Goal: Transaction & Acquisition: Purchase product/service

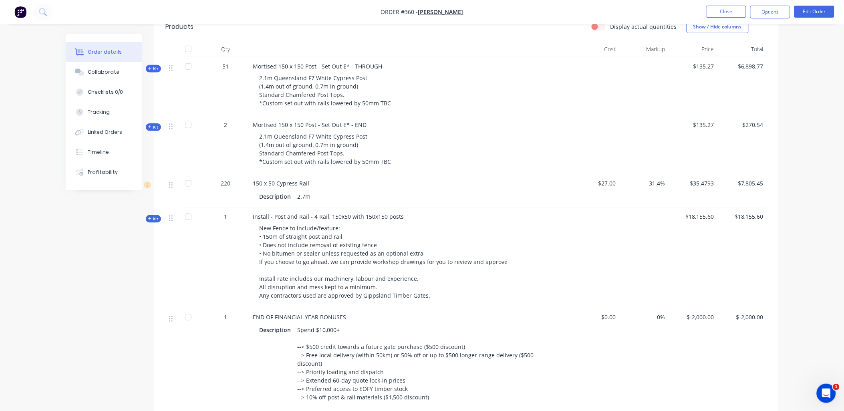
scroll to position [222, 0]
click at [806, 13] on button "Edit Order" at bounding box center [815, 12] width 40 height 12
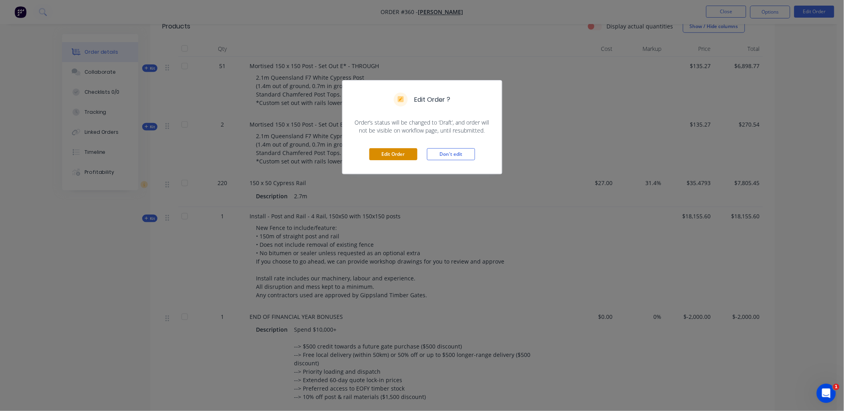
click at [385, 152] on button "Edit Order" at bounding box center [394, 154] width 48 height 12
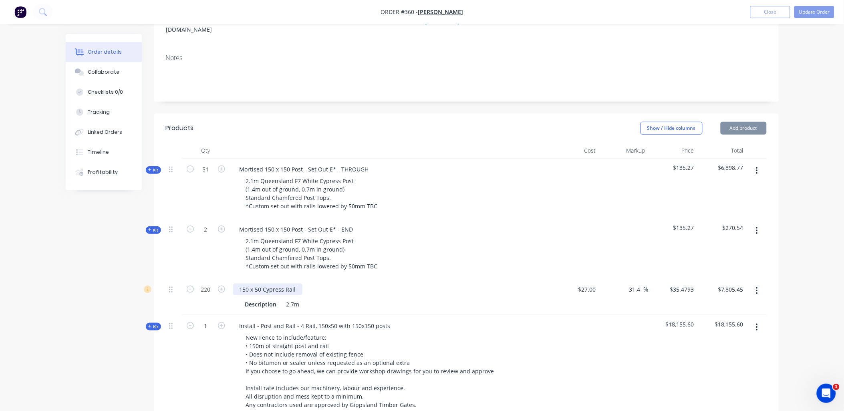
scroll to position [133, 0]
click at [295, 283] on div "150 x 50 Cypress Rail" at bounding box center [267, 289] width 69 height 12
click at [307, 283] on div "150 x 50 Cypress Rail RRP$" at bounding box center [275, 289] width 85 height 12
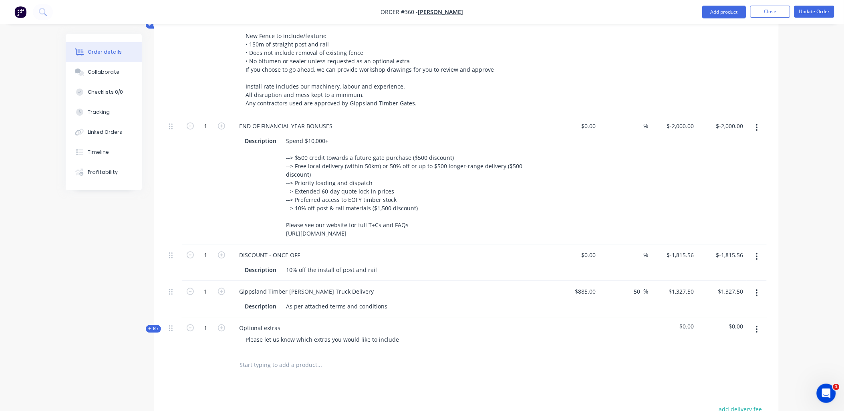
scroll to position [584, 0]
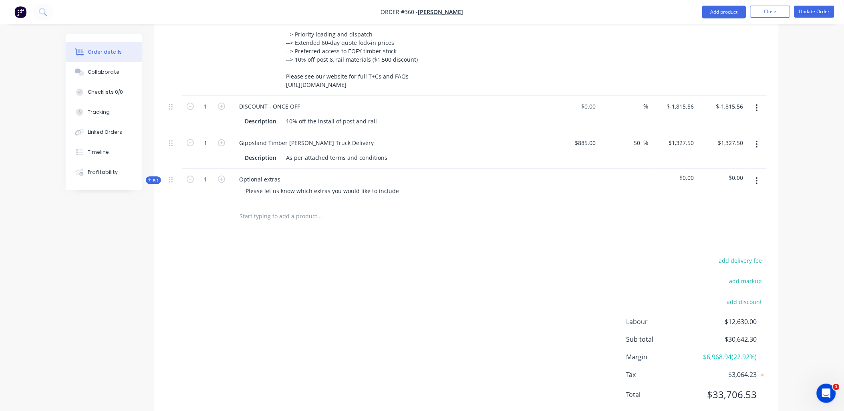
click at [257, 208] on input "text" at bounding box center [320, 216] width 160 height 16
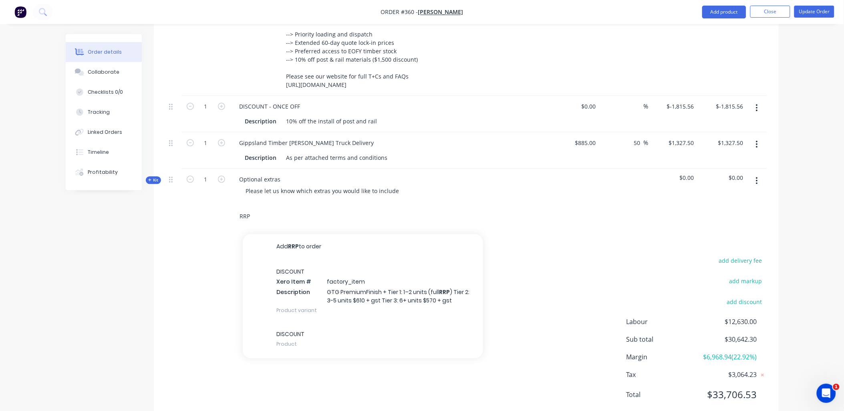
drag, startPoint x: 257, startPoint y: 196, endPoint x: 195, endPoint y: 194, distance: 62.5
click at [195, 204] on div "RRP Add RRP to order DISCOUNT Xero Item # factory_item Description GTG PremiumF…" at bounding box center [466, 217] width 601 height 26
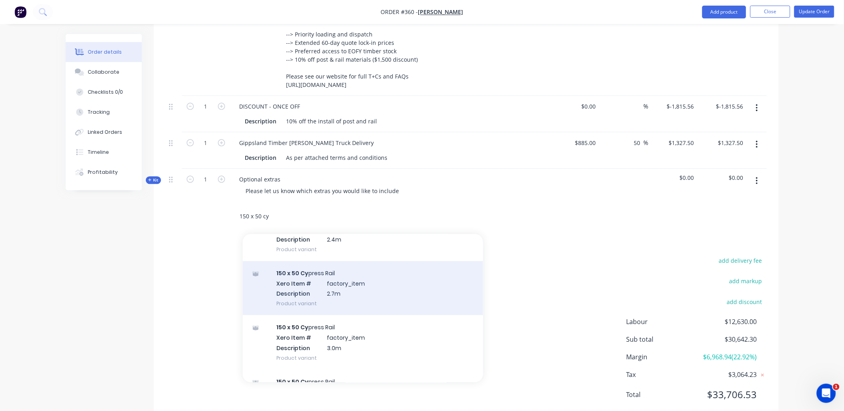
scroll to position [341, 0]
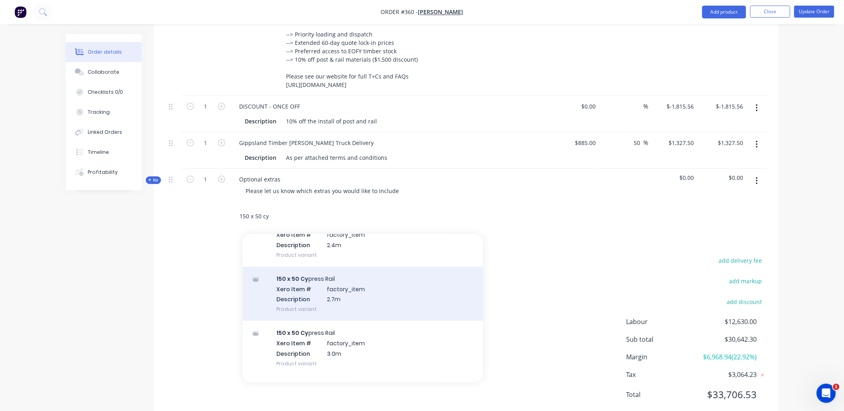
type input "150 x 50 cy"
click at [401, 272] on div "150 x 50 Cy press Rail Xero Item # factory_item Description 2.7m Product variant" at bounding box center [363, 294] width 240 height 54
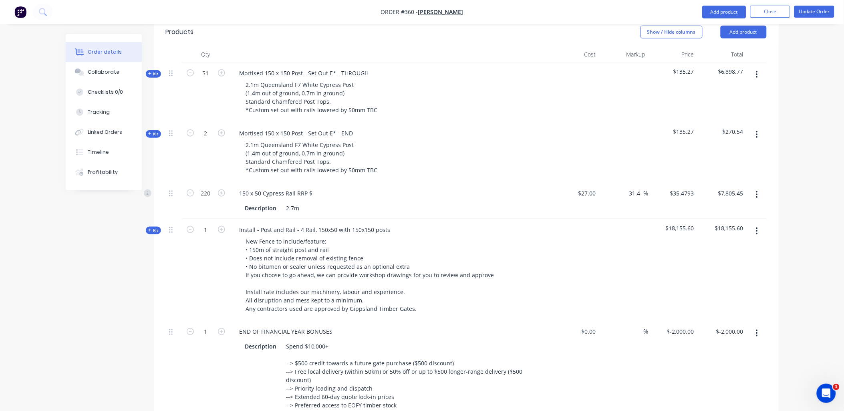
scroll to position [228, 0]
type input "$43.5454"
click at [313, 188] on div "150 x 50 Cypress Rail RRP $" at bounding box center [276, 194] width 86 height 12
click at [311, 188] on div "150 x 50 Cypress Rail RRP $" at bounding box center [276, 194] width 86 height 12
click at [226, 184] on div "220" at bounding box center [206, 202] width 48 height 36
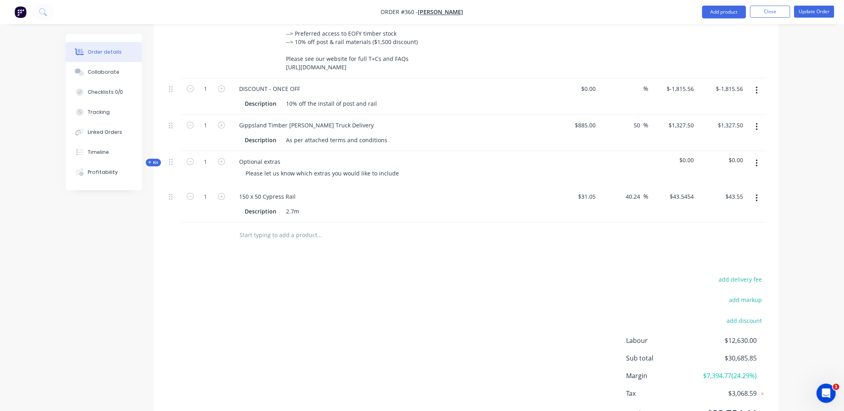
scroll to position [620, 0]
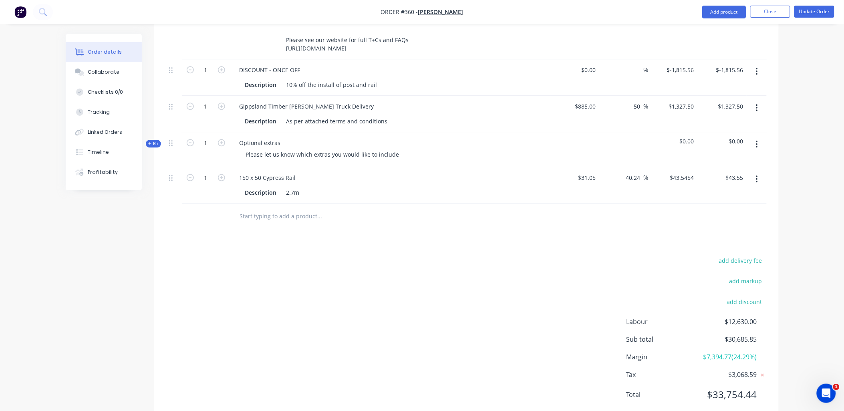
drag, startPoint x: 760, startPoint y: 155, endPoint x: 756, endPoint y: 162, distance: 7.7
click at [760, 172] on button "button" at bounding box center [757, 179] width 19 height 14
click at [728, 242] on div "Delete" at bounding box center [729, 248] width 62 height 12
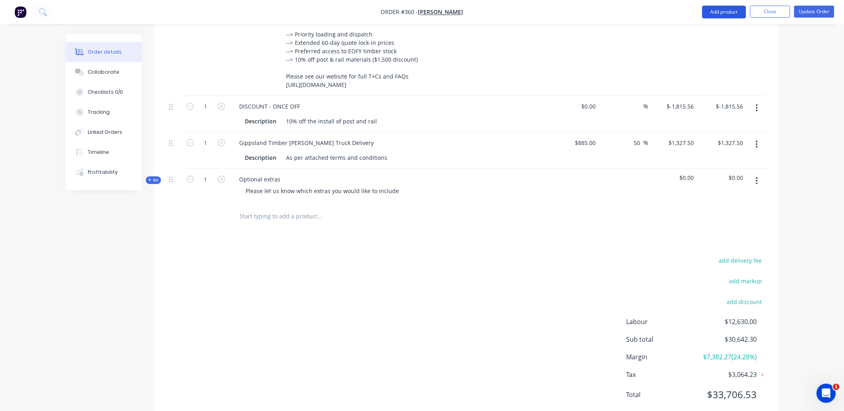
click at [712, 10] on button "Add product" at bounding box center [725, 12] width 44 height 13
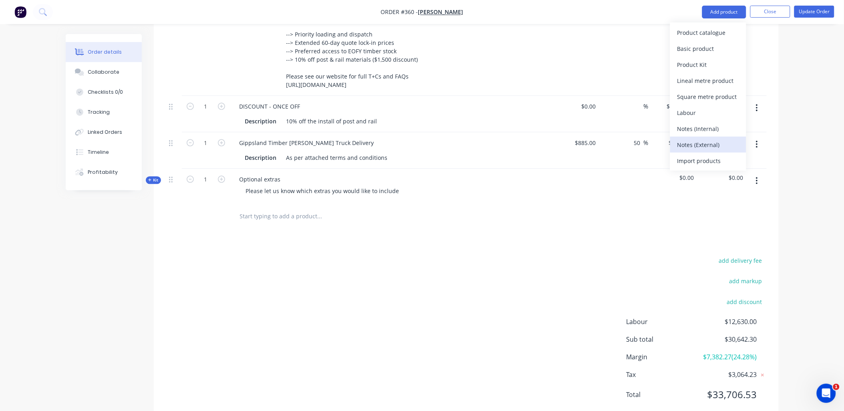
click at [715, 141] on div "Notes (External)" at bounding box center [709, 145] width 62 height 12
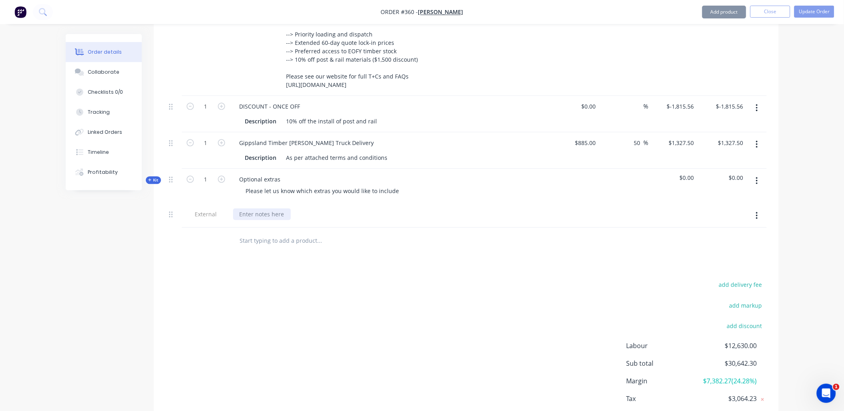
click at [267, 208] on div at bounding box center [262, 214] width 58 height 12
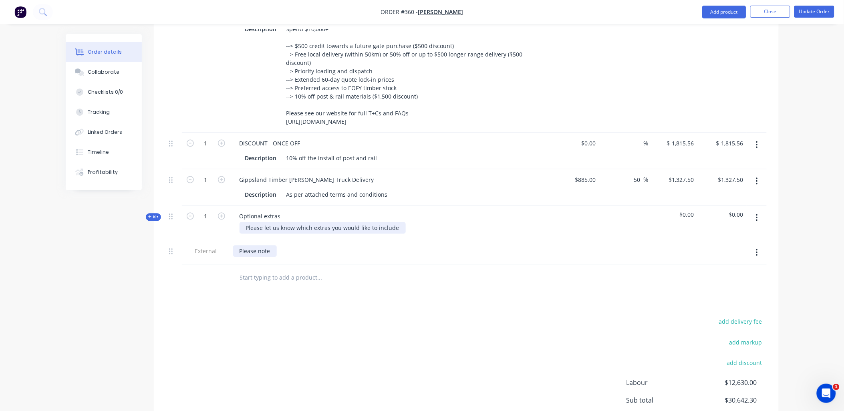
scroll to position [608, 0]
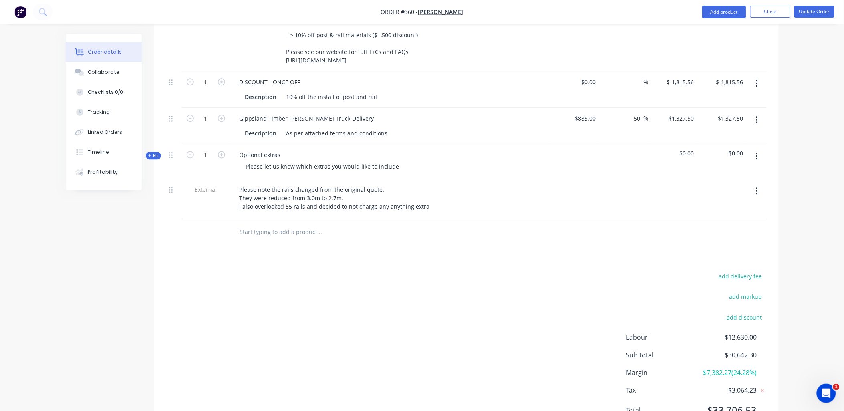
click at [228, 219] on div at bounding box center [206, 232] width 48 height 26
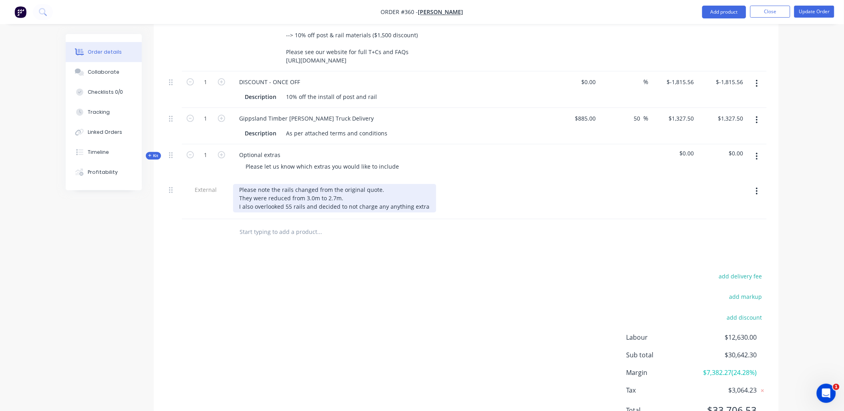
click at [428, 184] on div "Please note the rails changed from the original quote. They were reduced from 3…" at bounding box center [334, 198] width 203 height 28
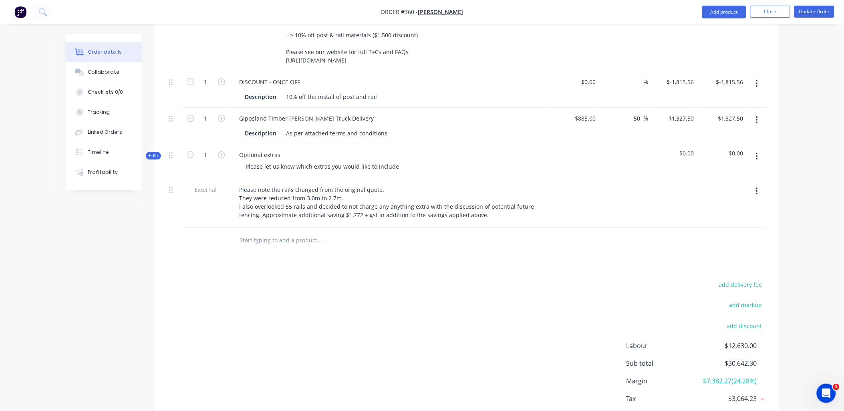
click at [388, 279] on div "add delivery fee add markup add discount Labour $12,630.00 Sub total $30,642.30…" at bounding box center [466, 356] width 601 height 155
click at [727, 7] on button "Add product" at bounding box center [725, 12] width 44 height 13
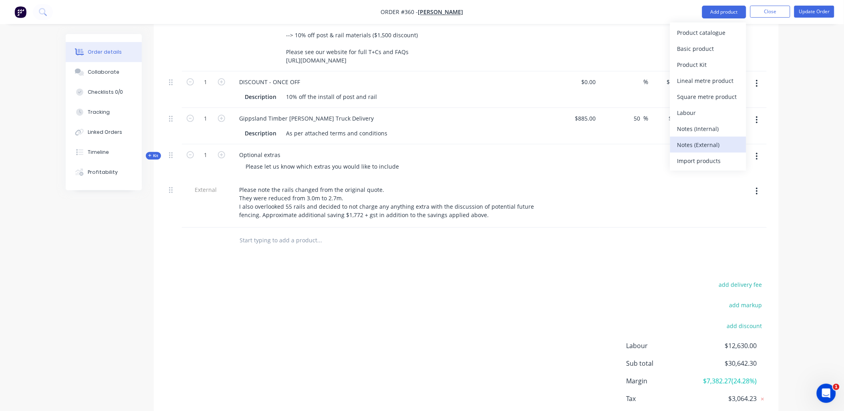
click at [711, 140] on div "Notes (External)" at bounding box center [709, 145] width 62 height 12
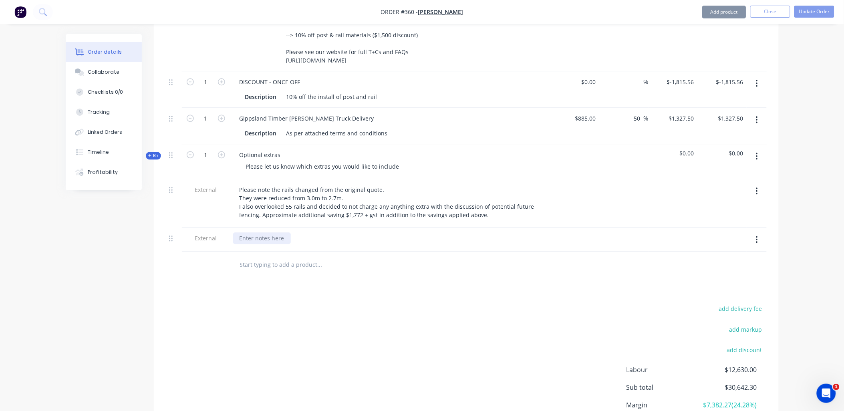
click at [271, 232] on div at bounding box center [262, 238] width 58 height 12
click at [251, 232] on div at bounding box center [262, 238] width 58 height 12
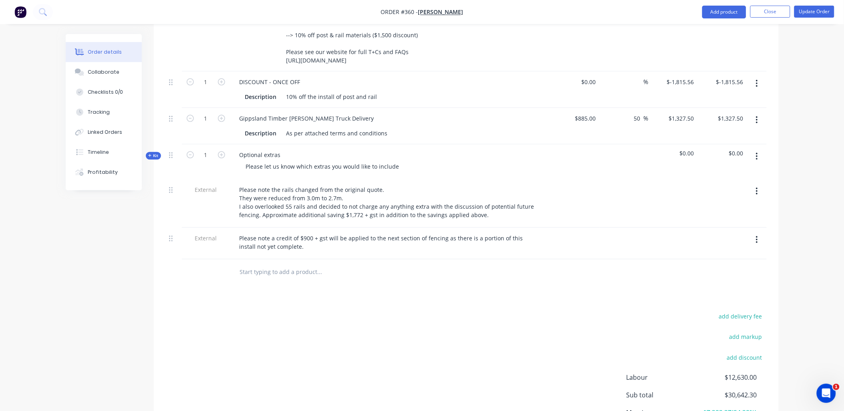
click at [225, 279] on div "Products Show / Hide columns Add product Qty Cost Markup Price Total Kit 51 Mor…" at bounding box center [466, 57] width 625 height 839
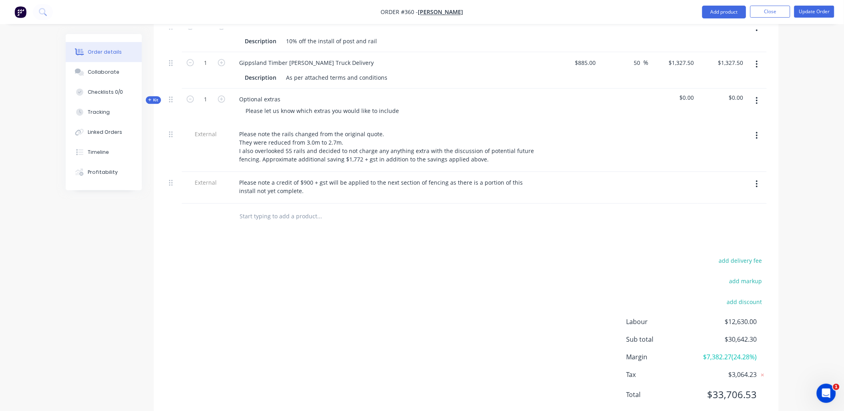
scroll to position [0, 0]
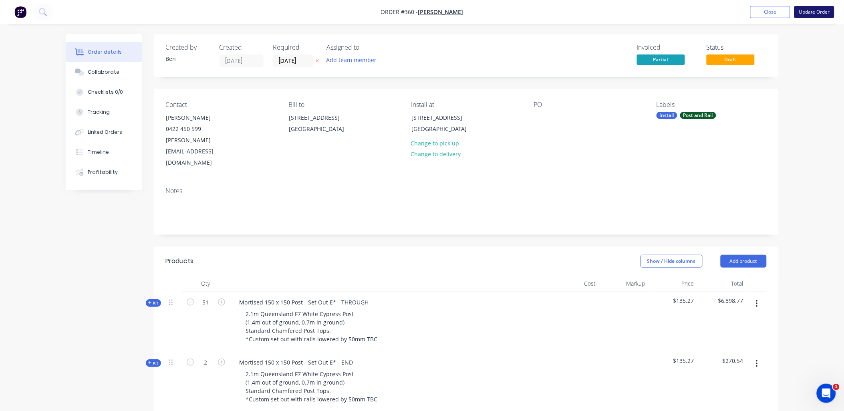
click at [806, 11] on button "Update Order" at bounding box center [815, 12] width 40 height 12
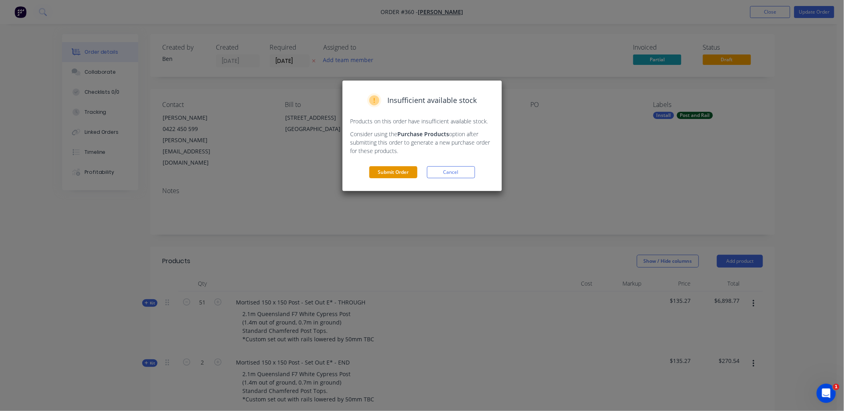
click at [409, 176] on button "Submit Order" at bounding box center [394, 172] width 48 height 12
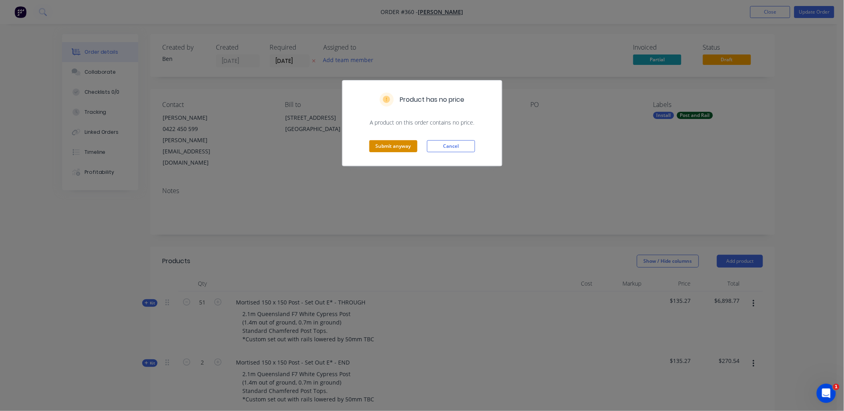
click at [403, 147] on button "Submit anyway" at bounding box center [394, 146] width 48 height 12
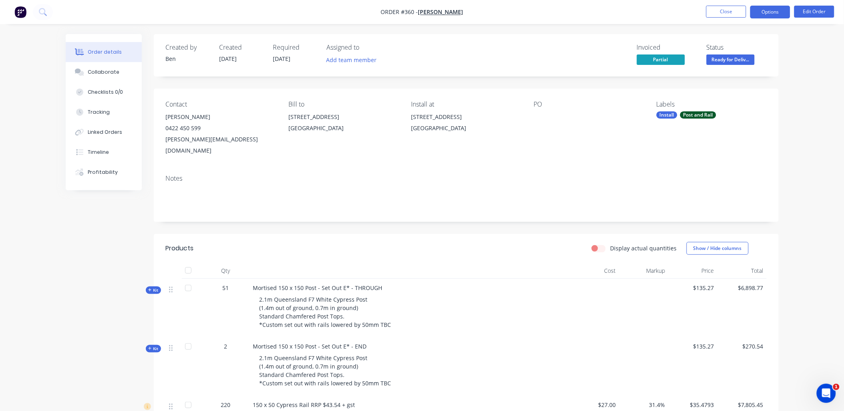
click at [768, 11] on button "Options" at bounding box center [771, 12] width 40 height 13
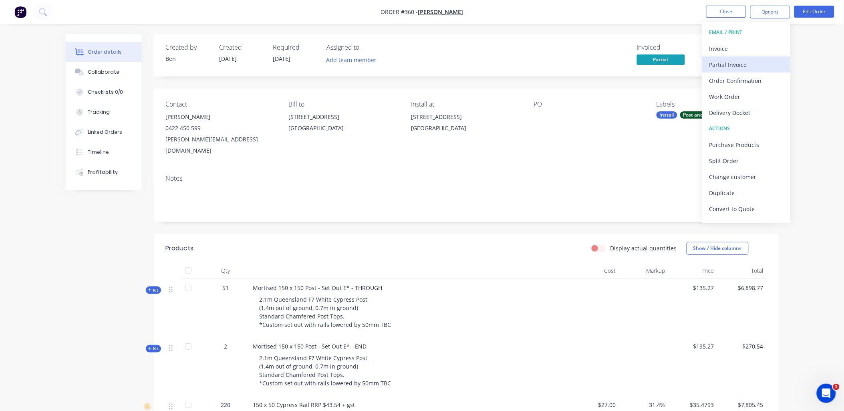
click at [743, 61] on div "Partial Invoice" at bounding box center [747, 65] width 74 height 12
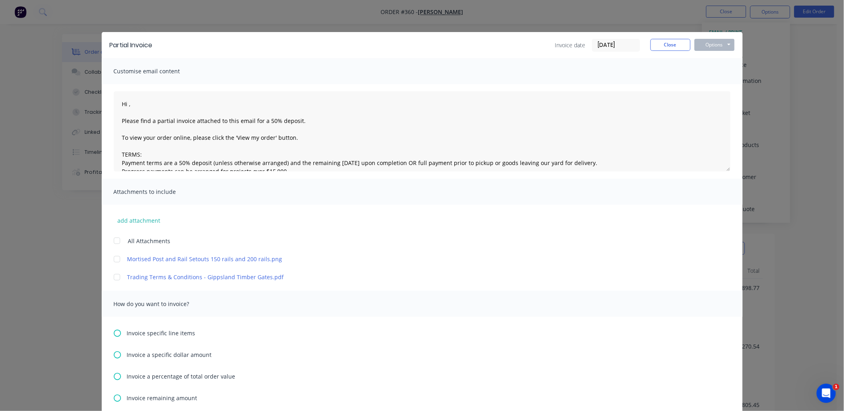
drag, startPoint x: 111, startPoint y: 241, endPoint x: 131, endPoint y: 293, distance: 56.0
click at [111, 242] on div at bounding box center [117, 241] width 16 height 16
click at [114, 402] on icon at bounding box center [117, 398] width 7 height 7
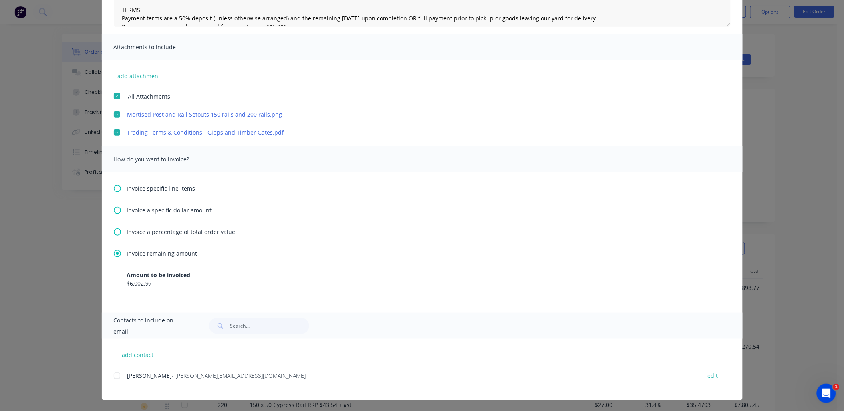
scroll to position [1, 0]
click at [114, 378] on div at bounding box center [117, 376] width 16 height 16
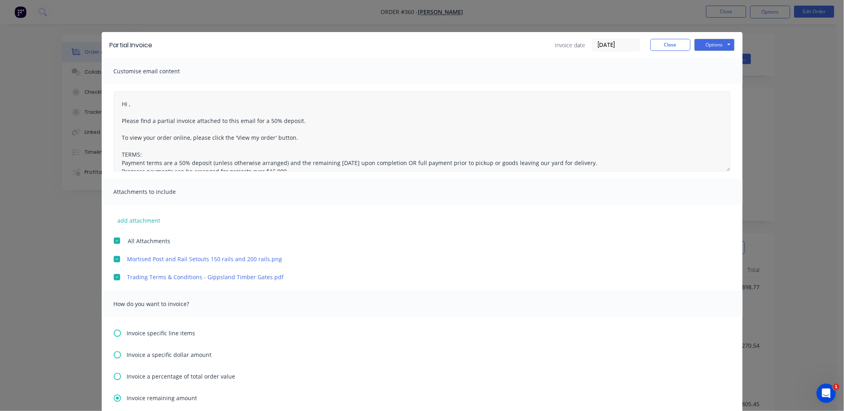
scroll to position [0, 0]
click at [163, 119] on textarea "Hi Aleks, Please find a partial invoice attached to this email for a 50% deposi…" at bounding box center [422, 131] width 617 height 80
click at [299, 122] on textarea "Hi Aleks, Please find a final invoice attached to this email for a 50% deposit.…" at bounding box center [422, 131] width 617 height 80
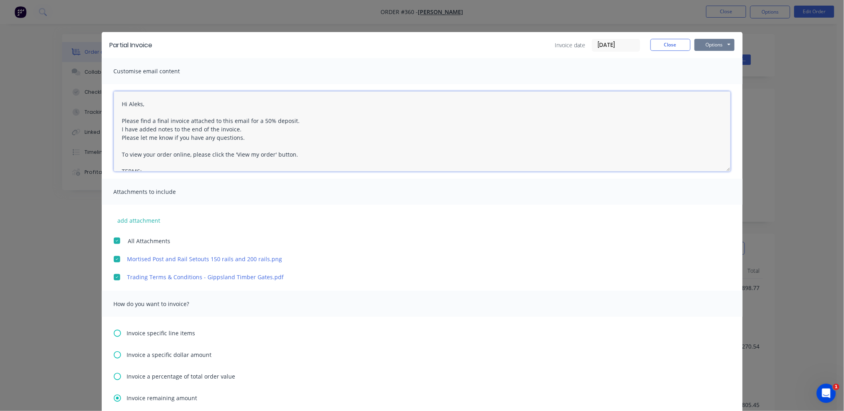
type textarea "Hi Aleks, Please find a final invoice attached to this email for a 50% deposit.…"
click at [714, 46] on button "Options" at bounding box center [715, 45] width 40 height 12
click at [716, 82] on button "Email" at bounding box center [720, 85] width 51 height 13
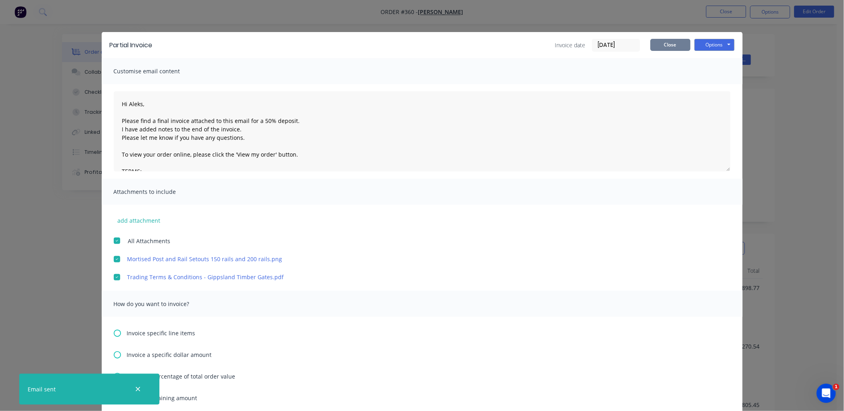
click at [677, 42] on button "Close" at bounding box center [671, 45] width 40 height 12
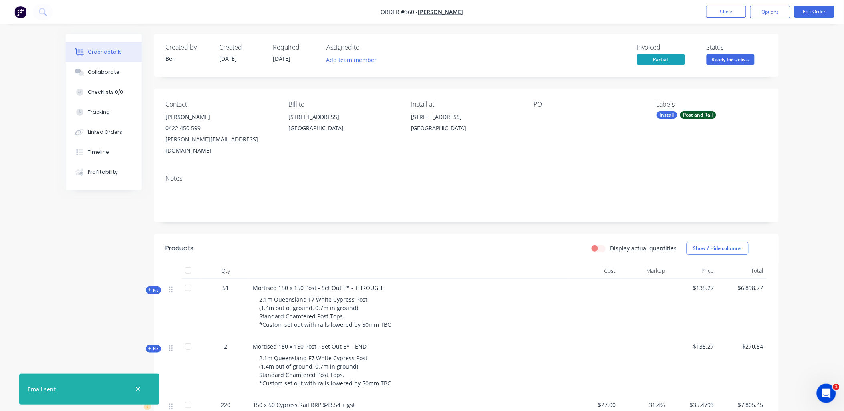
click at [569, 41] on div "Created by Ben Created 26/06/25 Required 26/06/25 Assigned to Add team member I…" at bounding box center [466, 55] width 625 height 42
click at [783, 9] on button "Options" at bounding box center [771, 12] width 40 height 13
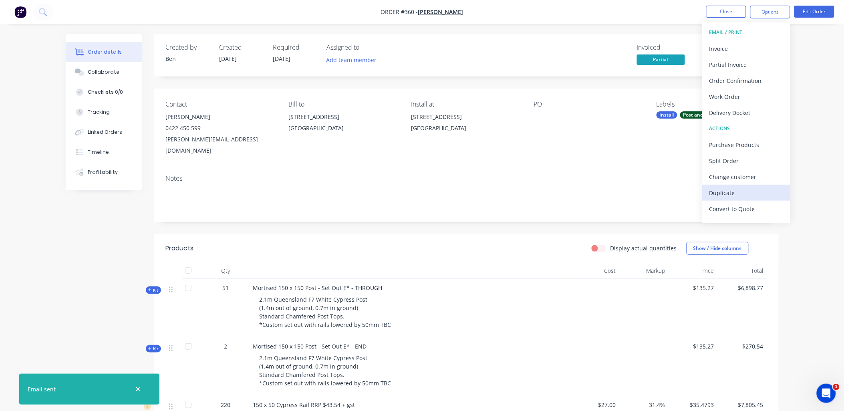
click at [741, 190] on div "Duplicate" at bounding box center [747, 193] width 74 height 12
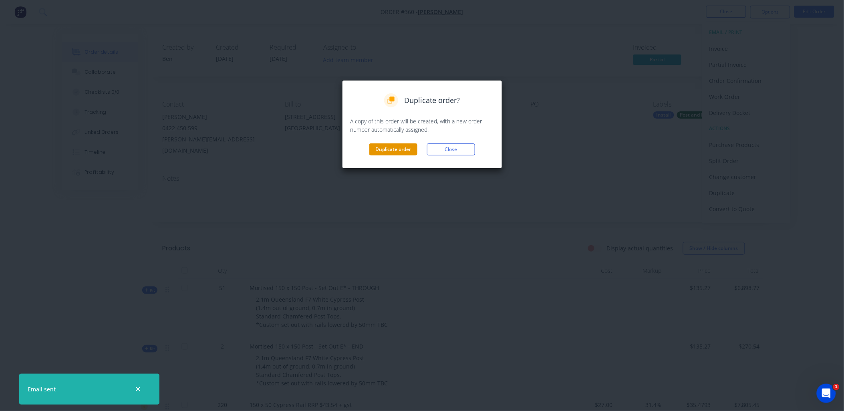
click at [395, 150] on button "Duplicate order" at bounding box center [394, 149] width 48 height 12
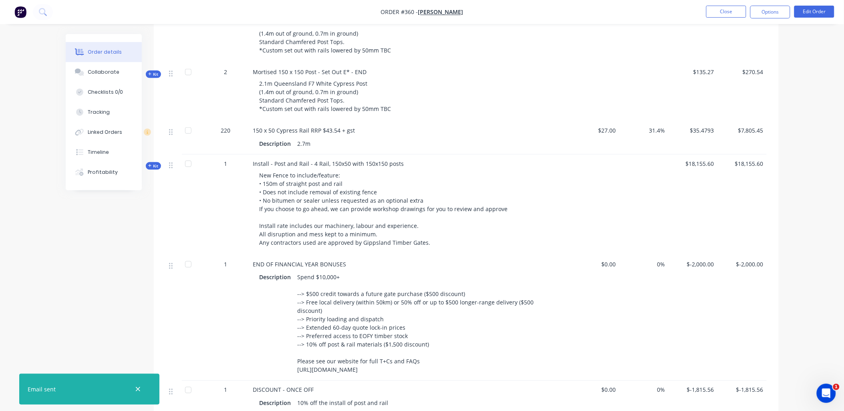
scroll to position [274, 0]
click at [154, 150] on div "Order details Collaborate Checklists 0/0 Tracking Linked Orders Timeline Profit…" at bounding box center [110, 112] width 88 height 156
click at [154, 164] on span "Kit" at bounding box center [153, 167] width 10 height 6
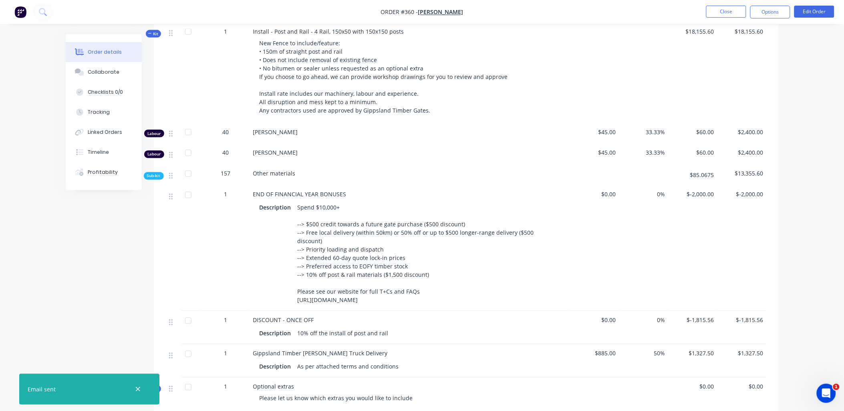
scroll to position [407, 0]
click at [155, 173] on span "Sub-kit" at bounding box center [154, 176] width 14 height 6
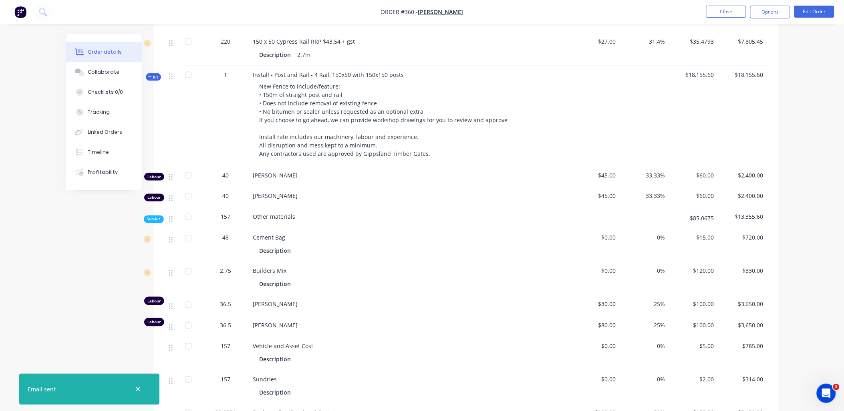
scroll to position [363, 0]
click at [736, 13] on button "Close" at bounding box center [727, 12] width 40 height 12
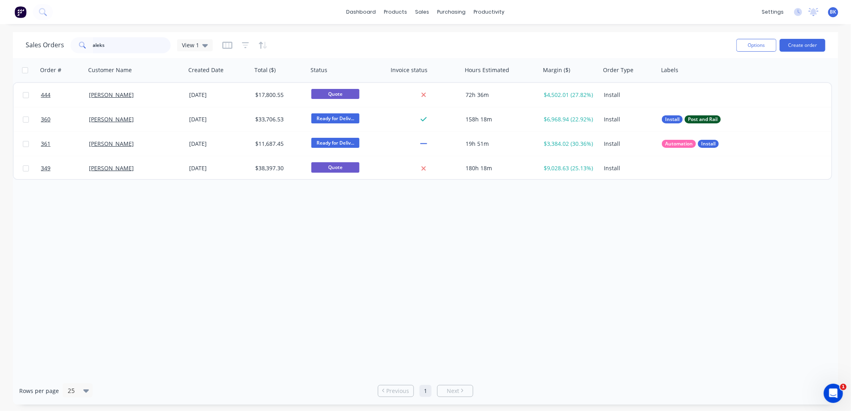
click at [133, 42] on input "aleks" at bounding box center [132, 45] width 78 height 16
type input "="
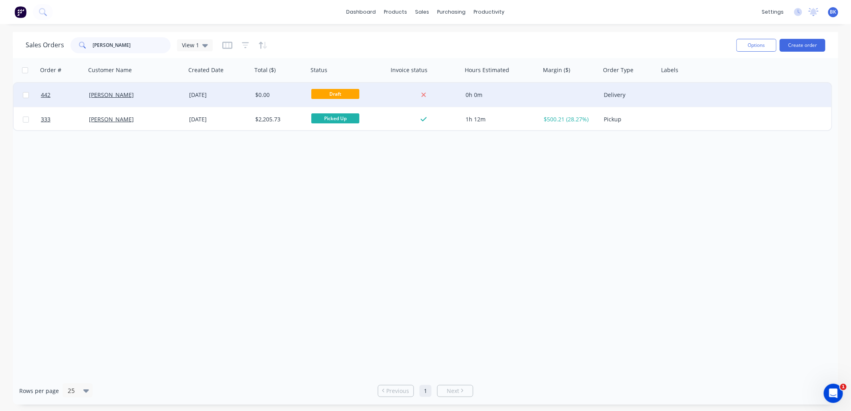
type input "danielle"
click at [148, 100] on div "Danielle Viney" at bounding box center [136, 95] width 100 height 24
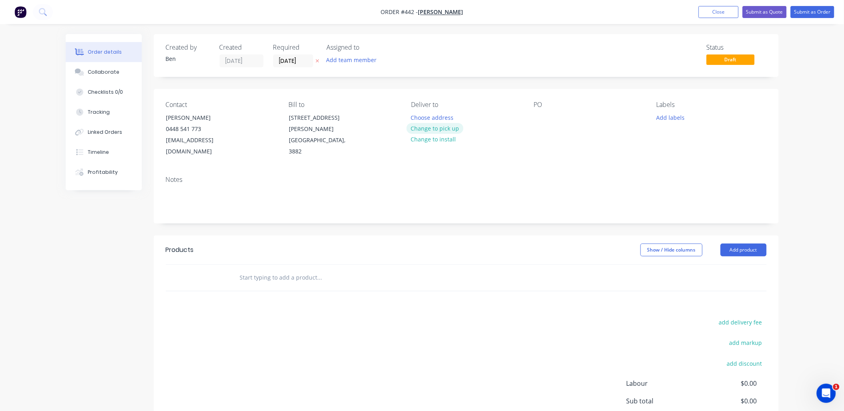
click at [440, 126] on button "Change to pick up" at bounding box center [435, 128] width 57 height 11
click at [284, 270] on input "text" at bounding box center [320, 278] width 160 height 16
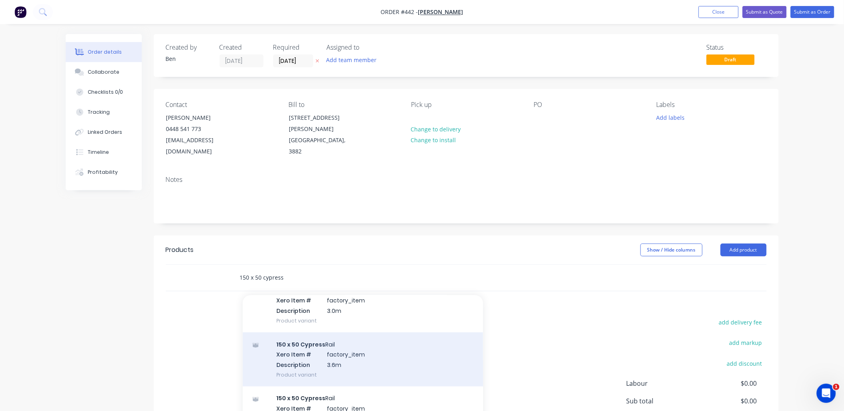
scroll to position [445, 0]
type input "150 x 50 cypress"
click at [332, 345] on div "150 x 50 Cypress Rail Xero Item # factory_item Description 3.6m Product variant" at bounding box center [363, 359] width 240 height 54
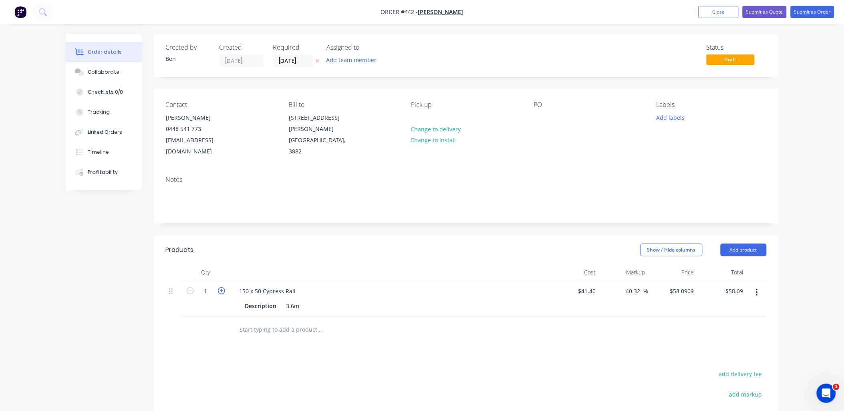
click at [220, 287] on icon "button" at bounding box center [221, 290] width 7 height 7
type input "2"
type input "$116.18"
click at [220, 287] on icon "button" at bounding box center [221, 290] width 7 height 7
type input "3"
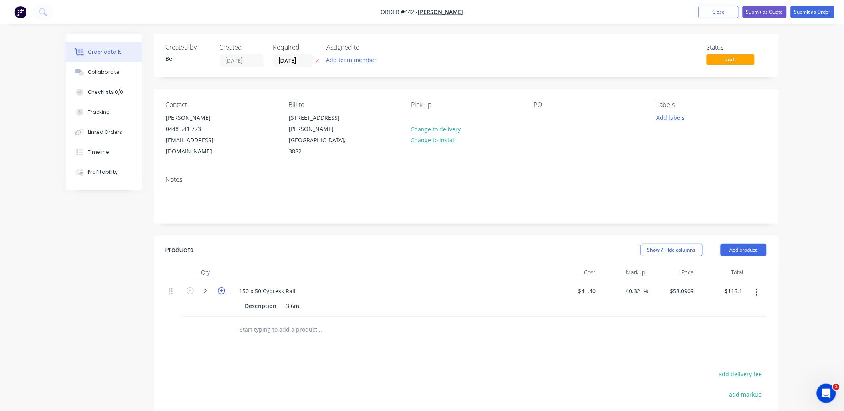
type input "$174.27"
click at [220, 287] on icon "button" at bounding box center [221, 290] width 7 height 7
type input "4"
type input "$232.36"
click at [220, 287] on icon "button" at bounding box center [221, 290] width 7 height 7
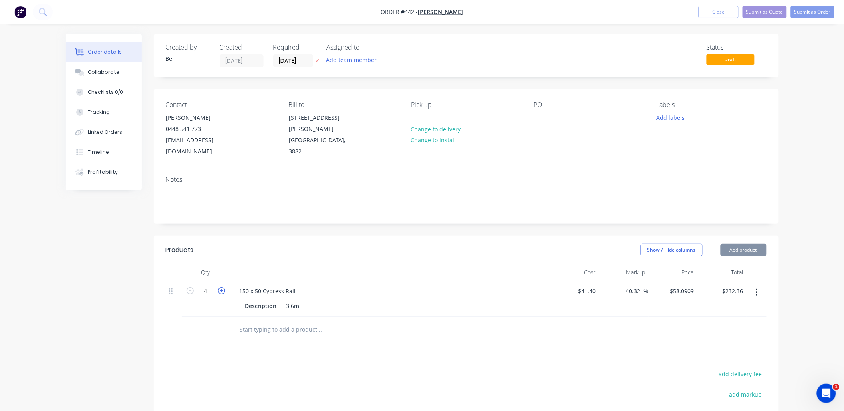
type input "5"
type input "$290.45"
click at [220, 287] on icon "button" at bounding box center [221, 290] width 7 height 7
type input "6"
type input "$348.55"
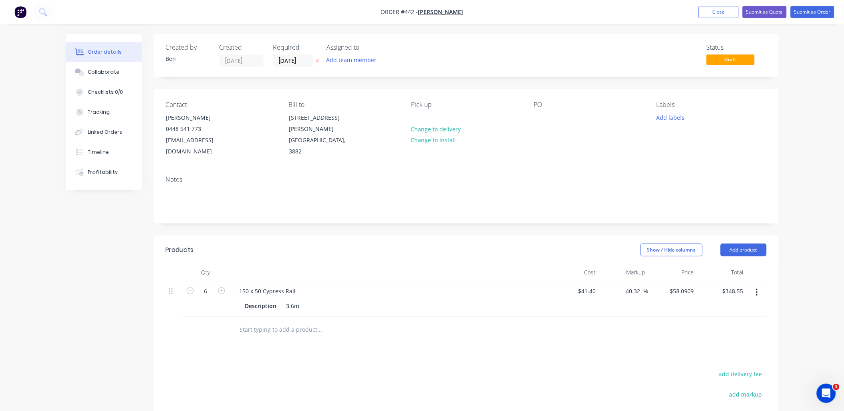
click at [269, 322] on input "text" at bounding box center [320, 330] width 160 height 16
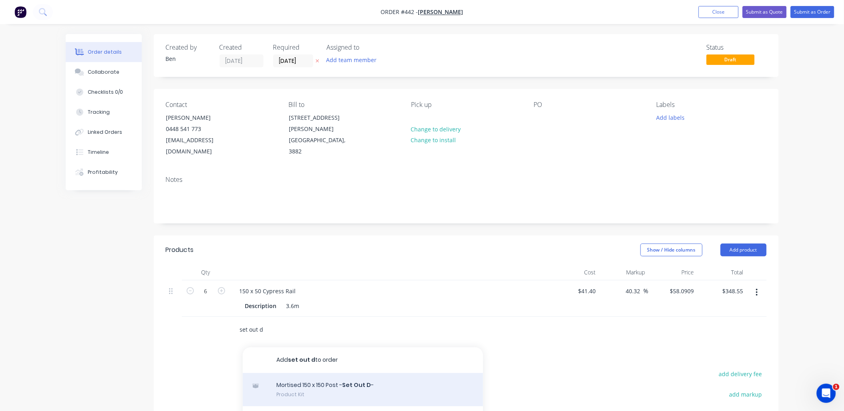
type input "set out d"
click at [322, 375] on div "Mortised 150 x 150 Post - Set Out D - Product Kit" at bounding box center [363, 390] width 240 height 34
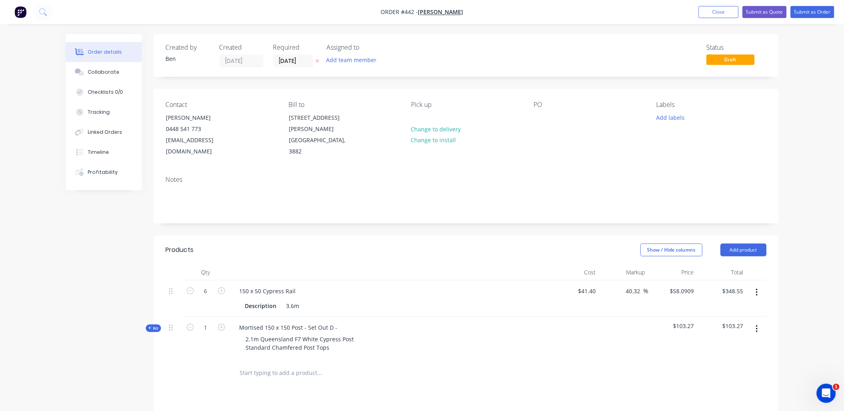
click at [151, 327] on icon at bounding box center [149, 328] width 3 height 3
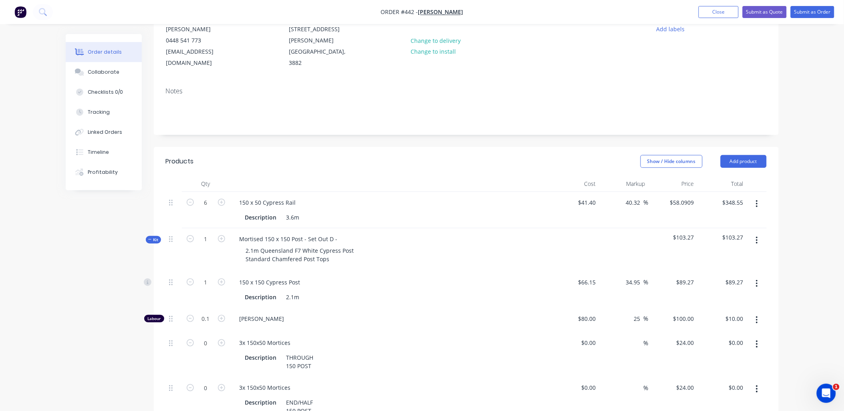
scroll to position [89, 0]
click at [223, 384] on icon "button" at bounding box center [221, 387] width 7 height 7
type input "1"
type input "$24.00"
click at [337, 233] on div "Mortised 150 x 150 Post - Set Out D -" at bounding box center [288, 239] width 111 height 12
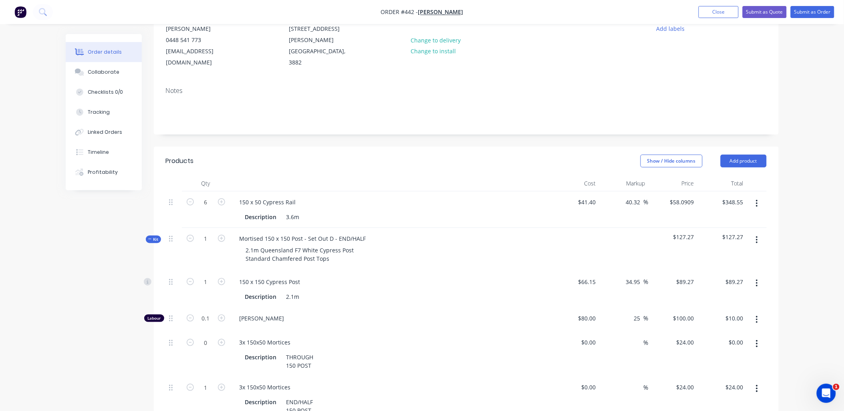
click at [759, 337] on button "button" at bounding box center [757, 344] width 19 height 14
click at [746, 391] on div "Delete" at bounding box center [729, 397] width 62 height 12
click at [756, 384] on icon "button" at bounding box center [757, 388] width 2 height 9
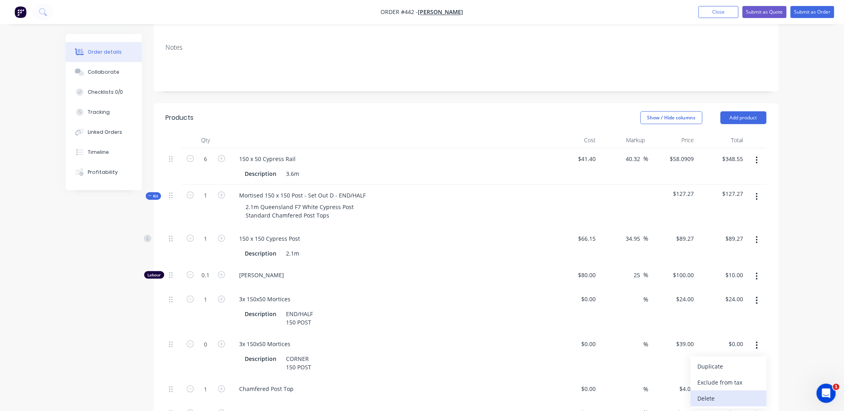
click at [747, 393] on div "Delete" at bounding box center [729, 399] width 62 height 12
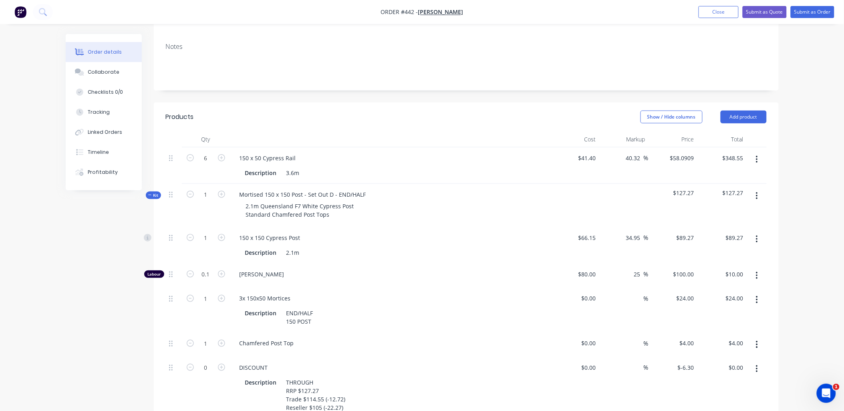
click at [756, 365] on icon "button" at bounding box center [757, 369] width 2 height 9
click at [754, 363] on button "button" at bounding box center [757, 369] width 19 height 14
click at [150, 193] on icon at bounding box center [150, 195] width 4 height 4
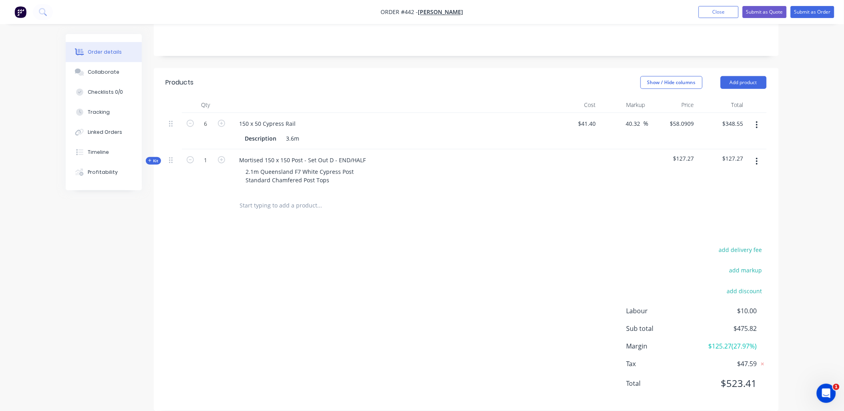
scroll to position [168, 0]
click at [697, 117] on input "58.0909" at bounding box center [684, 123] width 28 height 12
type input "58.09"
type input "40.31"
type input "$58.09"
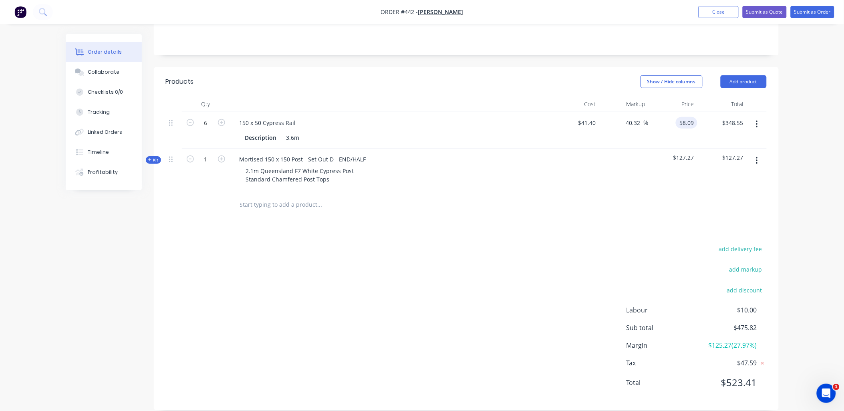
type input "$348.54"
click at [681, 211] on div "Products Show / Hide columns Add product Qty Cost Markup Price Total 6 150 x 50…" at bounding box center [466, 238] width 625 height 343
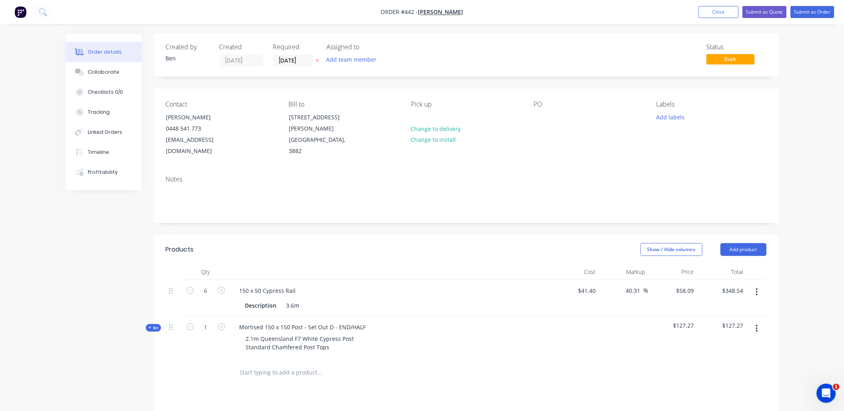
scroll to position [0, 0]
click at [811, 11] on button "Submit as Order" at bounding box center [813, 12] width 44 height 12
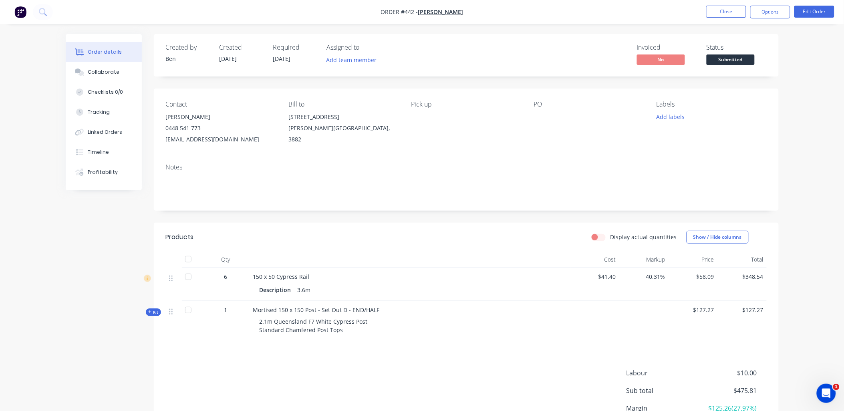
click at [159, 309] on div "Kit" at bounding box center [153, 313] width 15 height 8
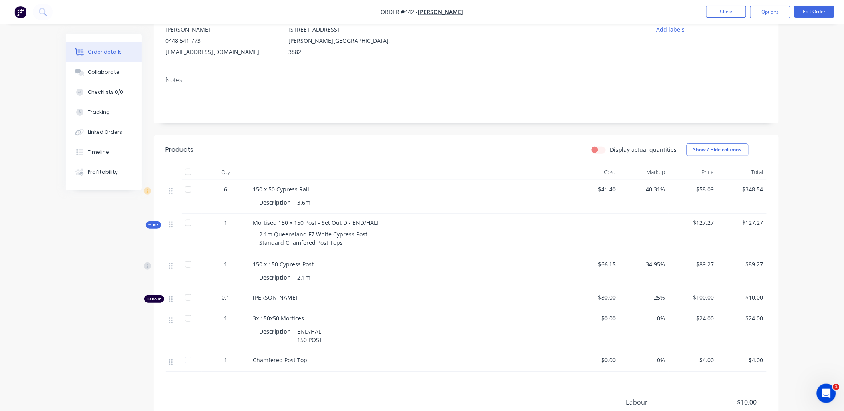
scroll to position [89, 0]
click at [760, 12] on button "Options" at bounding box center [771, 12] width 40 height 13
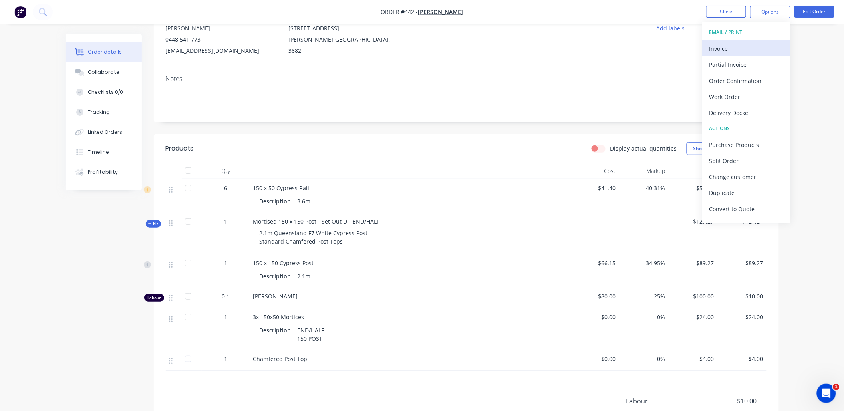
click at [748, 51] on div "Invoice" at bounding box center [747, 49] width 74 height 12
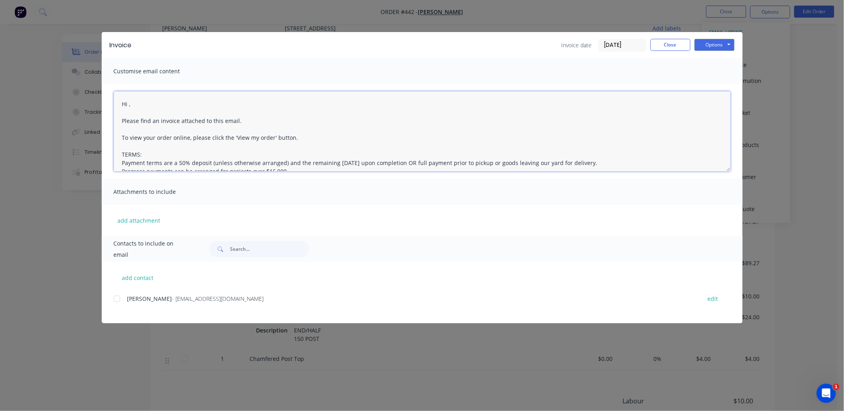
click at [129, 103] on textarea "Hi , Please find an invoice attached to this email. To view your order online, …" at bounding box center [422, 131] width 617 height 80
click at [119, 294] on div at bounding box center [117, 299] width 16 height 16
click at [139, 219] on button "add attachment" at bounding box center [139, 220] width 51 height 12
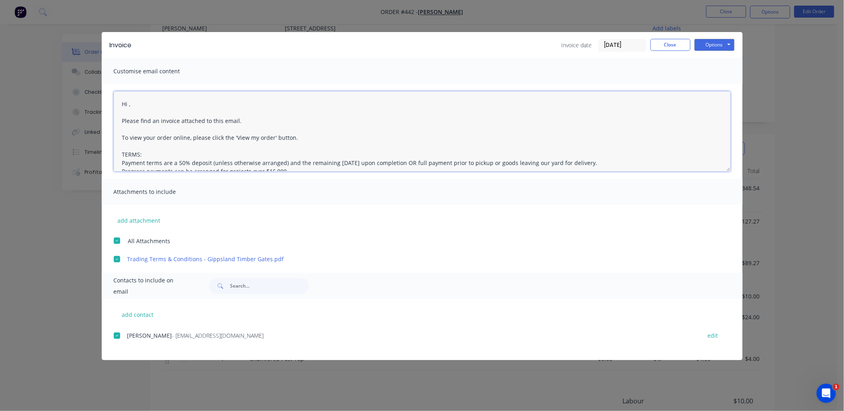
click at [129, 104] on textarea "Hi , Please find an invoice attached to this email. To view your order online, …" at bounding box center [422, 131] width 617 height 80
click at [707, 45] on button "Options" at bounding box center [715, 45] width 40 height 12
click at [717, 84] on button "Email" at bounding box center [720, 85] width 51 height 13
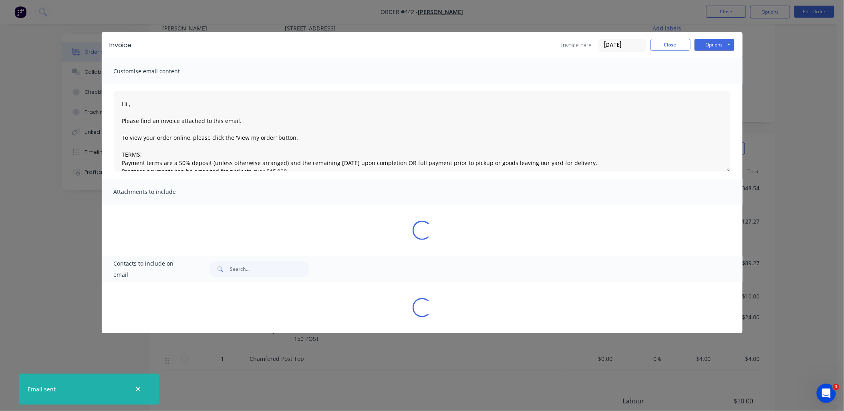
type textarea "Hi , Please find an invoice attached to this email. To view your order online, …"
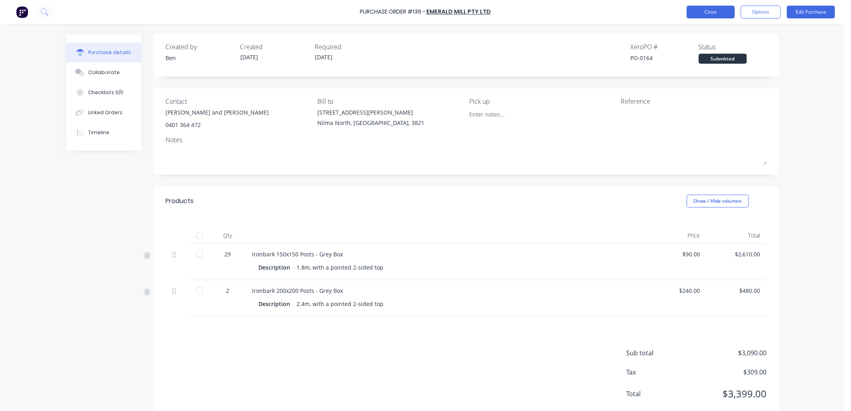
click at [715, 6] on button "Close" at bounding box center [711, 12] width 48 height 13
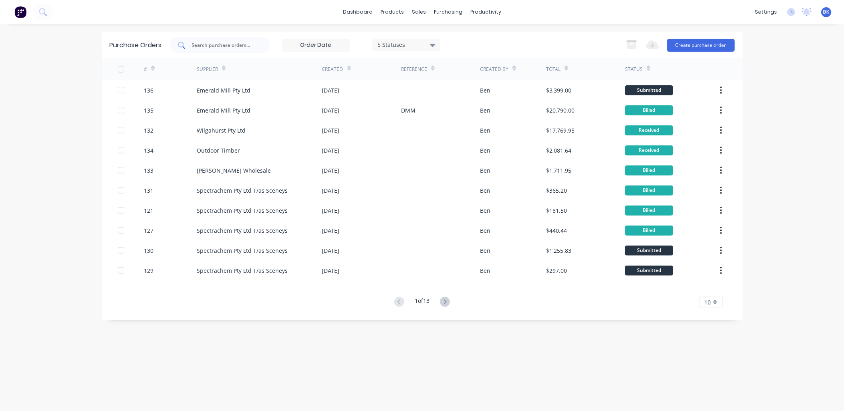
click at [218, 44] on input "text" at bounding box center [224, 45] width 67 height 8
click at [434, 38] on div "Sales Orders" at bounding box center [448, 38] width 33 height 7
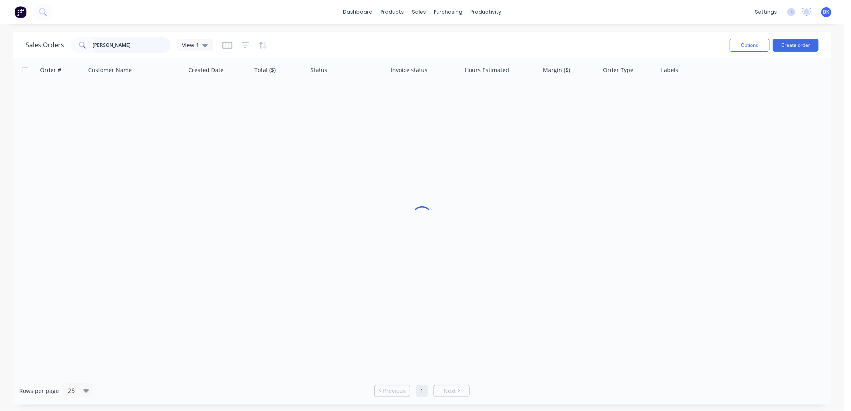
click at [137, 44] on input "craig" at bounding box center [132, 45] width 78 height 16
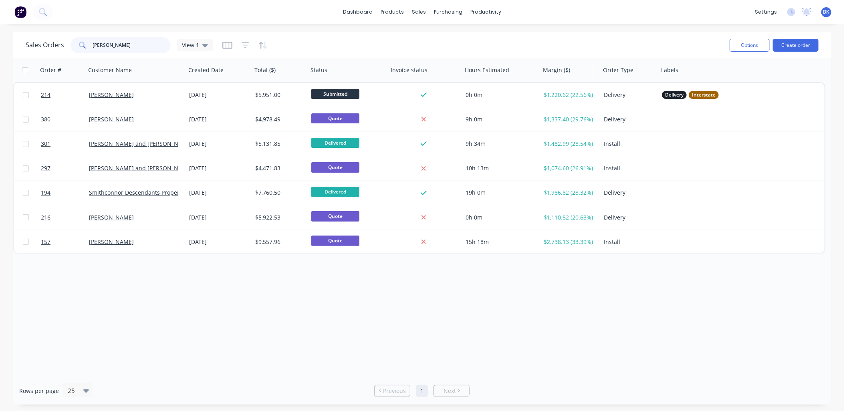
click at [137, 44] on input "craig" at bounding box center [132, 45] width 78 height 16
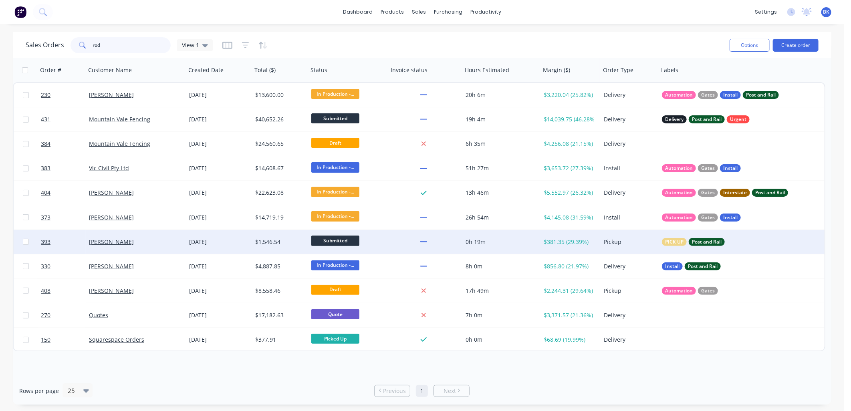
type input "rod"
click at [138, 241] on div "[PERSON_NAME]" at bounding box center [133, 242] width 89 height 8
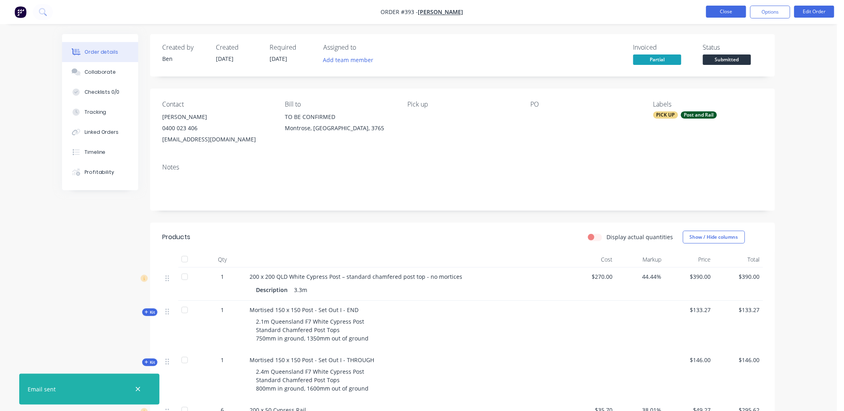
click at [723, 10] on button "Close" at bounding box center [727, 12] width 40 height 12
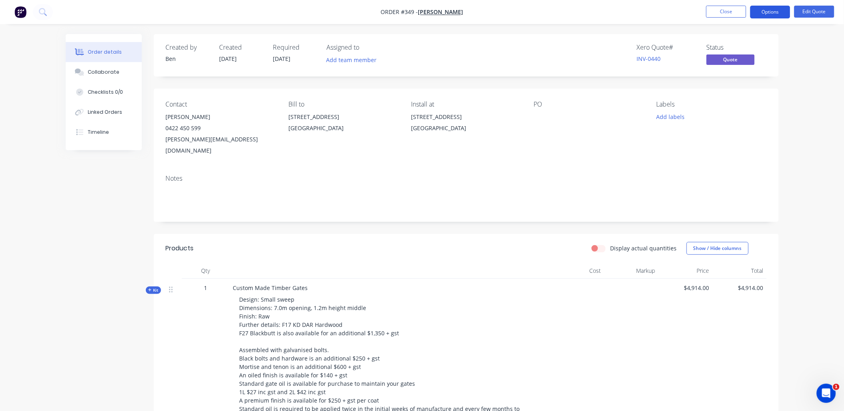
click at [772, 10] on button "Options" at bounding box center [771, 12] width 40 height 13
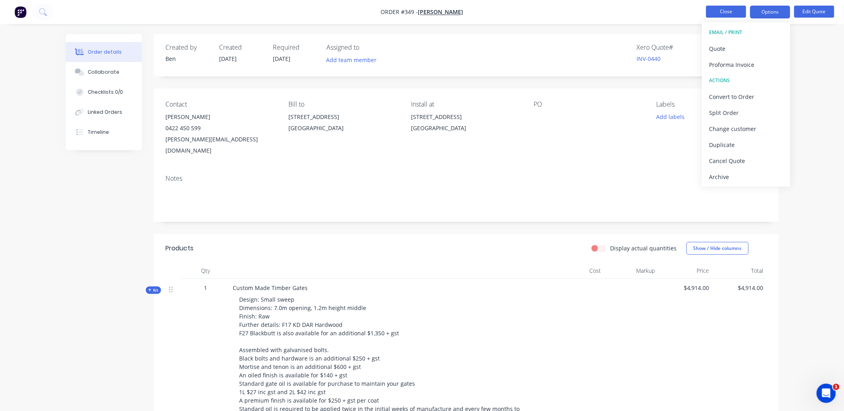
click at [710, 10] on button "Close" at bounding box center [727, 12] width 40 height 12
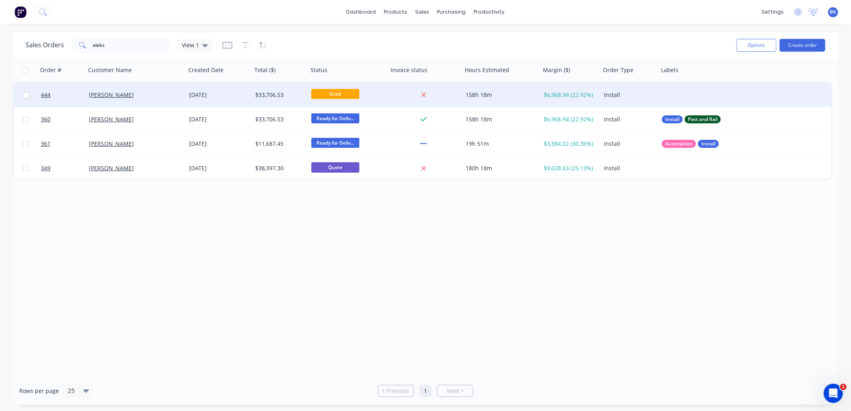
click at [375, 92] on div "Draft" at bounding box center [346, 95] width 70 height 12
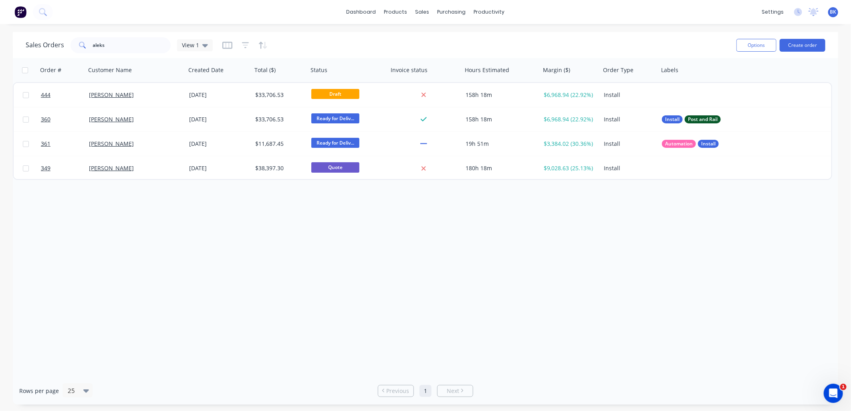
click at [158, 217] on div "Order # Customer Name Created Date Total ($) Status Invoice status Hours Estima…" at bounding box center [426, 217] width 826 height 319
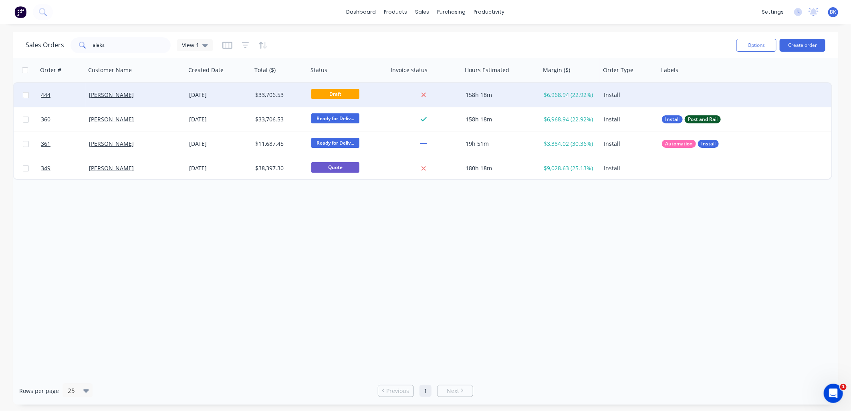
click at [158, 94] on div "[PERSON_NAME]" at bounding box center [133, 95] width 89 height 8
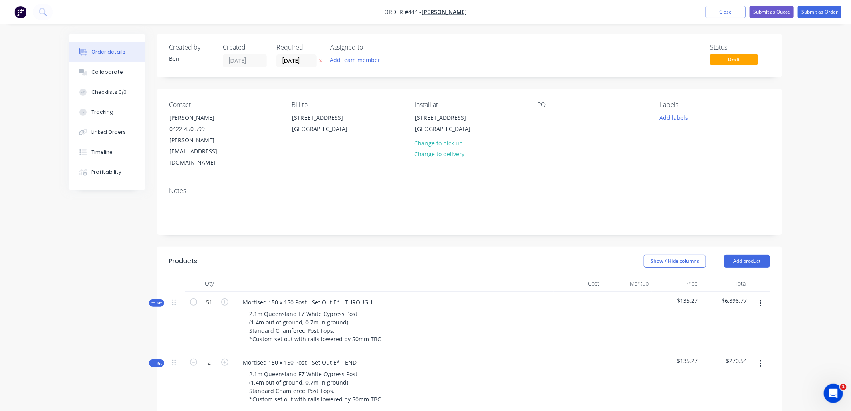
type input "$27.00"
type input "31.4"
type input "$35.4793"
type input "$7,805.45"
type input "$-2,000.00"
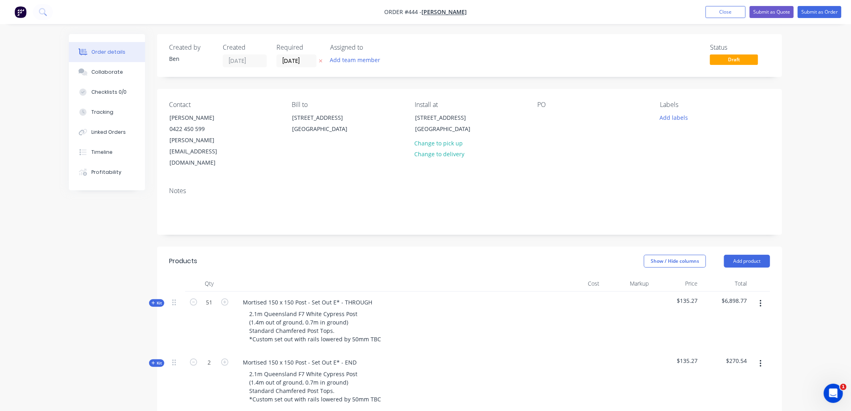
type input "$-2,000.00"
type input "$-1,815.56"
type input "$885.00"
type input "50"
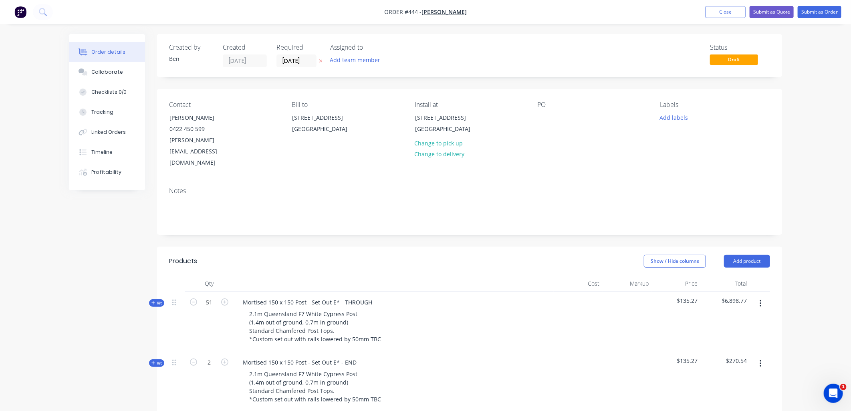
type input "$1,327.50"
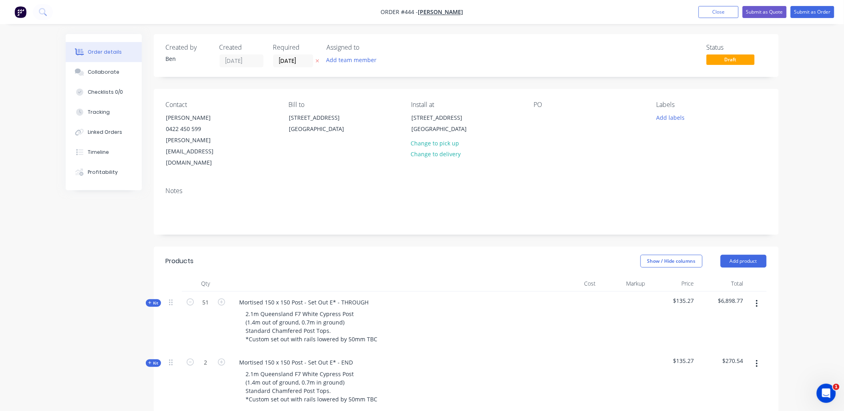
click at [157, 300] on span "Kit" at bounding box center [153, 303] width 10 height 6
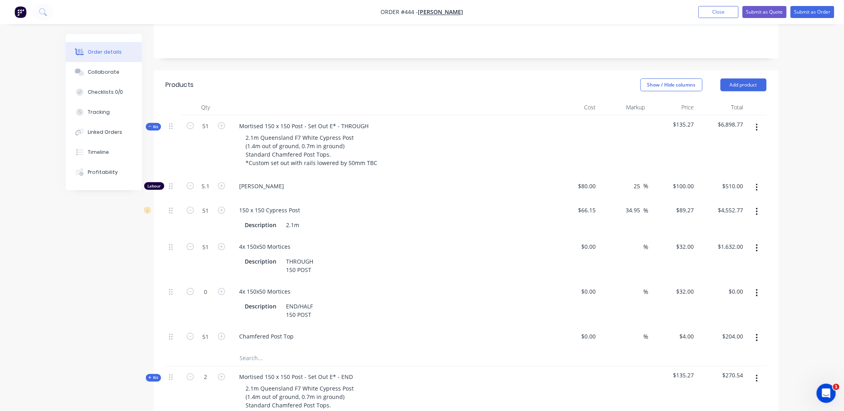
scroll to position [177, 0]
type input "89.27"
click at [683, 204] on input "89.27" at bounding box center [687, 210] width 22 height 12
type input "66.15"
type input "$89.27"
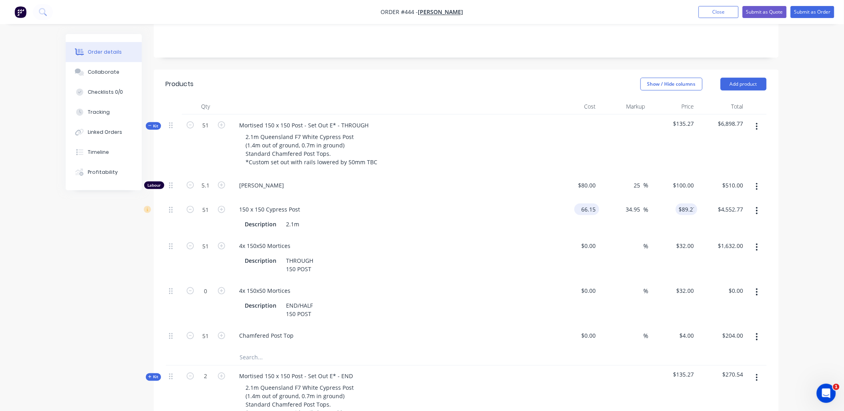
click at [593, 204] on input "66.15" at bounding box center [589, 210] width 22 height 12
type input "$53.55"
type input "$72.2662"
type input "$3,685.58"
click at [692, 199] on div "$72.2662 $89.27" at bounding box center [673, 217] width 49 height 36
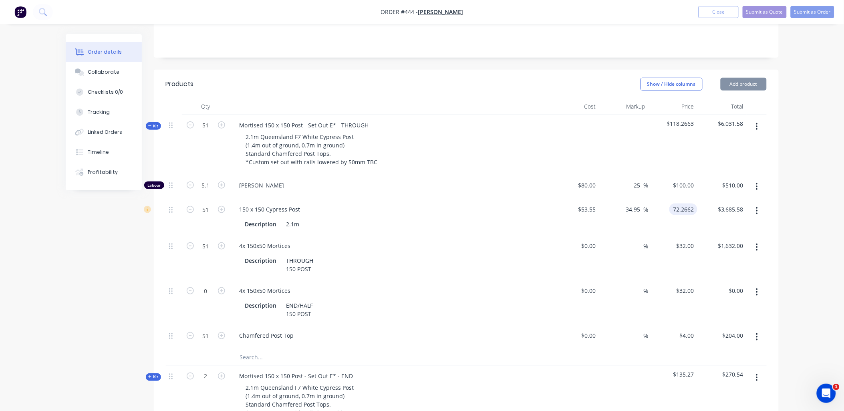
click at [687, 204] on input "72.2662" at bounding box center [685, 210] width 25 height 12
paste input "89.27"
type input "89.27"
type input "66.7"
type input "$89.27"
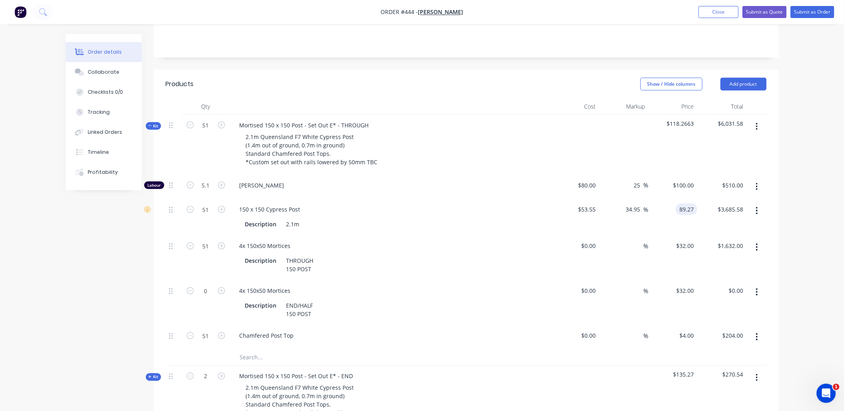
type input "$4,552.77"
click at [694, 200] on div "$89.27 89.27" at bounding box center [673, 217] width 49 height 36
drag, startPoint x: 758, startPoint y: 267, endPoint x: 756, endPoint y: 276, distance: 9.1
click at [758, 288] on icon "button" at bounding box center [757, 292] width 2 height 9
click at [733, 339] on div "Delete" at bounding box center [729, 345] width 62 height 12
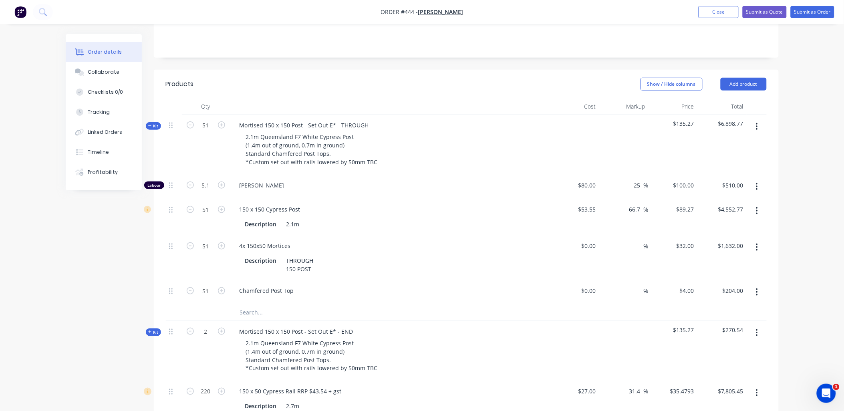
click at [154, 123] on span "Kit" at bounding box center [153, 126] width 10 height 6
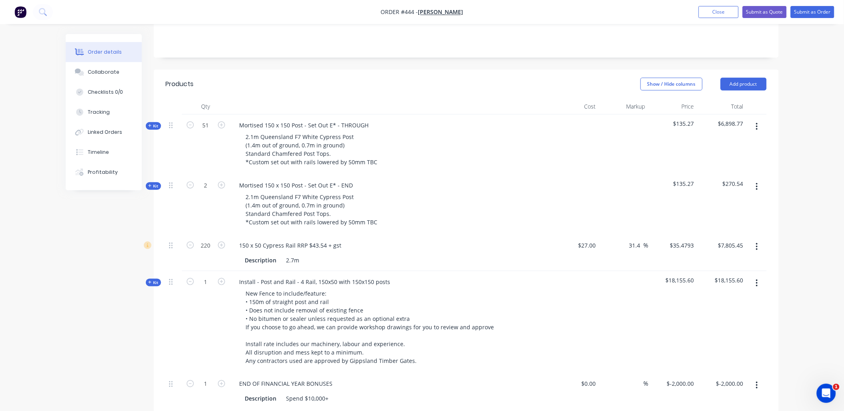
click at [157, 183] on span "Kit" at bounding box center [153, 186] width 10 height 6
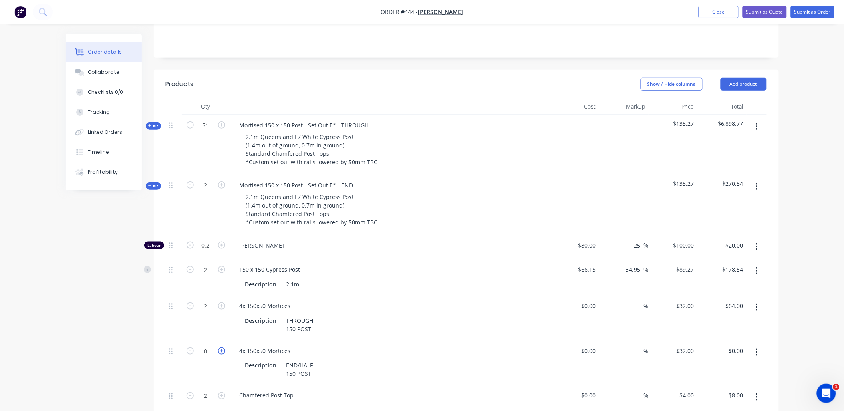
click at [221, 347] on icon "button" at bounding box center [221, 350] width 7 height 7
type input "1"
type input "$32.00"
click at [221, 347] on icon "button" at bounding box center [221, 350] width 7 height 7
type input "2"
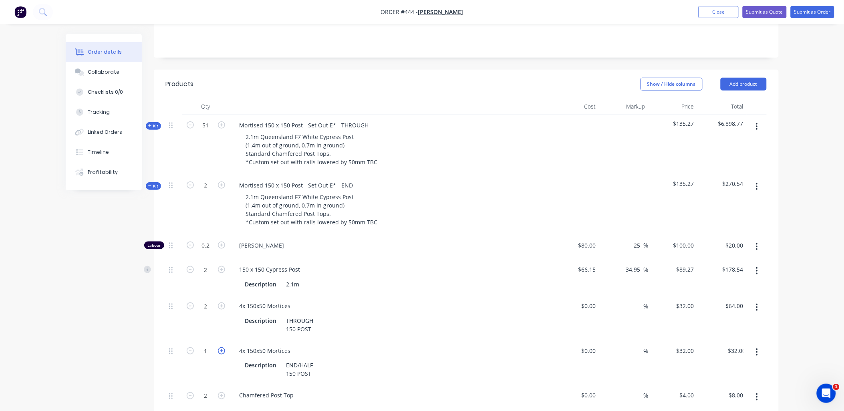
type input "$64.00"
click at [193, 303] on icon "button" at bounding box center [190, 306] width 7 height 7
type input "1"
type input "$32.00"
click at [758, 303] on icon "button" at bounding box center [757, 307] width 2 height 9
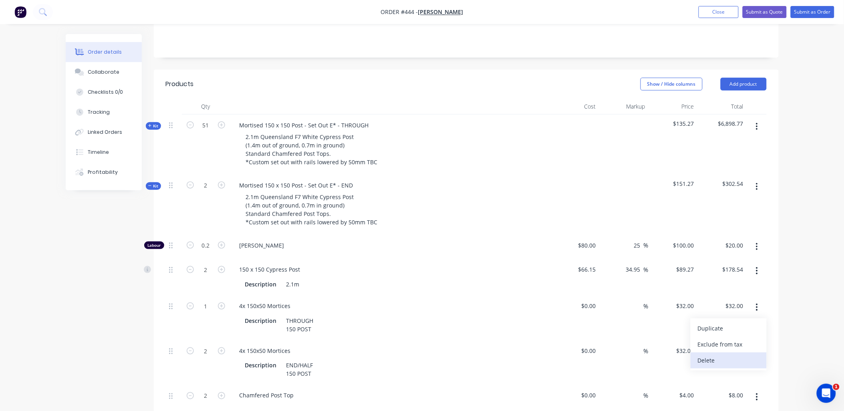
click at [727, 355] on div "Delete" at bounding box center [729, 361] width 62 height 12
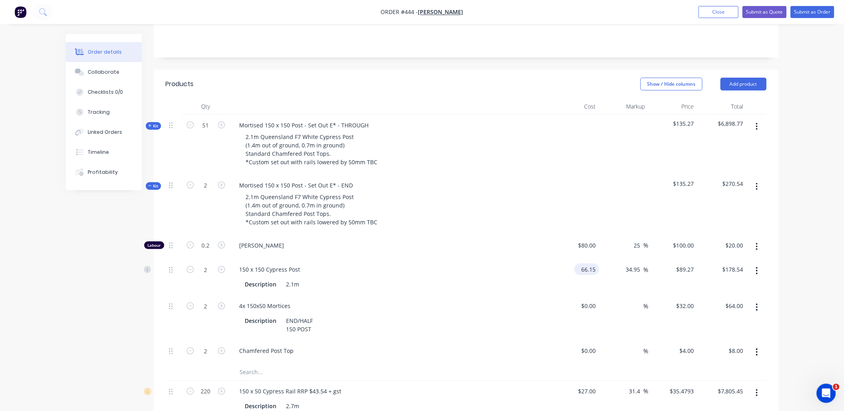
click at [589, 264] on input "66.15" at bounding box center [589, 270] width 22 height 12
type input "$53.55"
type input "$72.2662"
type input "$144.53"
drag, startPoint x: 675, startPoint y: 266, endPoint x: 680, endPoint y: 262, distance: 6.0
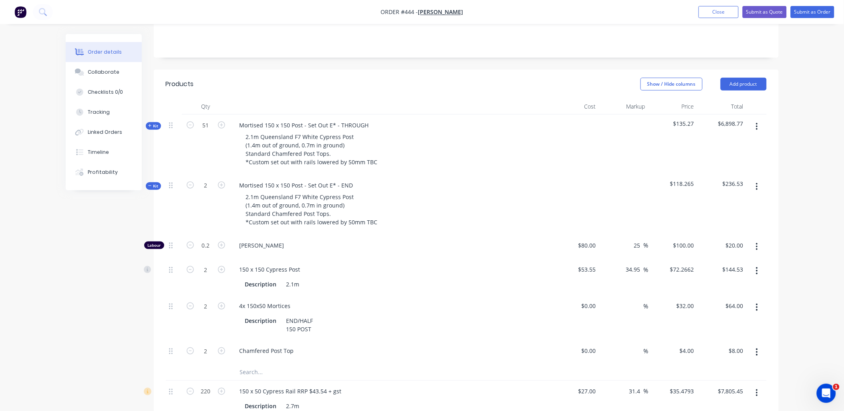
click at [677, 265] on div "$72.2662 $72.2662" at bounding box center [673, 277] width 49 height 36
click at [686, 264] on input "72.2662" at bounding box center [684, 270] width 28 height 12
paste input "89.27"
type input "89.27"
type input "66.7"
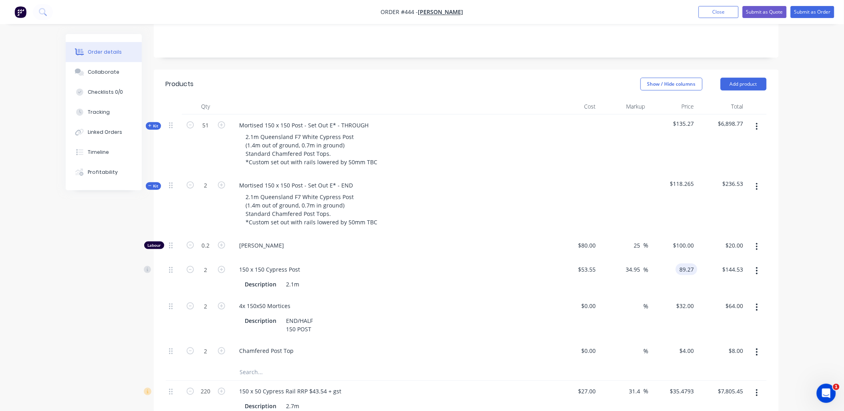
type input "$89.27"
type input "$178.54"
click at [685, 263] on div "$89.27 89.27" at bounding box center [673, 277] width 49 height 36
click at [153, 183] on span "Kit" at bounding box center [153, 186] width 10 height 6
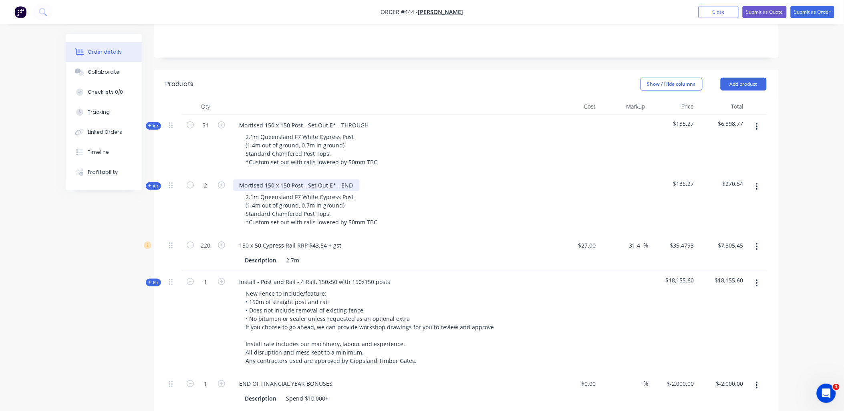
click at [333, 180] on div "Mortised 150 x 150 Post - Set Out E* - END" at bounding box center [296, 186] width 127 height 12
click at [333, 119] on div "Mortised 150 x 150 Post - Set Out E* - THROUGH" at bounding box center [304, 125] width 142 height 12
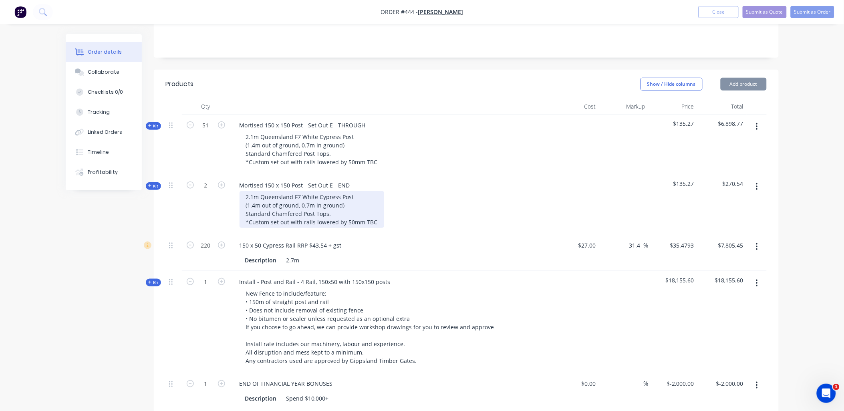
drag, startPoint x: 376, startPoint y: 199, endPoint x: 220, endPoint y: 199, distance: 155.1
click at [220, 199] on div "Kit 2 Mortised 150 x 150 Post - Set Out E - END 2.1m Queensland F7 White Cypres…" at bounding box center [466, 205] width 601 height 60
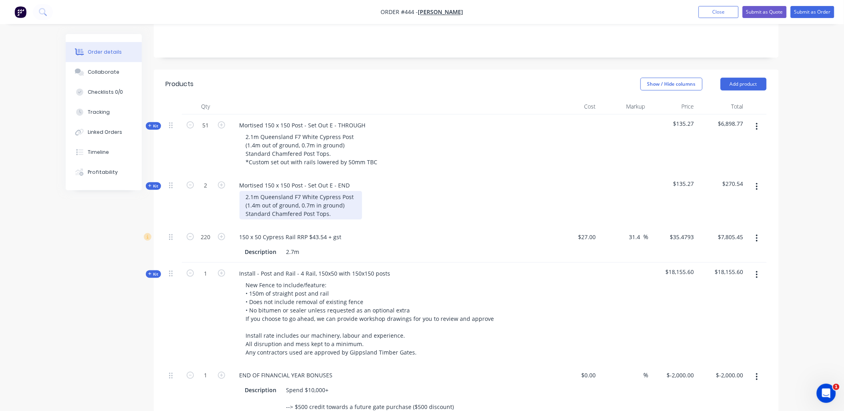
click at [254, 191] on div "2.1m Queensland F7 White Cypress Post (1.4m out of ground, 0.7m in ground) Stan…" at bounding box center [301, 205] width 123 height 28
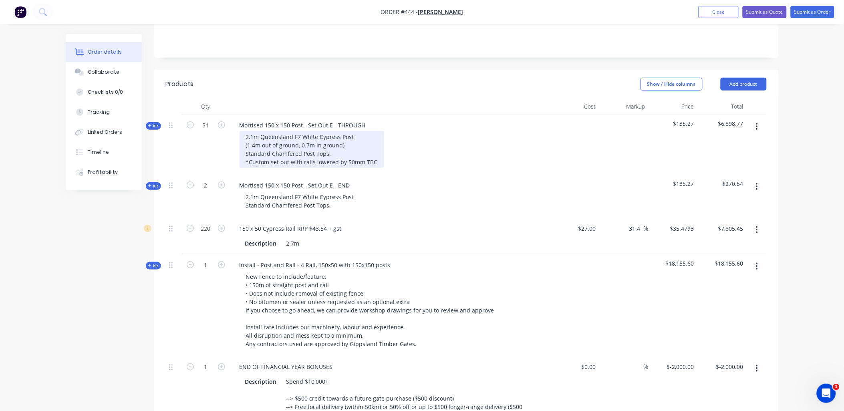
click at [265, 131] on div "2.1m Queensland F7 White Cypress Post (1.4m out of ground, 0.7m in ground) Stan…" at bounding box center [312, 149] width 145 height 37
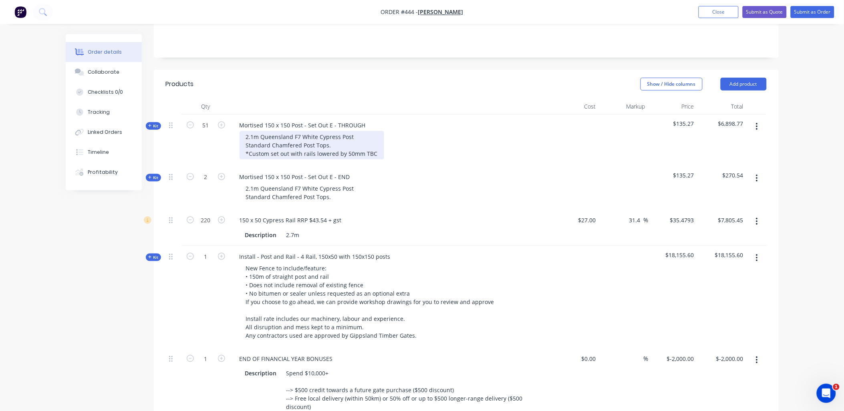
click at [273, 131] on div "2.1m Queensland F7 White Cypress Post Standard Chamfered Post Tops. *Custom set…" at bounding box center [312, 145] width 145 height 28
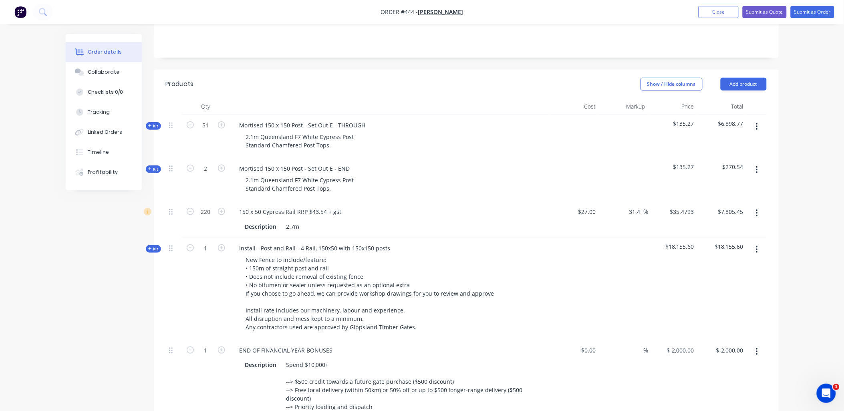
click at [224, 127] on div "51" at bounding box center [206, 136] width 48 height 43
click at [259, 221] on div "Description" at bounding box center [261, 227] width 38 height 12
click at [233, 211] on div "150 x 50 Cypress Rail RRP $43.54 + gst Length 2.7m" at bounding box center [390, 219] width 321 height 36
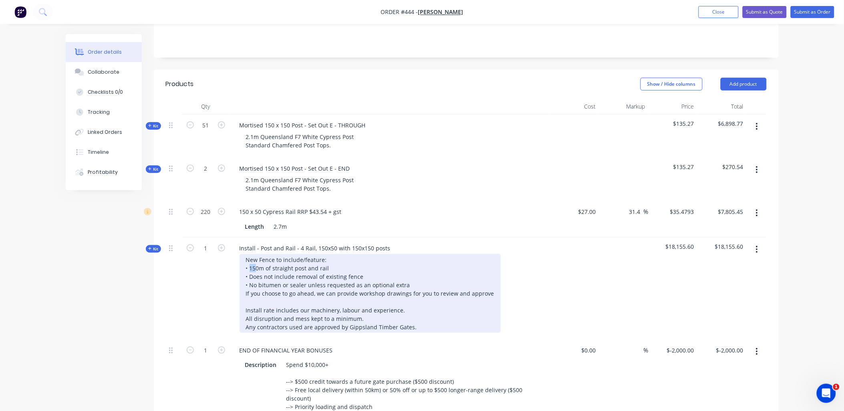
drag, startPoint x: 256, startPoint y: 248, endPoint x: 250, endPoint y: 246, distance: 6.2
click at [250, 254] on div "New Fence to include/feature: • 150m of straight post and rail • Does not inclu…" at bounding box center [370, 293] width 261 height 79
drag, startPoint x: 489, startPoint y: 271, endPoint x: 240, endPoint y: 266, distance: 249.3
click at [240, 266] on div "New Fence to include/feature: • 70m of straight post and rail • Does not includ…" at bounding box center [370, 293] width 261 height 79
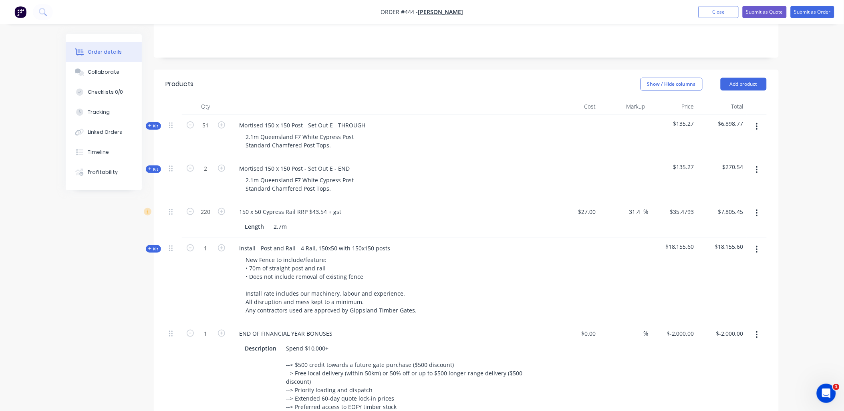
click at [230, 267] on div "Install - Post and Rail - 4 Rail, 150x50 with 150x150 posts New Fence to includ…" at bounding box center [390, 280] width 321 height 85
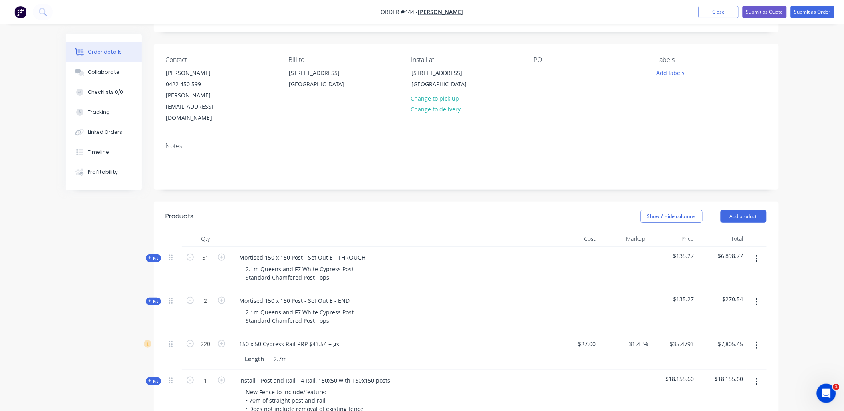
scroll to position [44, 0]
click at [759, 296] on button "button" at bounding box center [757, 303] width 19 height 14
click at [734, 366] on div "Delete" at bounding box center [729, 372] width 62 height 12
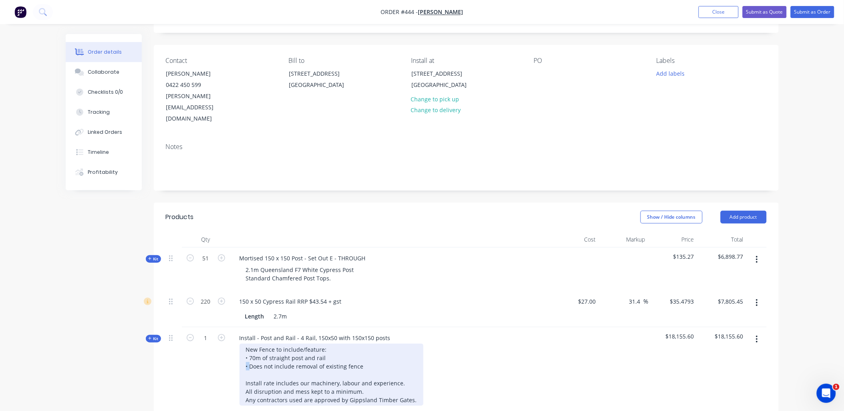
copy div "•"
drag, startPoint x: 250, startPoint y: 342, endPoint x: 242, endPoint y: 341, distance: 7.3
click at [242, 344] on div "New Fence to include/feature: • 70m of straight post and rail • Does not includ…" at bounding box center [332, 375] width 184 height 62
click at [380, 344] on div "New Fence to include/feature: • 70m of straight post and rail • Does not includ…" at bounding box center [332, 375] width 184 height 62
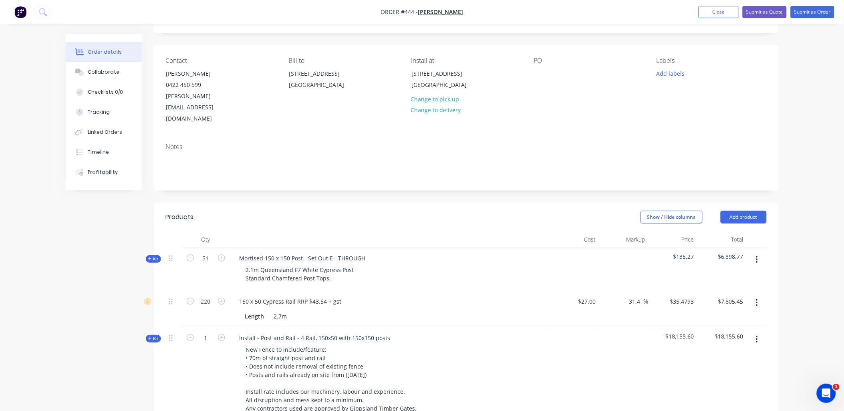
click at [217, 353] on div "1" at bounding box center [206, 374] width 48 height 94
copy div "43.54"
drag, startPoint x: 311, startPoint y: 279, endPoint x: 323, endPoint y: 280, distance: 12.8
click at [323, 296] on div "150 x 50 Cypress Rail RRP $43.54 + gst" at bounding box center [290, 302] width 115 height 12
click at [682, 296] on input "35.4793" at bounding box center [685, 302] width 25 height 12
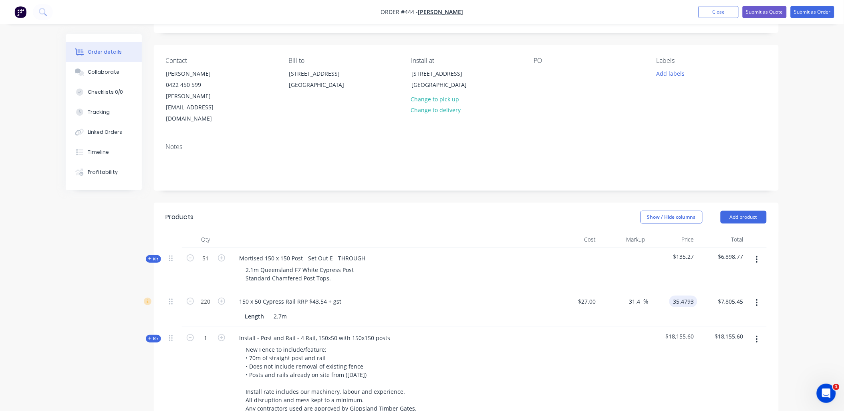
click at [682, 296] on input "35.4793" at bounding box center [685, 302] width 25 height 12
paste input "43.54"
type input "43.54"
type input "61.26"
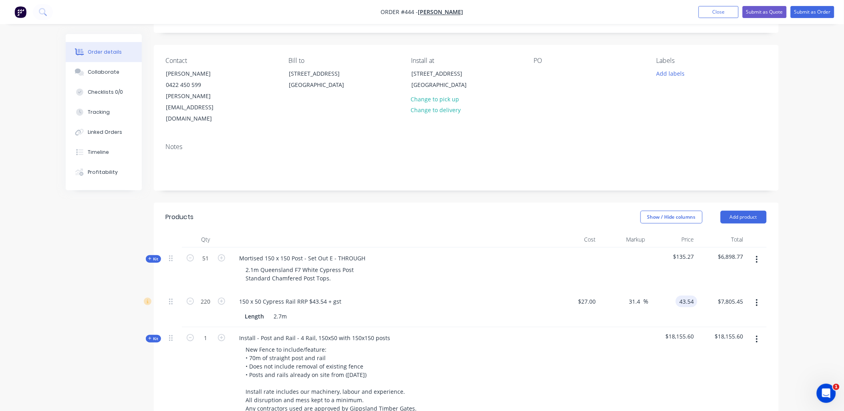
type input "$43.54"
type input "$9,578.80"
click at [680, 291] on div "$43.54 $43.54" at bounding box center [673, 309] width 49 height 36
drag, startPoint x: 296, startPoint y: 280, endPoint x: 343, endPoint y: 279, distance: 47.3
click at [343, 296] on div "150 x 50 Cypress Rail RRP $43.54 + gst" at bounding box center [290, 302] width 115 height 12
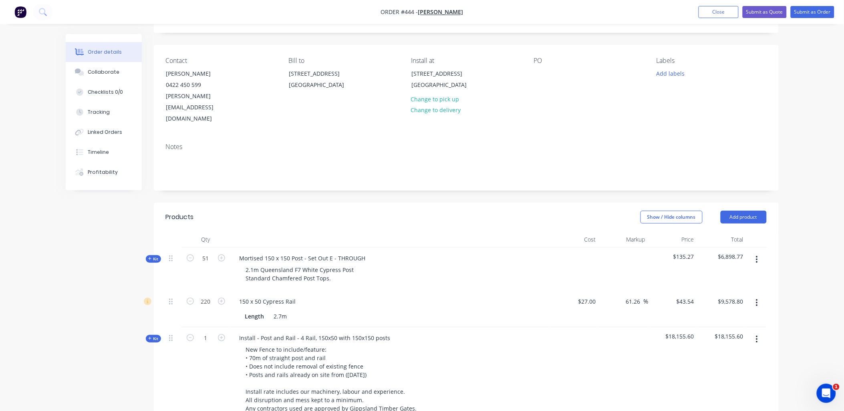
click at [212, 298] on div "220" at bounding box center [206, 309] width 48 height 36
click at [199, 296] on input "220" at bounding box center [206, 302] width 21 height 12
type input "95"
type input "$4,136.30"
click at [209, 259] on div "51" at bounding box center [206, 269] width 48 height 43
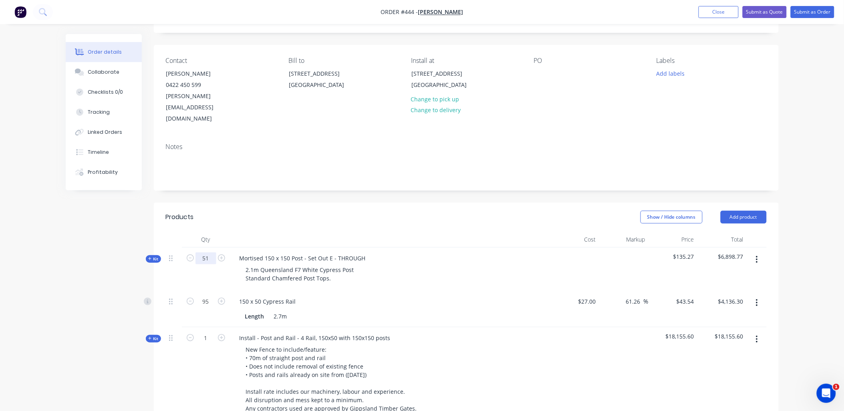
click at [206, 253] on input "51" at bounding box center [206, 259] width 21 height 12
click at [186, 259] on div "25" at bounding box center [206, 269] width 48 height 43
click at [223, 255] on icon "button" at bounding box center [221, 258] width 7 height 7
type input "26"
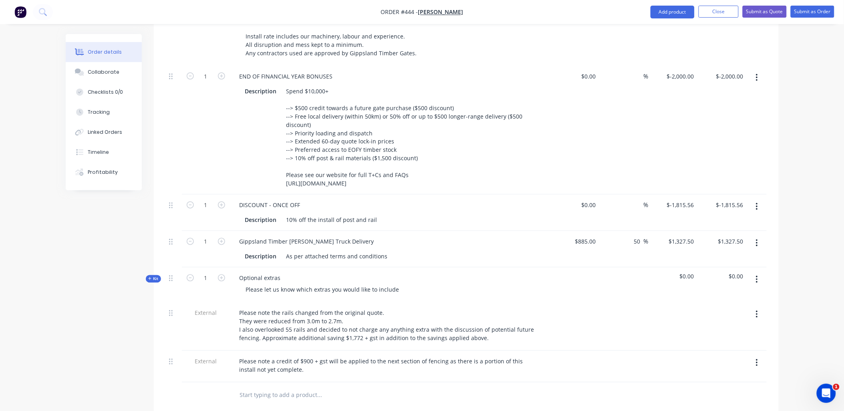
scroll to position [400, 0]
click at [151, 277] on icon at bounding box center [150, 279] width 4 height 4
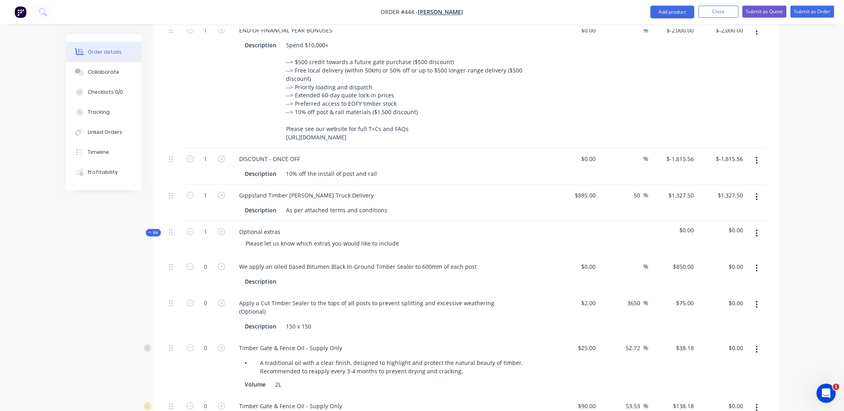
scroll to position [445, 0]
click at [760, 227] on button "button" at bounding box center [757, 234] width 19 height 14
click at [738, 297] on div "Delete" at bounding box center [729, 303] width 62 height 12
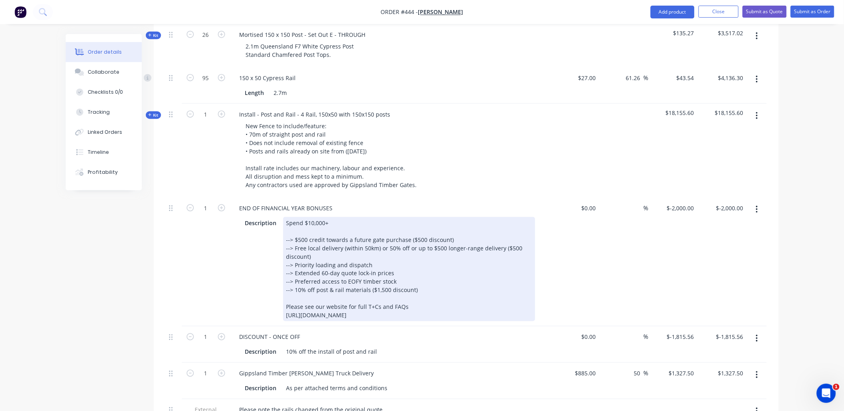
scroll to position [267, 0]
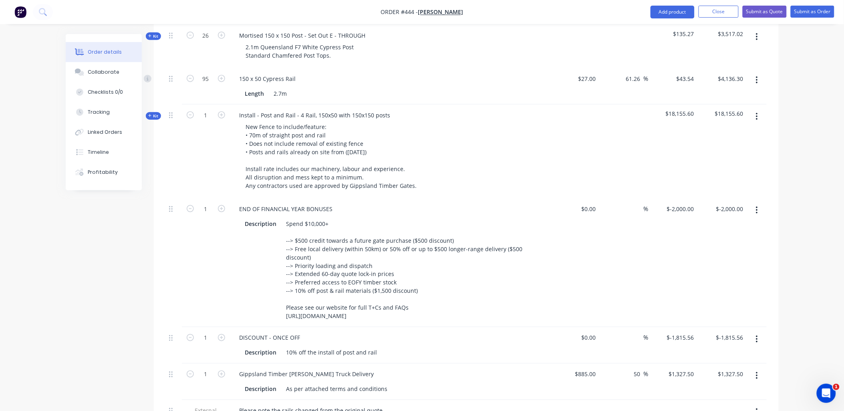
click at [153, 113] on span "Kit" at bounding box center [153, 116] width 10 height 6
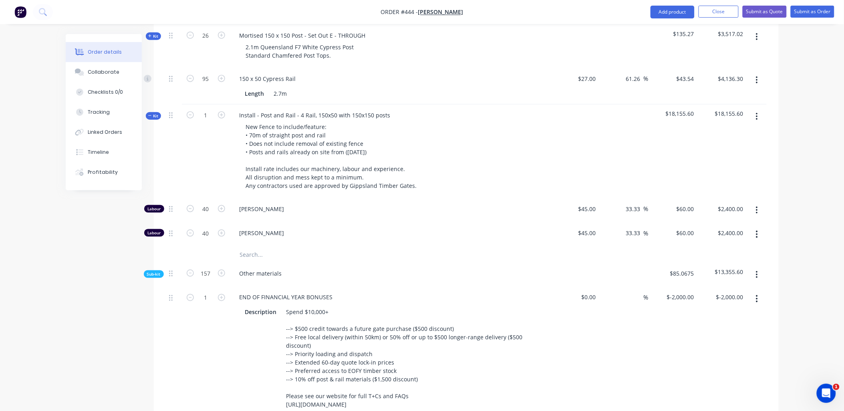
click at [756, 295] on icon "button" at bounding box center [757, 299] width 2 height 9
click at [731, 362] on div "Delete" at bounding box center [729, 368] width 62 height 12
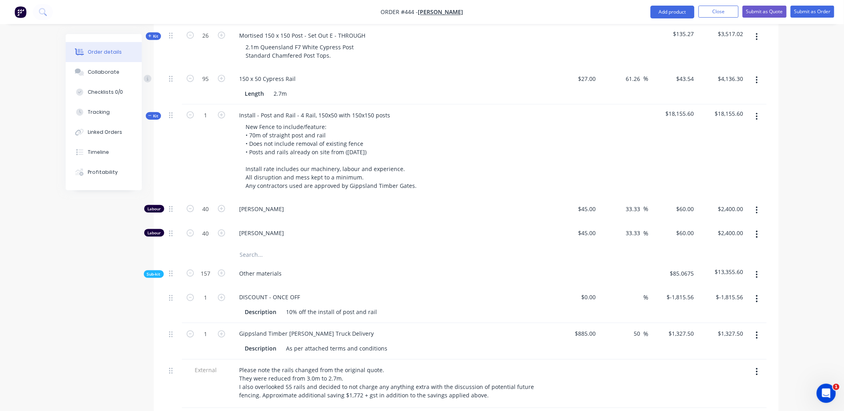
click at [155, 271] on span "Sub-kit" at bounding box center [154, 274] width 14 height 6
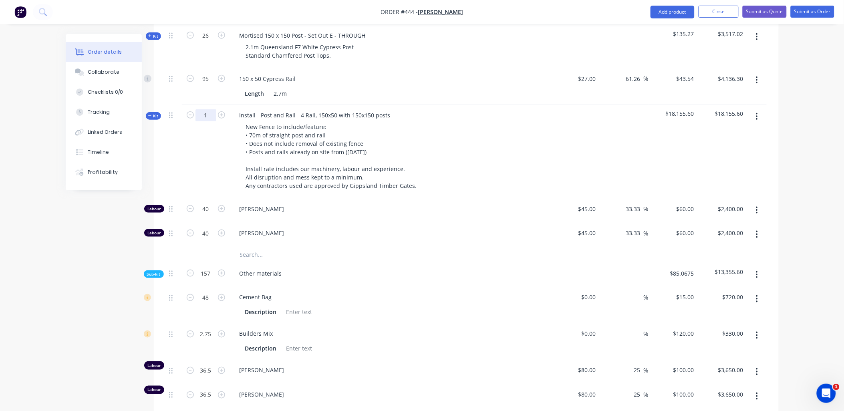
click at [207, 109] on input "1" at bounding box center [206, 115] width 21 height 12
type input "0.5"
type input "20"
type input "$1,200.00"
type input "20"
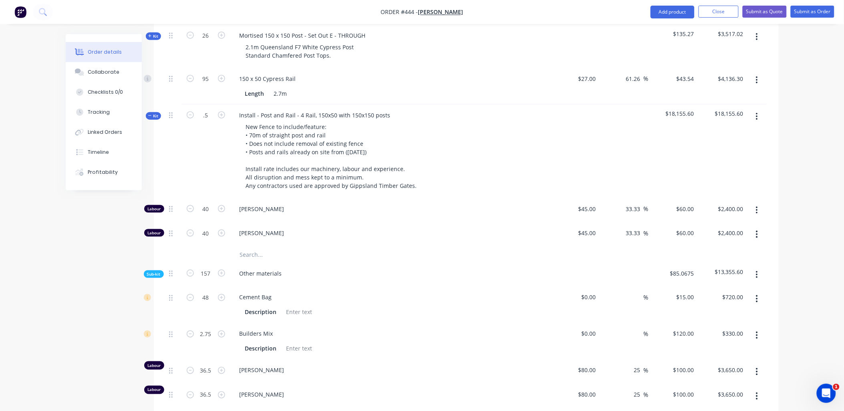
type input "$1,200.00"
type input "78.5"
type input "23.9975"
type input "$359.96"
type input "1.3738"
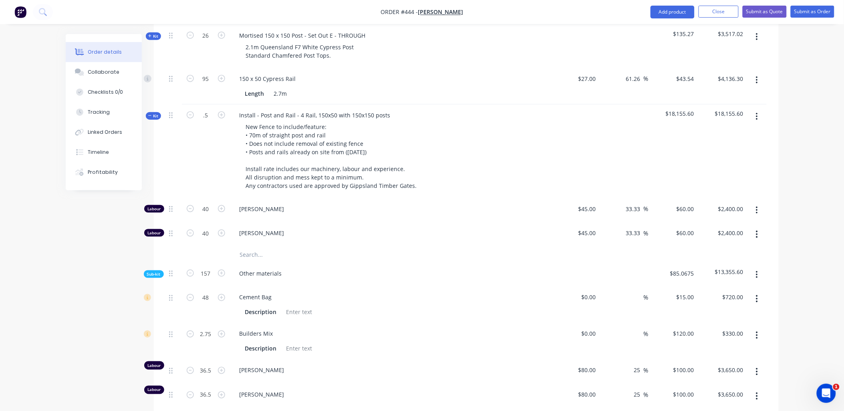
type input "$164.86"
type input "18.2513"
type input "$1,825.13"
type input "18.2513"
type input "$1,825.13"
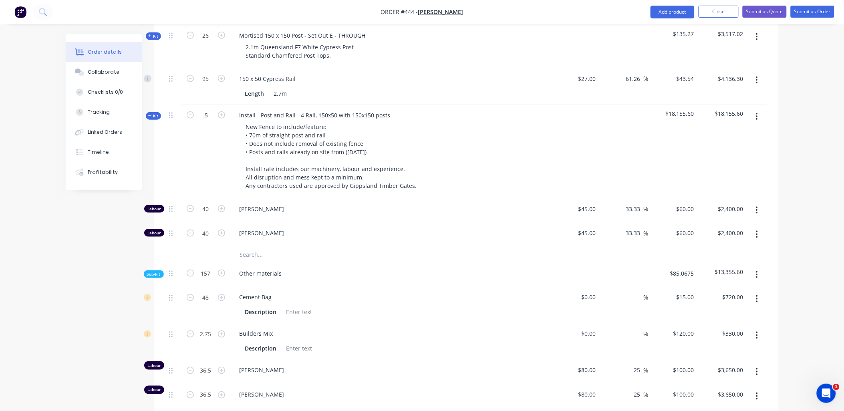
type input "78.5"
type input "$392.50"
type input "78.5"
type input "$157.00"
type input "10.4641"
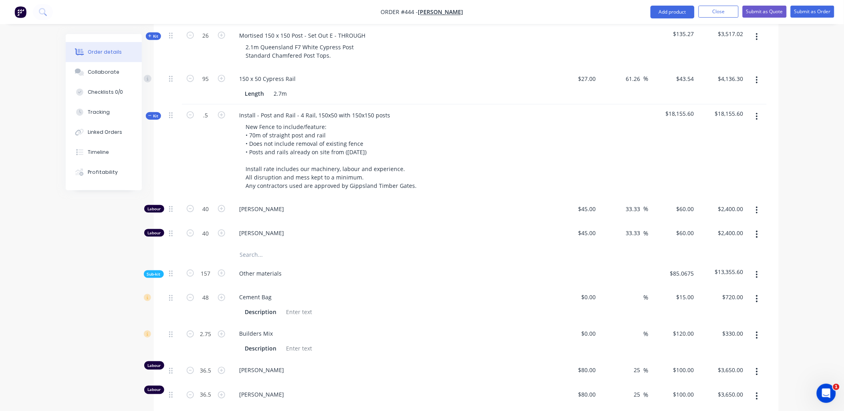
type input "$1,569.62"
type input "1.0441"
type input "$383.71"
click at [182, 118] on div "0.5" at bounding box center [206, 152] width 48 height 94
click at [210, 109] on input "0.5" at bounding box center [206, 115] width 21 height 12
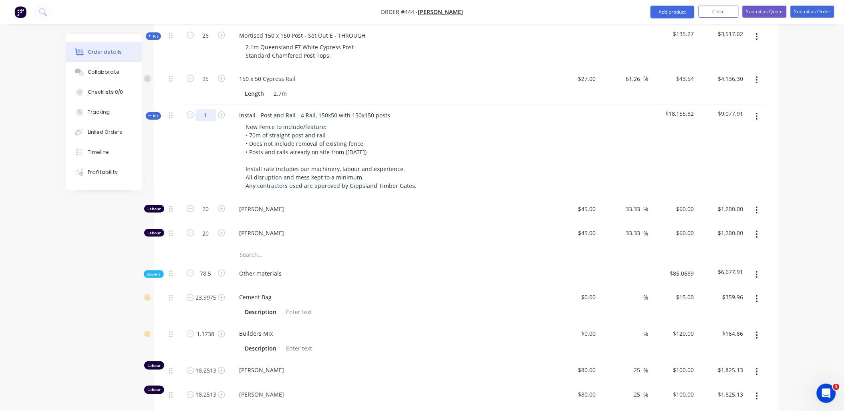
type input "1"
type input "40"
type input "$2,400.00"
type input "40"
type input "$2,400.00"
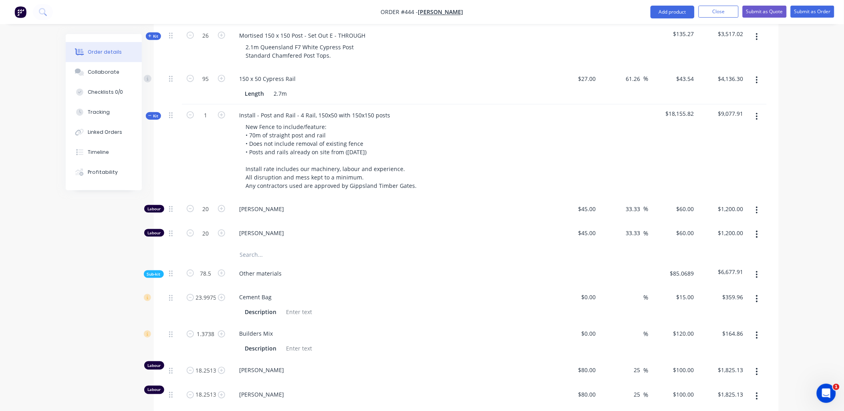
type input "157"
type input "47.9949"
type input "$719.92"
type input "2.7475"
type input "$329.70"
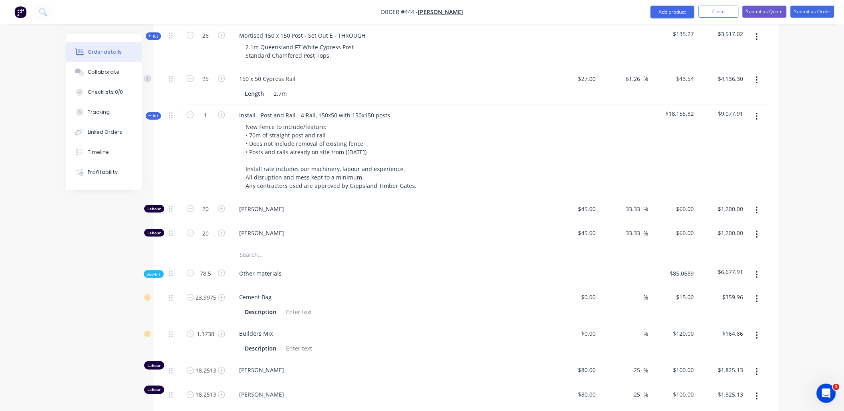
type input "36.5025"
type input "$3,650.25"
type input "36.5025"
type input "$3,650.25"
type input "157"
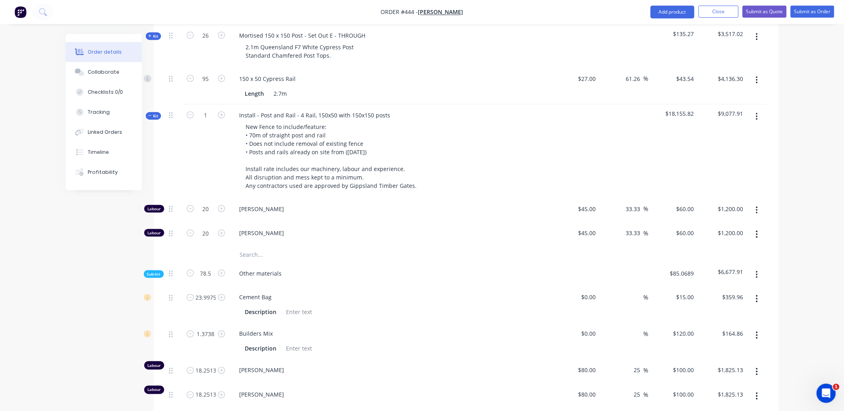
type input "$785.00"
type input "157"
type input "$314.00"
type input "20.9281"
type input "$3,139.22"
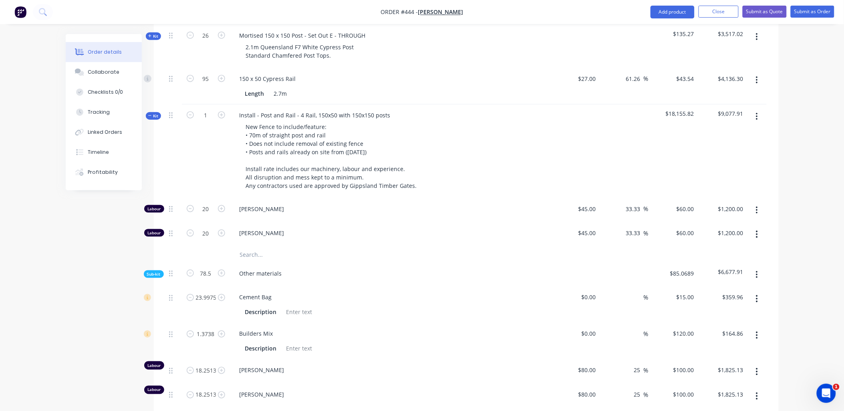
type input "2.0881"
type input "$767.38"
click at [183, 115] on div "1" at bounding box center [206, 152] width 48 height 94
click at [213, 109] on input "1" at bounding box center [206, 115] width 21 height 12
type input "0.4"
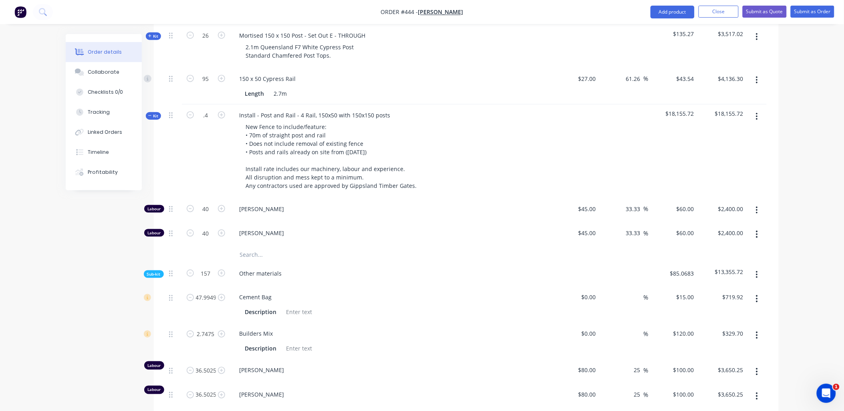
type input "16"
type input "$960.00"
type input "16"
type input "$960.00"
type input "62.800000000000004"
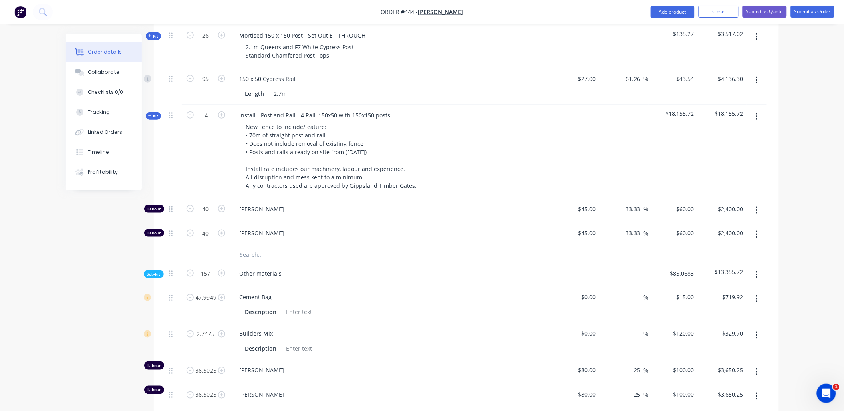
type input "19.198"
type input "$287.97"
type input "1.099"
type input "$131.88"
type input "14.601"
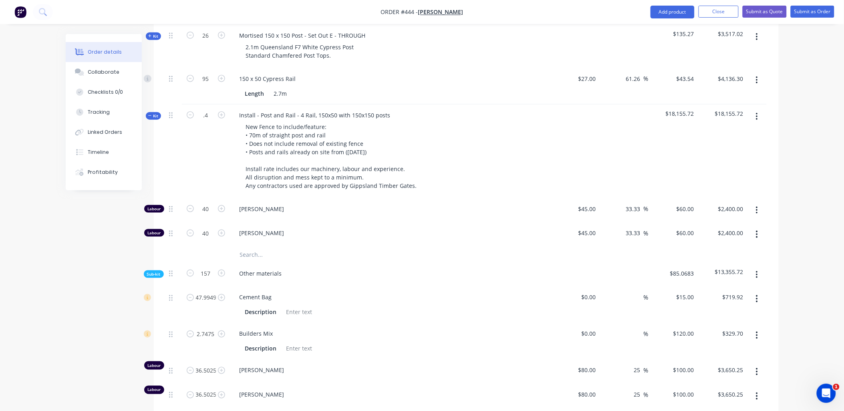
type input "$1,460.10"
type input "14.601"
type input "$1,460.10"
type input "62.8"
type input "$314.00"
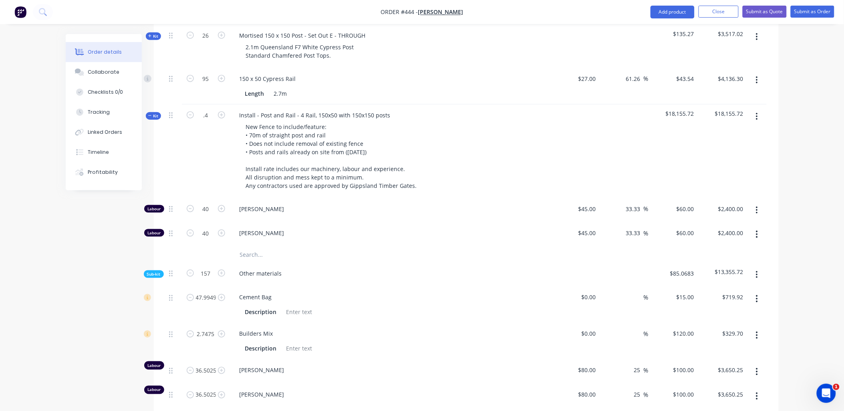
type input "62.8"
type input "$125.60"
type input "8.3712"
type input "$1,255.68"
type input "0.8352"
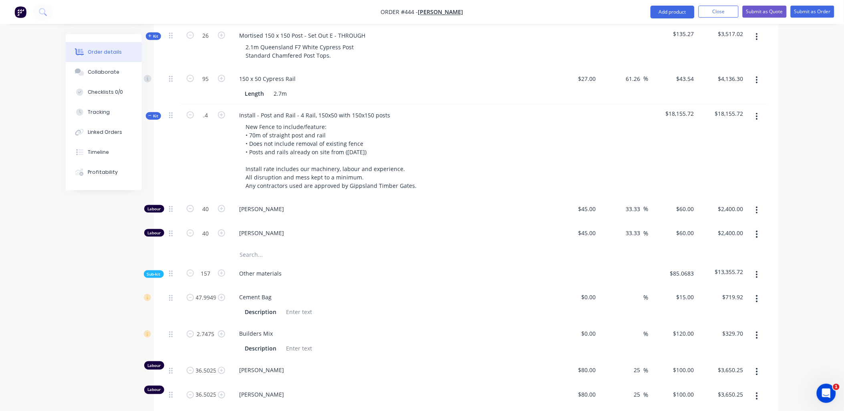
type input "$306.94"
click at [184, 127] on div "0.4" at bounding box center [206, 152] width 48 height 94
click at [214, 109] on input "0.4" at bounding box center [206, 115] width 21 height 12
type input "1"
click at [168, 123] on div at bounding box center [174, 152] width 16 height 94
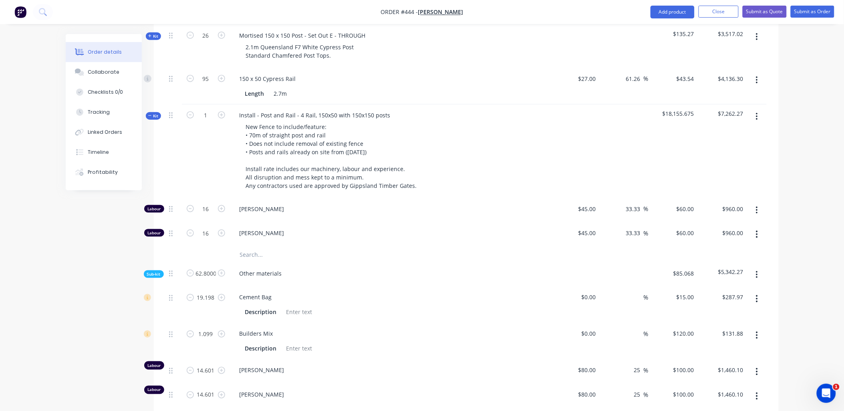
type input "40"
type input "$2,400.00"
type input "40"
type input "$2,400.00"
type input "157"
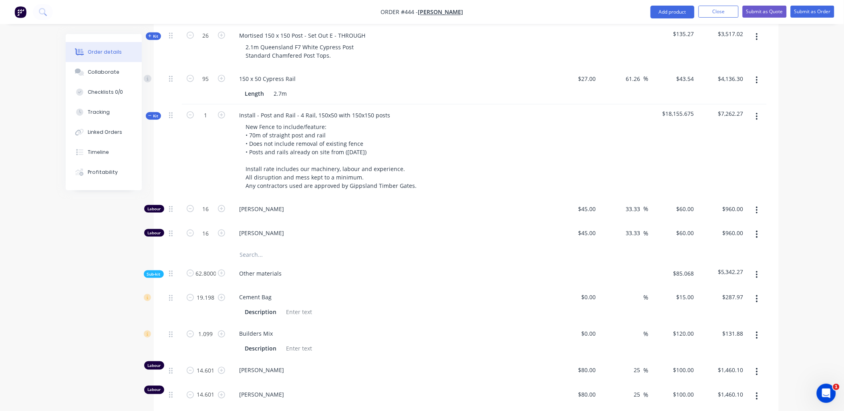
type input "47.9949"
type input "$719.92"
type input "2.7475"
type input "$329.70"
type input "36.5025"
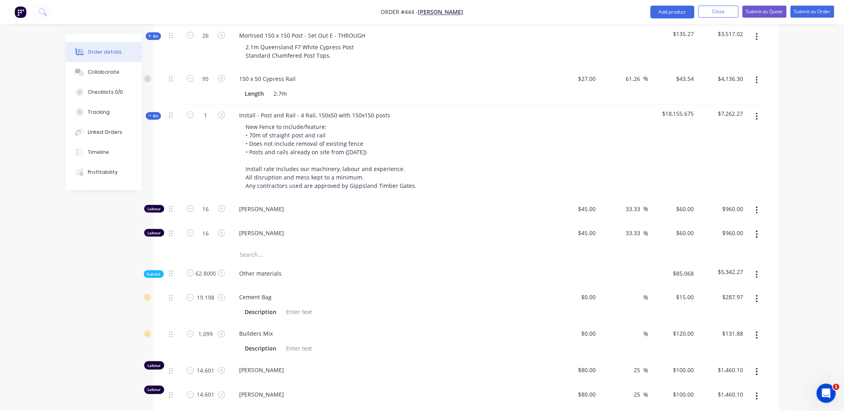
type input "$3,650.25"
type input "36.5025"
type input "$3,650.25"
type input "157"
type input "$785.00"
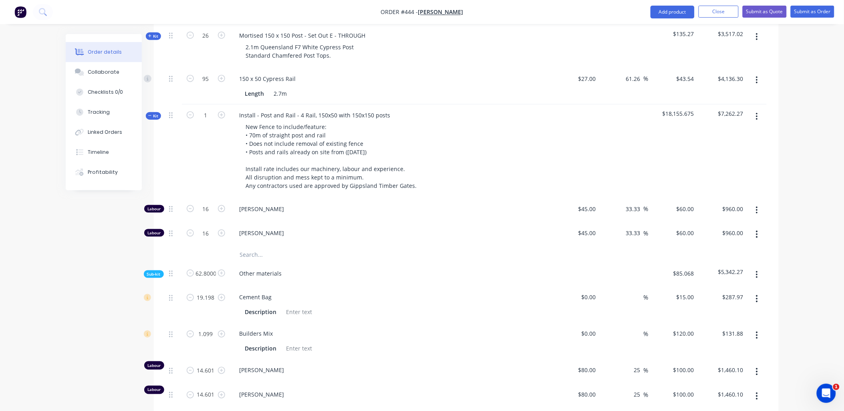
type input "157"
type input "$314.00"
type input "20.9281"
type input "$3,139.22"
type input "2.0881"
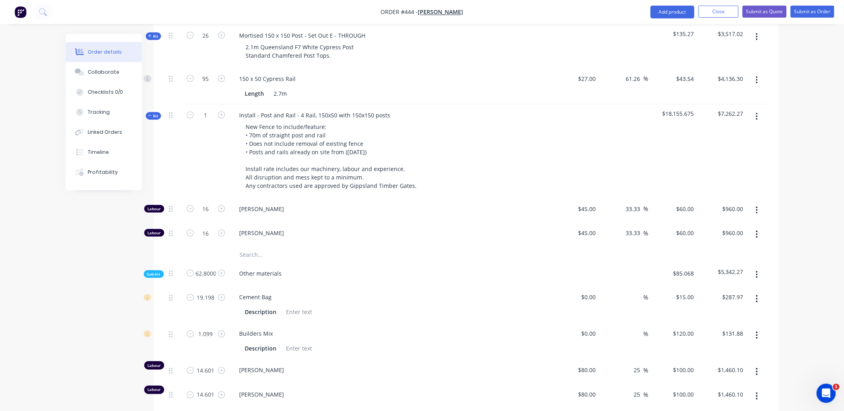
type input "$767.38"
click at [202, 109] on input "1" at bounding box center [206, 115] width 21 height 12
click at [179, 135] on div at bounding box center [174, 152] width 16 height 94
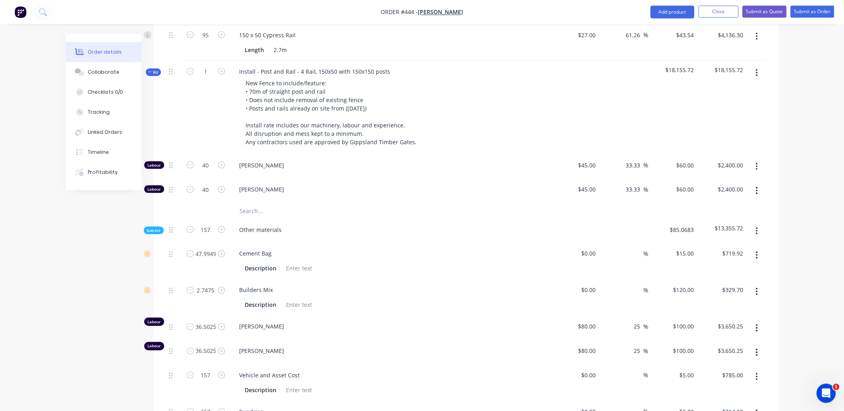
scroll to position [311, 0]
click at [209, 65] on input "1" at bounding box center [206, 71] width 21 height 12
click at [184, 75] on div ".4" at bounding box center [206, 108] width 48 height 94
type input "0.4"
type input "16"
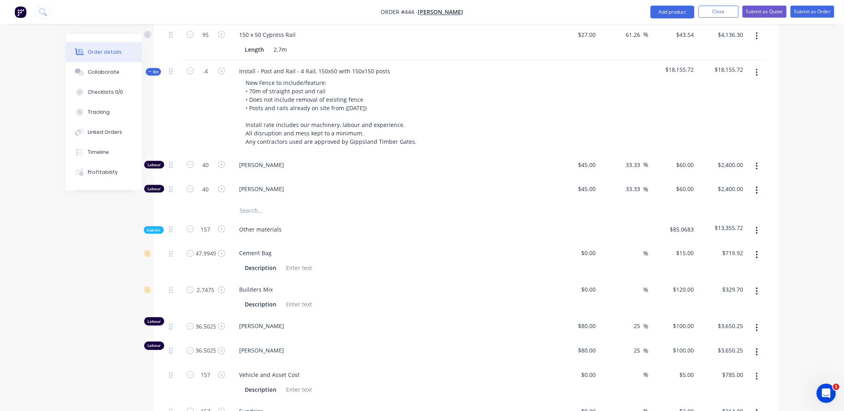
type input "$960.00"
type input "16"
type input "$960.00"
type input "62.800000000000004"
type input "19.198"
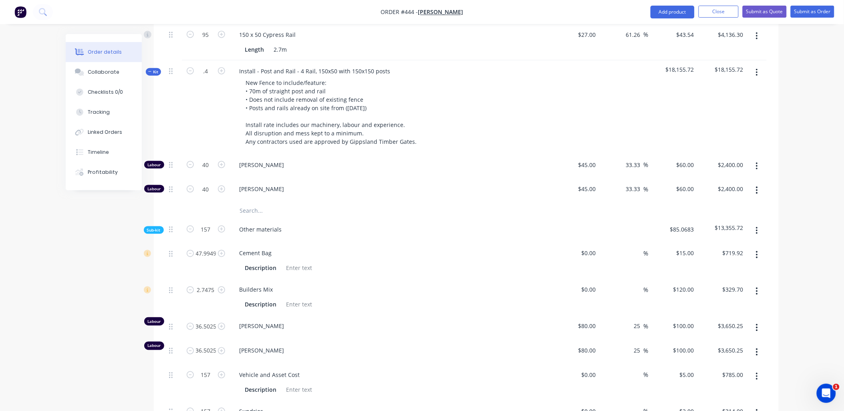
type input "$287.97"
type input "1.099"
type input "$131.88"
type input "14.601"
type input "$1,460.10"
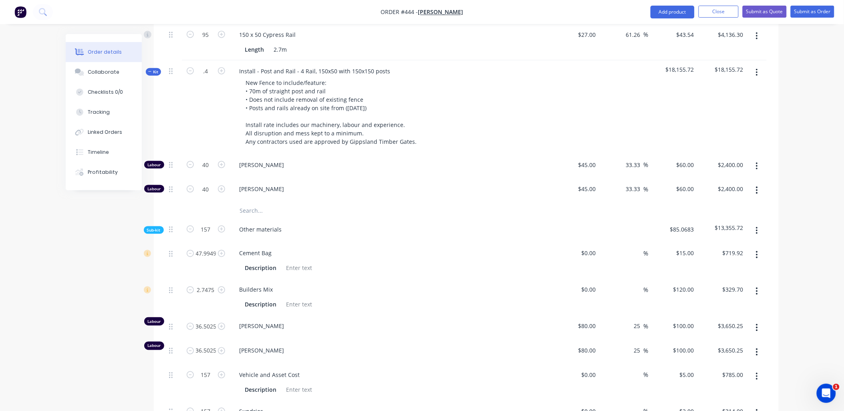
type input "14.601"
type input "$1,460.10"
type input "62.8"
type input "$314.00"
type input "62.8"
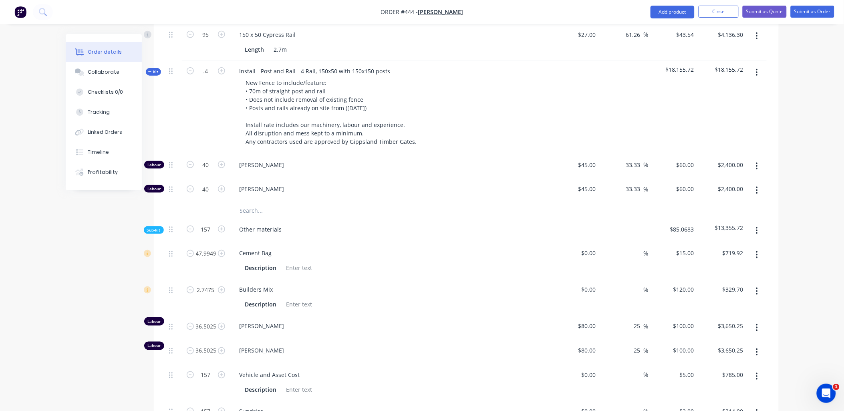
type input "$125.60"
type input "8.3712"
type input "$1,255.68"
type input "0.8352"
type input "$306.94"
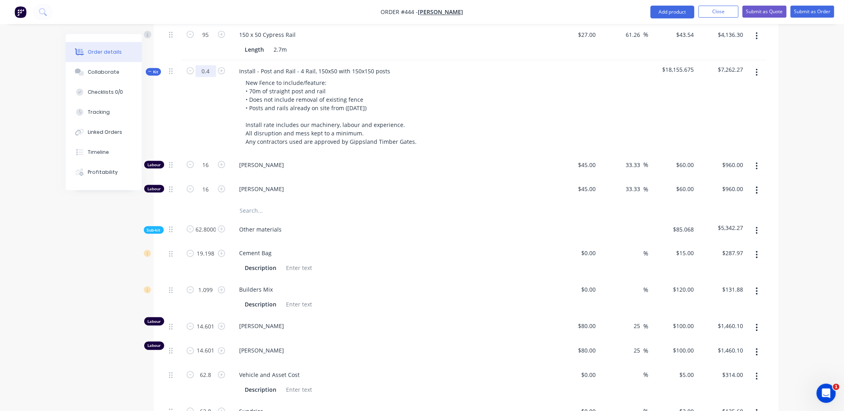
click at [209, 65] on input "0.4" at bounding box center [206, 71] width 21 height 12
type input "1"
type input "40"
type input "$2,400.00"
type input "40"
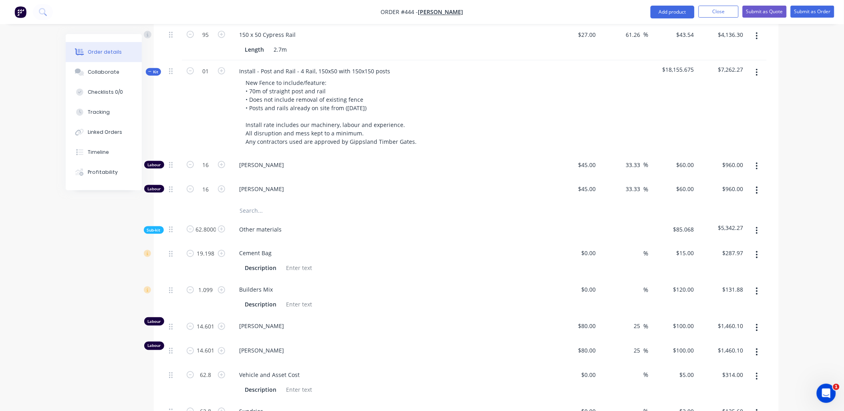
type input "$2,400.00"
type input "157"
type input "47.9949"
type input "$719.92"
type input "2.7475"
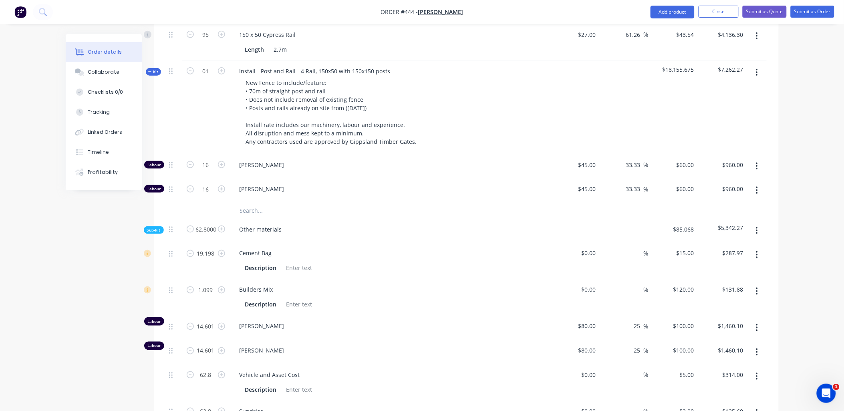
type input "$329.70"
type input "36.5025"
type input "$3,650.25"
type input "36.5025"
type input "$3,650.25"
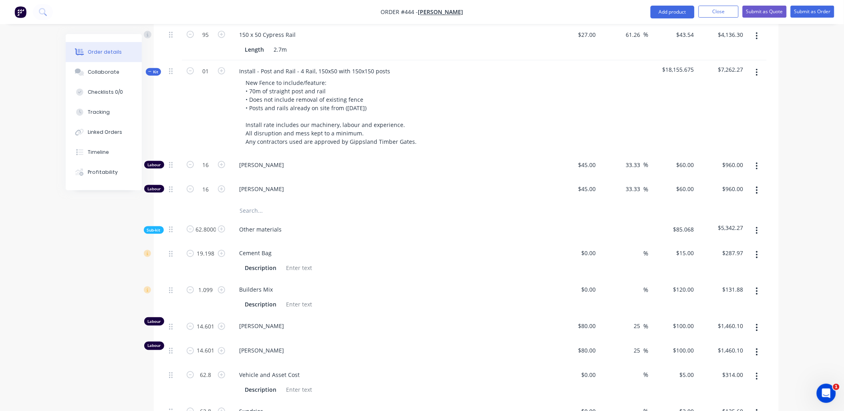
type input "157"
type input "$785.00"
type input "157"
type input "$314.00"
type input "20.9281"
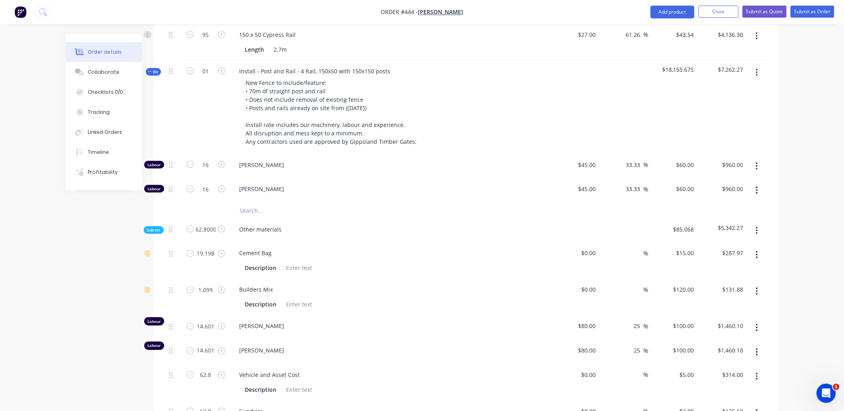
type input "$3,139.22"
type input "2.0881"
type input "$767.38"
click at [178, 76] on div at bounding box center [174, 108] width 16 height 94
click at [205, 159] on input "40" at bounding box center [206, 165] width 21 height 12
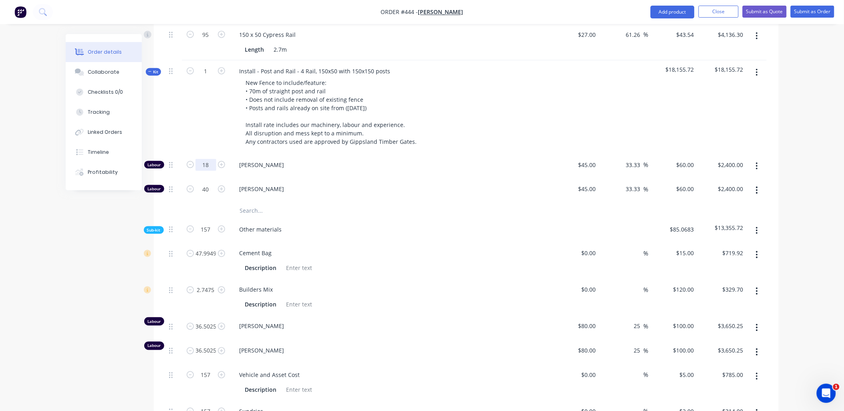
type input "18"
type input "$1,080.00"
drag, startPoint x: 207, startPoint y: 122, endPoint x: 204, endPoint y: 144, distance: 22.2
click at [207, 122] on div "1" at bounding box center [206, 108] width 48 height 94
click at [208, 183] on input "40" at bounding box center [206, 189] width 21 height 12
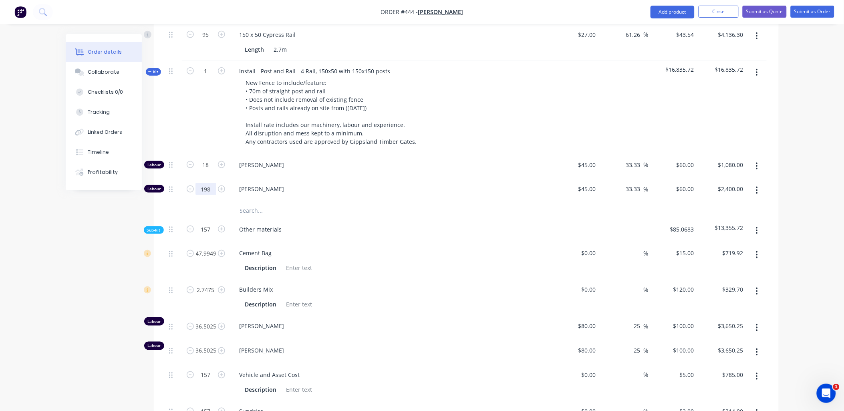
type input "198"
type input "$11,880.00"
click at [211, 125] on div "1" at bounding box center [206, 108] width 48 height 94
type input "18"
type input "$1,080.00"
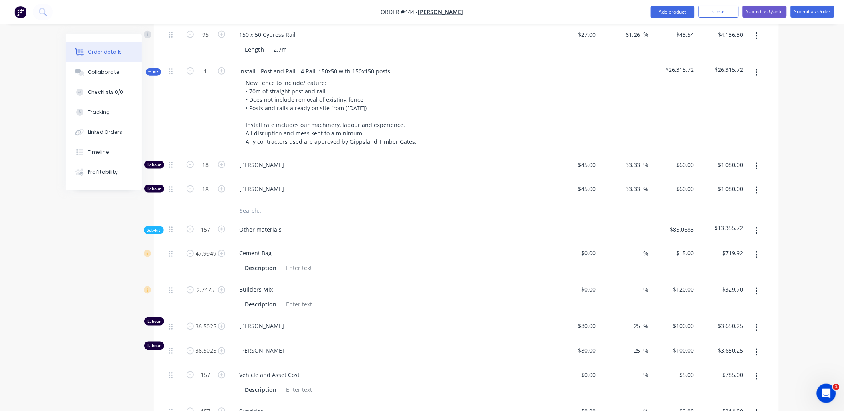
click at [219, 125] on div "1" at bounding box center [206, 108] width 48 height 94
click at [211, 224] on input "157" at bounding box center [206, 230] width 21 height 12
type input "63"
type input "19.2591"
type input "$288.89"
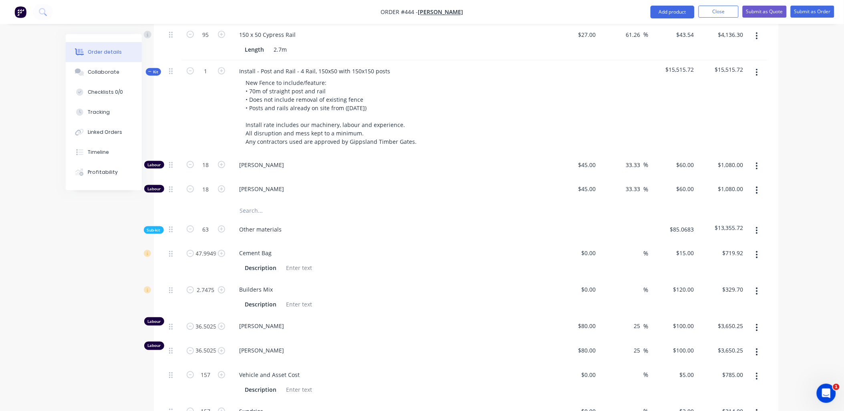
type input "1.1025"
type input "$132.30"
type input "14.6475"
type input "$1,464.75"
type input "14.6475"
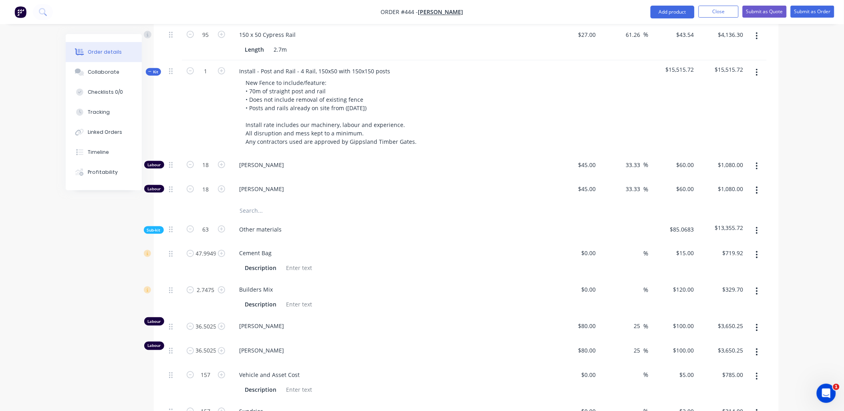
type input "$1,464.75"
type input "63"
type input "$315.00"
type input "63"
type input "$126.00"
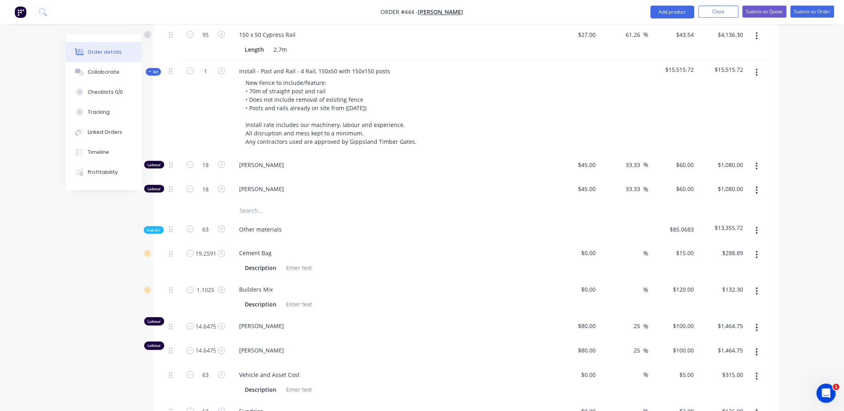
click at [217, 203] on div at bounding box center [206, 211] width 48 height 16
click at [204, 321] on input "14.6475" at bounding box center [206, 327] width 21 height 12
click at [188, 340] on div "14.6475" at bounding box center [206, 352] width 48 height 24
click at [209, 345] on input "14.6475" at bounding box center [206, 351] width 21 height 12
click at [187, 316] on div "15" at bounding box center [206, 328] width 48 height 24
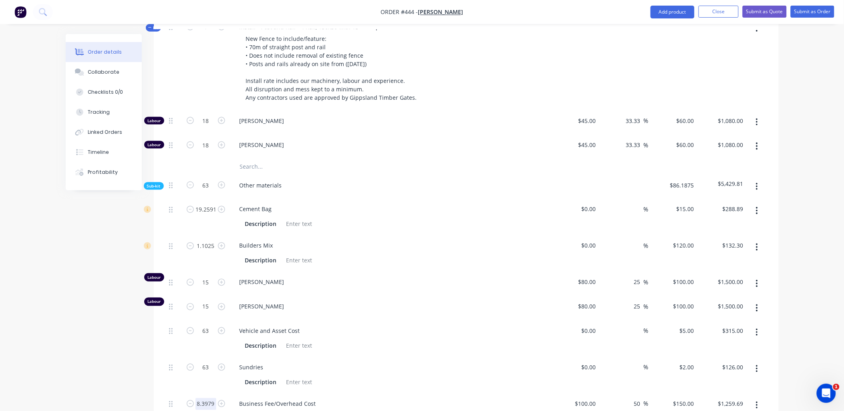
scroll to position [356, 0]
click at [209, 398] on input "8.3979" at bounding box center [206, 404] width 21 height 12
click at [178, 357] on div at bounding box center [174, 375] width 16 height 36
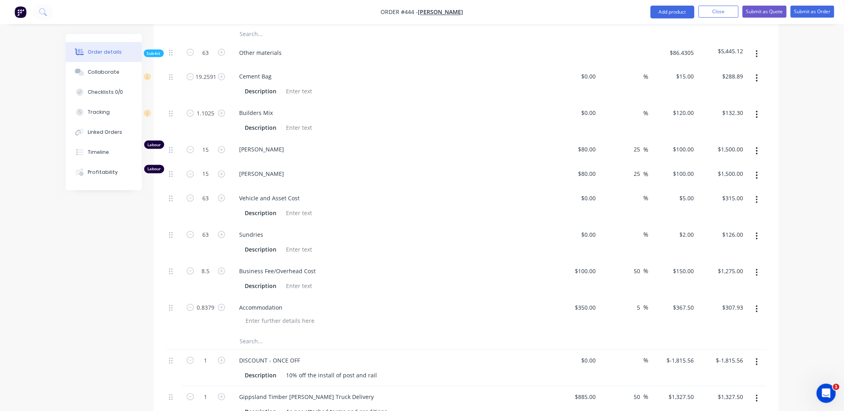
scroll to position [489, 0]
click at [202, 301] on input "0.8379" at bounding box center [206, 307] width 21 height 12
click at [196, 296] on div "2" at bounding box center [206, 314] width 48 height 36
click at [690, 301] on input "367.5" at bounding box center [688, 307] width 18 height 12
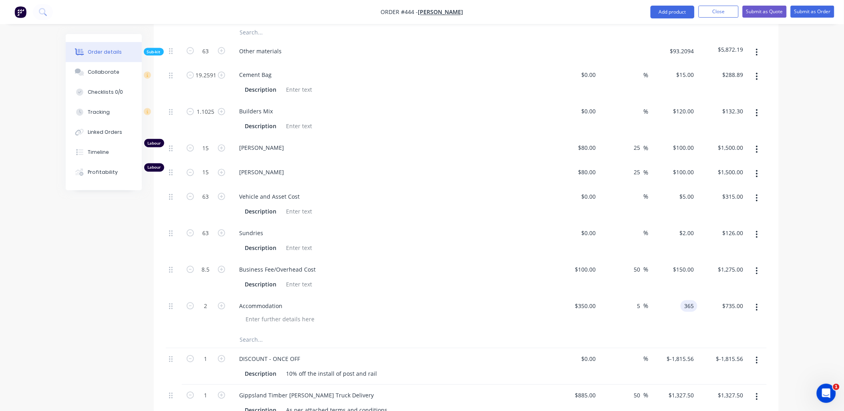
click at [687, 273] on div "$150.00 $150.00" at bounding box center [673, 277] width 49 height 36
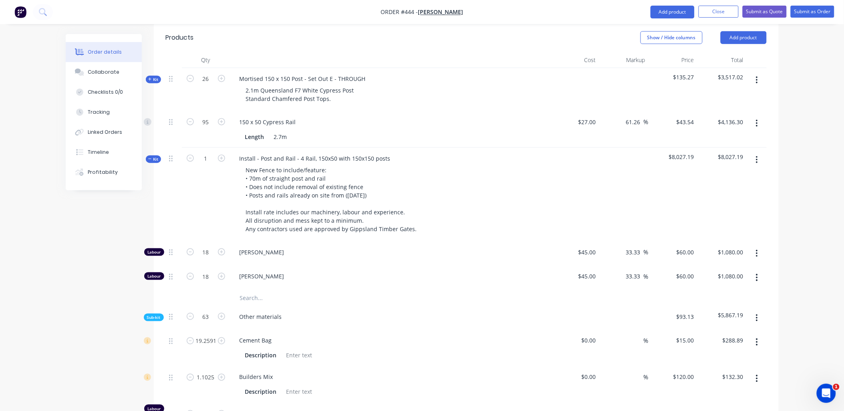
scroll to position [222, 0]
click at [210, 336] on input "19.2591" at bounding box center [206, 342] width 21 height 12
click at [182, 342] on div "19" at bounding box center [206, 349] width 48 height 36
click at [206, 373] on input "1.1025" at bounding box center [206, 379] width 21 height 12
click at [188, 336] on div "19" at bounding box center [206, 349] width 48 height 36
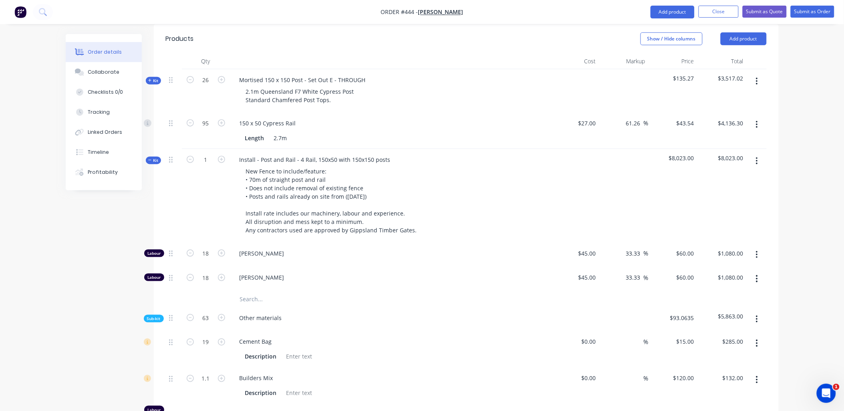
click at [154, 158] on span "Kit" at bounding box center [153, 161] width 10 height 6
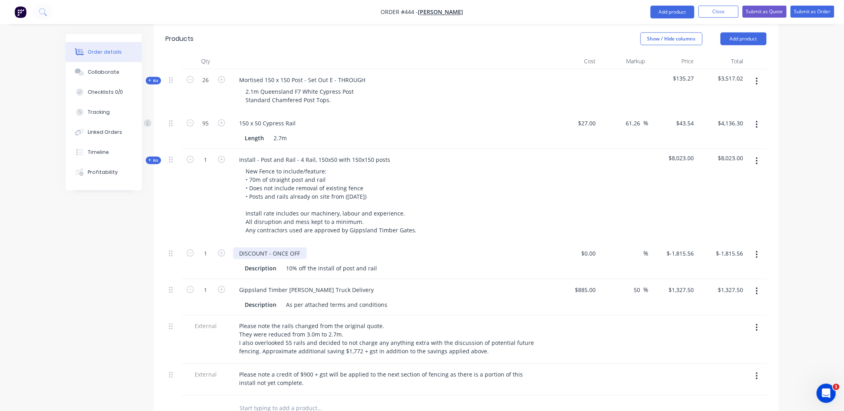
click at [267, 248] on div "DISCOUNT - ONCE OFF" at bounding box center [270, 254] width 74 height 12
click at [291, 243] on div "DISCOUNTS - ONCE OFF Description 10% off the install of post and rail" at bounding box center [390, 261] width 321 height 36
click at [376, 263] on div "10% off the install of post and rail" at bounding box center [331, 269] width 97 height 12
click at [379, 263] on div "10% off the install of post and rail (-802.30" at bounding box center [343, 269] width 120 height 12
click at [398, 263] on div "10% off the install of post and rail (-$802.30" at bounding box center [344, 269] width 123 height 12
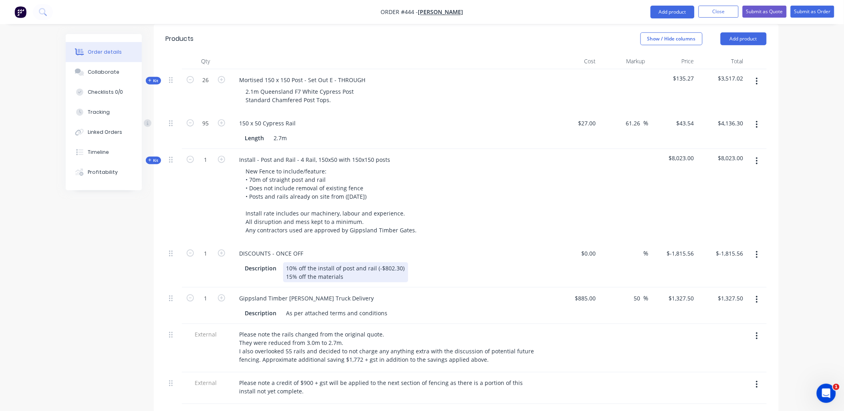
click at [316, 263] on div "10% off the install of post and rail (-$802.30) 15% off the materials" at bounding box center [345, 273] width 125 height 20
click at [367, 263] on div "10% off the install of post and rail (-$802.30) 15% off post and rail materials" at bounding box center [345, 273] width 125 height 20
click at [376, 263] on div "10% off the install of post and rail (-$802.30) 15% off post and rail materials…" at bounding box center [345, 273] width 125 height 20
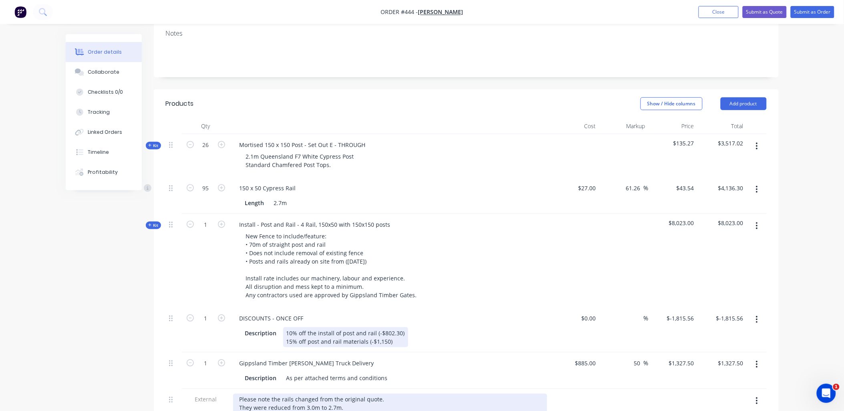
scroll to position [157, 0]
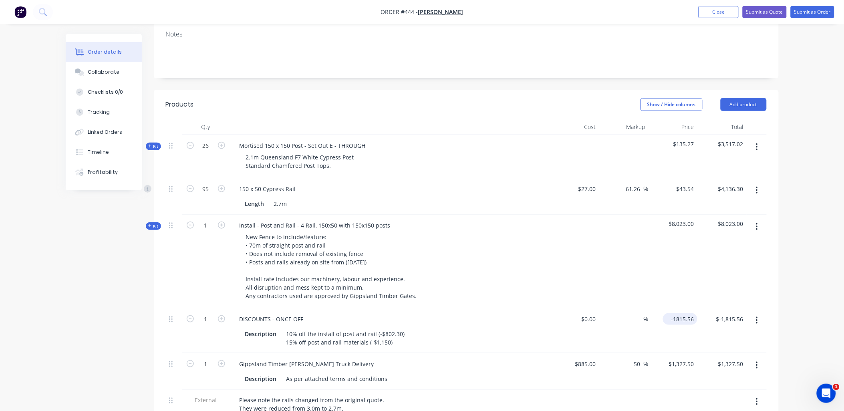
click at [681, 313] on input "-1815.56" at bounding box center [682, 319] width 31 height 12
click at [596, 313] on input "0" at bounding box center [590, 319] width 18 height 12
click at [682, 309] on div "$1.00 $-1,815.56" at bounding box center [673, 331] width 49 height 45
click at [684, 309] on div "1 $1.00" at bounding box center [673, 331] width 49 height 45
click at [643, 262] on div at bounding box center [624, 262] width 49 height 94
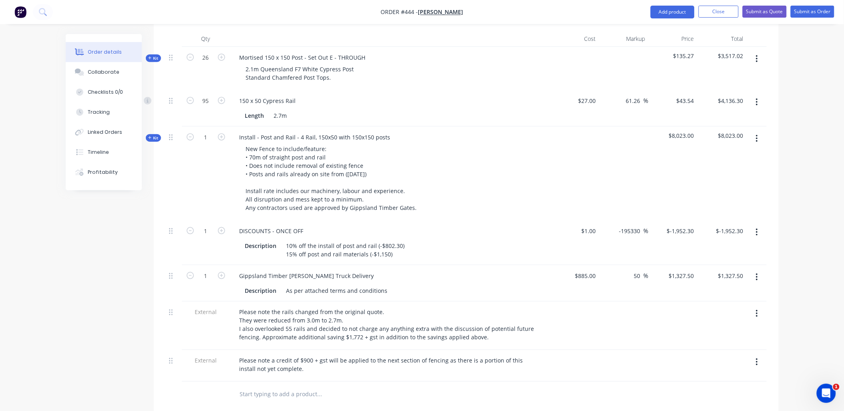
scroll to position [245, 0]
click at [251, 386] on input "text" at bounding box center [320, 394] width 160 height 16
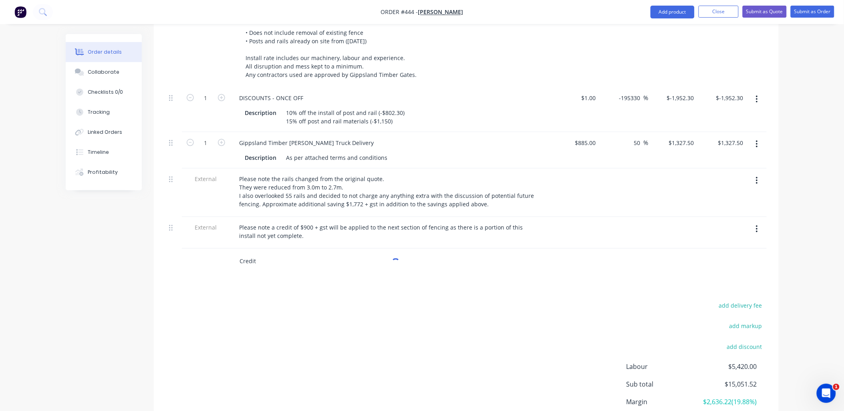
scroll to position [379, 0]
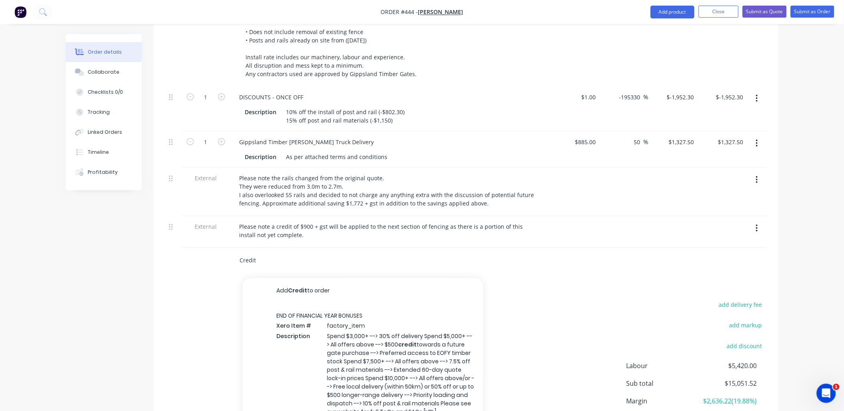
drag, startPoint x: 244, startPoint y: 237, endPoint x: 259, endPoint y: 237, distance: 14.8
click at [259, 253] on input "Credit" at bounding box center [320, 261] width 160 height 16
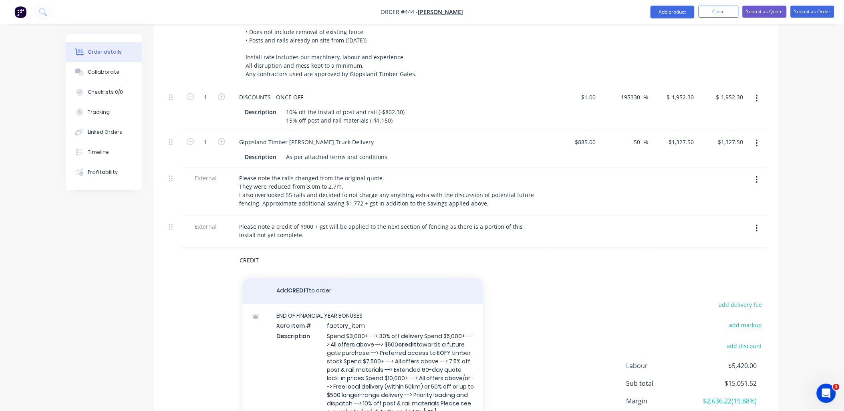
click at [289, 279] on button "Add CREDIT to order" at bounding box center [363, 292] width 240 height 26
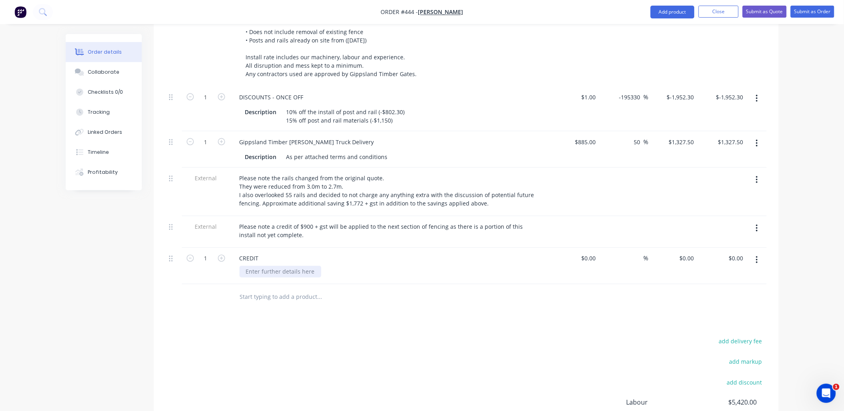
click at [258, 266] on div at bounding box center [281, 272] width 82 height 12
click at [218, 249] on div "1" at bounding box center [206, 266] width 48 height 36
click at [690, 253] on input "0" at bounding box center [688, 259] width 18 height 12
click at [596, 253] on input at bounding box center [590, 259] width 18 height 12
click at [617, 248] on div "%" at bounding box center [624, 266] width 49 height 36
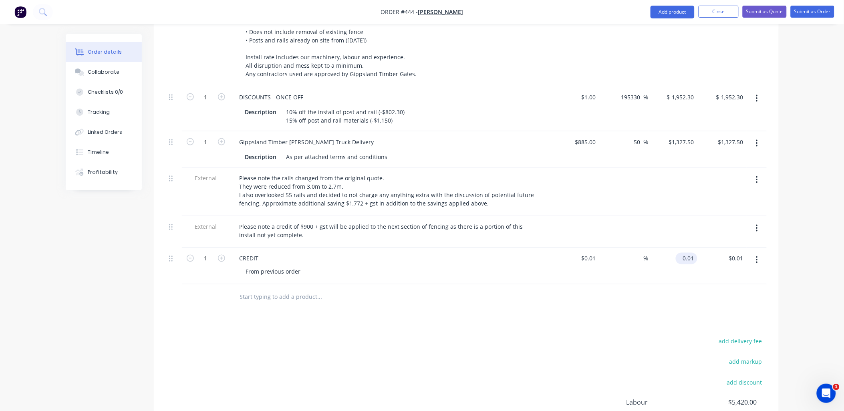
click at [690, 253] on input "0.01" at bounding box center [688, 259] width 18 height 12
click at [690, 249] on div "$-900.00 -900" at bounding box center [673, 266] width 49 height 36
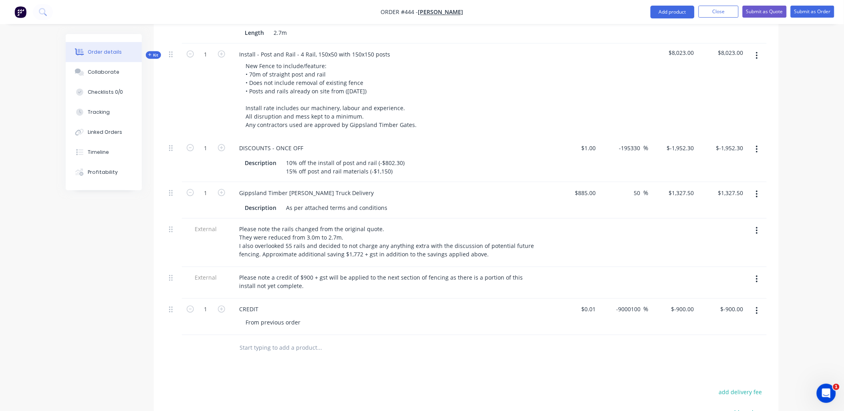
scroll to position [327, 0]
click at [188, 145] on icon "button" at bounding box center [190, 148] width 7 height 7
click at [188, 307] on icon "button" at bounding box center [190, 310] width 7 height 7
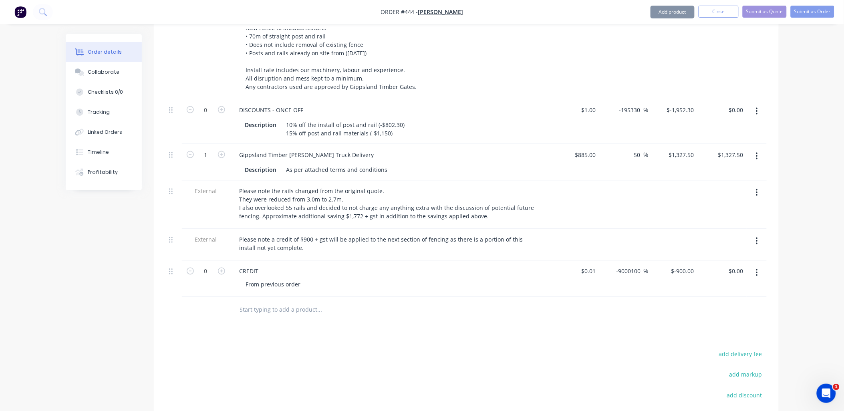
scroll to position [460, 0]
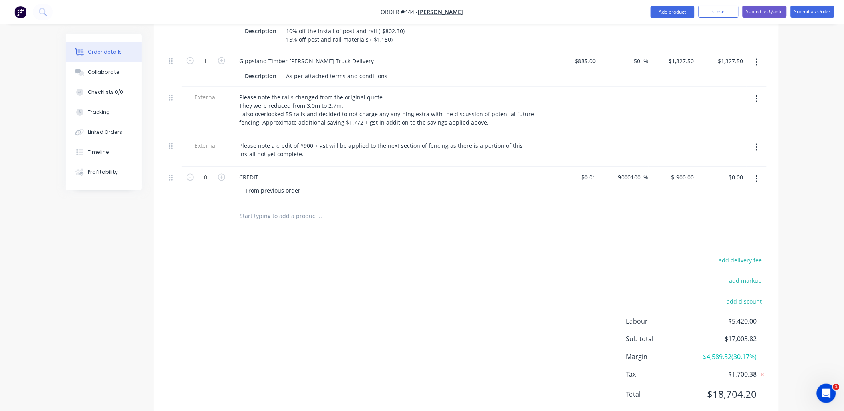
click at [225, 173] on button "button" at bounding box center [221, 177] width 10 height 8
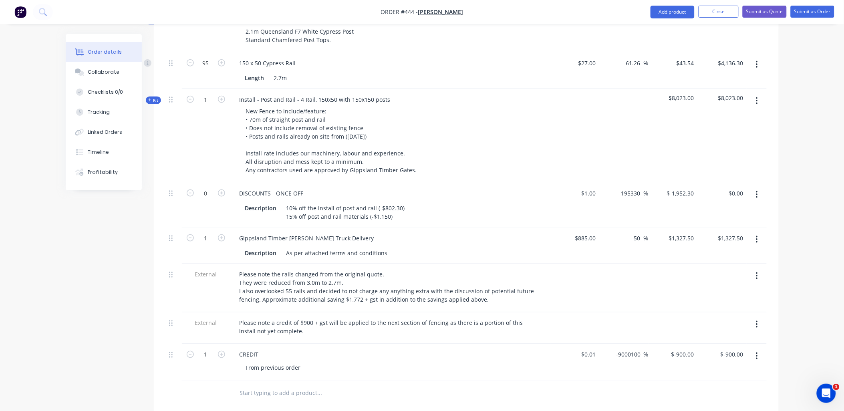
scroll to position [282, 0]
drag, startPoint x: 271, startPoint y: 171, endPoint x: 313, endPoint y: 176, distance: 41.5
click at [313, 188] on div "DISCOUNTS - ONCE OFF" at bounding box center [390, 194] width 314 height 12
click at [209, 149] on div "1" at bounding box center [206, 136] width 48 height 94
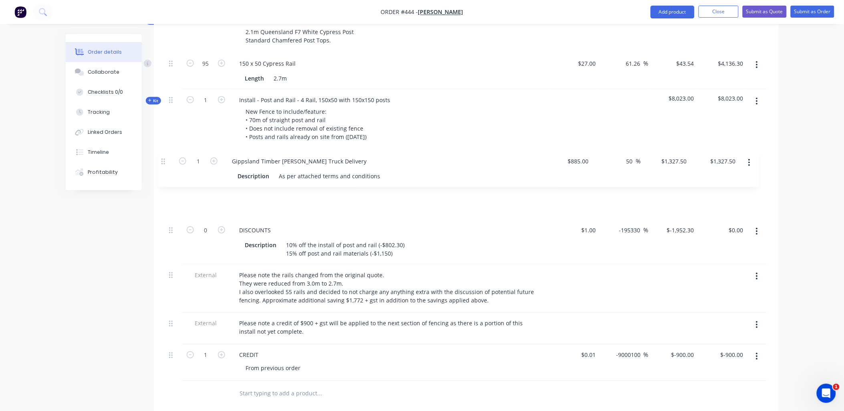
drag, startPoint x: 171, startPoint y: 210, endPoint x: 163, endPoint y: 160, distance: 50.3
click at [163, 160] on div "Qty Cost Markup Price Total Kit 26 Mortised 150 x 150 Post - Set Out E - THROUG…" at bounding box center [466, 201] width 625 height 414
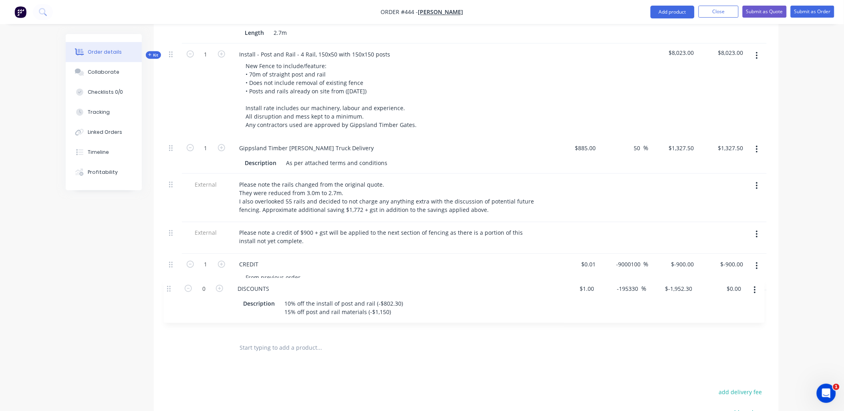
scroll to position [330, 0]
drag, startPoint x: 173, startPoint y: 210, endPoint x: 176, endPoint y: 357, distance: 146.7
click at [176, 357] on div "Products Show / Hide columns Add product Qty Cost Markup Price Total Kit 26 Mor…" at bounding box center [466, 234] width 625 height 635
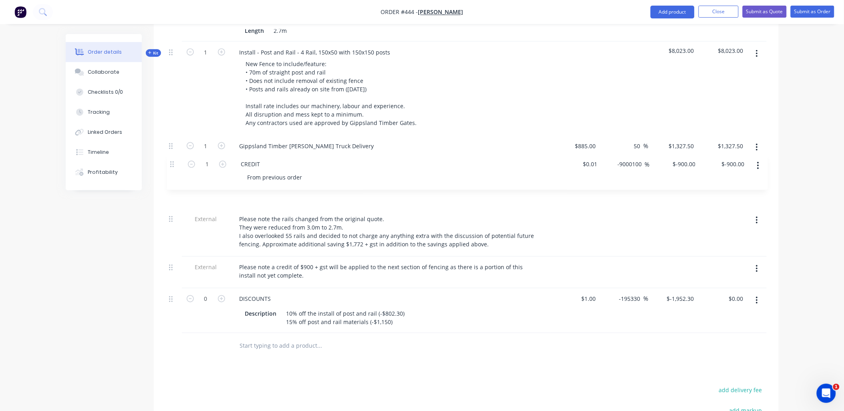
drag, startPoint x: 173, startPoint y: 240, endPoint x: 175, endPoint y: 162, distance: 78.2
click at [175, 162] on div "Kit 26 Mortised 150 x 150 Post - Set Out E - THROUGH 2.1m Queensland F7 White C…" at bounding box center [466, 148] width 601 height 372
click at [763, 262] on button "button" at bounding box center [757, 269] width 19 height 14
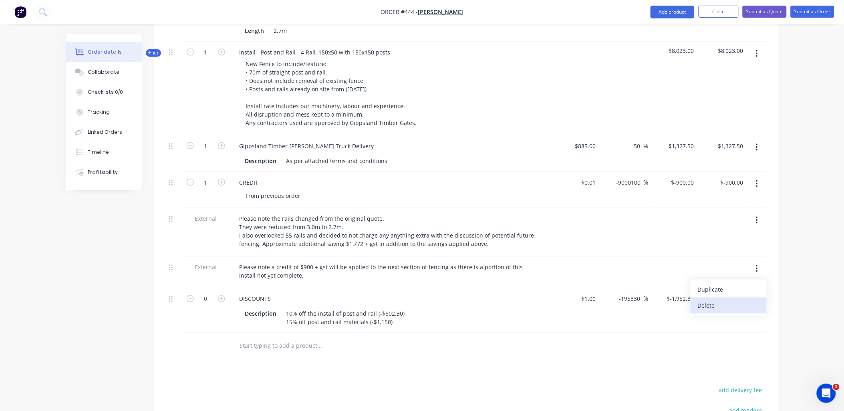
click at [741, 300] on div "Delete" at bounding box center [729, 306] width 62 height 12
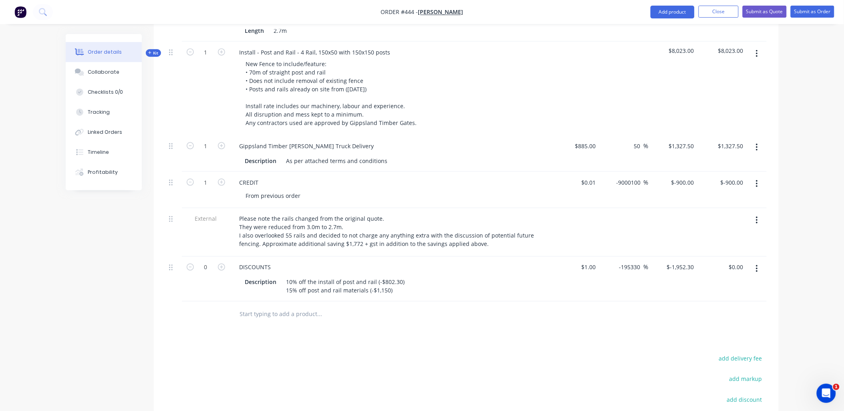
click at [760, 213] on button "button" at bounding box center [757, 220] width 19 height 14
click at [741, 252] on div "Delete" at bounding box center [729, 258] width 62 height 12
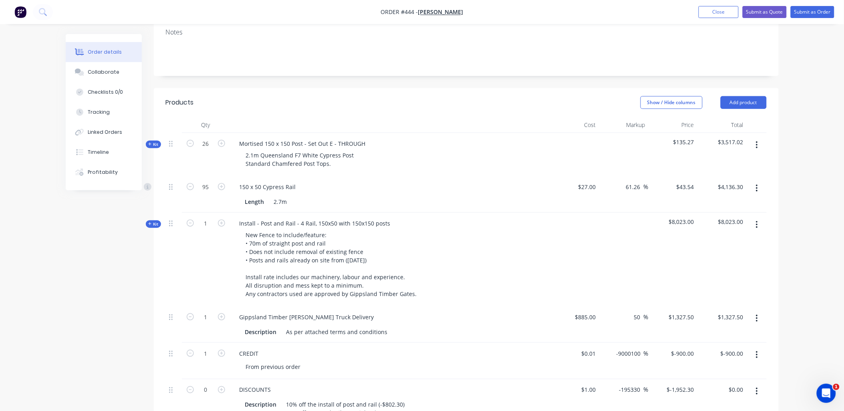
scroll to position [160, 0]
click at [159, 220] on div "Kit" at bounding box center [153, 224] width 15 height 8
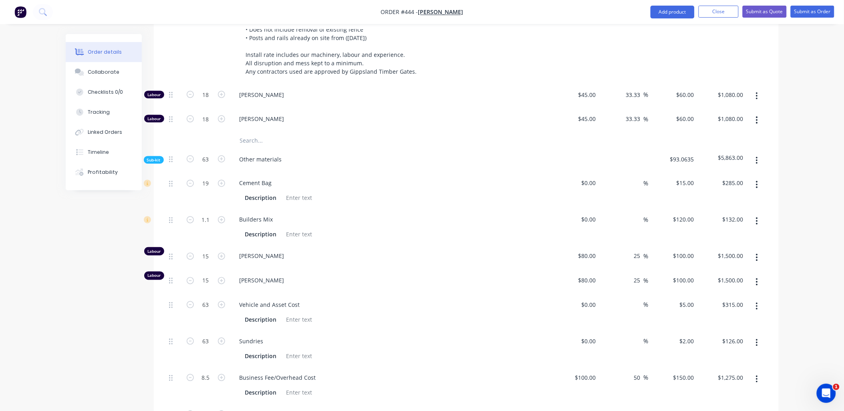
scroll to position [382, 0]
click at [208, 153] on input "63" at bounding box center [206, 159] width 21 height 12
click at [189, 132] on div at bounding box center [206, 140] width 48 height 16
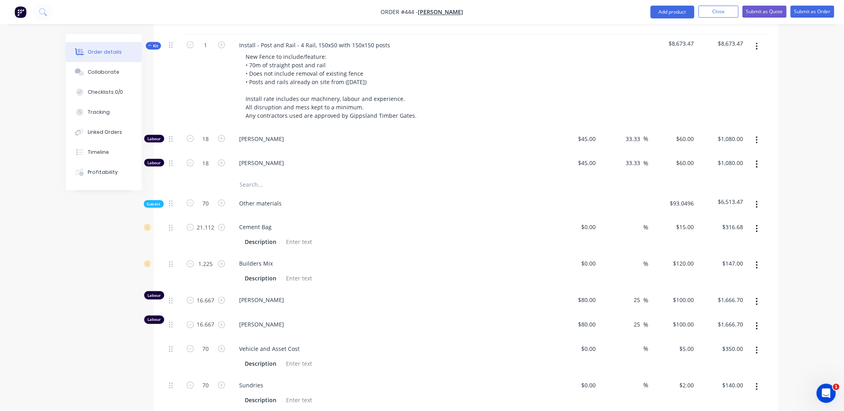
scroll to position [337, 0]
click at [208, 221] on input "21.112" at bounding box center [206, 227] width 21 height 12
click at [211, 294] on input "16.667" at bounding box center [206, 300] width 21 height 12
click at [205, 264] on div "1.225" at bounding box center [206, 271] width 48 height 36
click at [206, 319] on input "16.667" at bounding box center [206, 325] width 21 height 12
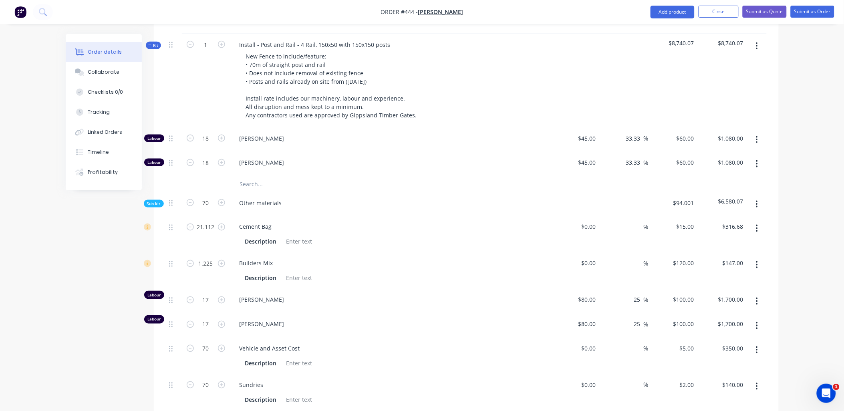
click at [183, 289] on div "17" at bounding box center [206, 301] width 48 height 24
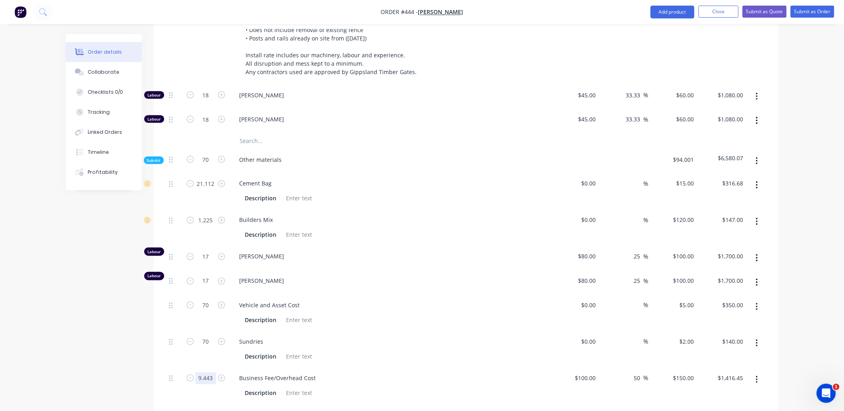
click at [209, 373] on input "9.443" at bounding box center [206, 379] width 21 height 12
click at [202, 371] on div "10" at bounding box center [206, 385] width 48 height 36
click at [207, 408] on input "2.219" at bounding box center [206, 414] width 21 height 12
click at [185, 375] on div "10" at bounding box center [206, 385] width 48 height 36
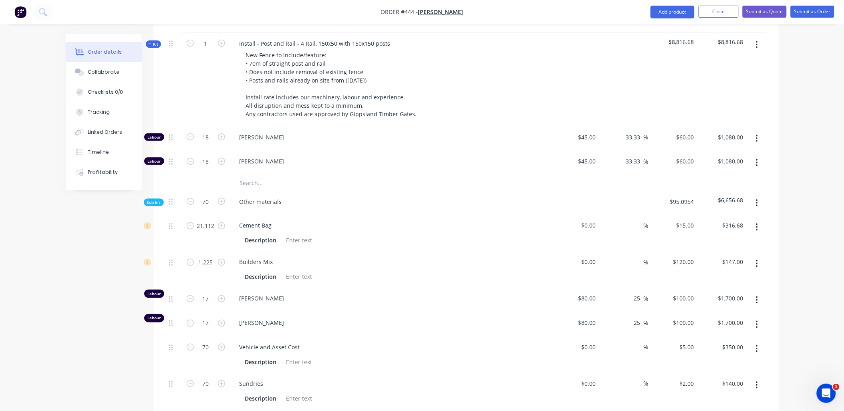
scroll to position [338, 0]
click at [210, 221] on input "21.112" at bounding box center [206, 227] width 21 height 12
click at [218, 192] on div "70" at bounding box center [206, 204] width 48 height 24
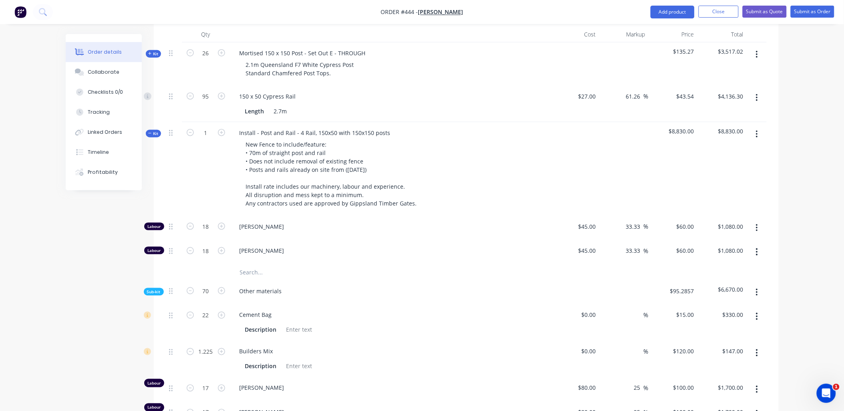
scroll to position [249, 0]
click at [158, 131] on span "Kit" at bounding box center [153, 134] width 10 height 6
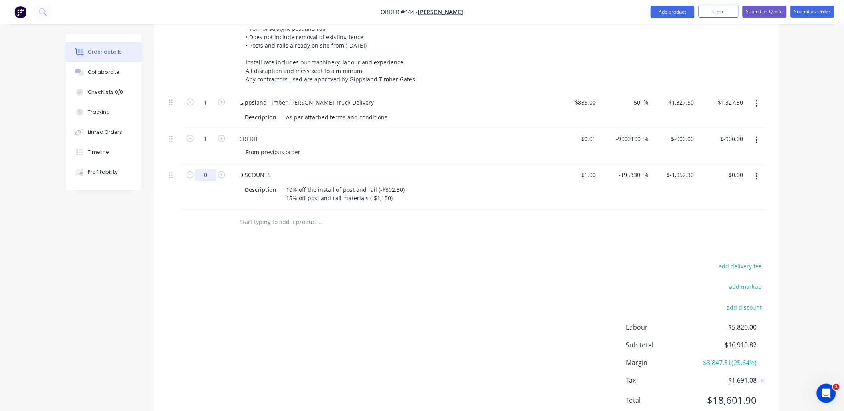
scroll to position [380, 0]
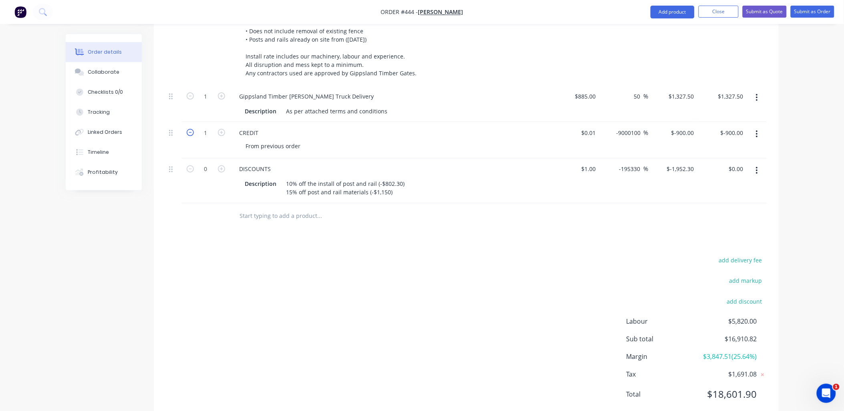
click at [190, 129] on icon "button" at bounding box center [190, 132] width 7 height 7
click at [222, 166] on icon "button" at bounding box center [221, 169] width 7 height 7
click at [221, 129] on icon "button" at bounding box center [221, 132] width 7 height 7
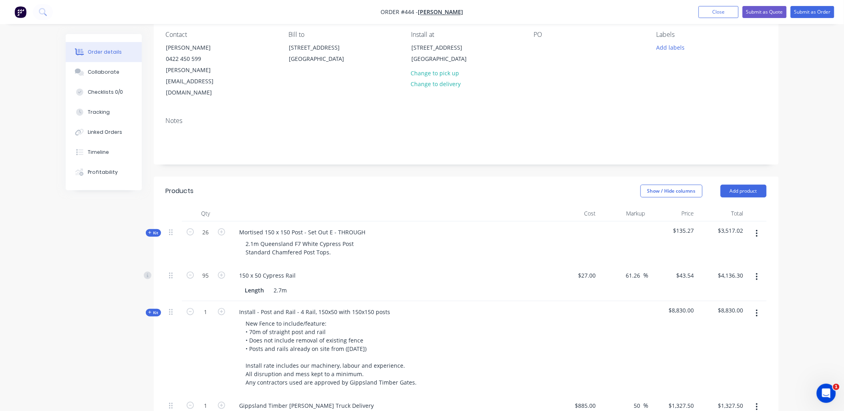
scroll to position [69, 0]
click at [158, 231] on span "Kit" at bounding box center [153, 234] width 10 height 6
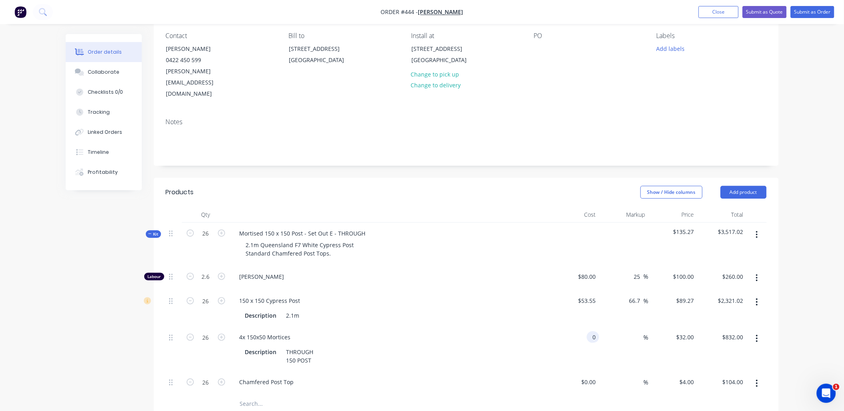
click at [590, 331] on input "0" at bounding box center [594, 337] width 9 height 12
click at [687, 327] on div "$10.00 $32.00" at bounding box center [673, 349] width 49 height 45
click at [689, 331] on input "10" at bounding box center [692, 337] width 10 height 12
click at [691, 331] on div "$32.00 32" at bounding box center [673, 349] width 49 height 45
click at [588, 376] on div "0 $0.00" at bounding box center [589, 382] width 22 height 12
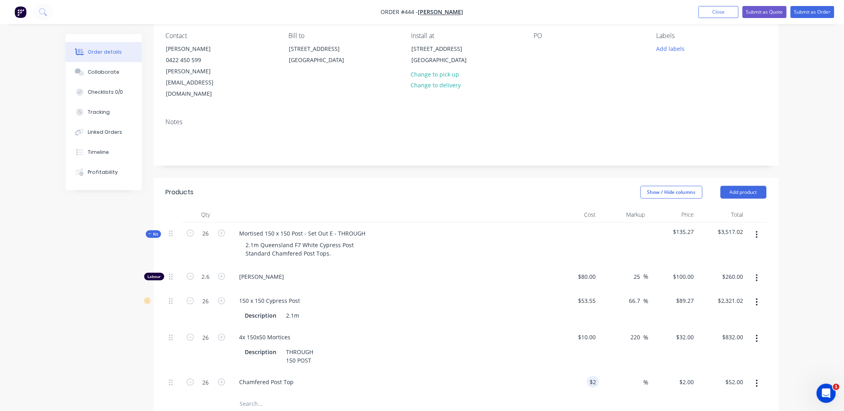
click at [694, 343] on div "$32.00 $32.00" at bounding box center [673, 349] width 49 height 45
click at [686, 376] on div "2 2" at bounding box center [691, 382] width 12 height 12
click at [694, 342] on div "$32.00 $32.00" at bounding box center [673, 349] width 49 height 45
click at [687, 376] on div "5 5" at bounding box center [691, 382] width 12 height 12
click at [694, 341] on div "$32.00 $32.00" at bounding box center [673, 349] width 49 height 45
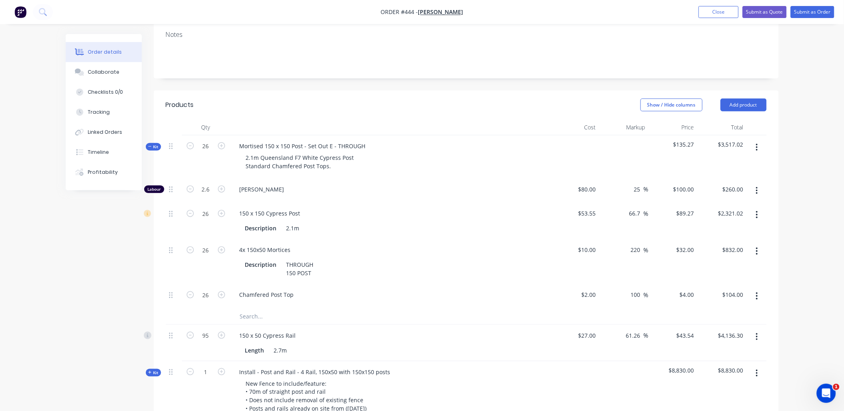
scroll to position [157, 0]
click at [157, 143] on span "Kit" at bounding box center [153, 146] width 10 height 6
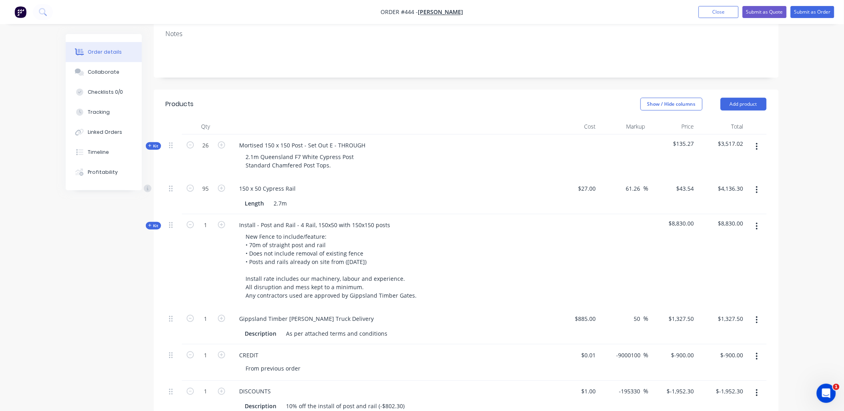
click at [154, 223] on span "Kit" at bounding box center [153, 226] width 10 height 6
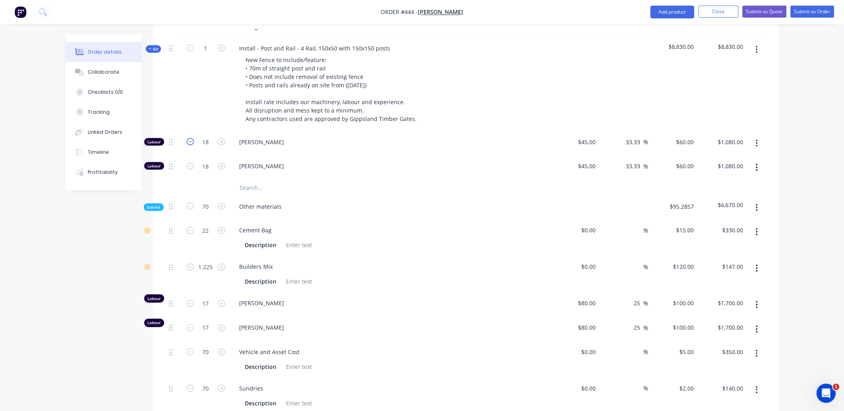
scroll to position [335, 0]
click at [593, 224] on input "0" at bounding box center [590, 230] width 18 height 12
click at [689, 221] on div "$10.00 $10.00" at bounding box center [673, 237] width 49 height 36
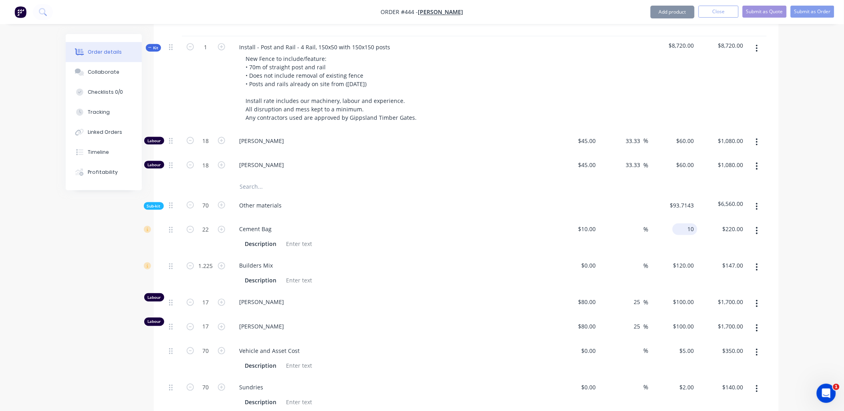
click at [692, 224] on input "10" at bounding box center [687, 230] width 22 height 12
click at [690, 224] on div "$15.00 $15.00" at bounding box center [673, 237] width 49 height 36
click at [591, 260] on input "0" at bounding box center [590, 266] width 18 height 12
click at [692, 255] on div "$120.00 $120.00" at bounding box center [673, 273] width 49 height 36
click at [684, 260] on input "120" at bounding box center [685, 266] width 25 height 12
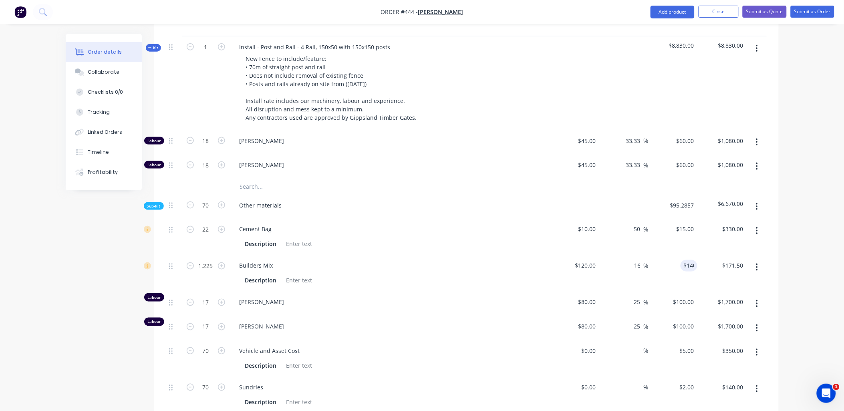
click at [683, 259] on div "$140.00 140" at bounding box center [673, 273] width 49 height 36
click at [591, 345] on input "0" at bounding box center [590, 351] width 18 height 12
click at [626, 343] on div "%" at bounding box center [624, 359] width 49 height 36
click at [596, 382] on input "0" at bounding box center [590, 388] width 18 height 12
click at [674, 351] on div "$3.80 $3.80" at bounding box center [673, 359] width 49 height 36
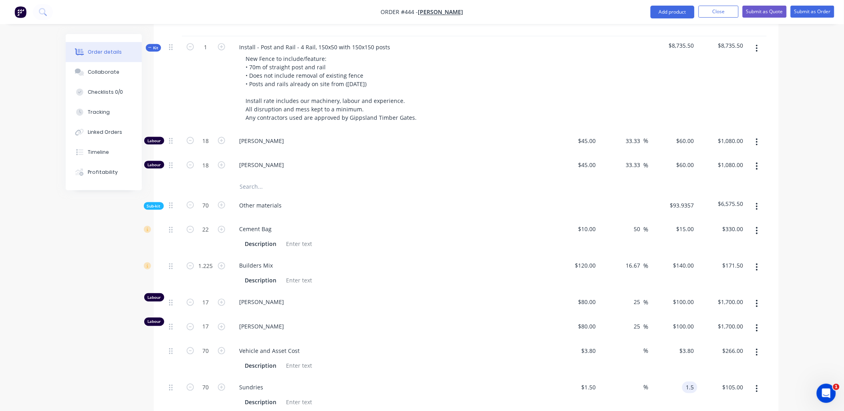
click at [694, 382] on input "1.5" at bounding box center [692, 388] width 12 height 12
drag, startPoint x: 699, startPoint y: 350, endPoint x: 692, endPoint y: 333, distance: 18.5
click at [699, 349] on div "$266.00 $266.00" at bounding box center [722, 359] width 49 height 36
click at [692, 345] on input "3.8" at bounding box center [688, 351] width 18 height 12
click at [695, 377] on div "$2.00 $2.00" at bounding box center [673, 395] width 49 height 36
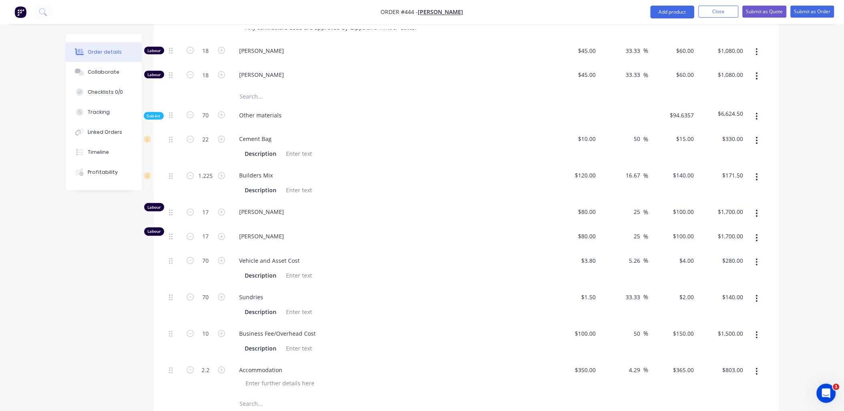
click at [151, 113] on span "Sub-kit" at bounding box center [154, 116] width 14 height 6
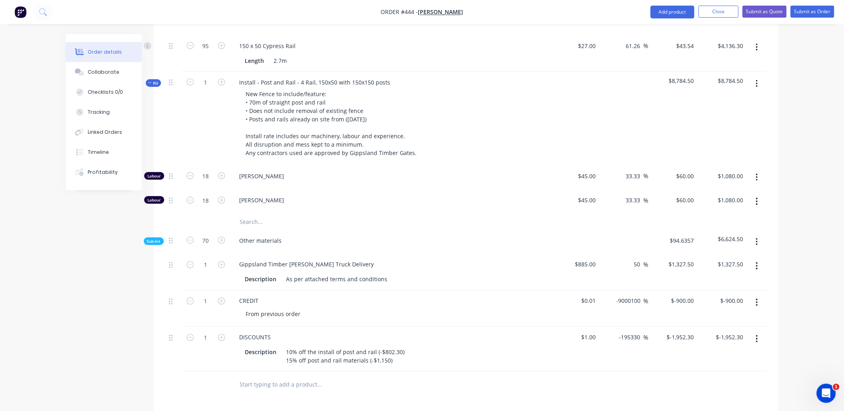
scroll to position [291, 0]
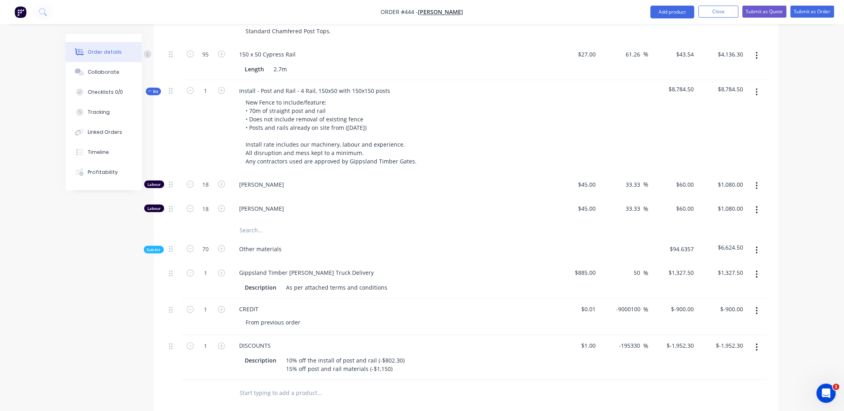
click at [158, 89] on span "Kit" at bounding box center [153, 92] width 10 height 6
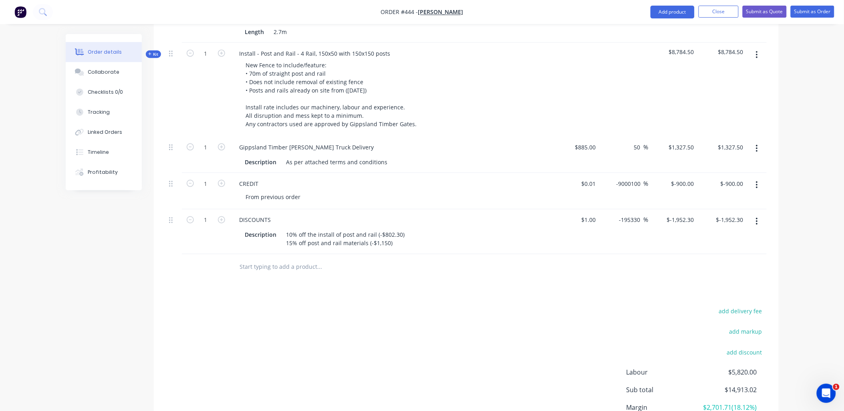
scroll to position [380, 0]
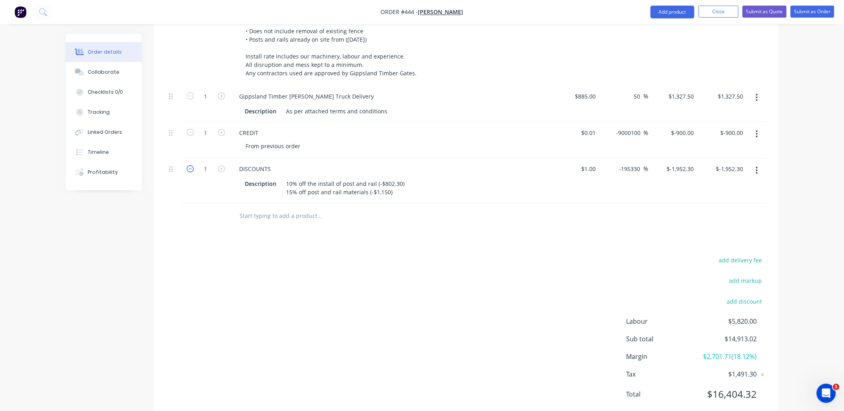
click at [192, 166] on icon "button" at bounding box center [190, 169] width 7 height 7
click at [224, 166] on icon "button" at bounding box center [221, 169] width 7 height 7
click at [191, 166] on icon "button" at bounding box center [190, 169] width 7 height 7
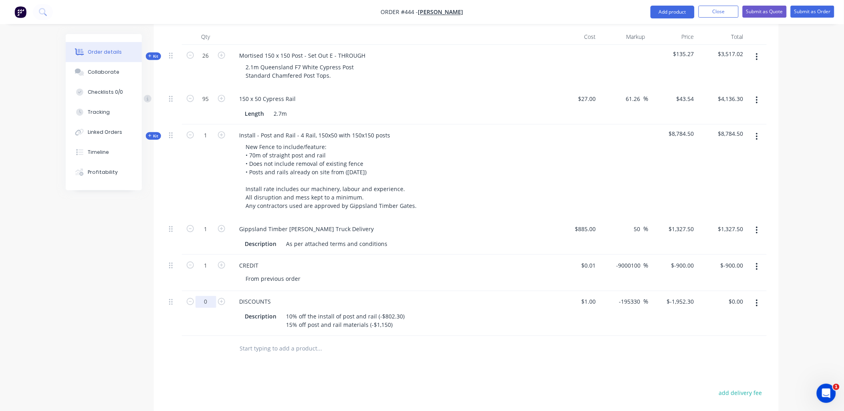
scroll to position [246, 0]
click at [759, 297] on button "button" at bounding box center [757, 304] width 19 height 14
click at [743, 335] on div "Duplicate" at bounding box center [729, 341] width 62 height 12
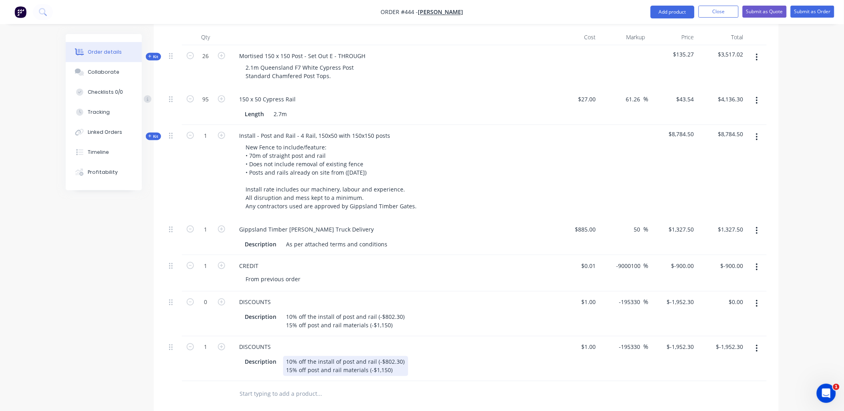
click at [309, 356] on div "10% off the install of post and rail (-$802.30) 15% off post and rail materials…" at bounding box center [345, 366] width 125 height 20
click at [683, 341] on input "-1952.3" at bounding box center [682, 347] width 31 height 12
click at [687, 342] on div "$-1,150.00 -1150" at bounding box center [673, 355] width 49 height 36
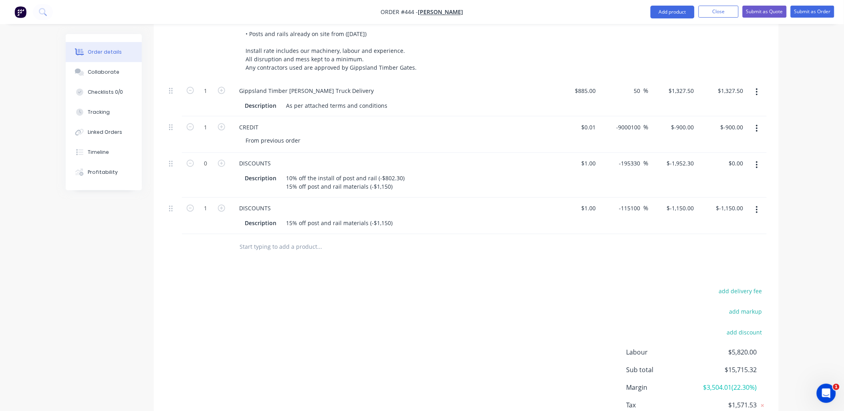
scroll to position [416, 0]
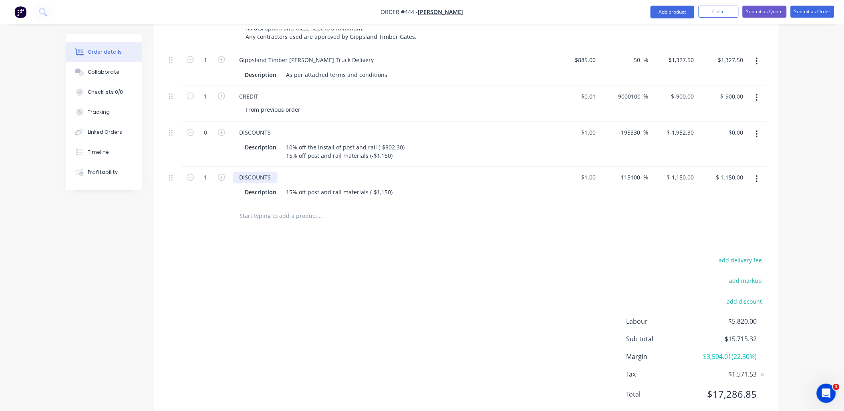
click at [241, 172] on div "DISCOUNTS" at bounding box center [255, 178] width 44 height 12
click at [309, 172] on div "CONDITIONAL DISCOUNTS" at bounding box center [275, 178] width 84 height 12
click at [393, 187] on div "Description 15% off post and rail materials (-$1,150)" at bounding box center [388, 193] width 293 height 12
click at [390, 187] on div "15% off post and rail materials (-$1,150)" at bounding box center [339, 193] width 113 height 12
click at [191, 174] on icon "button" at bounding box center [190, 177] width 7 height 7
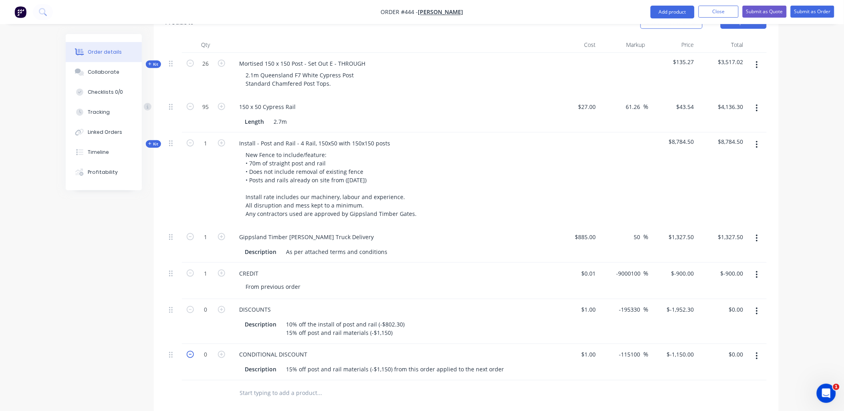
scroll to position [238, 0]
click at [158, 141] on span "Kit" at bounding box center [153, 144] width 10 height 6
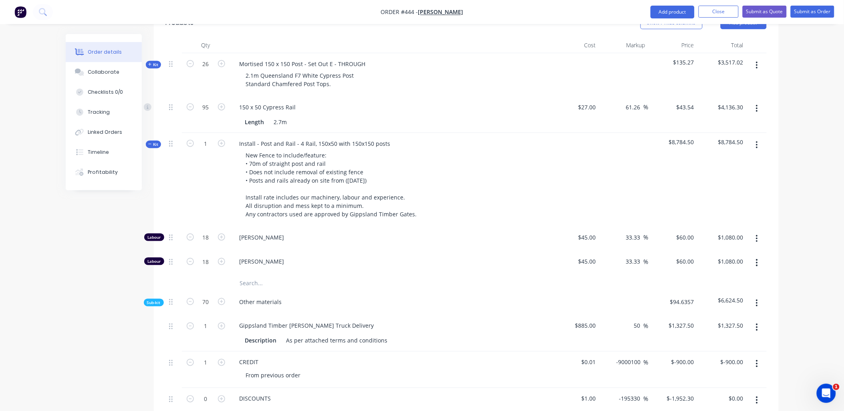
click at [150, 300] on span "Sub-kit" at bounding box center [154, 303] width 14 height 6
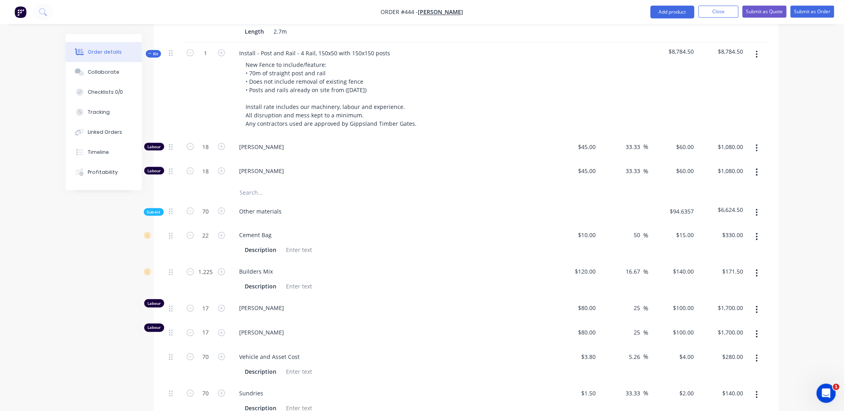
scroll to position [328, 0]
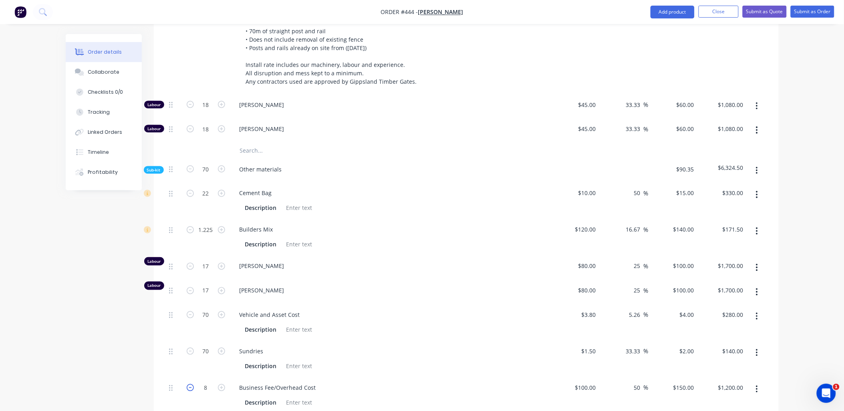
scroll to position [372, 0]
click at [197, 383] on div "8" at bounding box center [206, 395] width 48 height 36
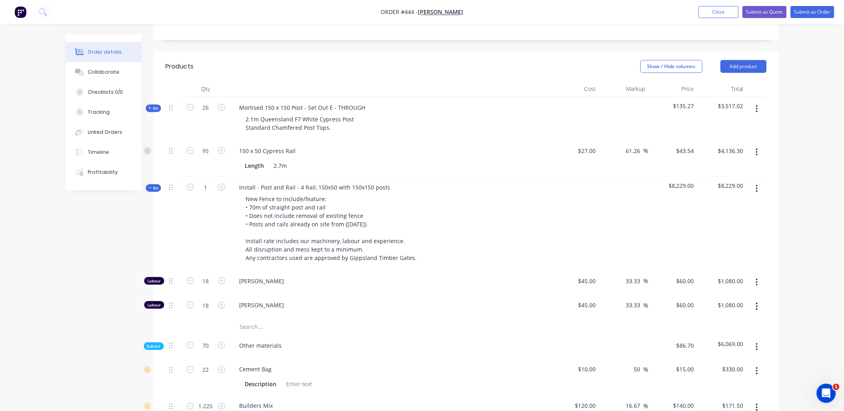
scroll to position [194, 0]
click at [172, 363] on div at bounding box center [174, 378] width 16 height 36
click at [156, 186] on span "Kit" at bounding box center [153, 189] width 10 height 6
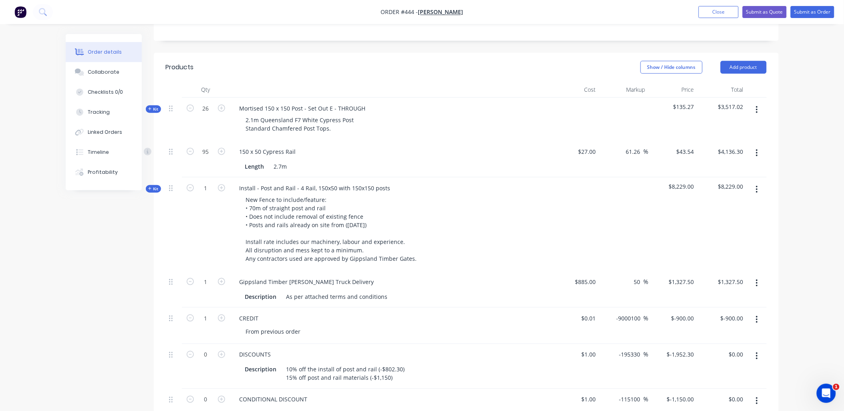
drag, startPoint x: 758, startPoint y: 335, endPoint x: 757, endPoint y: 342, distance: 6.9
click at [757, 352] on icon "button" at bounding box center [757, 356] width 2 height 9
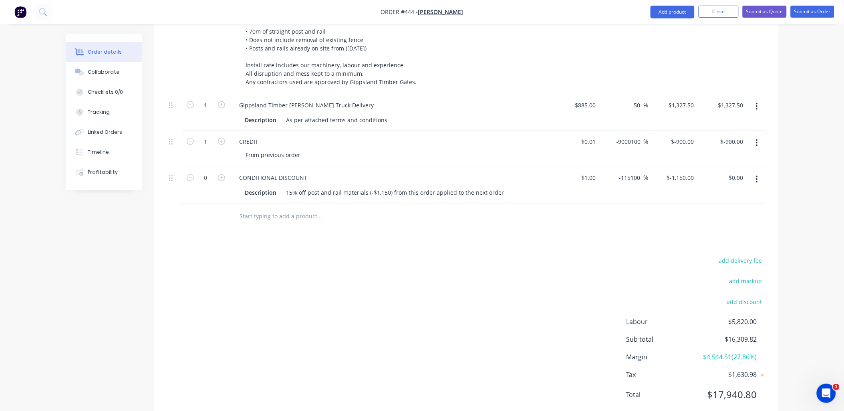
scroll to position [371, 0]
click at [219, 174] on icon "button" at bounding box center [221, 177] width 7 height 7
click at [193, 174] on icon "button" at bounding box center [190, 177] width 7 height 7
click at [662, 15] on button "Add product" at bounding box center [673, 12] width 44 height 13
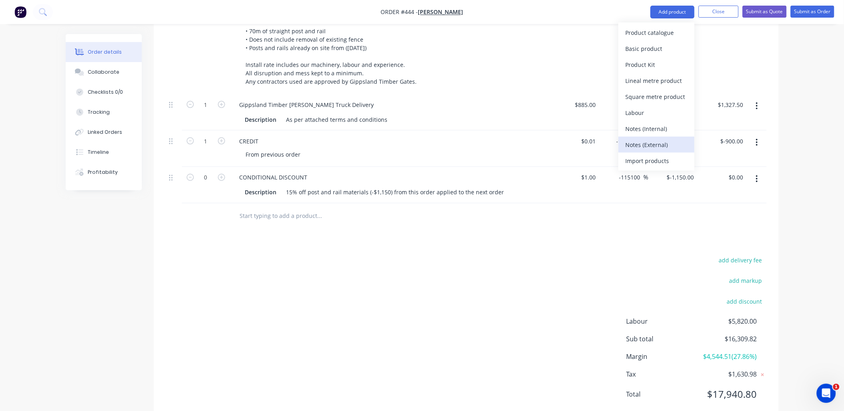
click at [650, 150] on div "Notes (External)" at bounding box center [657, 145] width 62 height 12
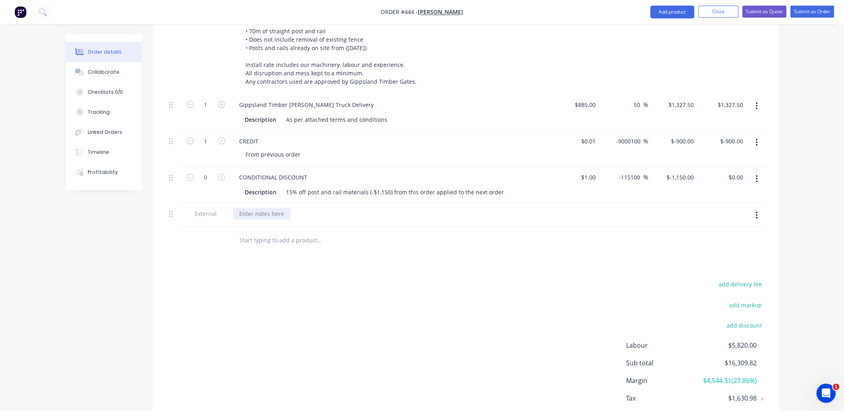
click at [267, 208] on div at bounding box center [262, 214] width 58 height 12
click at [206, 233] on div "Products Show / Hide columns Add product Qty Cost Markup Price Total Kit 26 Mor…" at bounding box center [466, 161] width 625 height 571
click at [304, 149] on div "From previous order" at bounding box center [274, 155] width 68 height 12
click at [210, 131] on div "1" at bounding box center [206, 149] width 48 height 36
click at [221, 174] on icon "button" at bounding box center [221, 177] width 7 height 7
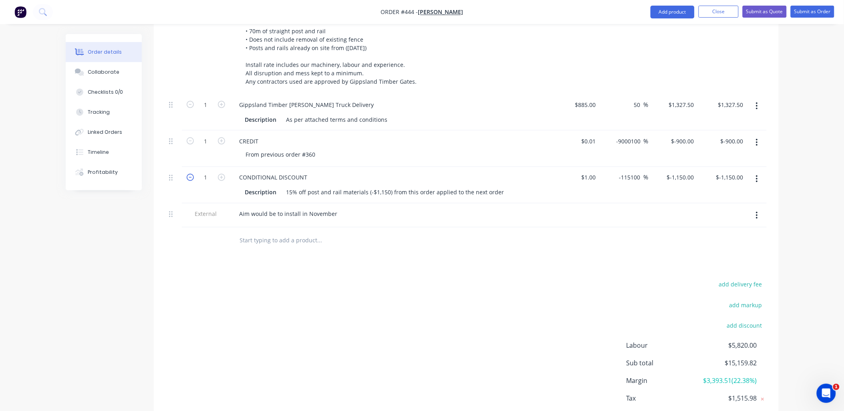
click at [194, 174] on icon "button" at bounding box center [190, 177] width 7 height 7
click at [498, 187] on div "15% off post and rail materials (-$1,150) from this order applied to the next o…" at bounding box center [395, 193] width 224 height 12
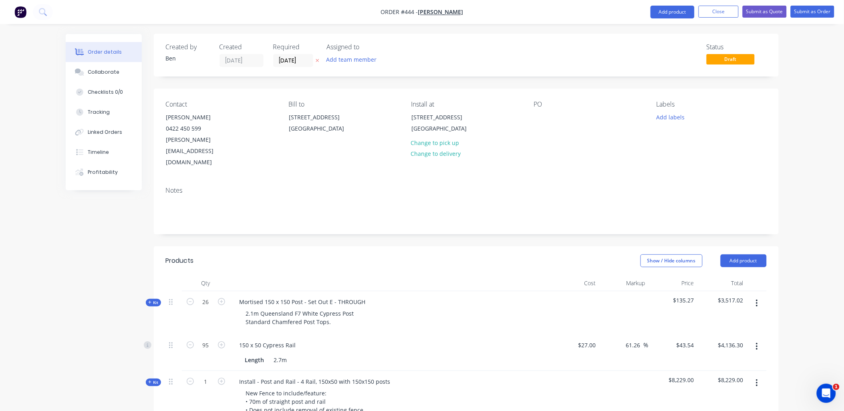
scroll to position [0, 0]
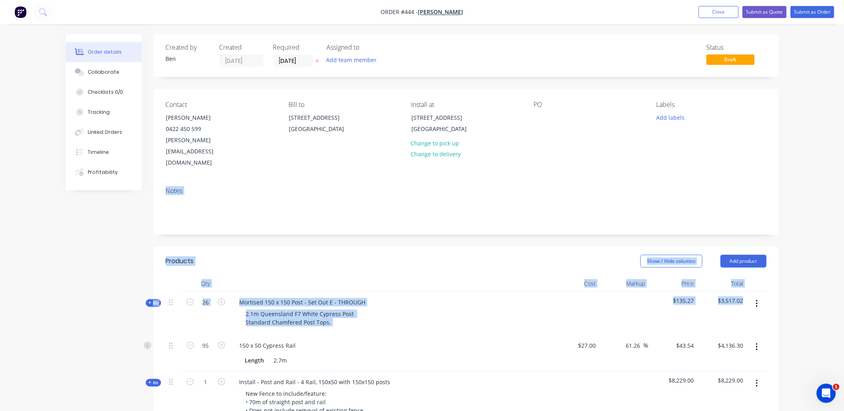
drag, startPoint x: 823, startPoint y: 119, endPoint x: 851, endPoint y: 255, distance: 139.4
click at [844, 285] on html "Order #444 - Aleksandar Kantarovski Add product Close Submit as Quote Submit as…" at bounding box center [422, 419] width 844 height 838
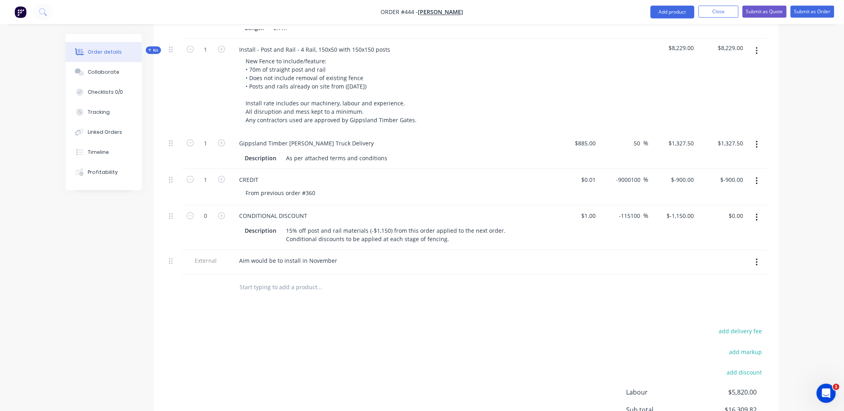
scroll to position [335, 0]
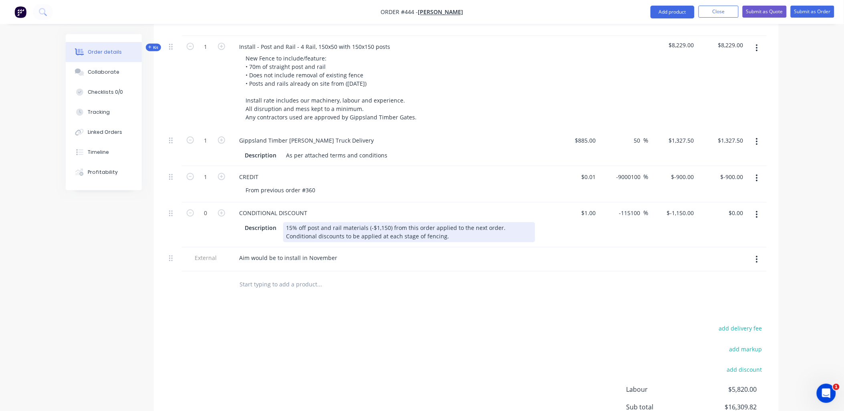
click at [411, 222] on div "15% off post and rail materials (-$1,150) from this order applied to the next o…" at bounding box center [409, 232] width 252 height 20
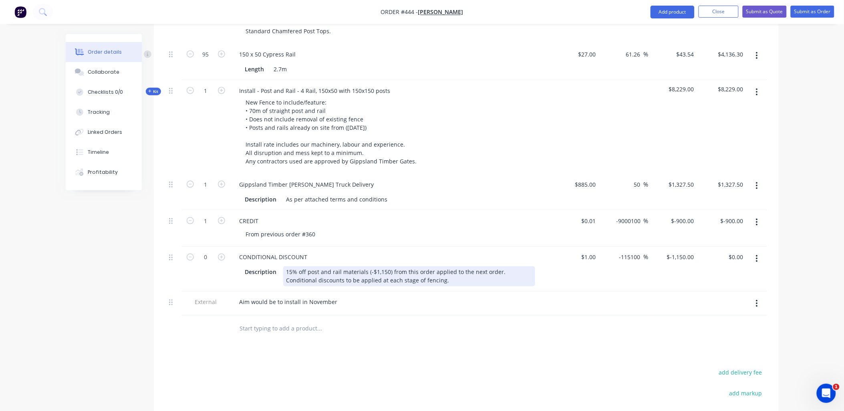
scroll to position [291, 0]
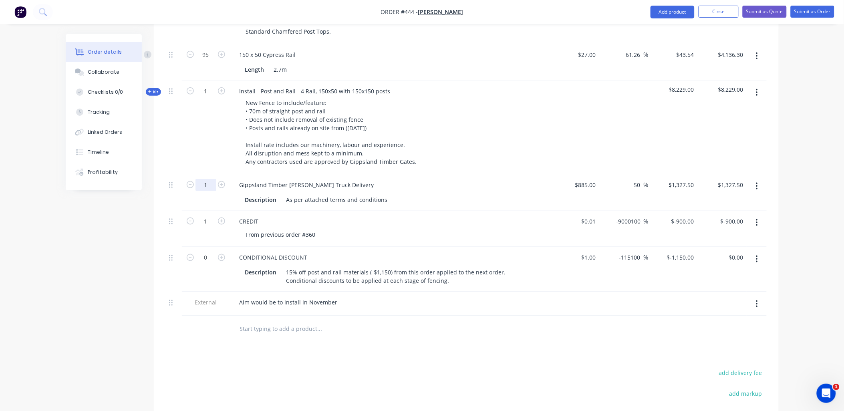
click at [208, 179] on input "1" at bounding box center [206, 185] width 21 height 12
click at [210, 135] on div "1" at bounding box center [206, 128] width 48 height 94
click at [203, 179] on input "0.9" at bounding box center [206, 185] width 21 height 12
click at [203, 146] on div "1" at bounding box center [206, 128] width 48 height 94
click at [590, 179] on input "885" at bounding box center [587, 185] width 25 height 12
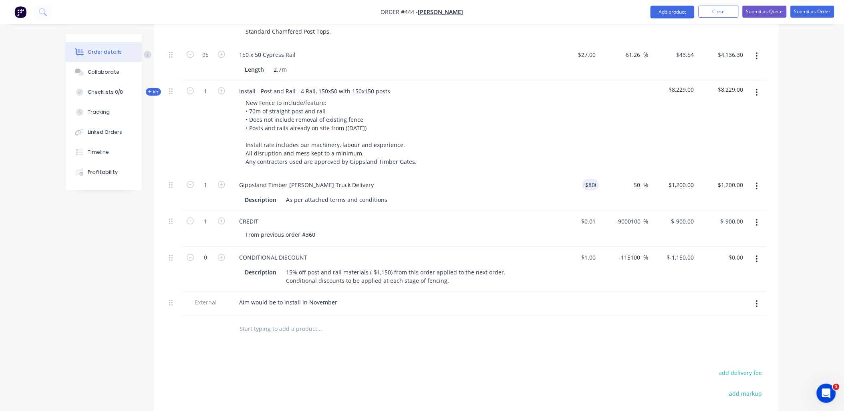
click at [583, 143] on div at bounding box center [575, 128] width 49 height 94
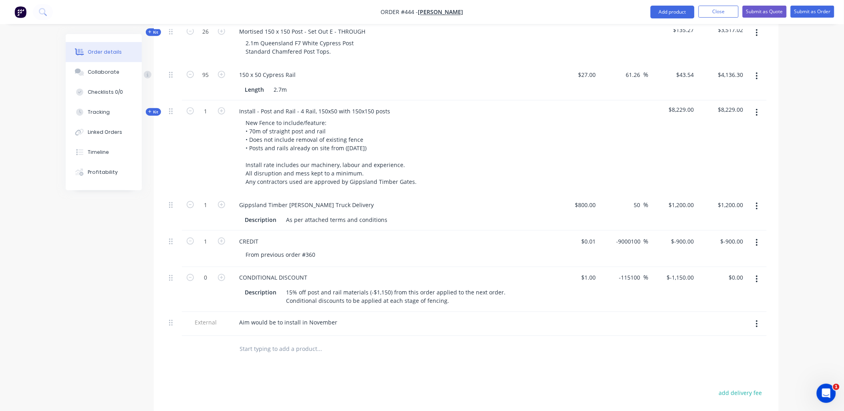
scroll to position [404, 0]
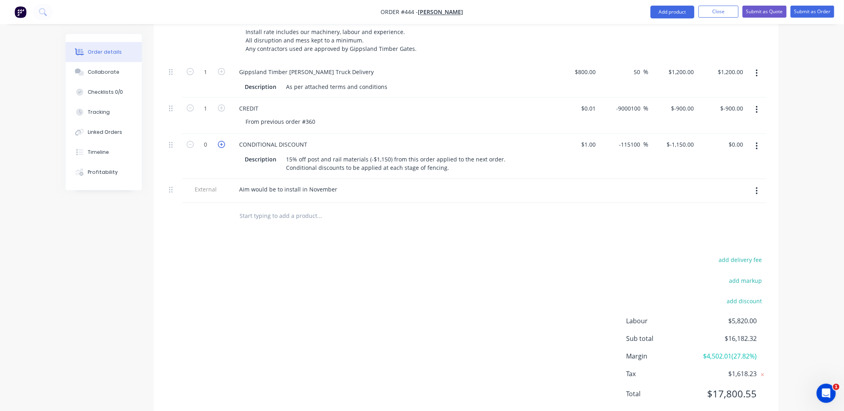
click at [222, 141] on icon "button" at bounding box center [221, 144] width 7 height 7
click at [191, 141] on icon "button" at bounding box center [190, 144] width 7 height 7
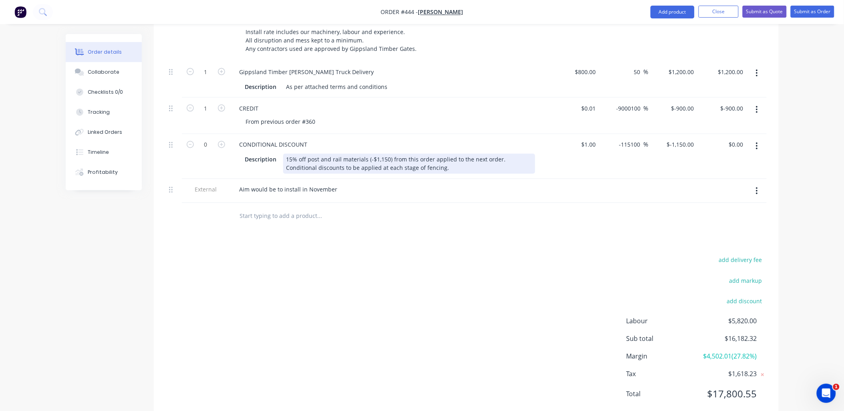
click at [416, 154] on div "15% off post and rail materials (-$1,150) from this order applied to the next o…" at bounding box center [409, 164] width 252 height 20
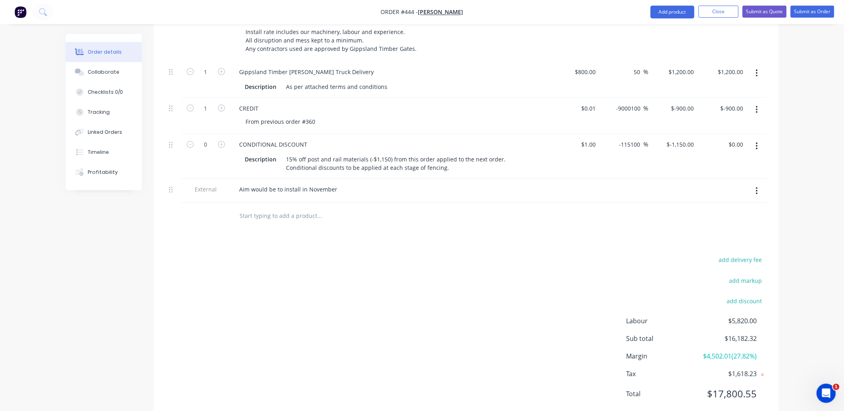
click at [442, 206] on div at bounding box center [374, 216] width 289 height 26
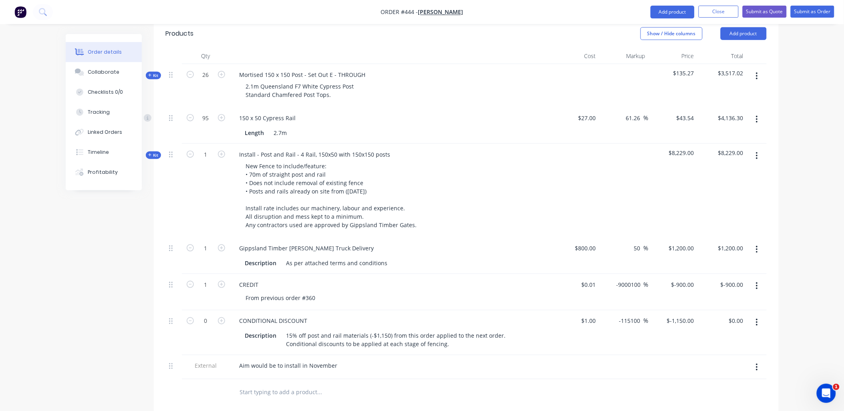
scroll to position [227, 0]
click at [154, 153] on span "Kit" at bounding box center [153, 156] width 10 height 6
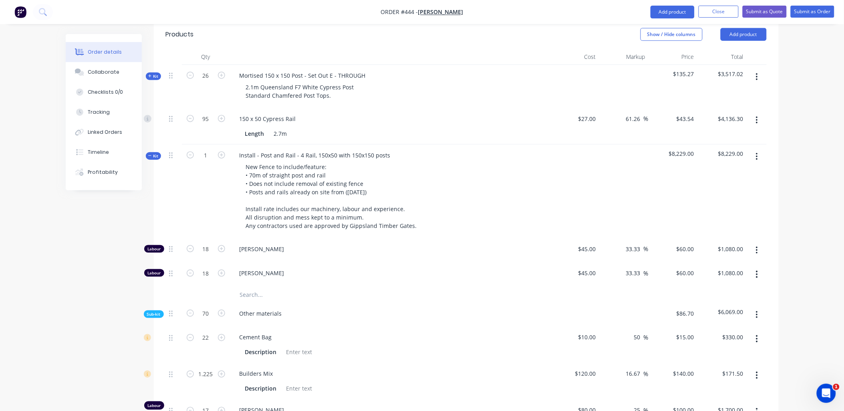
click at [152, 153] on span "Kit" at bounding box center [153, 156] width 10 height 6
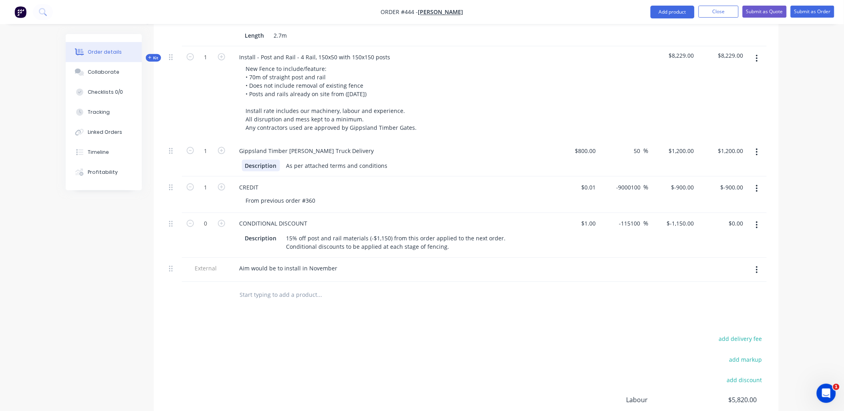
scroll to position [404, 0]
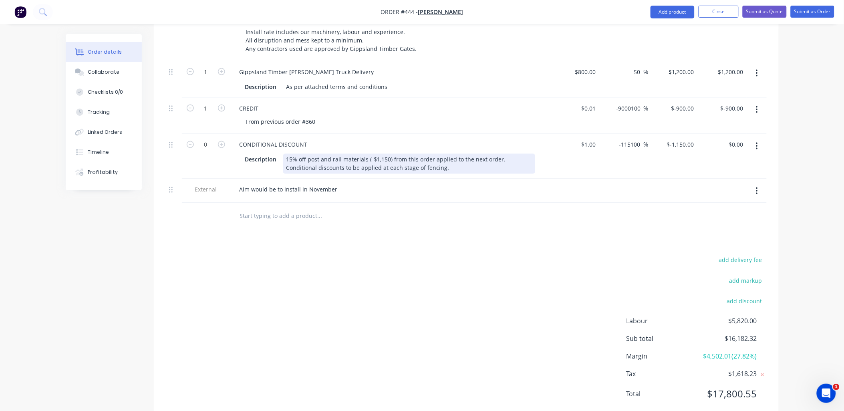
click at [416, 154] on div "15% off post and rail materials (-$1,150) from this order applied to the next o…" at bounding box center [409, 164] width 252 height 20
click at [313, 154] on div "15% off post and rail materials (-$1,150) from this order applied to the next o…" at bounding box center [409, 164] width 252 height 20
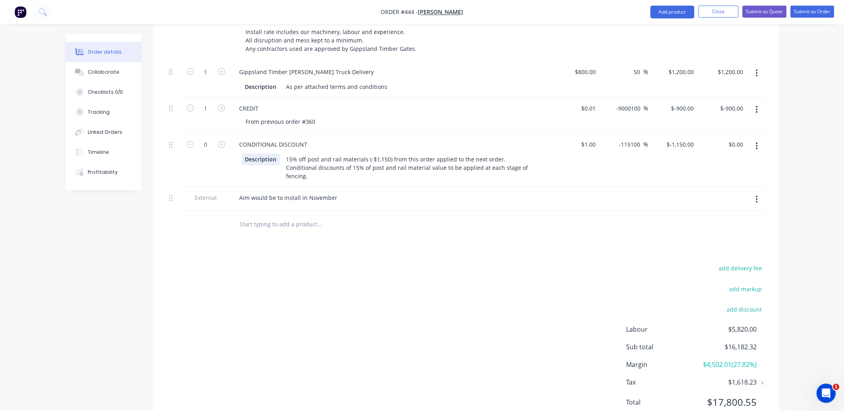
click at [257, 154] on div "Description 15% off post and rail materials (-$1,150) from this order applied t…" at bounding box center [388, 168] width 293 height 28
click at [214, 137] on div "0" at bounding box center [206, 160] width 48 height 53
click at [772, 12] on button "Submit as Quote" at bounding box center [765, 12] width 44 height 12
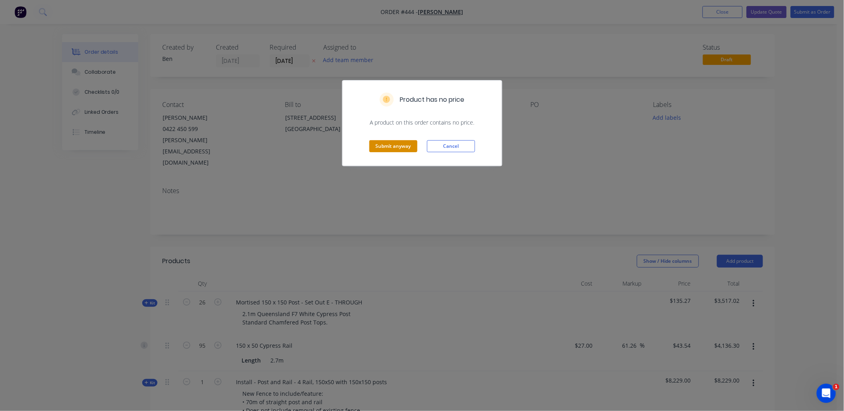
click at [381, 151] on button "Submit anyway" at bounding box center [394, 146] width 48 height 12
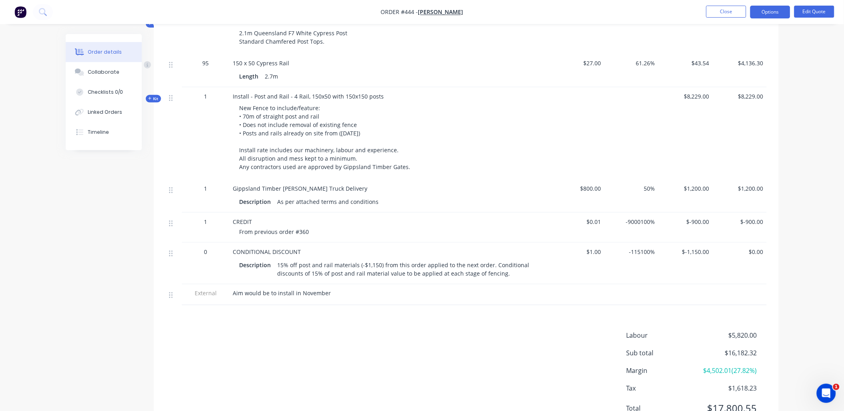
scroll to position [267, 0]
click at [768, 12] on button "Options" at bounding box center [771, 12] width 40 height 13
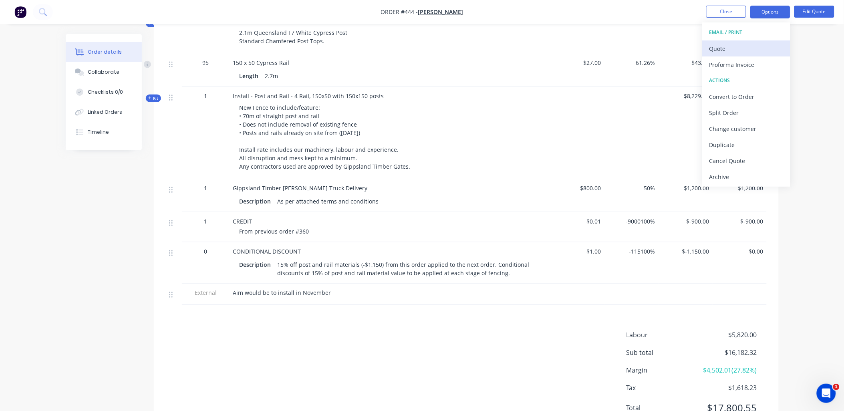
click at [717, 43] on div "Quote" at bounding box center [747, 49] width 74 height 12
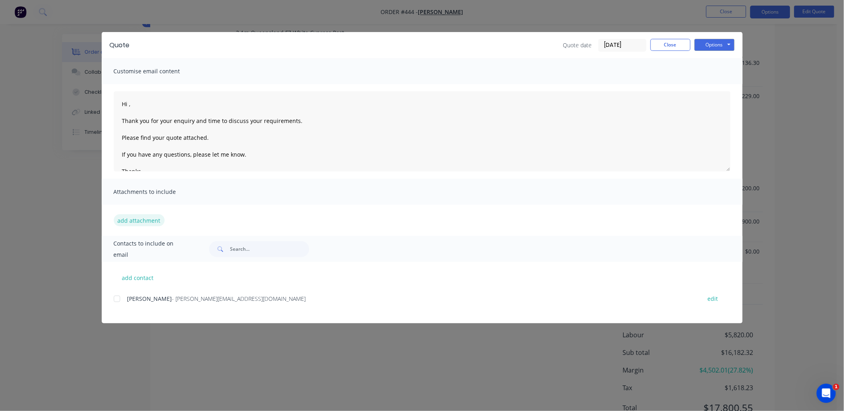
click at [145, 220] on button "add attachment" at bounding box center [139, 220] width 51 height 12
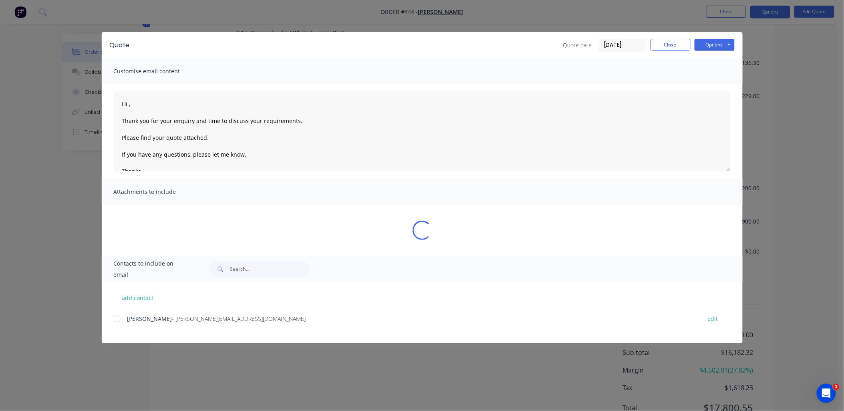
click at [116, 317] on div at bounding box center [117, 319] width 16 height 16
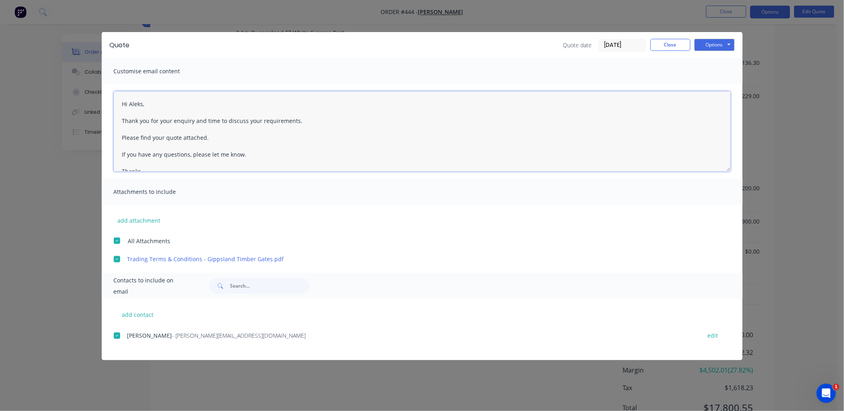
click at [204, 137] on textarea "Hi Aleks, Thank you for your enquiry and time to discuss your requirements. Ple…" at bounding box center [422, 131] width 617 height 80
click at [386, 151] on textarea "Hi Aleks, Thank you for your enquiry and time to discuss your requirements. Ple…" at bounding box center [422, 131] width 617 height 80
click at [714, 41] on button "Options" at bounding box center [715, 45] width 40 height 12
click at [717, 85] on button "Email" at bounding box center [720, 85] width 51 height 13
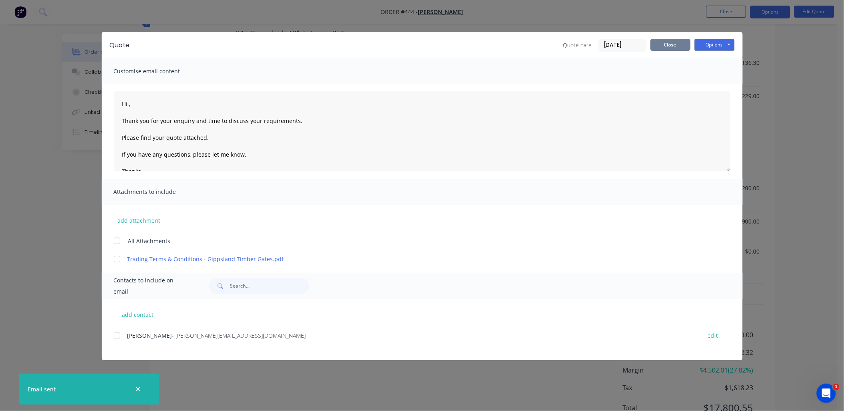
click at [685, 48] on button "Close" at bounding box center [671, 45] width 40 height 12
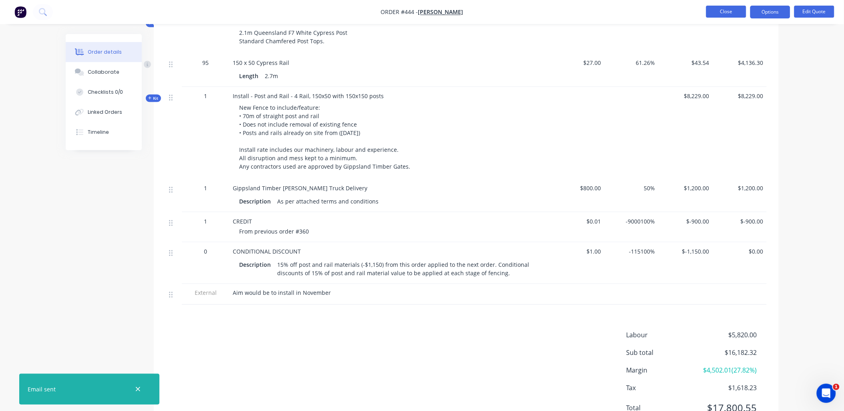
click at [714, 10] on button "Close" at bounding box center [727, 12] width 40 height 12
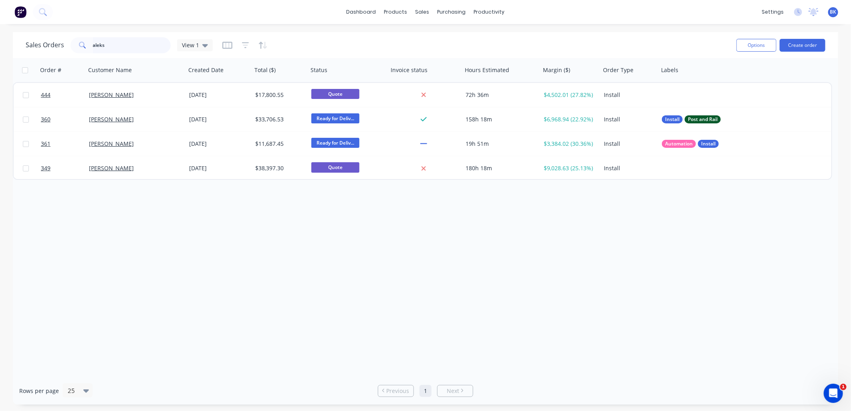
click at [119, 45] on input "aleks" at bounding box center [132, 45] width 78 height 16
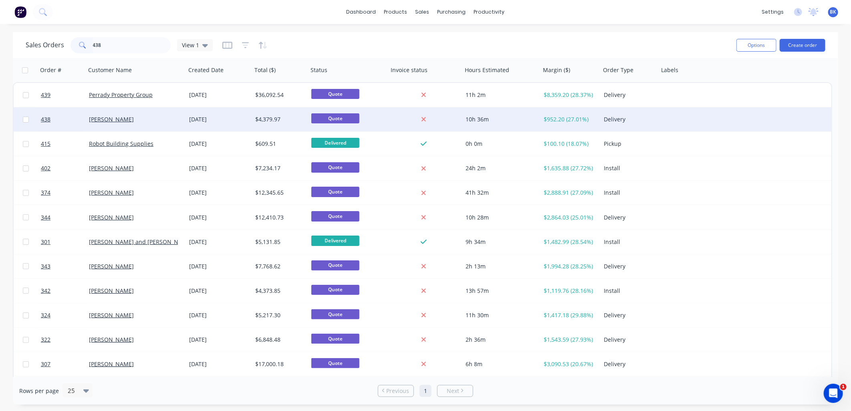
click at [151, 117] on div "Brad Tomasetti" at bounding box center [133, 119] width 89 height 8
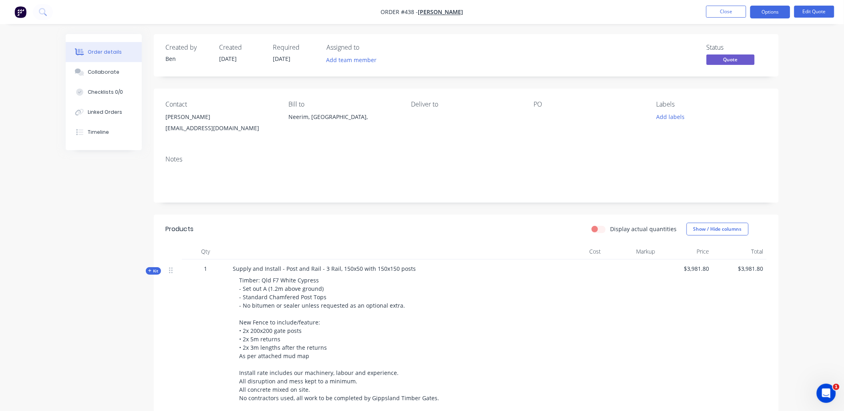
click at [151, 273] on icon at bounding box center [150, 271] width 4 height 4
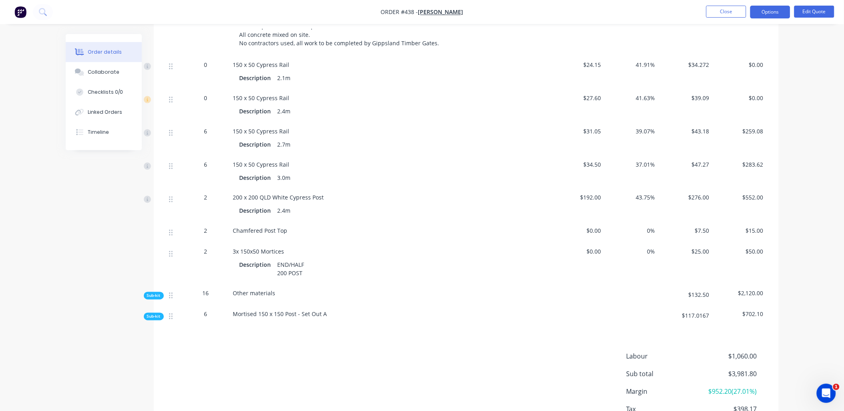
scroll to position [356, 0]
click at [159, 298] on span "Sub-kit" at bounding box center [154, 296] width 14 height 6
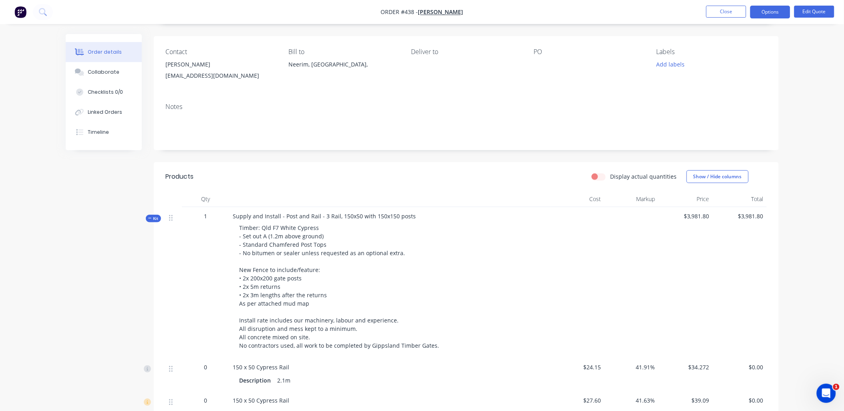
scroll to position [48, 0]
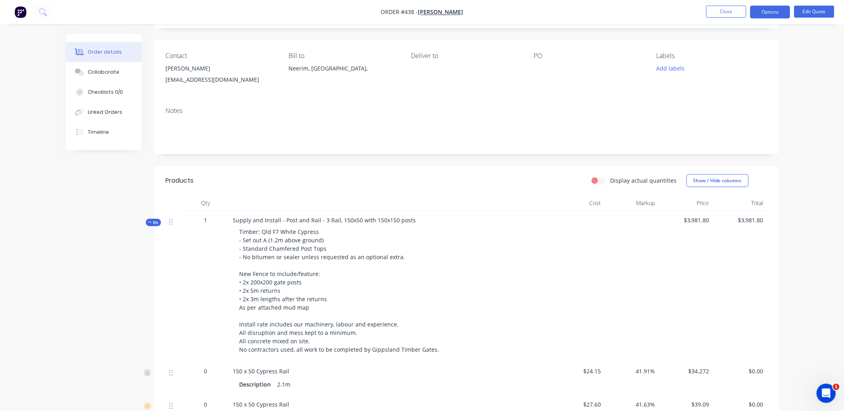
copy div "bradtomasetticoncreting@hotmail.com"
drag, startPoint x: 170, startPoint y: 82, endPoint x: 278, endPoint y: 91, distance: 108.1
click at [278, 91] on div "Contact Brad Tomasetti bradtomasetticoncreting@hotmail.com Bill to Neerim, Vict…" at bounding box center [466, 70] width 625 height 61
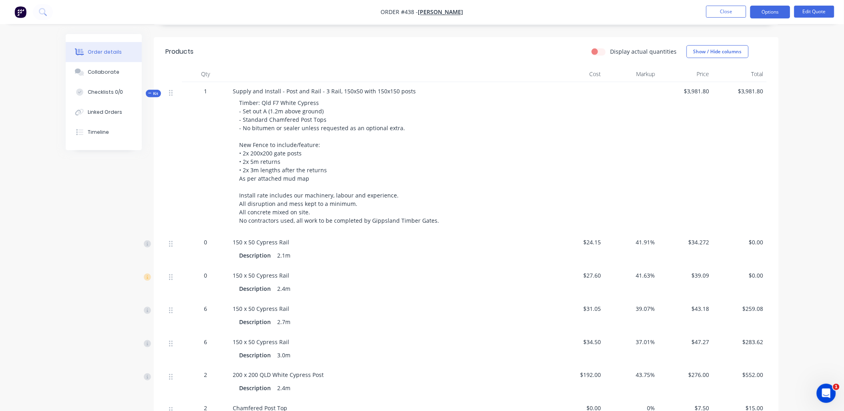
scroll to position [178, 0]
click at [151, 95] on span "Kit" at bounding box center [153, 93] width 10 height 6
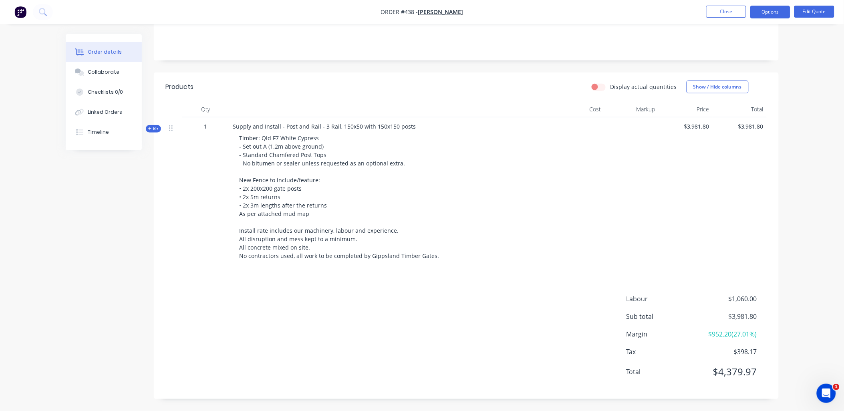
scroll to position [142, 0]
click at [157, 132] on div "Kit" at bounding box center [153, 129] width 15 height 8
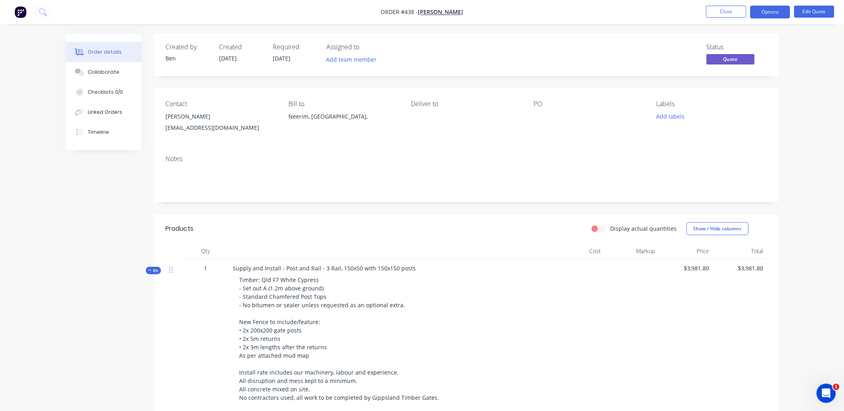
scroll to position [0, 0]
click at [153, 271] on span "Kit" at bounding box center [153, 271] width 10 height 6
click at [812, 13] on button "Edit Quote" at bounding box center [815, 12] width 40 height 12
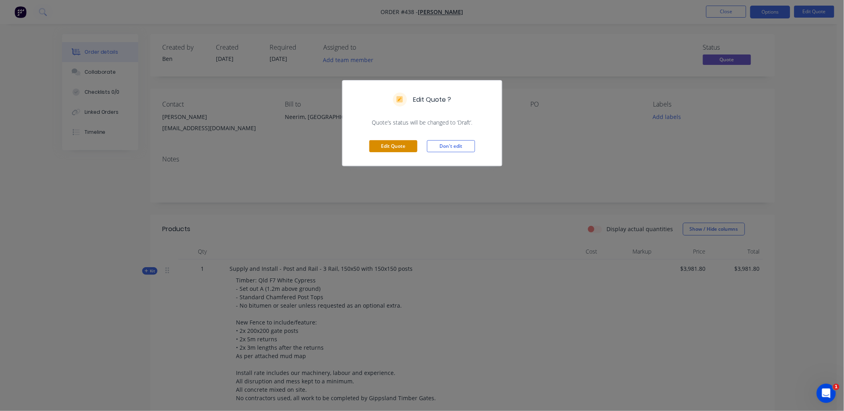
click at [377, 145] on button "Edit Quote" at bounding box center [394, 146] width 48 height 12
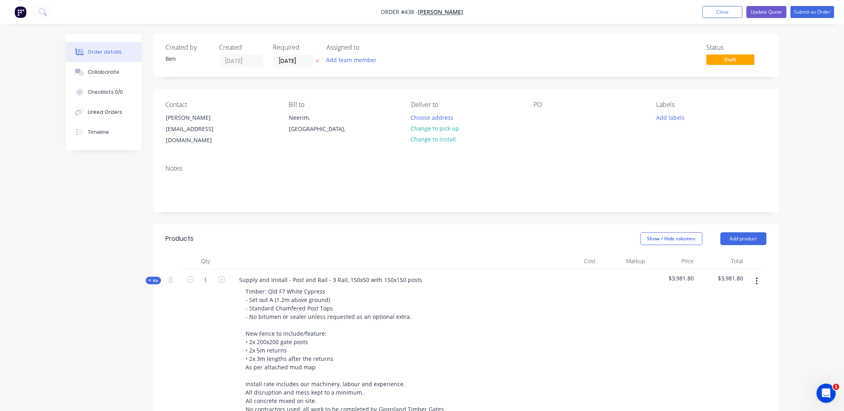
drag, startPoint x: 758, startPoint y: 271, endPoint x: 756, endPoint y: 279, distance: 8.5
click at [758, 277] on icon "button" at bounding box center [757, 281] width 2 height 9
click at [737, 329] on div "Duplicate" at bounding box center [729, 335] width 62 height 12
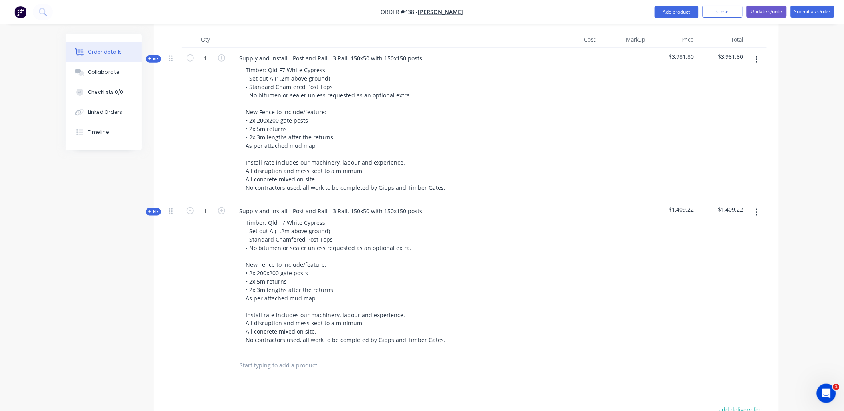
scroll to position [222, 0]
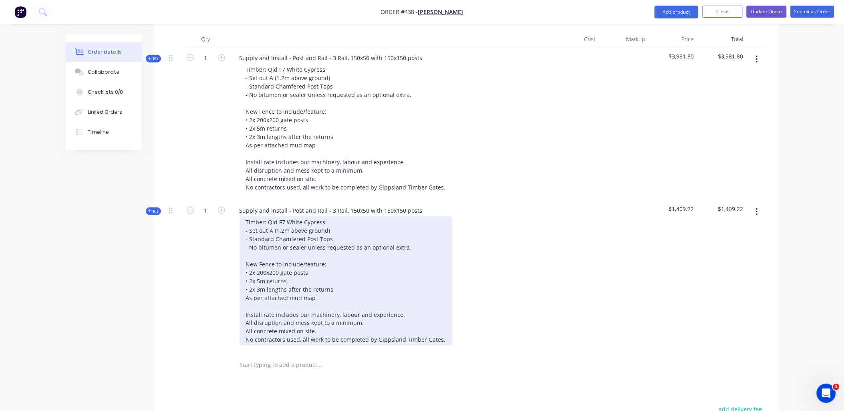
click at [319, 236] on div "Timber: Qld F7 White Cypress - Set out A (1.2m above ground) - Standard Chamfer…" at bounding box center [346, 280] width 213 height 129
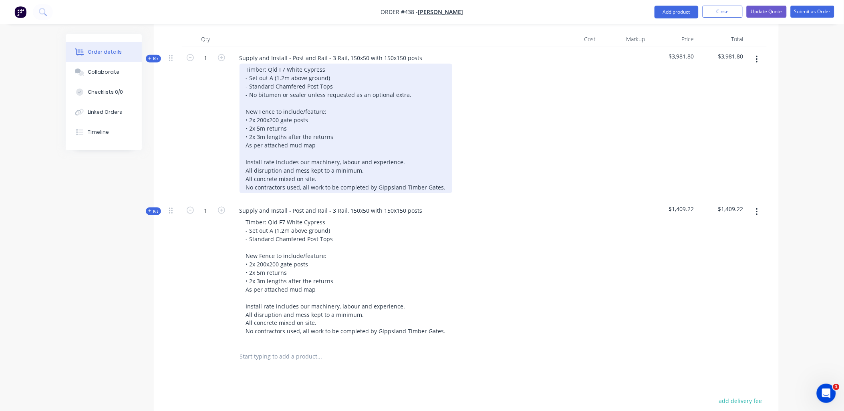
click at [297, 85] on div "Timber: Qld F7 White Cypress - Set out A (1.2m above ground) - Standard Chamfer…" at bounding box center [346, 128] width 213 height 129
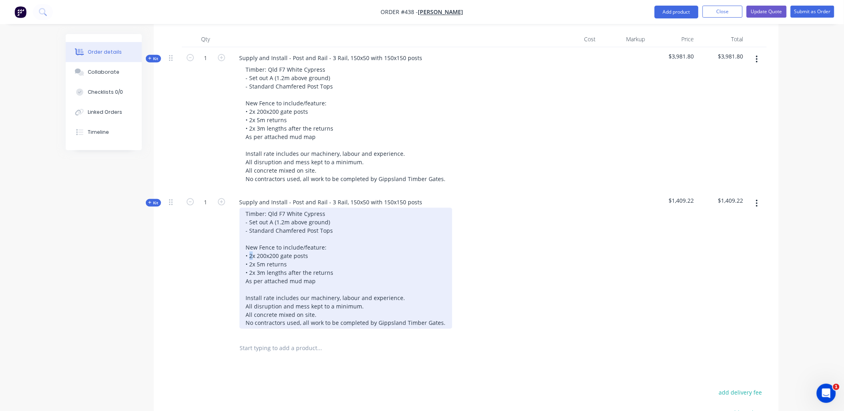
click at [252, 248] on div "Timber: Qld F7 White Cypress - Set out A (1.2m above ground) - Standard Chamfer…" at bounding box center [346, 268] width 213 height 121
drag, startPoint x: 258, startPoint y: 247, endPoint x: 310, endPoint y: 246, distance: 52.1
click at [310, 246] on div "Timber: Qld F7 White Cypress - Set out A (1.2m above ground) - Standard Chamfer…" at bounding box center [346, 268] width 213 height 121
click at [337, 263] on div "Timber: Qld F7 White Cypress - Set out A (1.2m above ground) - Standard Chamfer…" at bounding box center [346, 268] width 213 height 121
drag, startPoint x: 337, startPoint y: 263, endPoint x: 336, endPoint y: 274, distance: 11.3
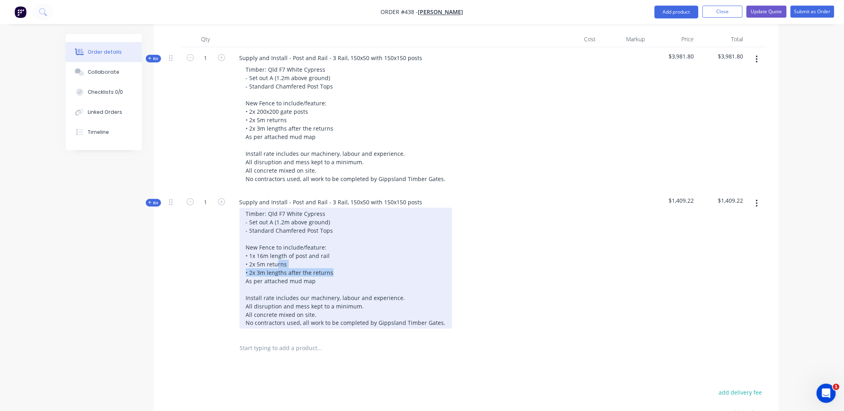
click at [280, 257] on div "Timber: Qld F7 White Cypress - Set out A (1.2m above ground) - Standard Chamfer…" at bounding box center [346, 268] width 213 height 121
click at [323, 270] on div "Timber: Qld F7 White Cypress - Set out A (1.2m above ground) - Standard Chamfer…" at bounding box center [346, 268] width 213 height 121
drag, startPoint x: 322, startPoint y: 270, endPoint x: 243, endPoint y: 252, distance: 80.7
click at [243, 252] on div "Timber: Qld F7 White Cypress - Set out A (1.2m above ground) - Standard Chamfer…" at bounding box center [346, 268] width 213 height 121
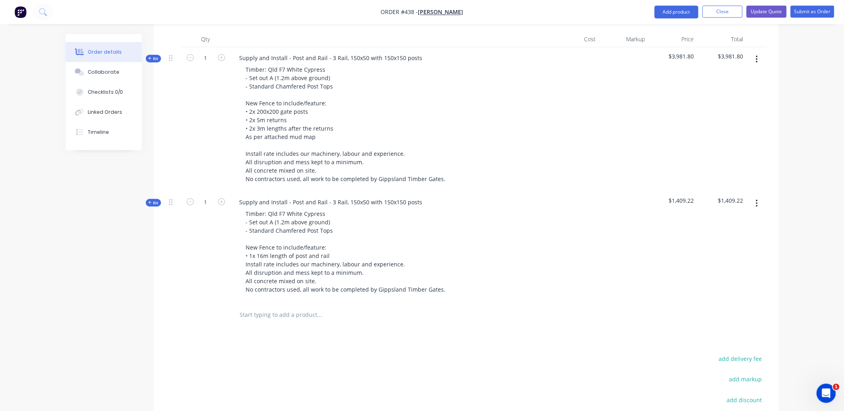
click at [214, 247] on div "1" at bounding box center [206, 247] width 48 height 111
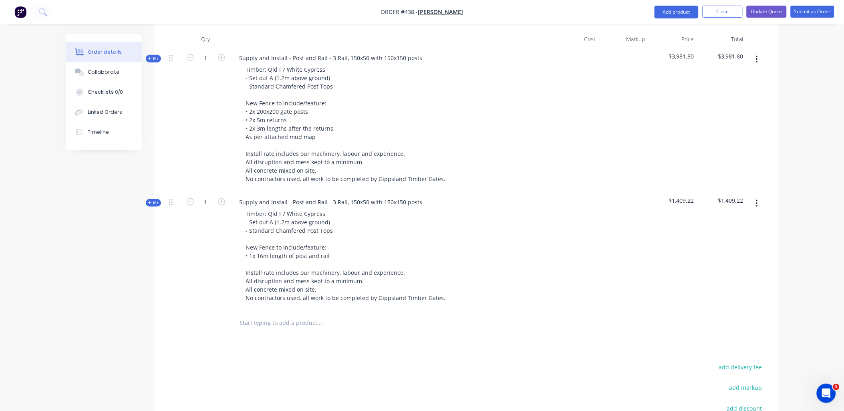
click at [155, 200] on span "Kit" at bounding box center [153, 203] width 10 height 6
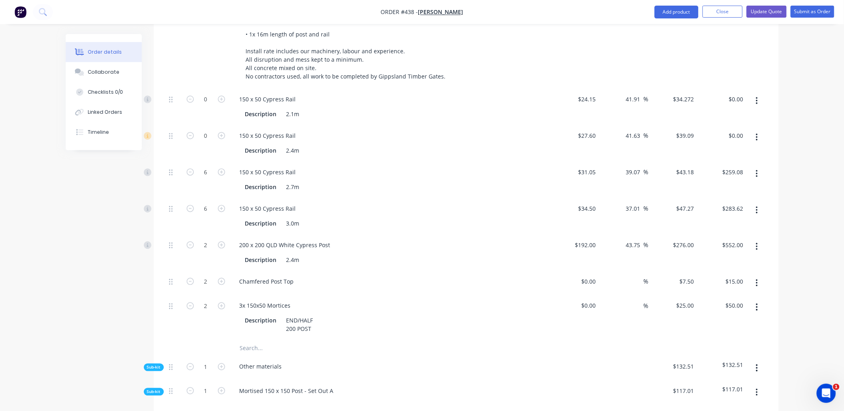
scroll to position [444, 0]
click at [758, 96] on icon "button" at bounding box center [757, 100] width 2 height 9
drag, startPoint x: 739, startPoint y: 139, endPoint x: 755, endPoint y: 104, distance: 37.8
click at [740, 135] on div "Duplicate Exclude from tax Delete" at bounding box center [729, 137] width 76 height 52
drag, startPoint x: 730, startPoint y: 144, endPoint x: 754, endPoint y: 109, distance: 42.9
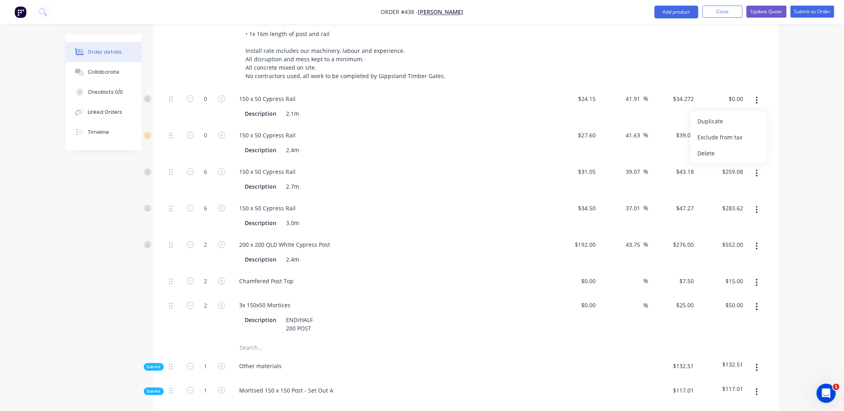
click at [730, 148] on div "Delete" at bounding box center [729, 154] width 62 height 12
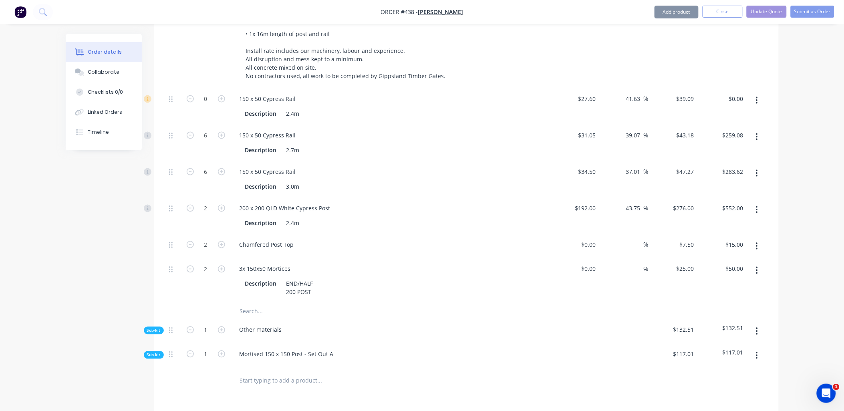
click at [760, 93] on button "button" at bounding box center [757, 100] width 19 height 14
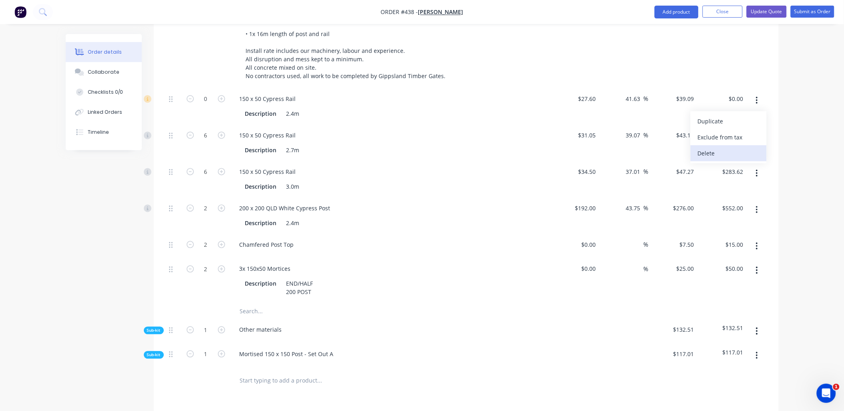
click at [745, 148] on div "Delete" at bounding box center [729, 154] width 62 height 12
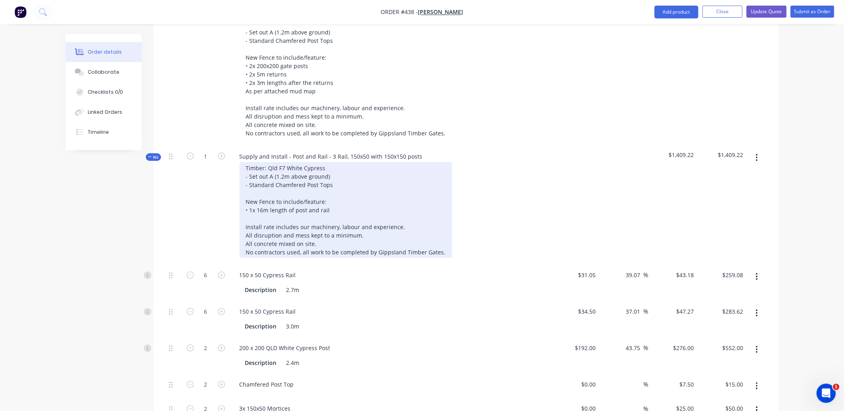
scroll to position [267, 0]
click at [338, 202] on div "Timber: Qld F7 White Cypress - Set out A (1.2m above ground) - Standard Chamfer…" at bounding box center [346, 211] width 213 height 96
drag, startPoint x: 258, startPoint y: 201, endPoint x: 334, endPoint y: 202, distance: 76.6
click at [334, 202] on div "Timber: Qld F7 White Cypress - Set out A (1.2m above ground) - Standard Chamfer…" at bounding box center [346, 211] width 213 height 96
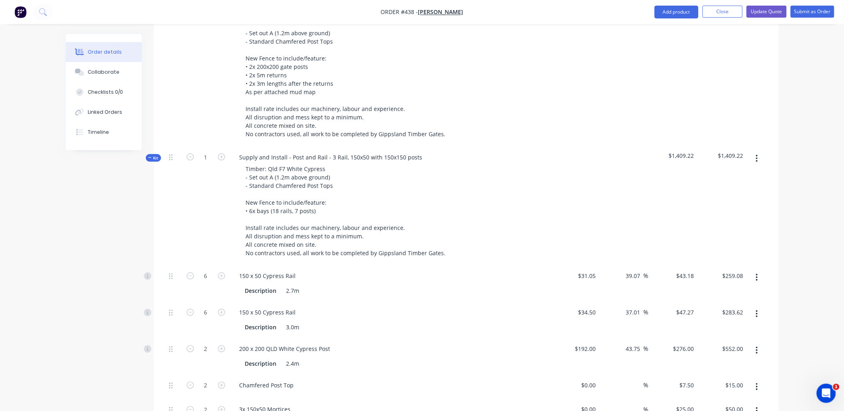
click at [188, 219] on div "1" at bounding box center [206, 206] width 48 height 119
click at [212, 271] on input "6" at bounding box center [206, 277] width 21 height 12
click at [215, 245] on div "1" at bounding box center [206, 206] width 48 height 119
click at [190, 309] on icon "button" at bounding box center [190, 312] width 7 height 7
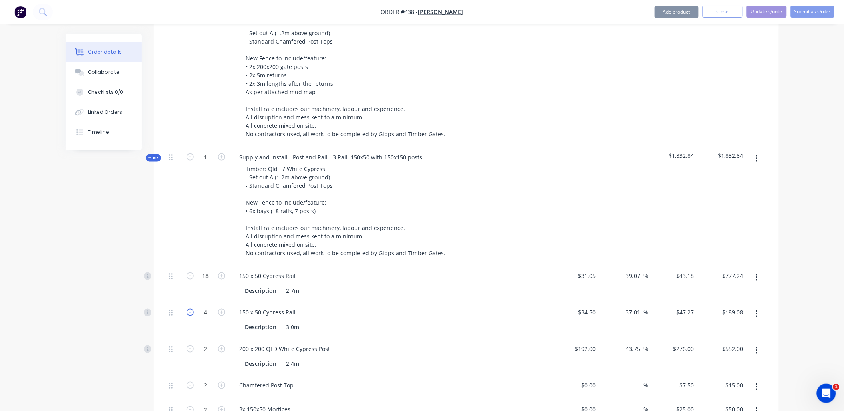
click at [190, 309] on icon "button" at bounding box center [190, 312] width 7 height 7
drag, startPoint x: 758, startPoint y: 340, endPoint x: 758, endPoint y: 352, distance: 12.0
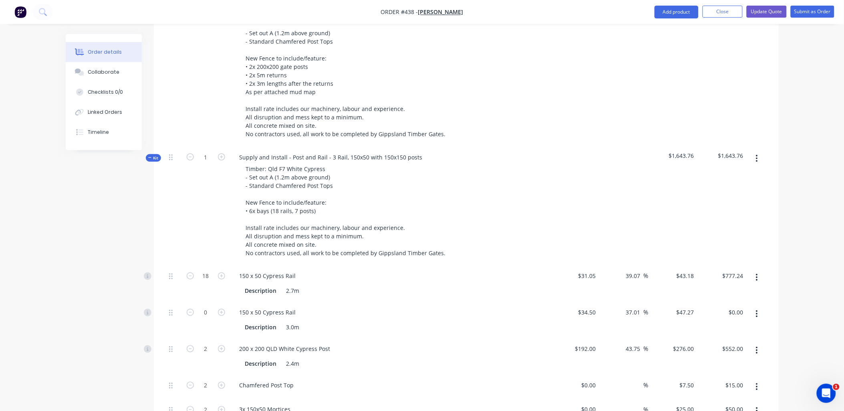
click at [758, 346] on icon "button" at bounding box center [757, 350] width 2 height 9
click at [745, 398] on div "Delete" at bounding box center [729, 404] width 62 height 12
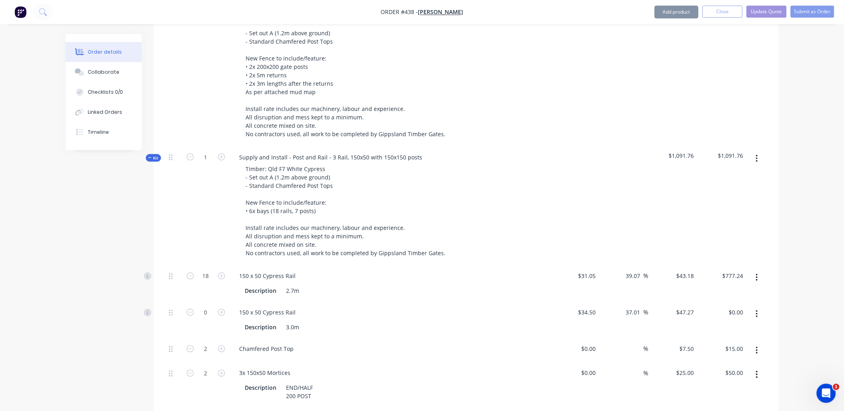
click at [759, 345] on button "button" at bounding box center [757, 350] width 19 height 14
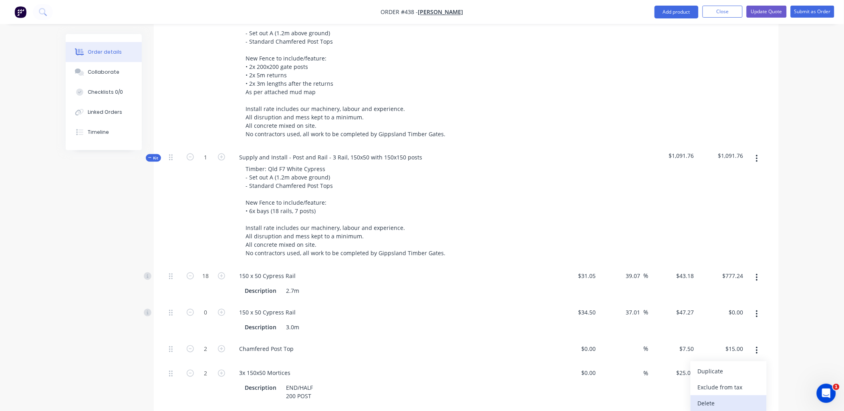
click at [747, 398] on div "Delete" at bounding box center [729, 404] width 62 height 12
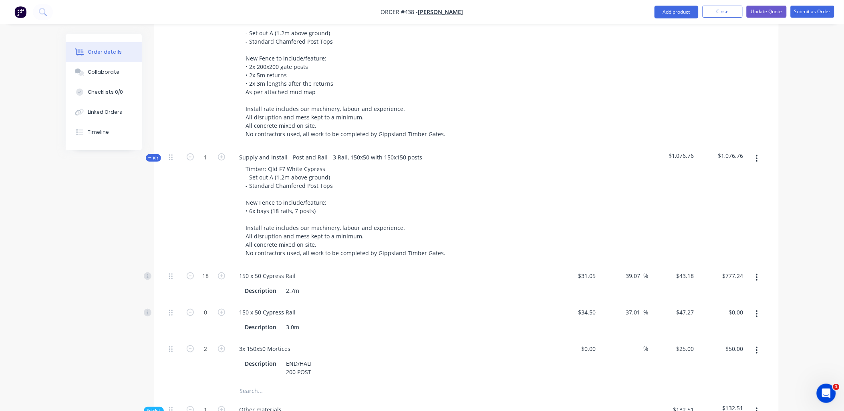
click at [760, 343] on button "button" at bounding box center [757, 350] width 19 height 14
click at [744, 398] on div "Delete" at bounding box center [729, 404] width 62 height 12
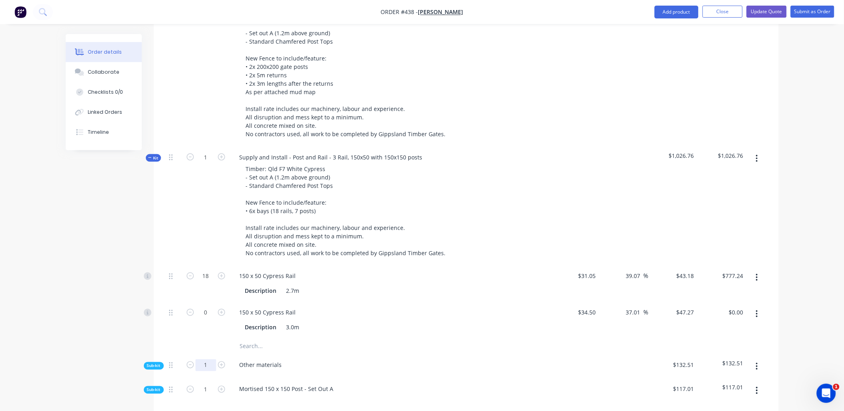
click at [210, 360] on input "1" at bounding box center [206, 366] width 21 height 12
click at [185, 339] on div at bounding box center [206, 347] width 48 height 16
click at [158, 387] on span "Sub-kit" at bounding box center [154, 390] width 14 height 6
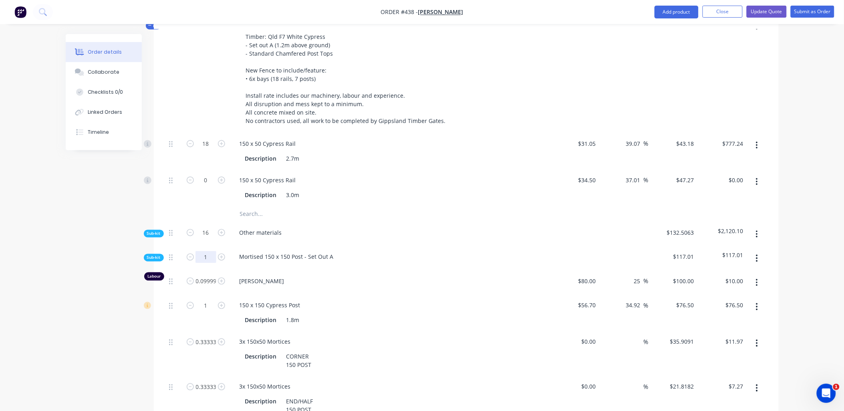
scroll to position [400, 0]
click at [210, 251] on input "1" at bounding box center [206, 257] width 21 height 12
drag, startPoint x: 175, startPoint y: 313, endPoint x: 180, endPoint y: 305, distance: 10.2
click at [175, 313] on div at bounding box center [174, 313] width 16 height 36
click at [588, 300] on input "56.7" at bounding box center [591, 305] width 15 height 12
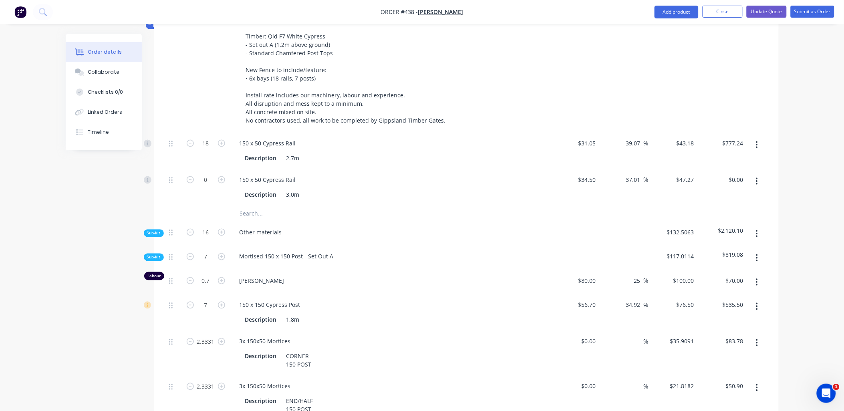
click at [687, 313] on div "$76.50 $76.50" at bounding box center [673, 313] width 49 height 36
click at [689, 299] on input "76.5" at bounding box center [690, 305] width 15 height 12
click at [596, 309] on div "$56.70 $56.70" at bounding box center [575, 313] width 49 height 36
click at [589, 299] on input "56.7" at bounding box center [589, 305] width 22 height 12
click at [686, 314] on div "$60.7143 $76.50" at bounding box center [673, 313] width 49 height 36
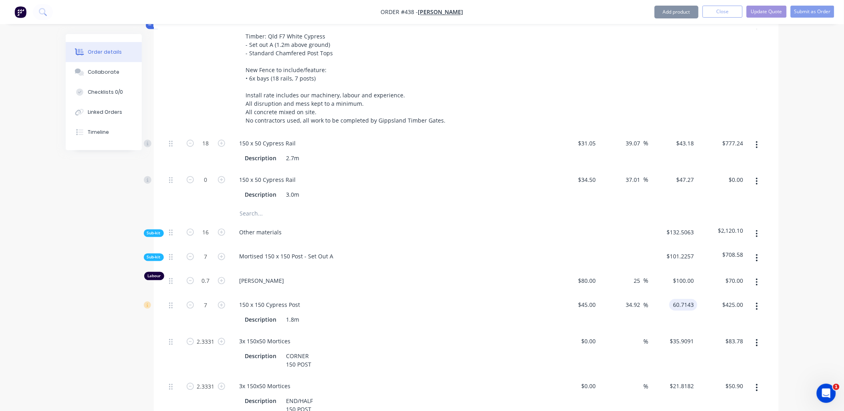
click at [689, 300] on input "60.7143" at bounding box center [685, 305] width 25 height 12
paste input "76.5"
click at [687, 310] on div "$76.50 $76.50" at bounding box center [673, 313] width 49 height 36
click at [586, 331] on div "0 $0.00" at bounding box center [575, 353] width 49 height 45
click at [683, 315] on div "$76.50 $76.50" at bounding box center [673, 313] width 49 height 36
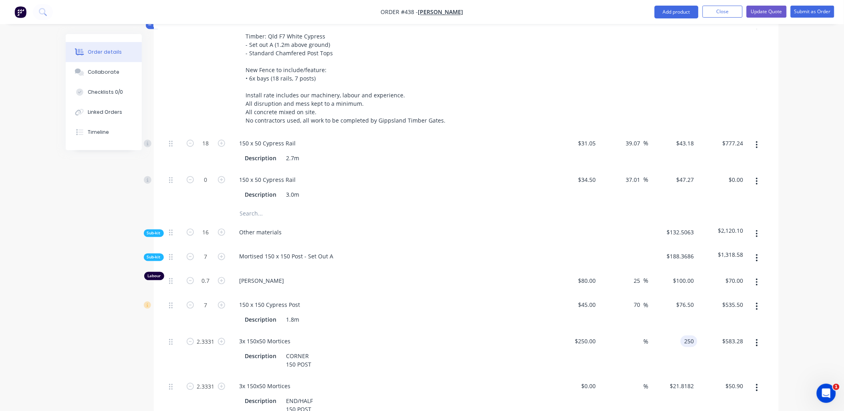
click at [688, 336] on input "250" at bounding box center [691, 342] width 14 height 12
click at [586, 336] on div "250 $250.00" at bounding box center [586, 342] width 28 height 12
click at [615, 315] on div "70 70 %" at bounding box center [624, 313] width 49 height 36
click at [687, 336] on input "3.6" at bounding box center [692, 342] width 12 height 12
click at [692, 322] on div "Labour 0.7 Paul Kelly $80.00 $80.00 25 25 % $100.00 $100.00 $70.00 $70.00 7 150…" at bounding box center [466, 381] width 601 height 220
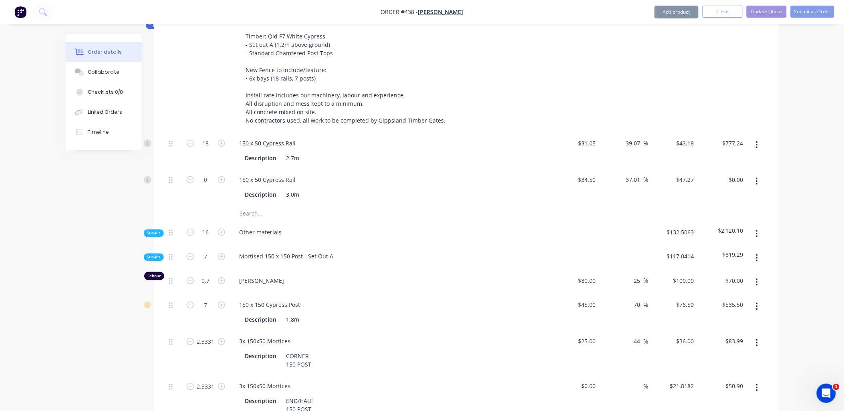
drag, startPoint x: 692, startPoint y: 322, endPoint x: 656, endPoint y: 316, distance: 36.6
click at [656, 316] on div "$76.50 $76.50" at bounding box center [673, 313] width 49 height 36
click at [758, 339] on icon "button" at bounding box center [758, 342] width 2 height 7
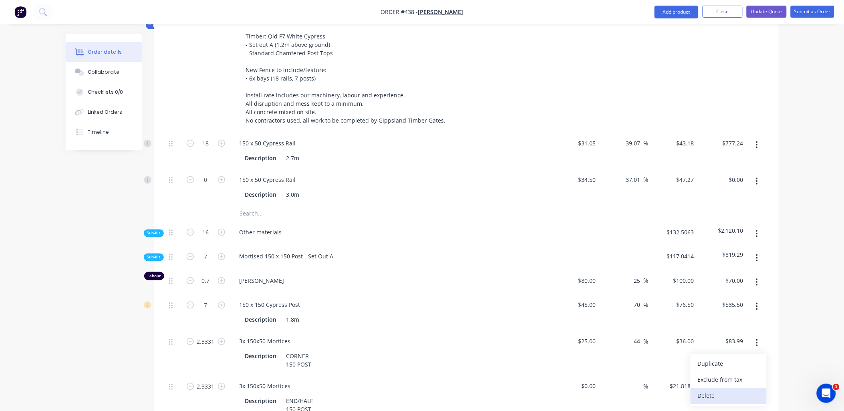
click at [737, 390] on div "Delete" at bounding box center [729, 396] width 62 height 12
click at [206, 337] on input "2.3331" at bounding box center [206, 342] width 21 height 12
click at [214, 358] on div "2" at bounding box center [206, 353] width 48 height 45
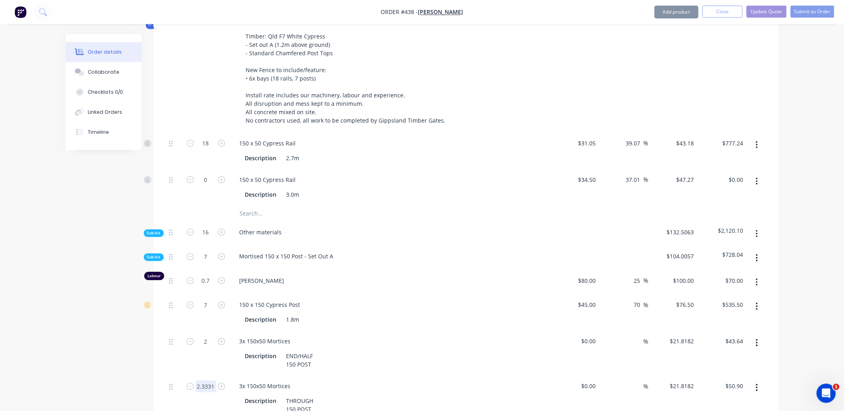
click at [207, 381] on input "2.3331" at bounding box center [206, 387] width 21 height 12
click at [190, 356] on div "2" at bounding box center [206, 353] width 48 height 45
click at [680, 381] on input "21.8182" at bounding box center [684, 387] width 28 height 12
click at [691, 351] on div "$21.8182 $21.8182" at bounding box center [673, 353] width 49 height 45
click at [686, 336] on input "21.8182" at bounding box center [684, 342] width 28 height 12
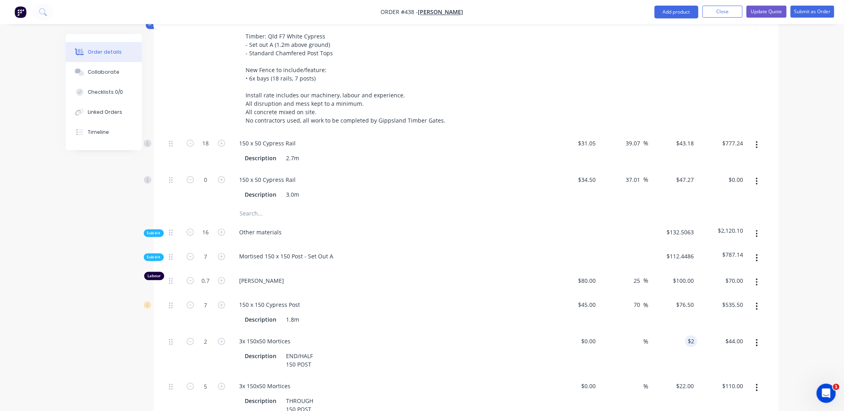
click at [679, 355] on div "$22.00 2" at bounding box center [673, 353] width 49 height 45
click at [595, 336] on input "0" at bounding box center [590, 342] width 18 height 12
drag, startPoint x: 620, startPoint y: 361, endPoint x: 656, endPoint y: 354, distance: 36.3
click at [625, 361] on div "%" at bounding box center [624, 353] width 49 height 45
click at [697, 331] on div "2 3x 150x50 Mortices Description END/HALF 150 POST $15.00 $15.00 % $15.00 $15.0…" at bounding box center [466, 353] width 601 height 45
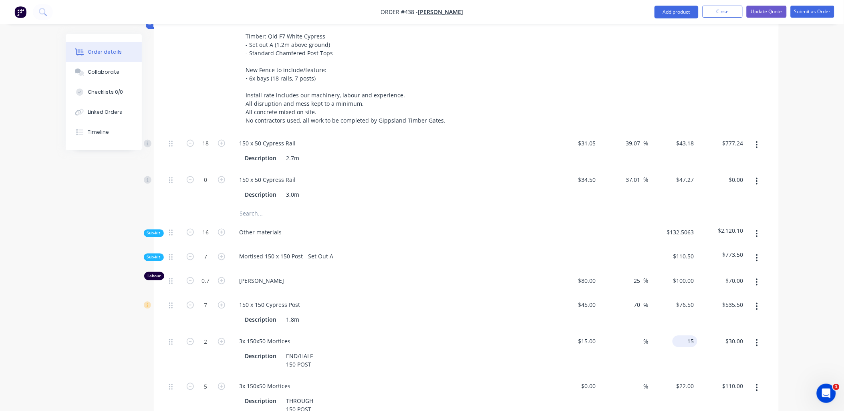
click at [687, 336] on div "15 $15.00" at bounding box center [685, 342] width 25 height 12
click at [687, 336] on div "15 15" at bounding box center [691, 342] width 14 height 12
click at [685, 349] on div "$22.00 $22.00" at bounding box center [673, 353] width 49 height 45
click at [588, 381] on div "0 $0.00" at bounding box center [589, 387] width 22 height 12
drag, startPoint x: 622, startPoint y: 359, endPoint x: 667, endPoint y: 368, distance: 46.1
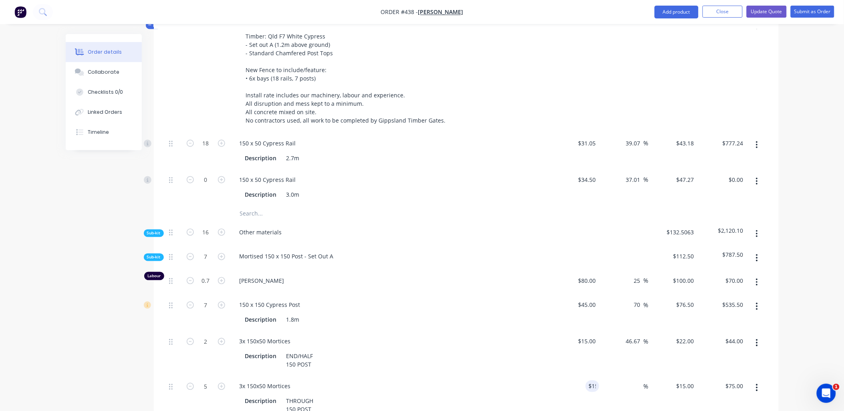
click at [625, 360] on div "46.67 46.67 %" at bounding box center [624, 353] width 49 height 45
click at [685, 381] on div "15 $15.00" at bounding box center [685, 387] width 25 height 12
click at [676, 359] on div "$22.00 $22.00" at bounding box center [673, 353] width 49 height 45
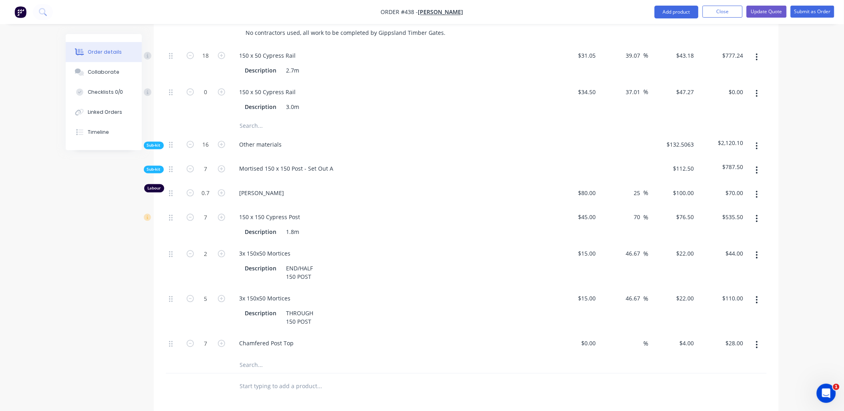
scroll to position [489, 0]
click at [588, 336] on div "0 0" at bounding box center [593, 342] width 12 height 12
click at [695, 322] on div "$22.00 $22.00" at bounding box center [673, 309] width 49 height 45
click at [691, 336] on input "2" at bounding box center [688, 342] width 18 height 12
click at [692, 319] on div "$22.00 $22.00" at bounding box center [673, 309] width 49 height 45
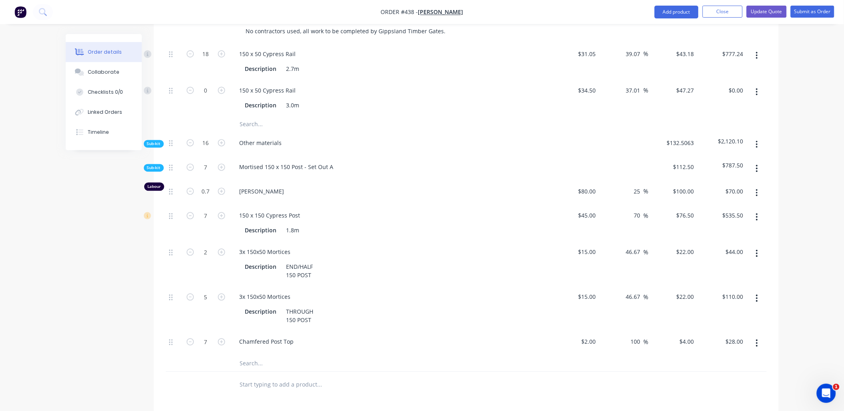
click at [156, 165] on span "Sub-kit" at bounding box center [154, 168] width 14 height 6
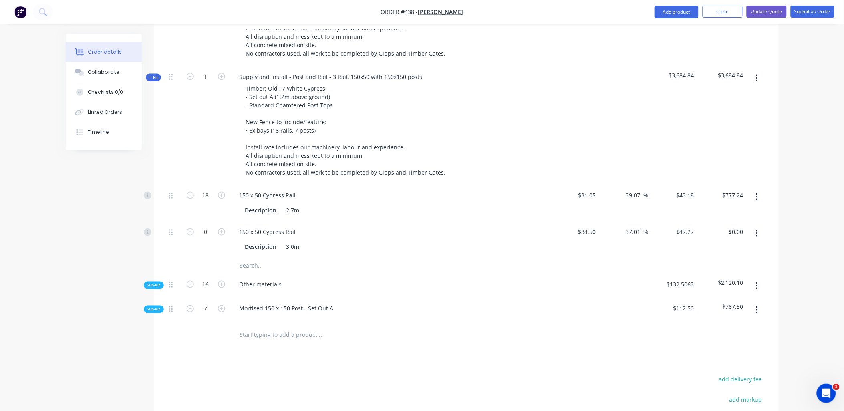
scroll to position [347, 0]
click at [223, 73] on icon "button" at bounding box center [221, 76] width 7 height 7
click at [762, 227] on button "button" at bounding box center [757, 234] width 19 height 14
click at [730, 281] on div "Delete" at bounding box center [729, 287] width 62 height 12
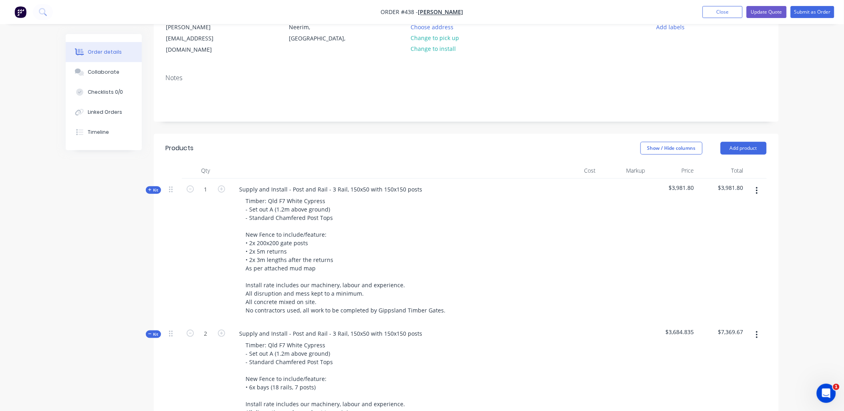
scroll to position [0, 0]
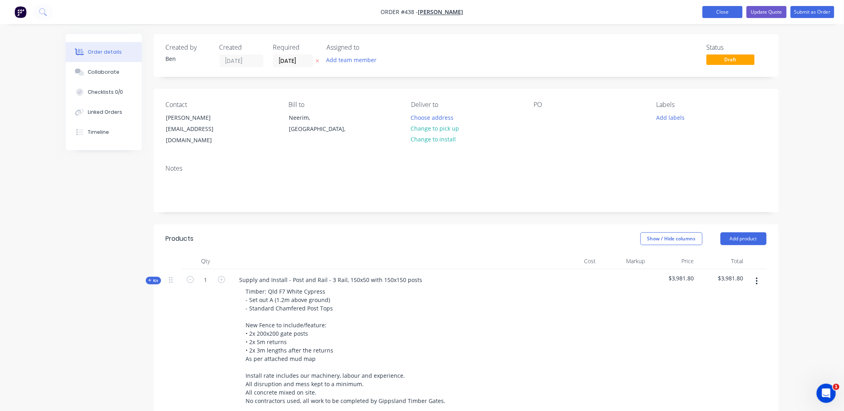
click at [712, 10] on button "Close" at bounding box center [723, 12] width 40 height 12
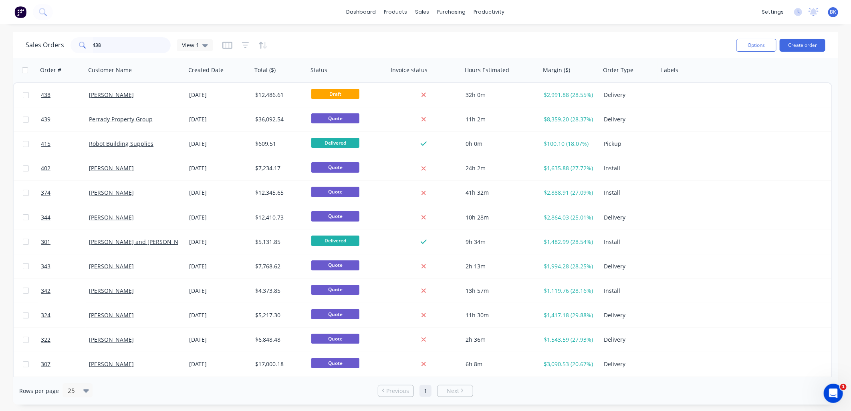
click at [120, 46] on input "438" at bounding box center [132, 45] width 78 height 16
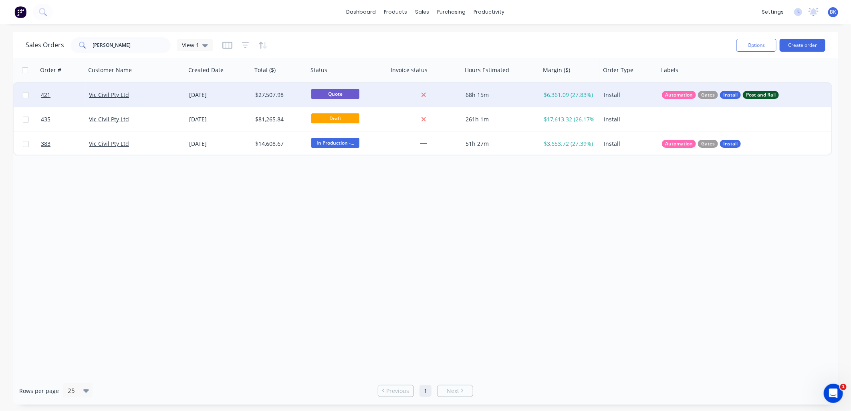
click at [159, 95] on div "Vic Civil Pty Ltd" at bounding box center [133, 95] width 89 height 8
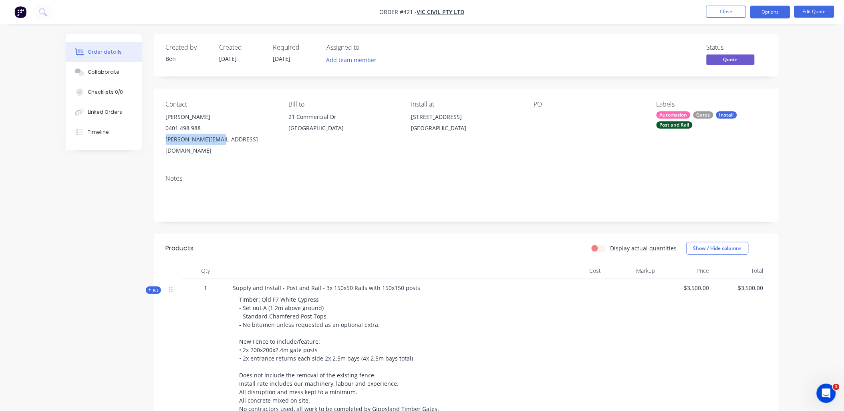
copy div "aaron@viccivil.com"
drag, startPoint x: 217, startPoint y: 139, endPoint x: 165, endPoint y: 143, distance: 51.8
click at [166, 144] on div "aaron@viccivil.com" at bounding box center [221, 145] width 110 height 22
click at [109, 73] on div "Collaborate" at bounding box center [104, 72] width 32 height 7
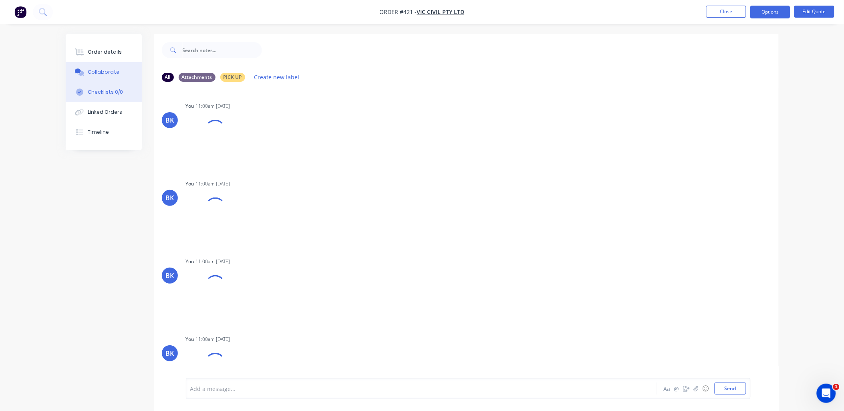
click at [109, 91] on div "Checklists 0/0" at bounding box center [105, 92] width 35 height 7
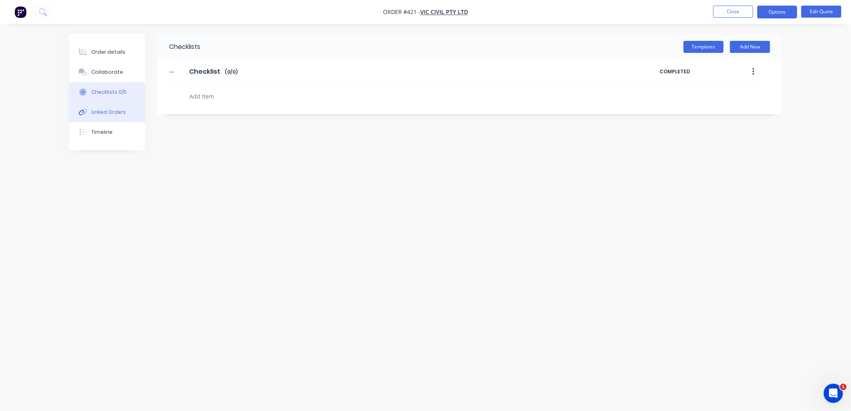
click at [113, 112] on div "Linked Orders" at bounding box center [108, 112] width 34 height 7
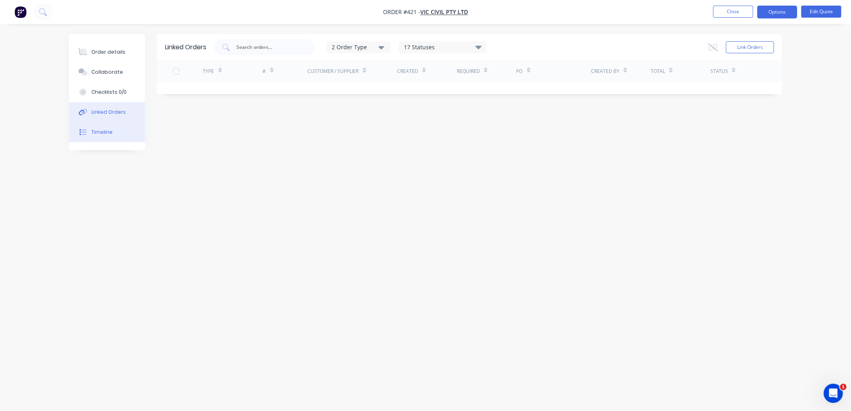
click at [108, 131] on div "Timeline" at bounding box center [101, 132] width 21 height 7
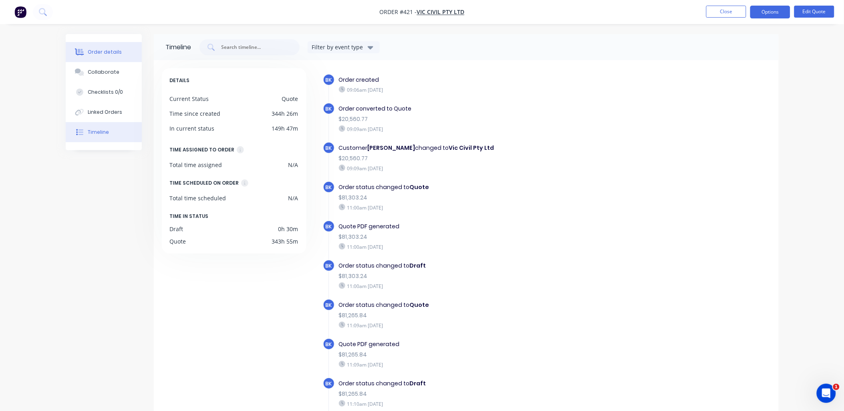
click at [101, 51] on div "Order details" at bounding box center [105, 51] width 34 height 7
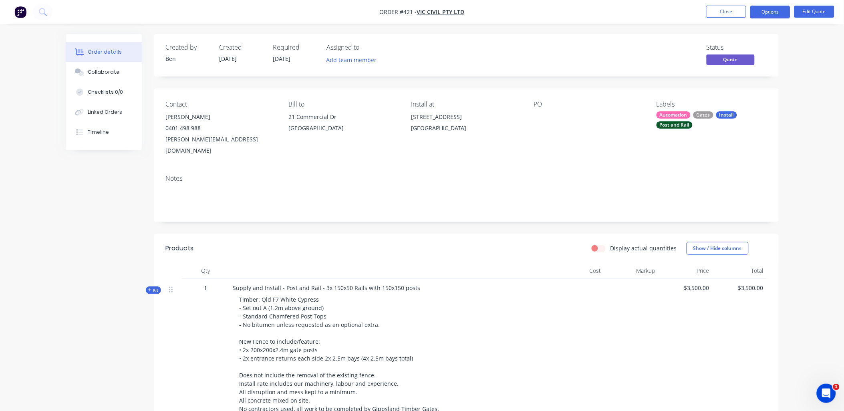
drag, startPoint x: 177, startPoint y: 107, endPoint x: 183, endPoint y: 131, distance: 24.4
click at [178, 107] on div "Contact" at bounding box center [221, 105] width 110 height 8
click at [184, 134] on div "aaron@viccivil.com" at bounding box center [221, 145] width 110 height 22
click at [232, 131] on div "0401 498 988" at bounding box center [221, 128] width 110 height 11
click at [212, 141] on div "aaron@viccivil.com" at bounding box center [221, 145] width 110 height 22
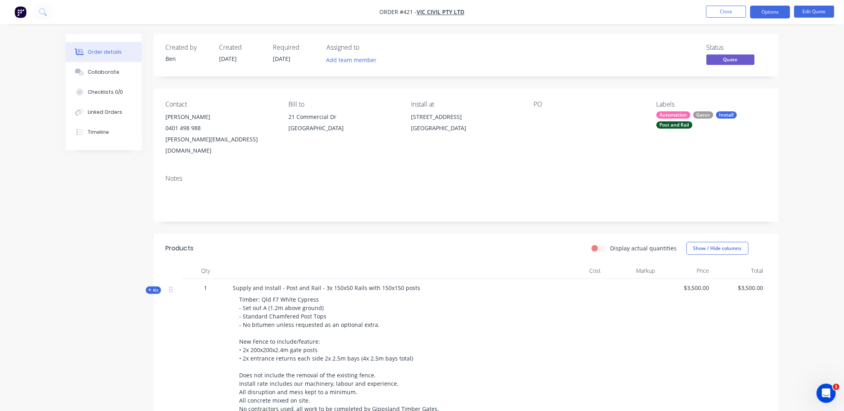
click at [168, 127] on div "0401 498 988" at bounding box center [221, 128] width 110 height 11
drag, startPoint x: 168, startPoint y: 127, endPoint x: 201, endPoint y: 135, distance: 33.3
click at [201, 135] on div "aaron@viccivil.com" at bounding box center [221, 145] width 110 height 22
click at [786, 15] on button "Options" at bounding box center [771, 12] width 40 height 13
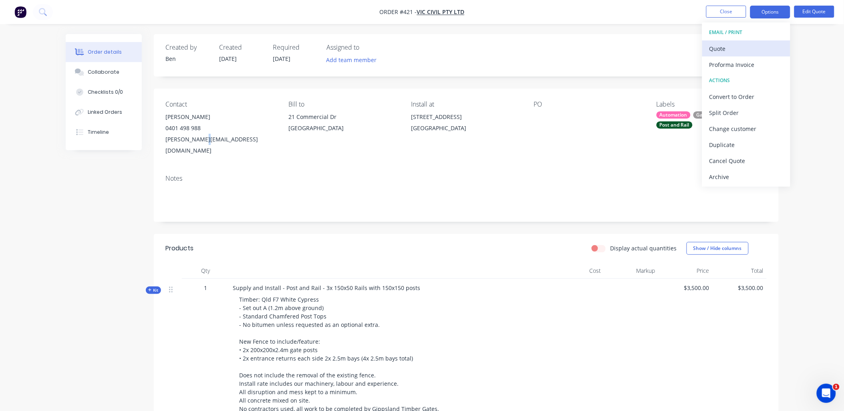
click at [767, 46] on div "Quote" at bounding box center [747, 49] width 74 height 12
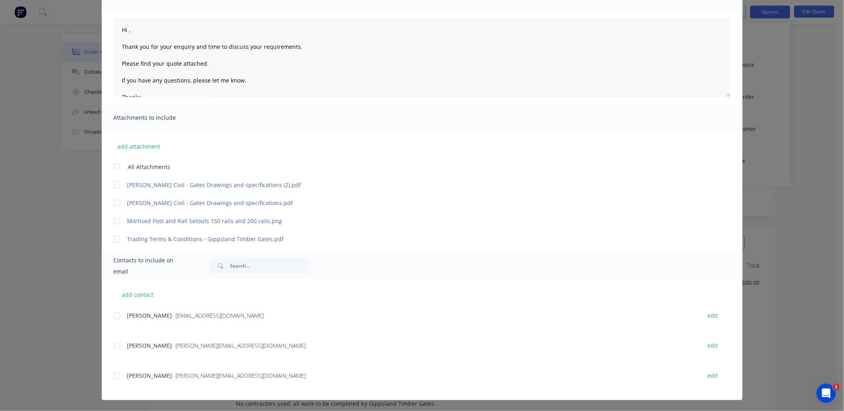
scroll to position [6, 0]
copy span "fiona@viccivil.com"
drag, startPoint x: 188, startPoint y: 347, endPoint x: 142, endPoint y: 347, distance: 46.5
click at [142, 347] on div "Fiona - fiona@viccivil.com" at bounding box center [410, 345] width 566 height 8
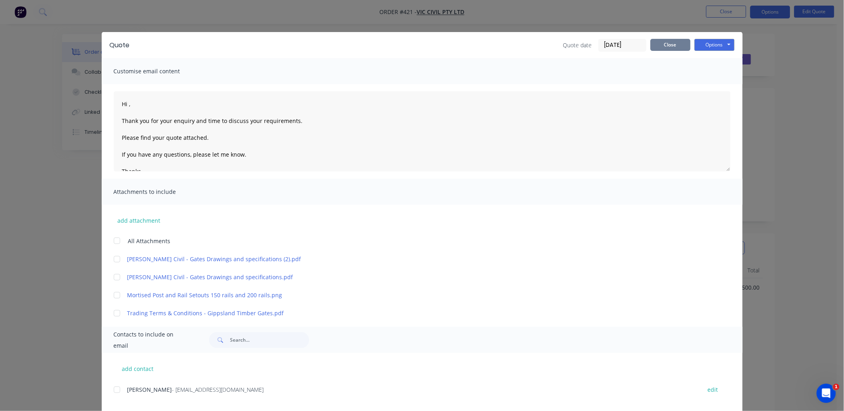
scroll to position [0, 0]
click at [665, 44] on button "Close" at bounding box center [671, 45] width 40 height 12
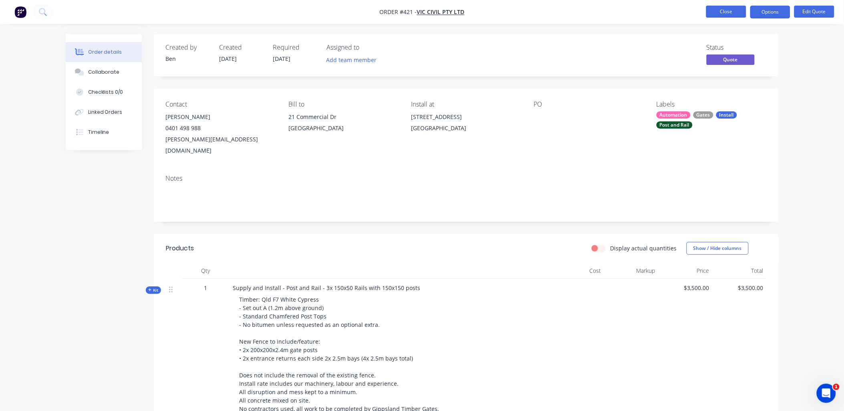
click at [722, 7] on button "Close" at bounding box center [727, 12] width 40 height 12
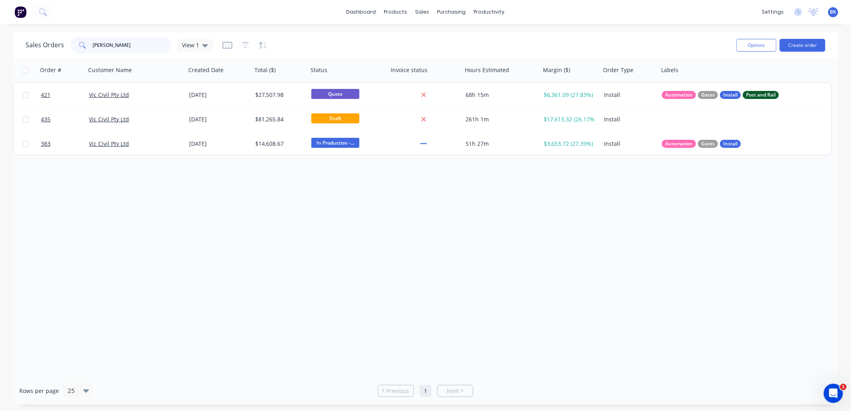
click at [136, 51] on input "vic civ" at bounding box center [132, 45] width 78 height 16
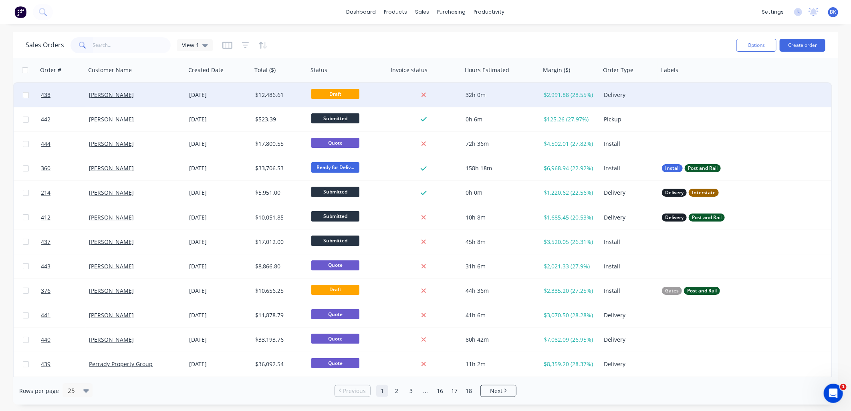
click at [159, 99] on div "Brad Tomasetti" at bounding box center [136, 95] width 100 height 24
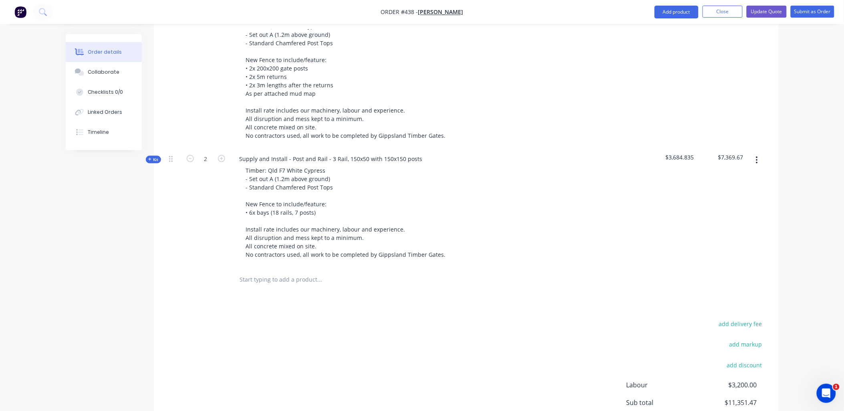
scroll to position [266, 0]
click at [157, 156] on span "Kit" at bounding box center [153, 159] width 10 height 6
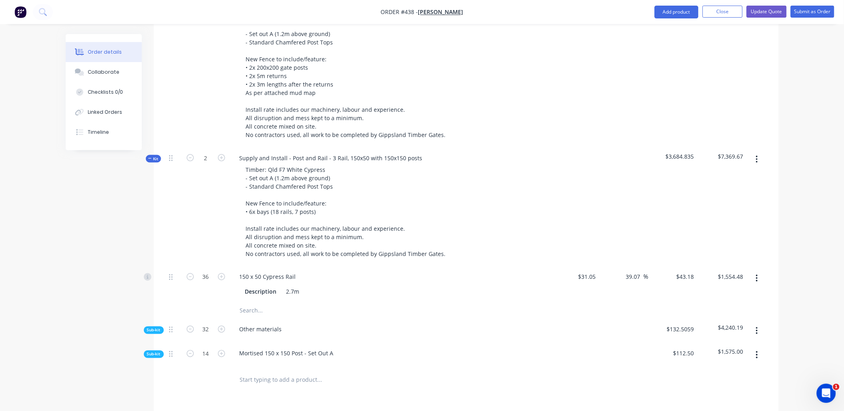
click at [157, 327] on span "Sub-kit" at bounding box center [154, 330] width 14 height 6
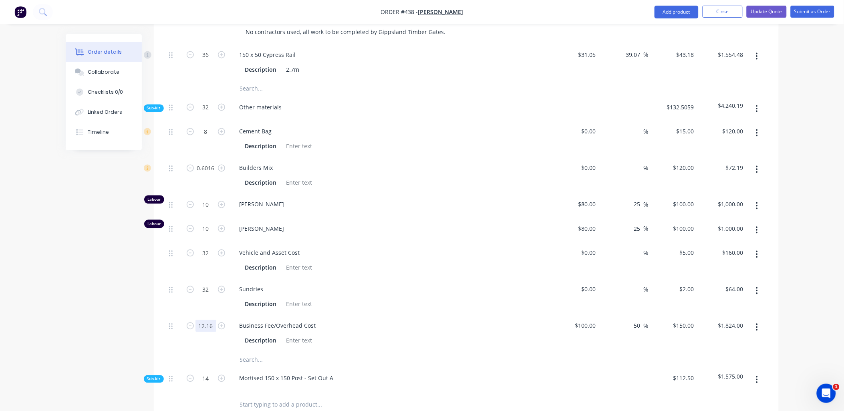
scroll to position [489, 0]
click at [204, 319] on input "12.16" at bounding box center [206, 325] width 21 height 12
click at [203, 351] on div at bounding box center [206, 359] width 48 height 16
click at [207, 321] on input "2" at bounding box center [206, 325] width 21 height 12
click at [207, 338] on div "12.16" at bounding box center [206, 333] width 48 height 36
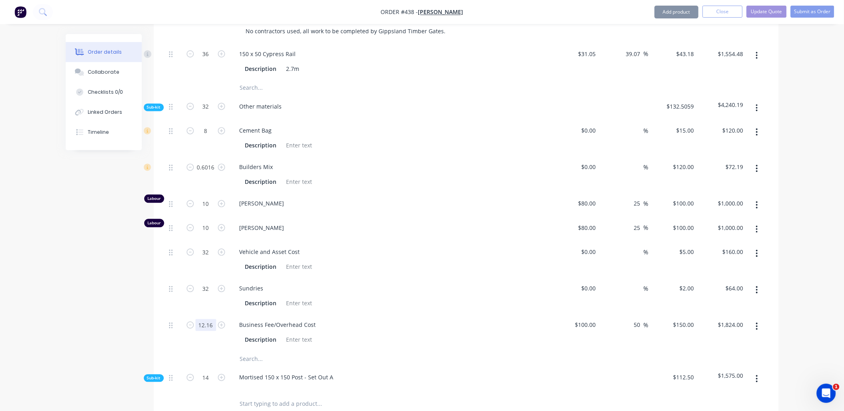
click at [213, 319] on input "12.16" at bounding box center [206, 325] width 21 height 12
click at [214, 351] on div at bounding box center [206, 359] width 48 height 16
click at [206, 322] on input "6" at bounding box center [206, 325] width 21 height 12
click at [207, 338] on div "12" at bounding box center [206, 333] width 48 height 36
click at [207, 319] on input "12" at bounding box center [206, 325] width 21 height 12
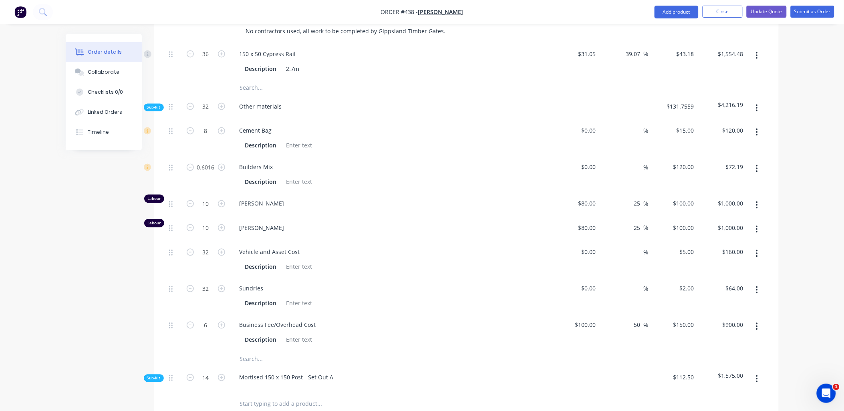
click at [201, 342] on div "6" at bounding box center [206, 333] width 48 height 36
click at [207, 320] on input "6" at bounding box center [206, 325] width 21 height 12
click at [210, 335] on div "9" at bounding box center [206, 333] width 48 height 36
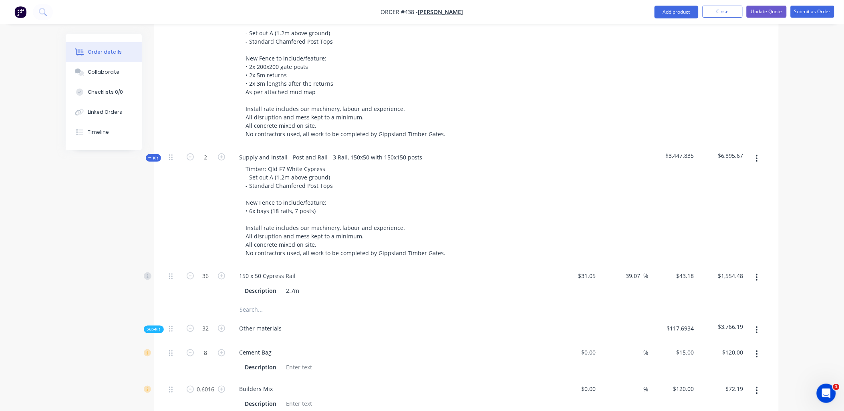
scroll to position [267, 0]
click at [156, 156] on span "Kit" at bounding box center [153, 159] width 10 height 6
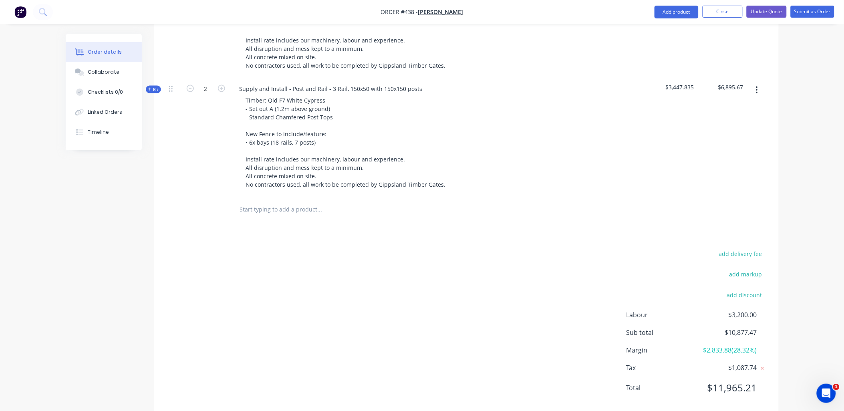
scroll to position [343, 0]
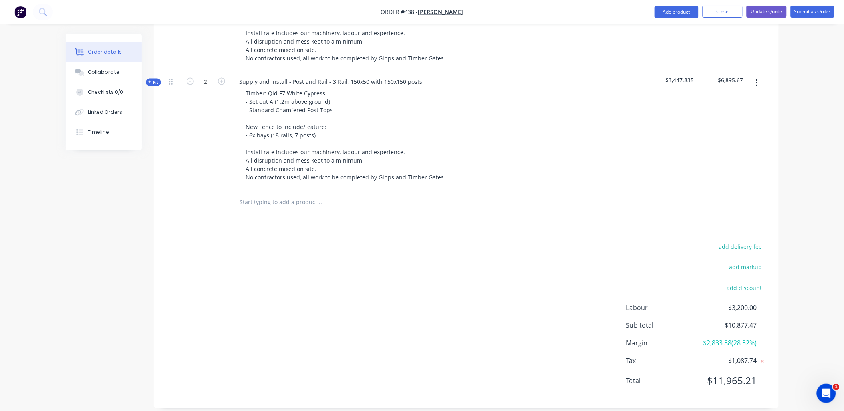
click at [156, 79] on span "Kit" at bounding box center [153, 82] width 10 height 6
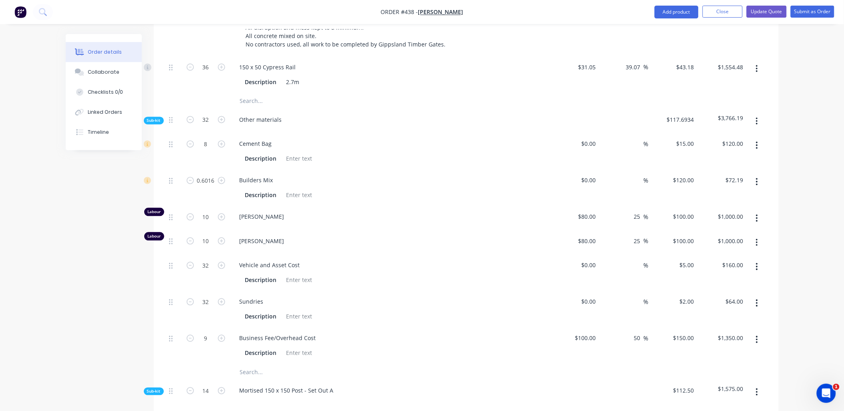
scroll to position [476, 0]
click at [214, 335] on input "9" at bounding box center [206, 338] width 21 height 12
click at [210, 348] on div "8" at bounding box center [206, 345] width 48 height 36
click at [205, 332] on input "8" at bounding box center [206, 338] width 21 height 12
click at [212, 345] on div "6" at bounding box center [206, 345] width 48 height 36
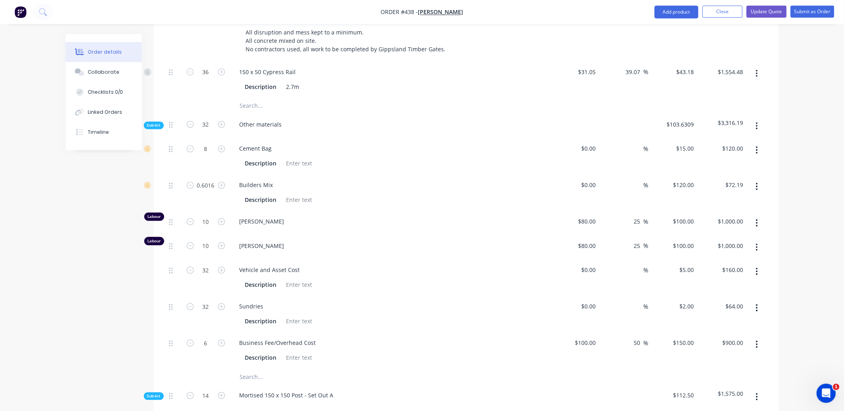
scroll to position [470, 0]
click at [187, 220] on icon "button" at bounding box center [190, 223] width 7 height 7
click at [191, 244] on icon "button" at bounding box center [190, 247] width 7 height 7
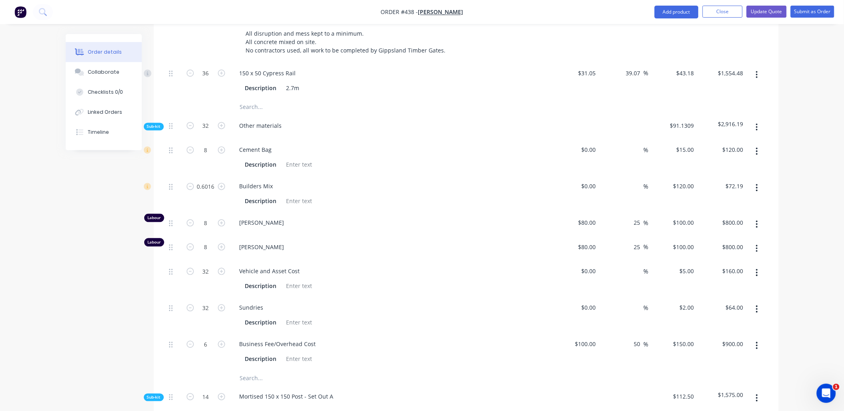
click at [152, 124] on span "Sub-kit" at bounding box center [154, 127] width 14 height 6
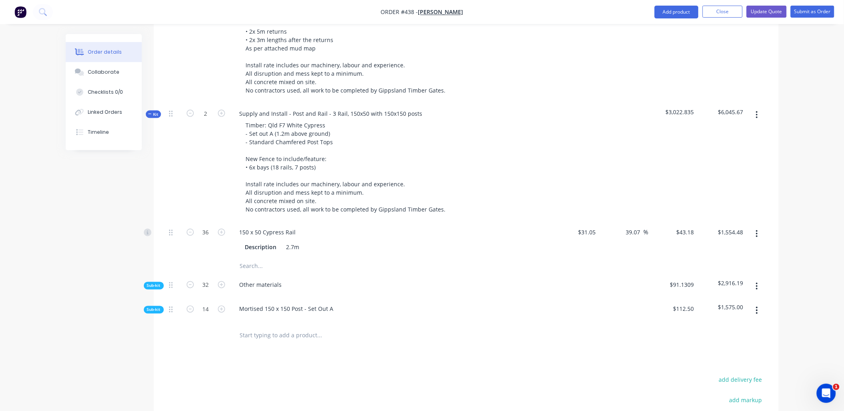
scroll to position [310, 0]
click at [692, 227] on input "43.18" at bounding box center [688, 233] width 18 height 12
click at [688, 206] on div "$3,022.835" at bounding box center [673, 162] width 49 height 119
click at [159, 283] on span "Sub-kit" at bounding box center [154, 286] width 14 height 6
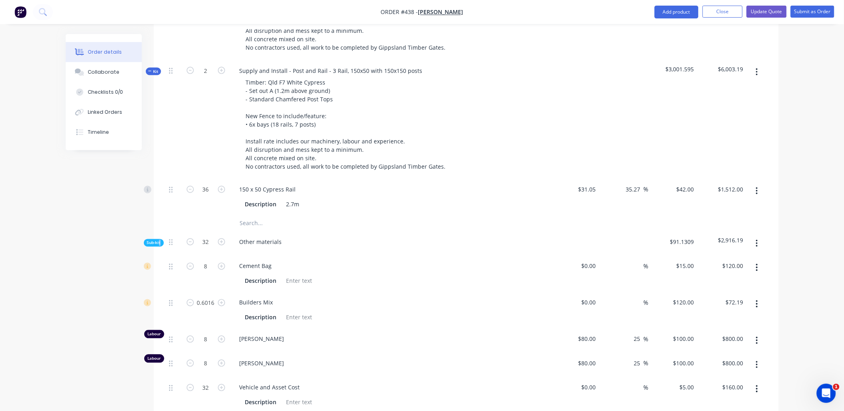
scroll to position [354, 0]
click at [203, 297] on input "0.6016" at bounding box center [206, 303] width 21 height 12
click at [204, 277] on div "8" at bounding box center [206, 273] width 48 height 36
click at [151, 69] on icon at bounding box center [150, 71] width 4 height 4
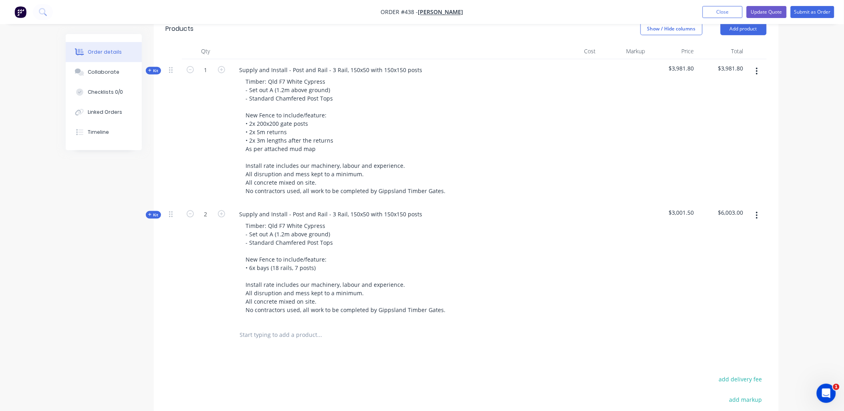
scroll to position [210, 0]
click at [755, 26] on button "Add product" at bounding box center [744, 29] width 46 height 13
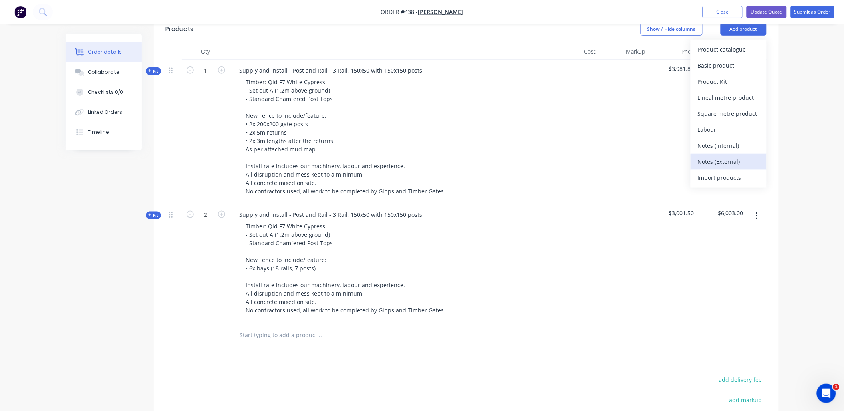
click at [735, 156] on div "Notes (External)" at bounding box center [729, 162] width 62 height 12
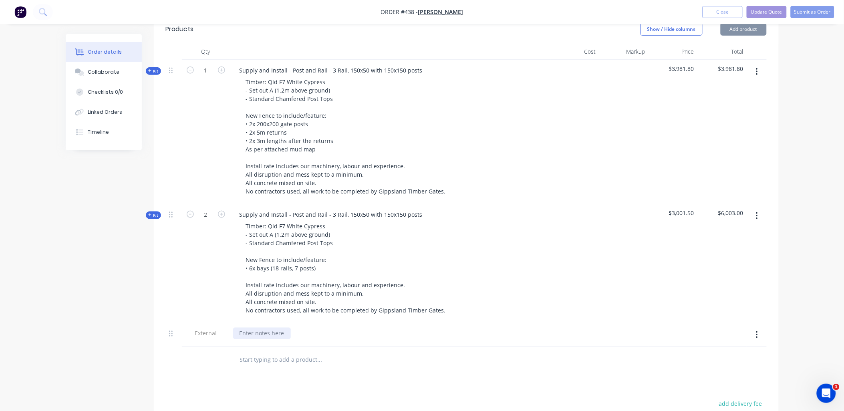
click at [265, 328] on div at bounding box center [262, 334] width 58 height 12
click at [255, 328] on div at bounding box center [262, 334] width 58 height 12
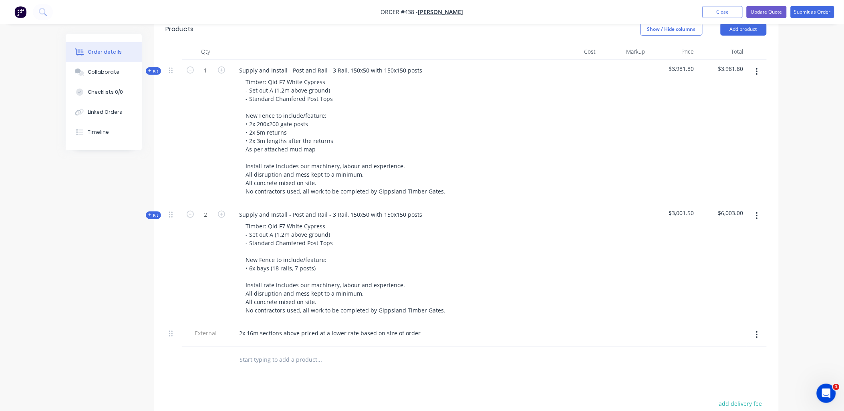
click at [216, 350] on div at bounding box center [206, 360] width 48 height 26
click at [217, 286] on div "2" at bounding box center [206, 263] width 48 height 119
click at [154, 212] on span "Kit" at bounding box center [153, 215] width 10 height 6
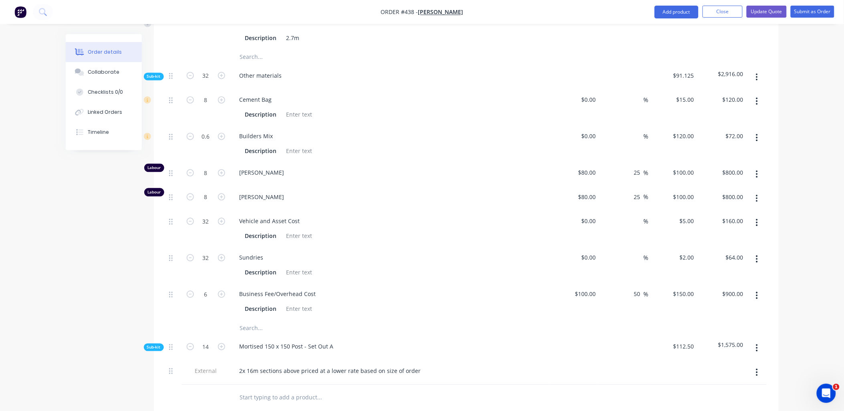
scroll to position [521, 0]
click at [212, 287] on input "6" at bounding box center [206, 293] width 21 height 12
click at [200, 268] on div "32" at bounding box center [206, 264] width 48 height 36
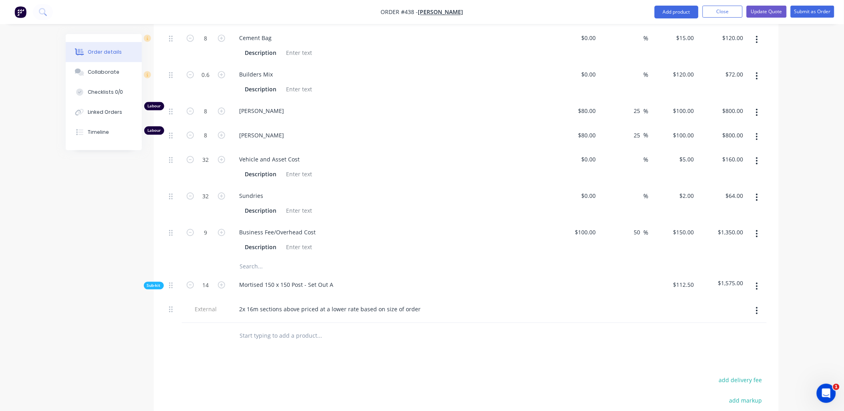
scroll to position [582, 0]
click at [191, 228] on icon "button" at bounding box center [190, 231] width 7 height 7
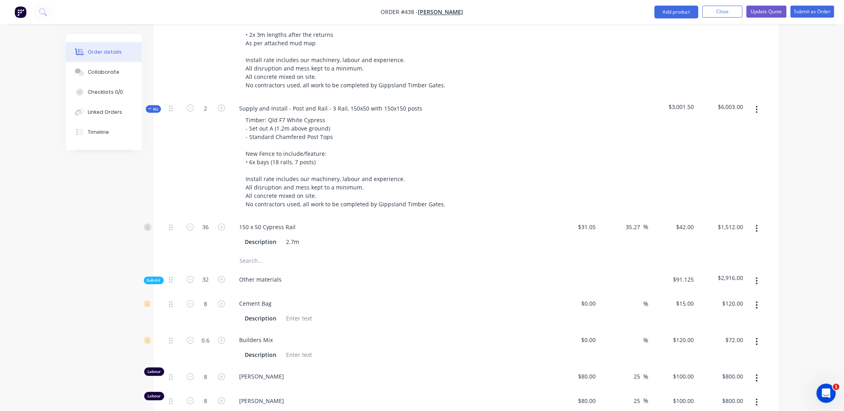
scroll to position [315, 0]
click at [154, 107] on span "Kit" at bounding box center [153, 110] width 10 height 6
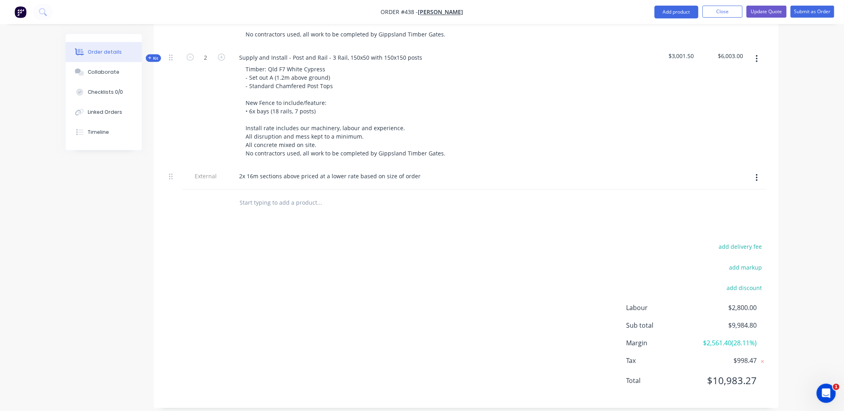
scroll to position [367, 0]
click at [419, 170] on div "2x 16m sections above priced at a lower rate based on size of order" at bounding box center [330, 176] width 194 height 12
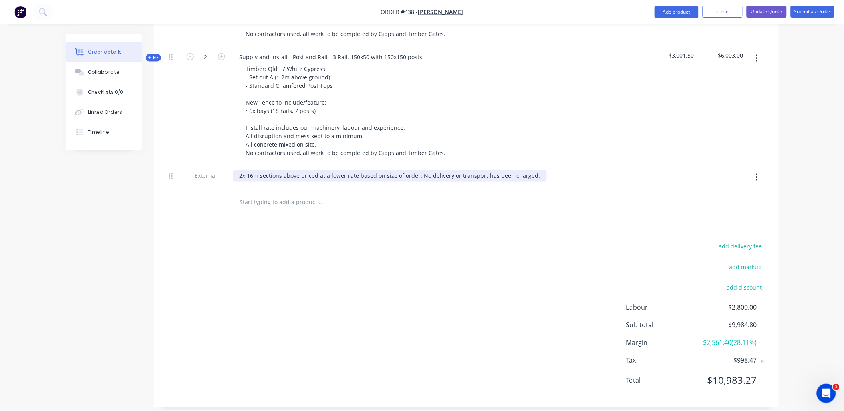
click at [421, 170] on div "2x 16m sections above priced at a lower rate based on size of order. No deliver…" at bounding box center [390, 176] width 314 height 12
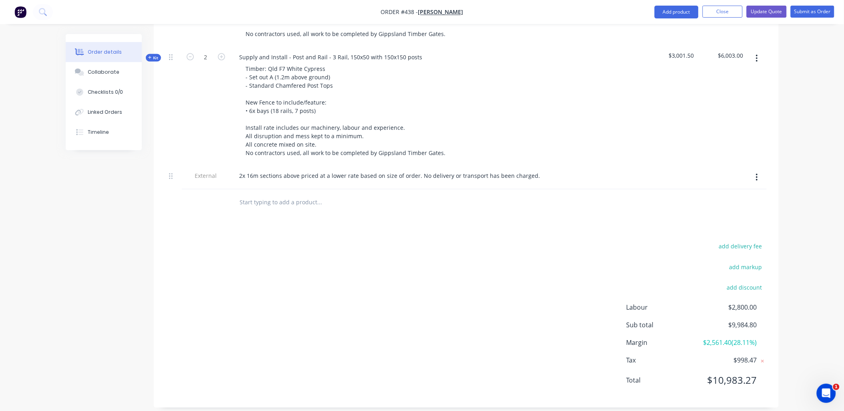
click at [413, 210] on div "Products Show / Hide columns Add product Qty Cost Markup Price Total Kit 1 Supp…" at bounding box center [466, 132] width 625 height 551
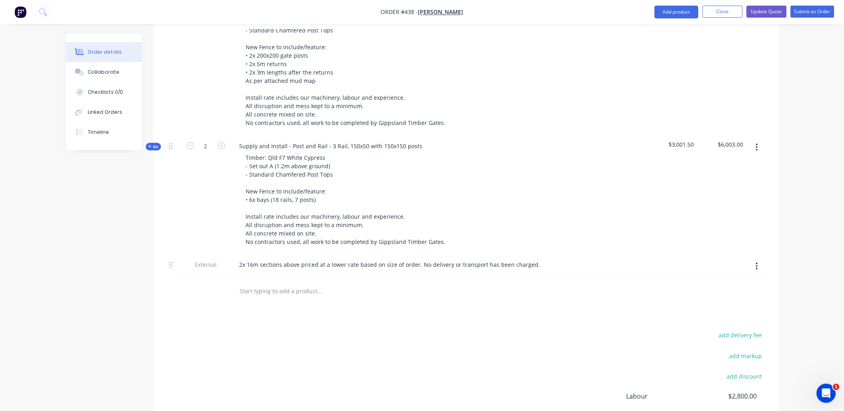
scroll to position [279, 0]
click at [157, 143] on span "Kit" at bounding box center [153, 146] width 10 height 6
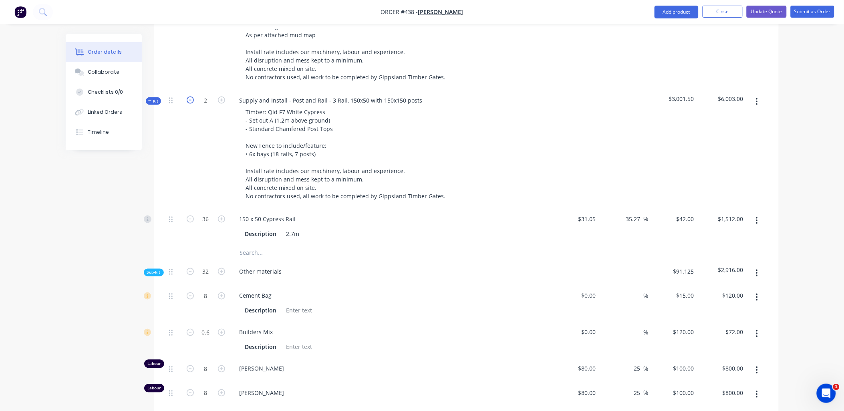
scroll to position [323, 0]
click at [188, 97] on icon "button" at bounding box center [190, 100] width 7 height 7
click at [222, 97] on icon "button" at bounding box center [221, 100] width 7 height 7
click at [220, 293] on icon "button" at bounding box center [221, 296] width 7 height 7
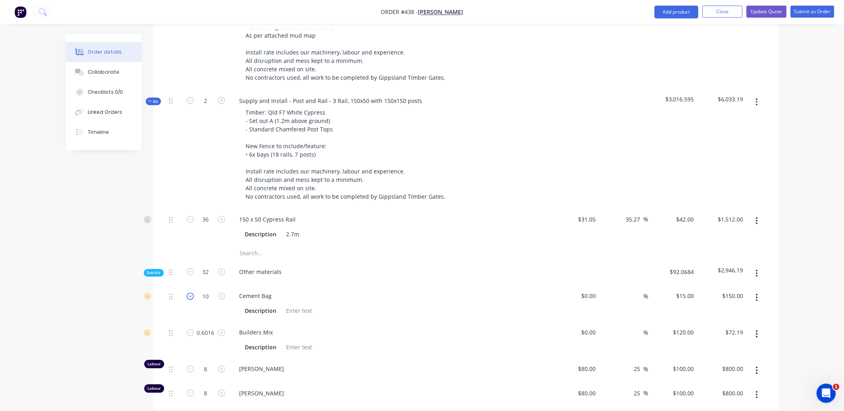
click at [190, 293] on icon "button" at bounding box center [190, 296] width 7 height 7
click at [220, 293] on icon "button" at bounding box center [221, 296] width 7 height 7
click at [683, 286] on div "15 15" at bounding box center [673, 304] width 49 height 36
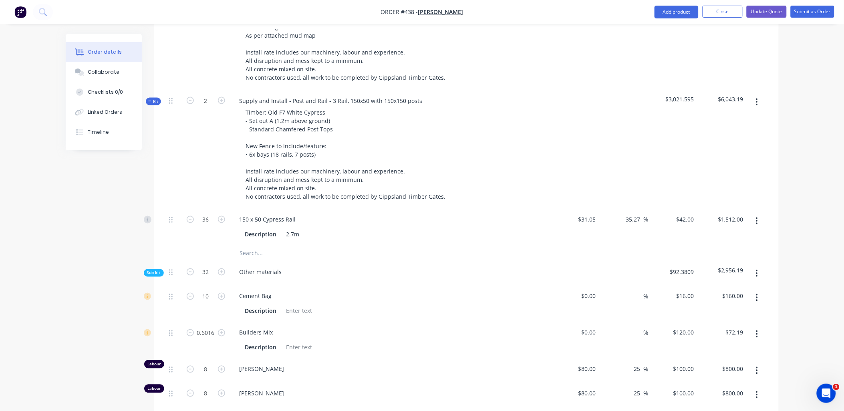
click at [702, 246] on div at bounding box center [466, 254] width 601 height 16
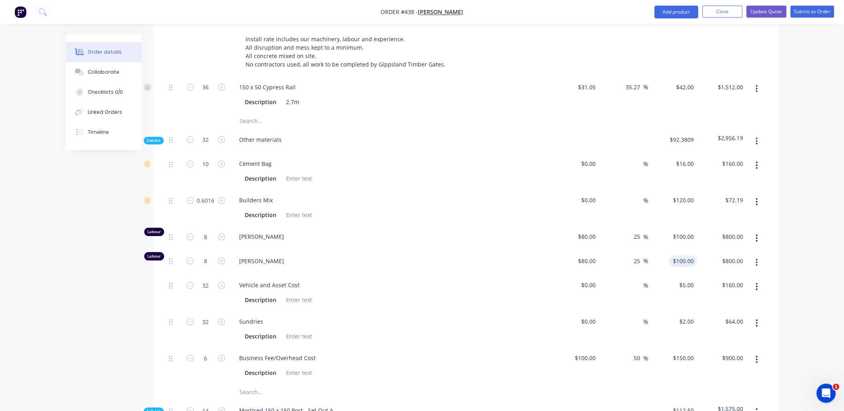
scroll to position [456, 0]
click at [206, 194] on input "0.6016" at bounding box center [206, 200] width 21 height 12
click at [208, 174] on div "10" at bounding box center [206, 171] width 48 height 36
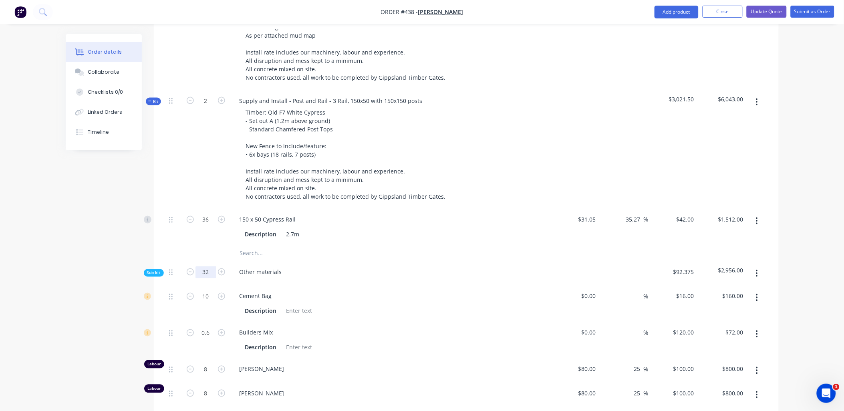
scroll to position [323, 0]
click at [153, 99] on span "Kit" at bounding box center [153, 102] width 10 height 6
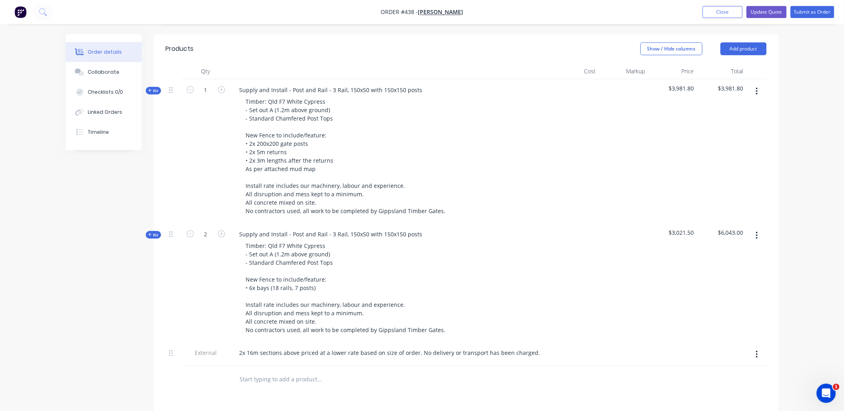
scroll to position [190, 0]
drag, startPoint x: 257, startPoint y: 345, endPoint x: 248, endPoint y: 343, distance: 9.8
click at [248, 348] on div "2x 16m sections above priced at a lower rate based on size of order. No deliver…" at bounding box center [390, 354] width 314 height 12
click at [212, 302] on div "2" at bounding box center [206, 283] width 48 height 119
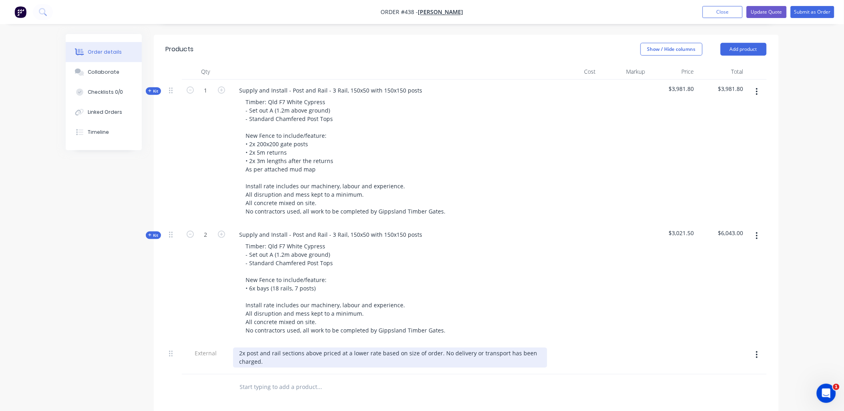
click at [321, 348] on div "2x post and rail sections above priced at a lower rate based on size of order. …" at bounding box center [390, 358] width 314 height 20
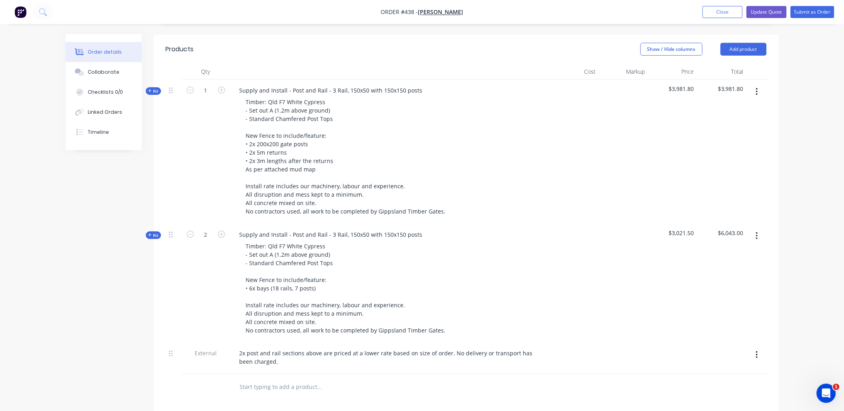
click at [415, 380] on div at bounding box center [353, 388] width 240 height 16
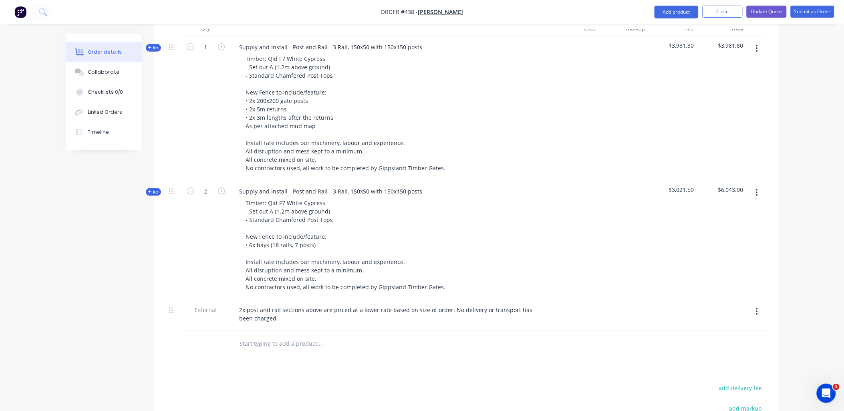
scroll to position [234, 0]
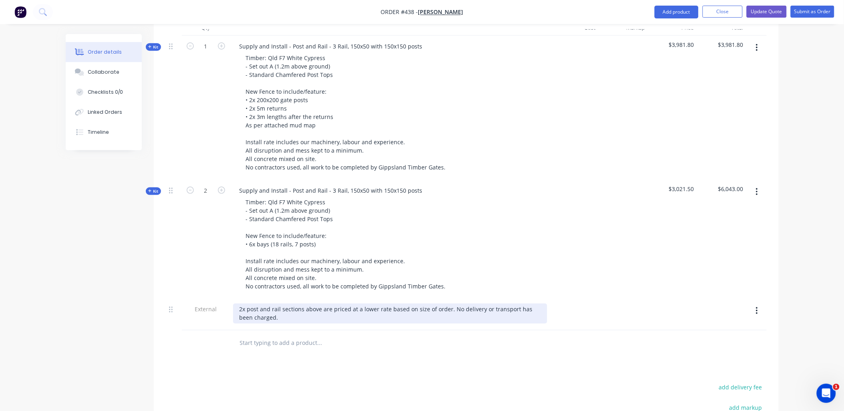
click at [261, 308] on div "2x post and rail sections above are priced at a lower rate based on size of ord…" at bounding box center [390, 314] width 314 height 20
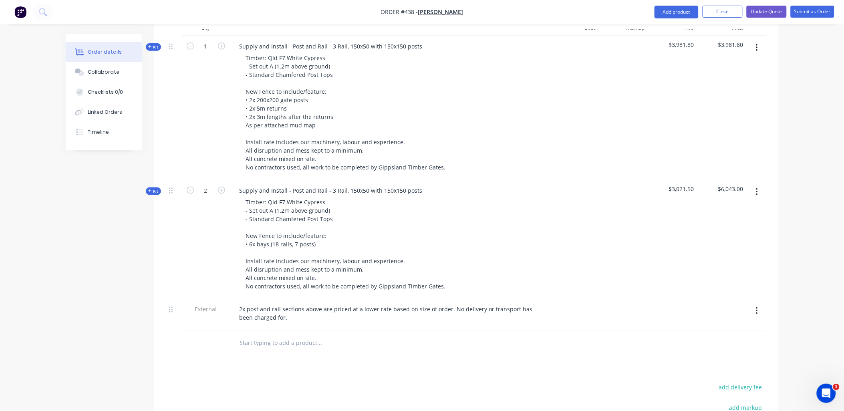
click at [214, 227] on div "2" at bounding box center [206, 239] width 48 height 119
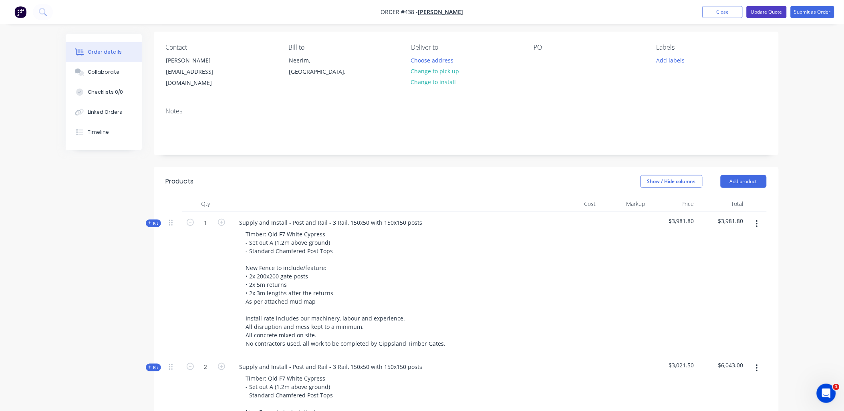
scroll to position [56, 0]
click at [213, 77] on div "bradtomasetticoncreting@hotmail.com" at bounding box center [199, 78] width 67 height 22
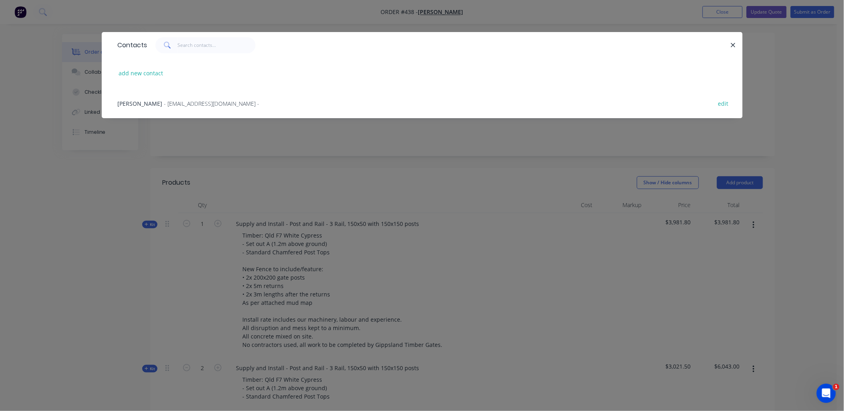
copy span "bradtomasetticoncreting@hotmail.com"
drag, startPoint x: 259, startPoint y: 102, endPoint x: 255, endPoint y: 170, distance: 68.7
click at [162, 107] on div "Brad Tomasetti - bradtomasetticoncreting@hotmail.com -" at bounding box center [189, 103] width 142 height 8
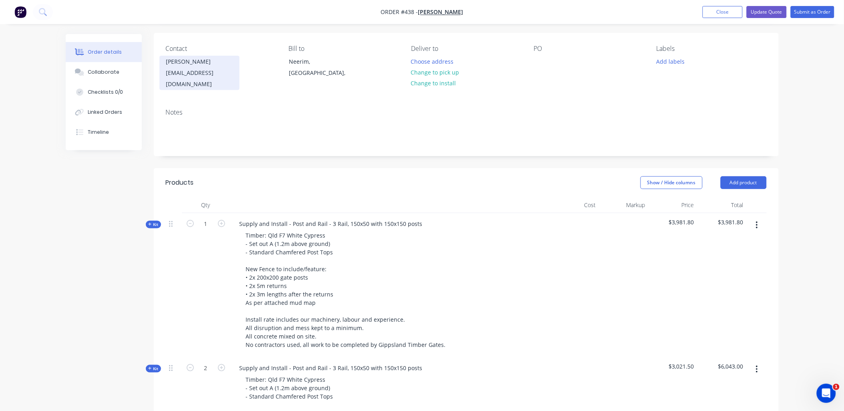
click at [194, 65] on div "Brad Tomasetti" at bounding box center [199, 61] width 67 height 11
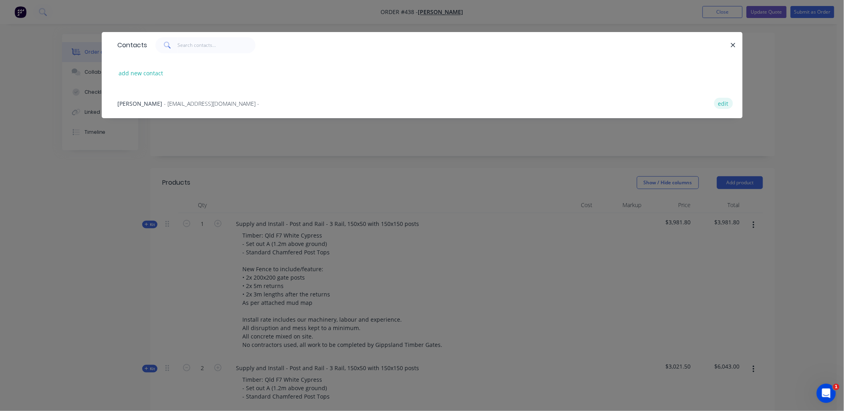
click at [720, 101] on button "edit" at bounding box center [724, 103] width 19 height 11
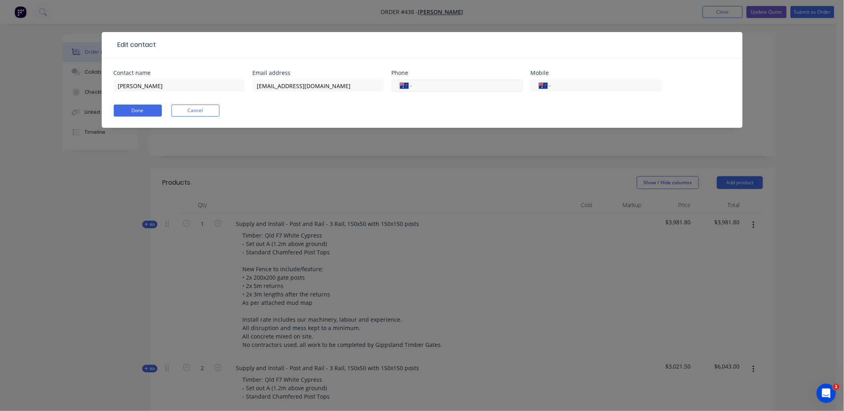
click at [460, 86] on input "tel" at bounding box center [466, 85] width 96 height 9
paste input "0409 359 599"
click at [137, 109] on button "Done" at bounding box center [138, 111] width 48 height 12
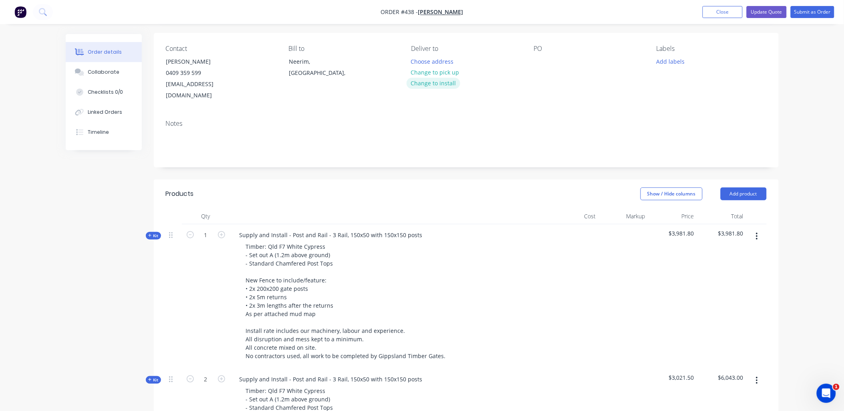
click at [432, 82] on button "Change to install" at bounding box center [434, 83] width 54 height 11
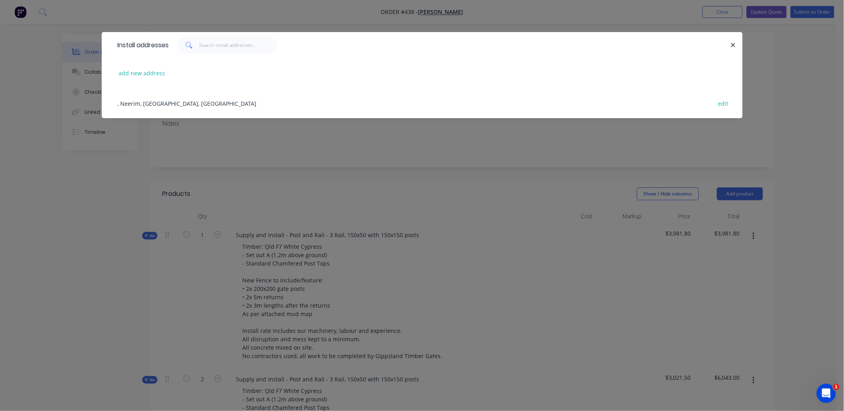
drag, startPoint x: 170, startPoint y: 98, endPoint x: 174, endPoint y: 100, distance: 4.7
click at [173, 100] on div ", Neerim, Victoria, Australia edit" at bounding box center [422, 103] width 617 height 30
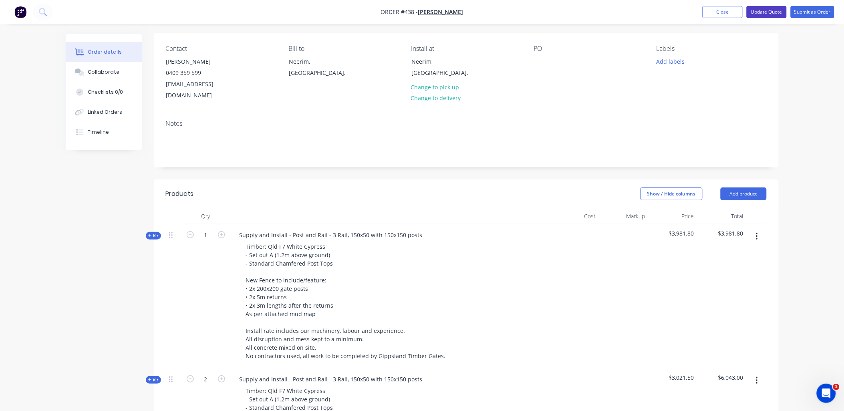
click at [766, 14] on button "Update Quote" at bounding box center [767, 12] width 40 height 12
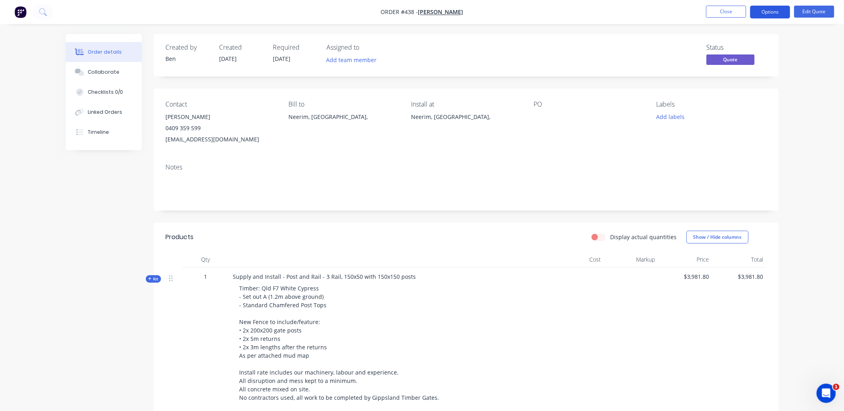
click at [772, 14] on button "Options" at bounding box center [771, 12] width 40 height 13
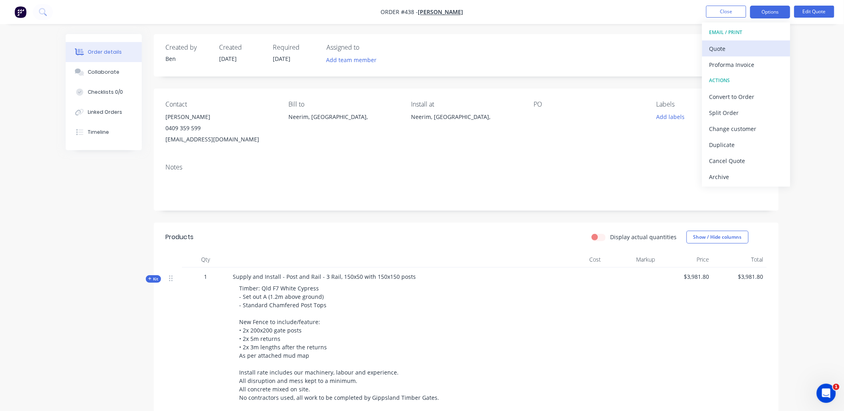
click at [740, 53] on div "Quote" at bounding box center [747, 49] width 74 height 12
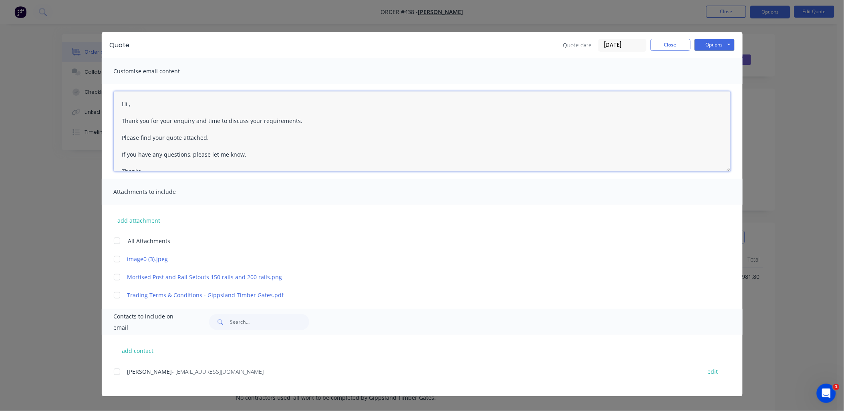
click at [127, 102] on textarea "Hi , Thank you for your enquiry and time to discuss your requirements. Please f…" at bounding box center [422, 131] width 617 height 80
drag, startPoint x: 117, startPoint y: 371, endPoint x: 121, endPoint y: 353, distance: 18.2
click at [117, 371] on div at bounding box center [117, 372] width 16 height 16
click at [117, 239] on div at bounding box center [117, 241] width 16 height 16
click at [185, 121] on textarea "Hi Brad, Thank you for your enquiry and time to discuss your requirements. Plea…" at bounding box center [422, 131] width 617 height 80
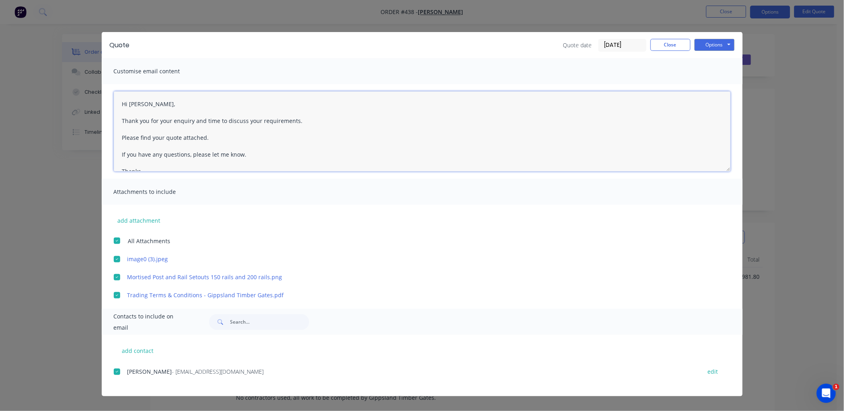
click at [184, 121] on textarea "Hi Brad, Thank you for your enquiry and time to discuss your requirements. Plea…" at bounding box center [422, 131] width 617 height 80
click at [179, 121] on textarea "Hi Brad, Thank you for your and time to discuss your requirements. Please find …" at bounding box center [422, 131] width 617 height 80
drag, startPoint x: 174, startPoint y: 120, endPoint x: 277, endPoint y: 123, distance: 102.7
click at [277, 123] on textarea "Hi Brad, Thank you for your time to discuss your requirements. Please find your…" at bounding box center [422, 131] width 617 height 80
click at [164, 137] on textarea "Hi Brad, Thank you for your time on the phone earlier. Please find your quote a…" at bounding box center [422, 131] width 617 height 80
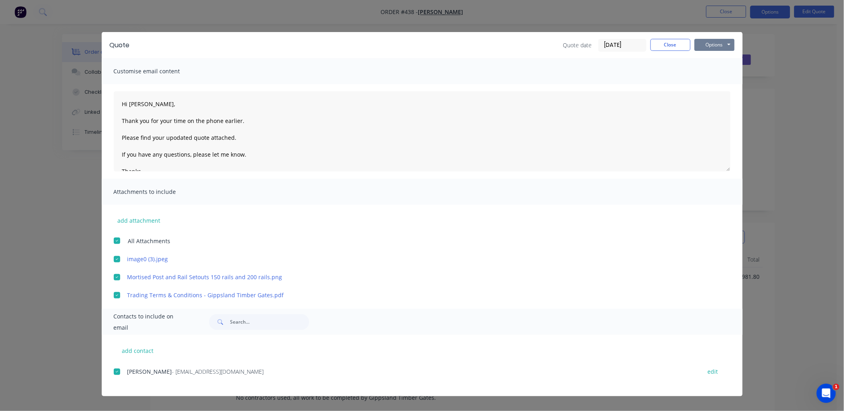
click at [728, 41] on button "Options" at bounding box center [715, 45] width 40 height 12
click at [718, 87] on button "Email" at bounding box center [720, 85] width 51 height 13
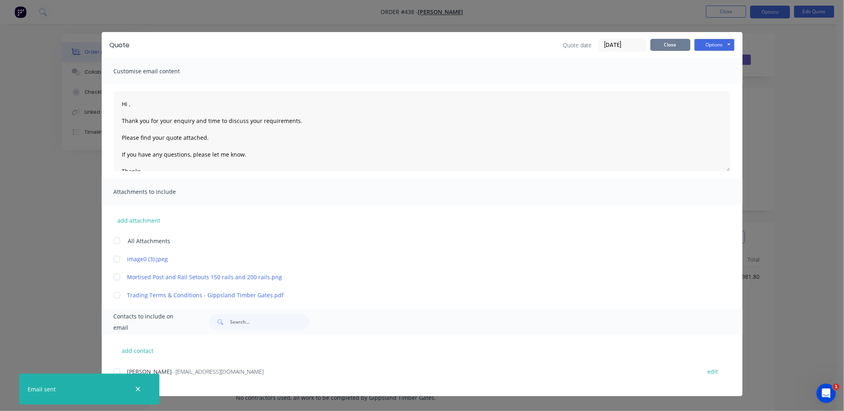
click at [655, 41] on button "Close" at bounding box center [671, 45] width 40 height 12
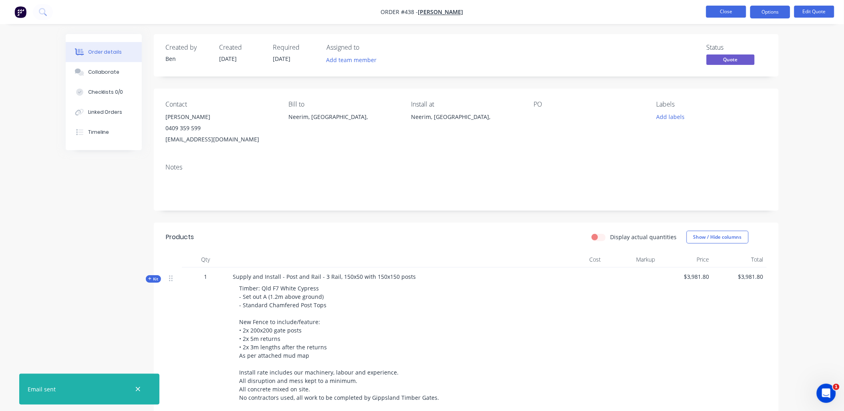
click at [715, 11] on button "Close" at bounding box center [727, 12] width 40 height 12
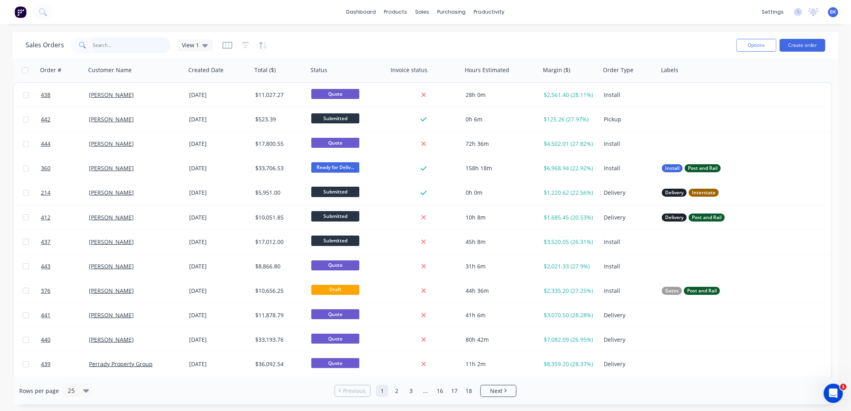
click at [137, 49] on input "text" at bounding box center [132, 45] width 78 height 16
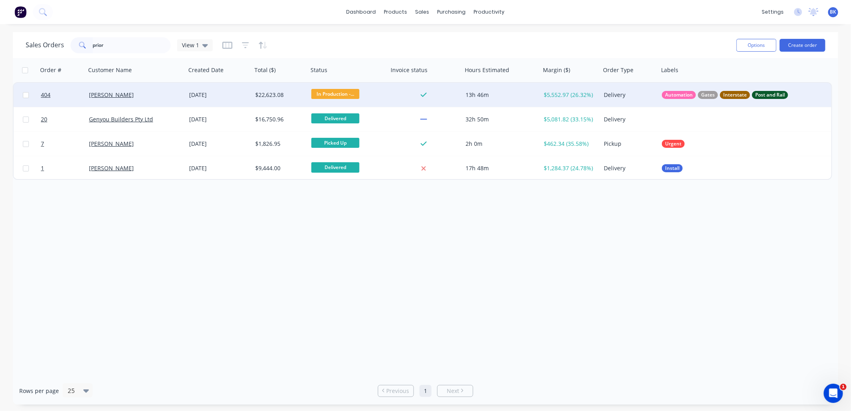
click at [134, 96] on div "Chris Prior" at bounding box center [133, 95] width 89 height 8
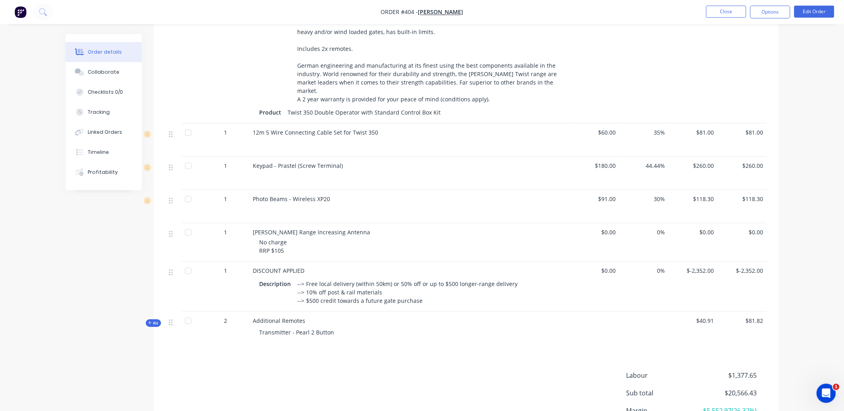
scroll to position [949, 0]
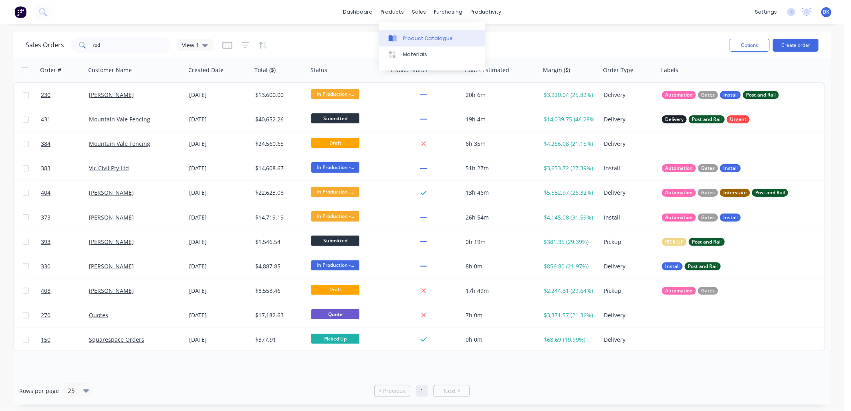
click at [412, 38] on div "Product Catalogue" at bounding box center [428, 38] width 50 height 7
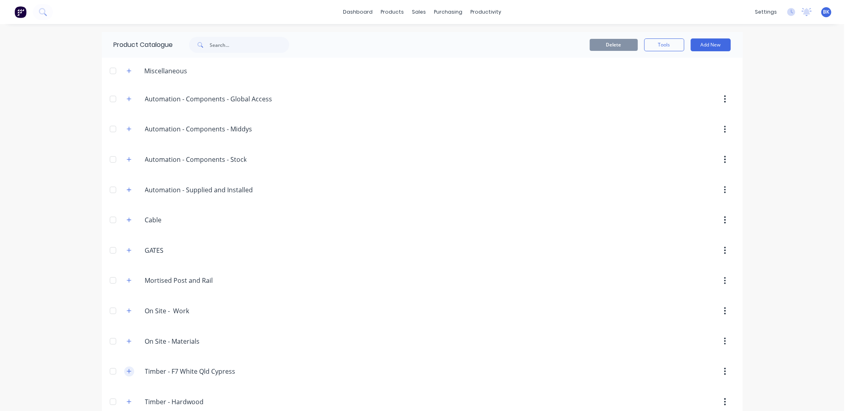
click at [124, 376] on button "button" at bounding box center [129, 372] width 10 height 10
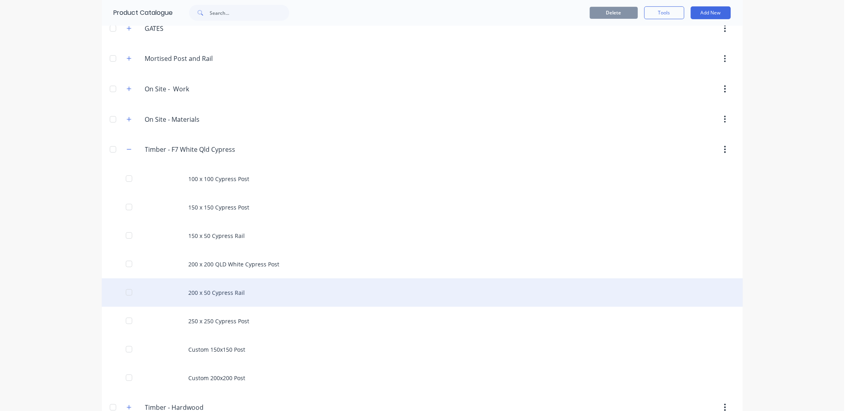
scroll to position [222, 0]
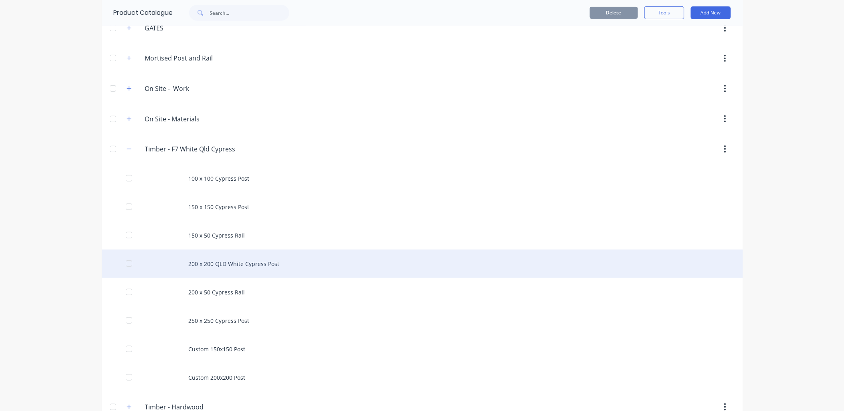
click at [210, 267] on div "200 x 200 QLD White Cypress Post" at bounding box center [422, 264] width 641 height 28
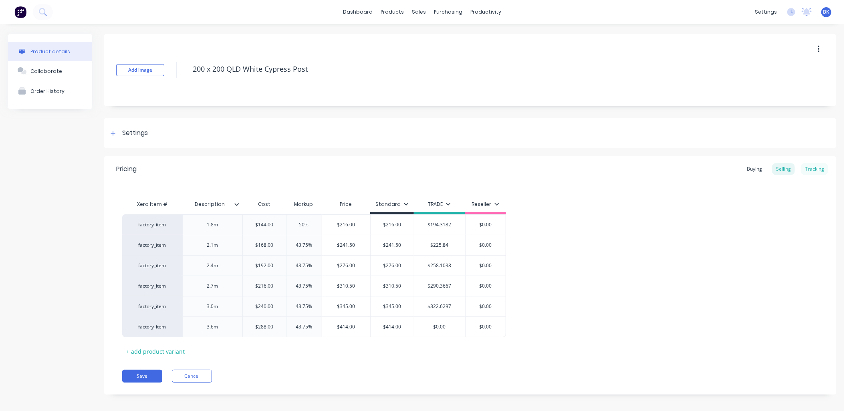
click at [819, 168] on div "Tracking" at bounding box center [814, 169] width 27 height 12
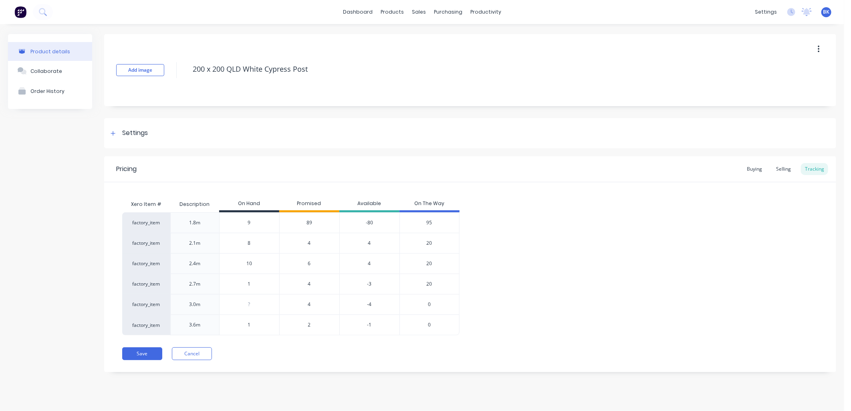
click at [309, 303] on span "4" at bounding box center [309, 304] width 3 height 7
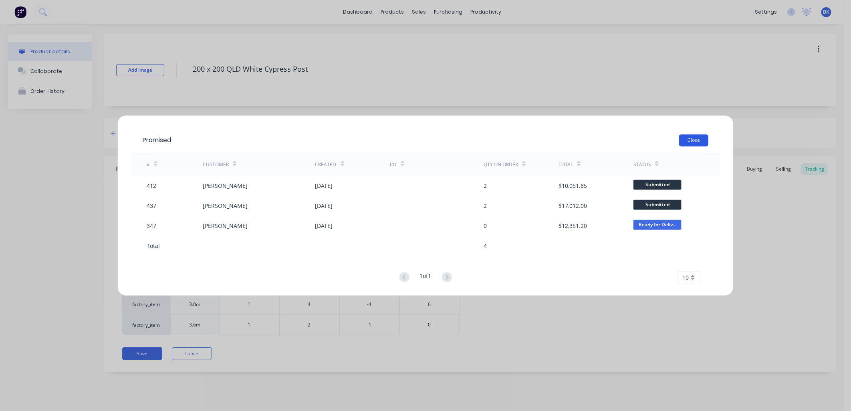
click at [695, 141] on button "Close" at bounding box center [693, 141] width 29 height 12
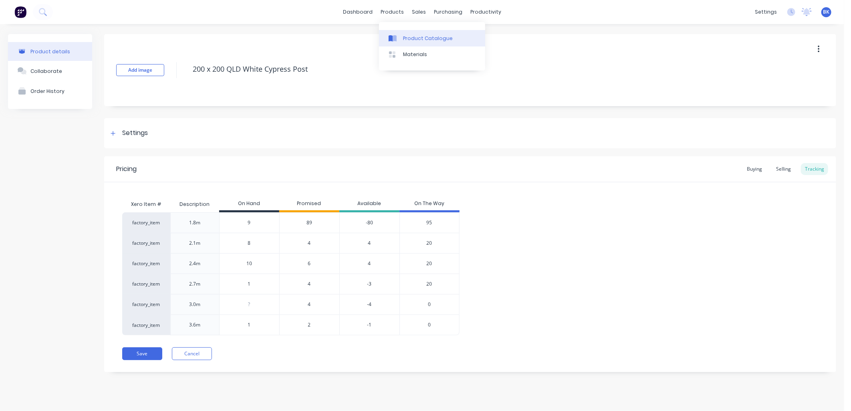
click at [402, 39] on link "Product Catalogue" at bounding box center [432, 38] width 106 height 16
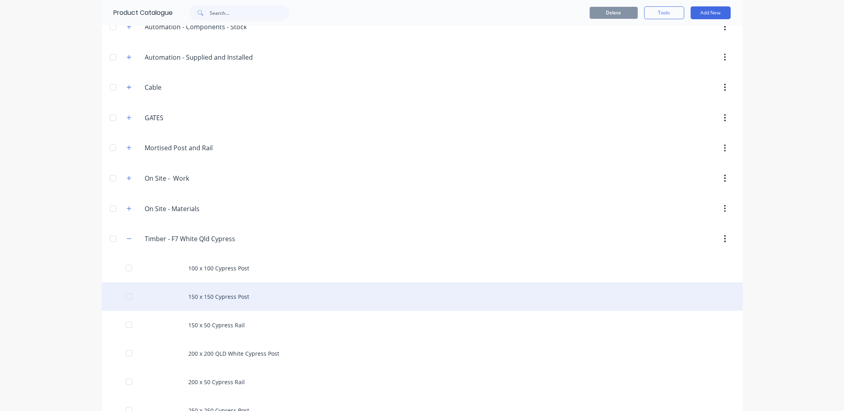
scroll to position [133, 0]
click at [207, 303] on div "150 x 150 Cypress Post" at bounding box center [422, 296] width 641 height 28
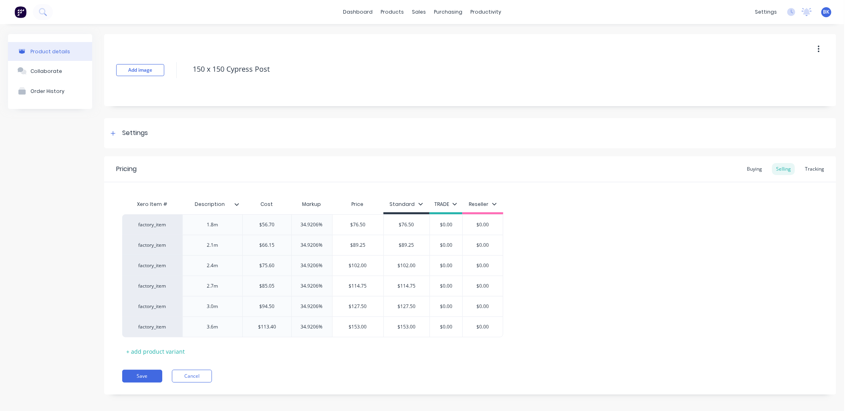
type textarea "x"
click at [804, 171] on div "Tracking" at bounding box center [814, 169] width 27 height 12
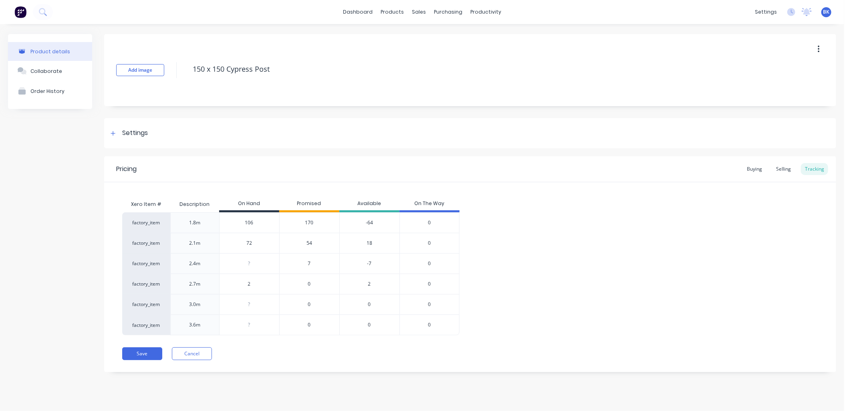
click at [309, 265] on span "7" at bounding box center [309, 263] width 3 height 7
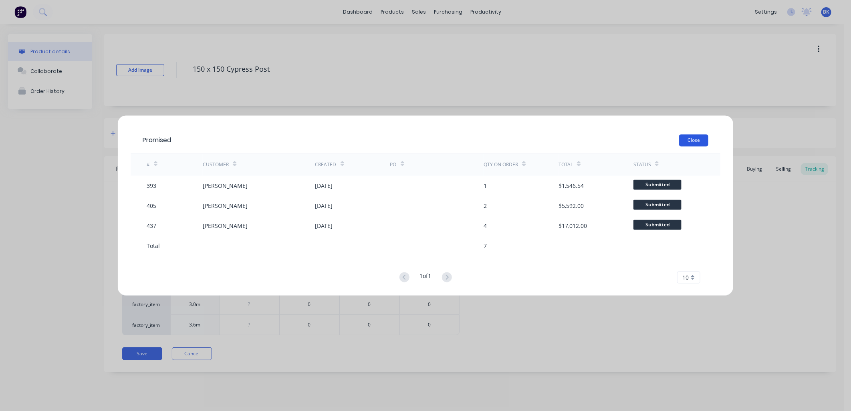
click at [694, 144] on button "Close" at bounding box center [693, 141] width 29 height 12
